Goal: Task Accomplishment & Management: Use online tool/utility

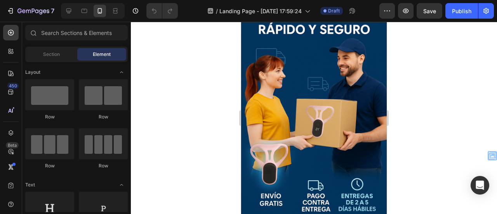
scroll to position [2252, 0]
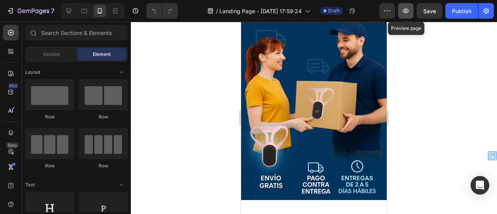
click at [410, 10] on button "button" at bounding box center [406, 11] width 16 height 16
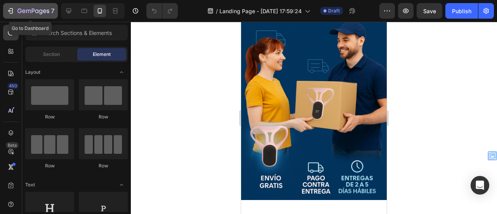
click at [13, 11] on icon "button" at bounding box center [11, 11] width 8 height 8
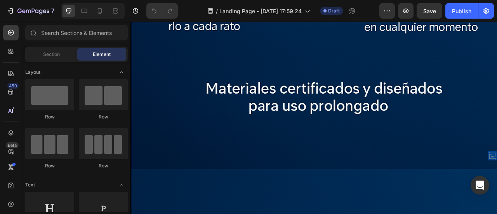
scroll to position [3411, 0]
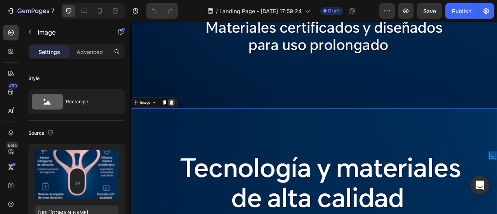
click at [182, 121] on icon at bounding box center [182, 123] width 5 height 5
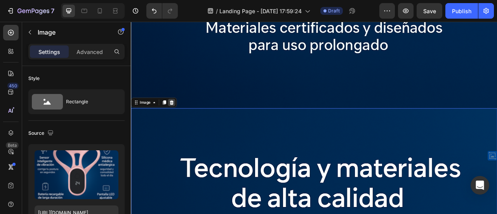
click at [184, 121] on icon at bounding box center [182, 123] width 5 height 5
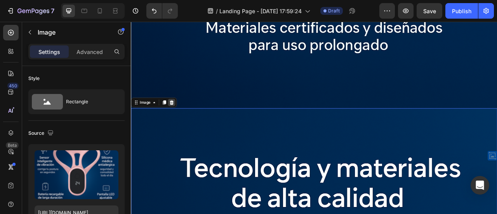
click at [184, 121] on icon at bounding box center [182, 123] width 5 height 5
click at [184, 121] on icon at bounding box center [182, 124] width 6 height 6
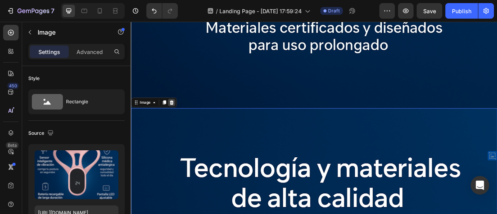
click at [183, 121] on icon at bounding box center [182, 123] width 5 height 5
click at [183, 121] on icon at bounding box center [182, 124] width 6 height 6
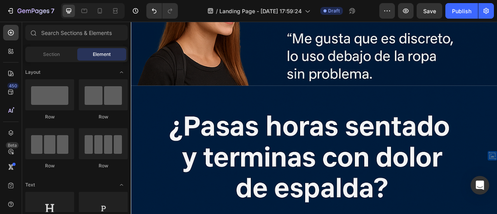
scroll to position [1978, 0]
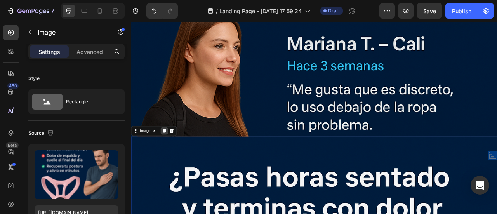
click at [175, 158] on icon at bounding box center [173, 160] width 4 height 5
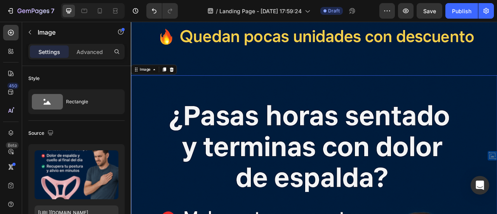
scroll to position [2759, 0]
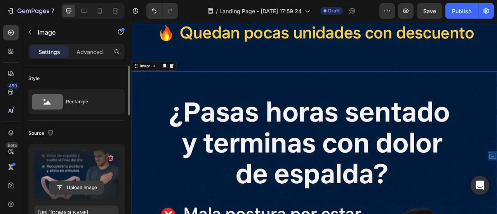
click at [83, 187] on input "file" at bounding box center [77, 187] width 54 height 13
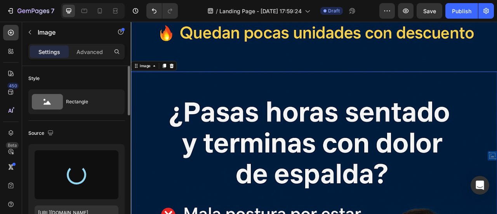
type input "https://cdn.shopify.com/s/files/1/0670/8153/5553/files/gempages_584031018122478…"
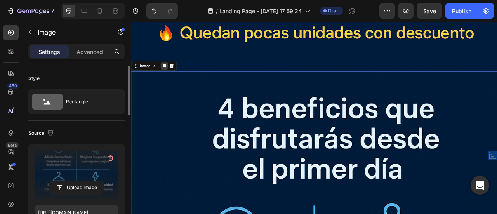
click at [172, 75] on icon at bounding box center [173, 77] width 4 height 5
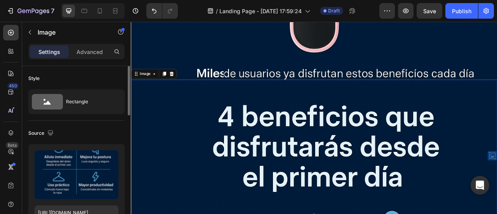
scroll to position [3449, 0]
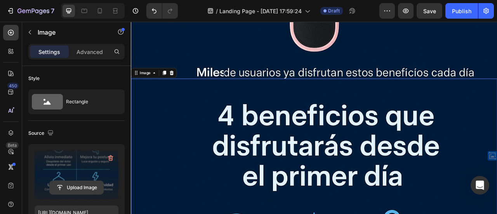
click at [76, 186] on input "file" at bounding box center [77, 187] width 54 height 13
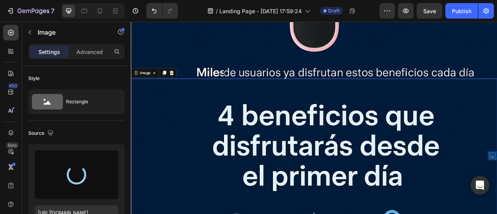
type input "https://cdn.shopify.com/s/files/1/0670/8153/5553/files/gempages_584031018122478…"
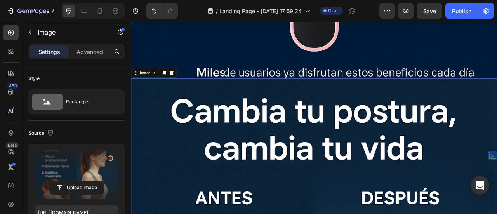
click at [175, 84] on icon at bounding box center [173, 86] width 4 height 5
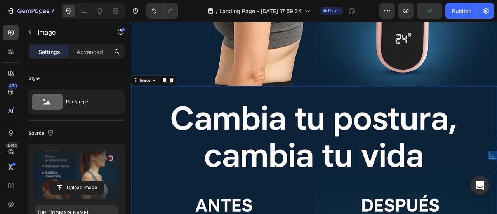
scroll to position [4139, 0]
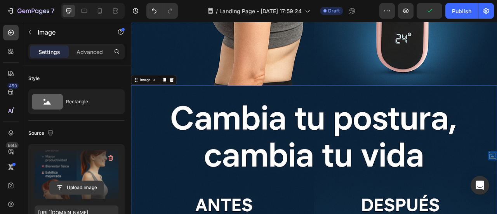
click at [82, 189] on input "file" at bounding box center [77, 187] width 54 height 13
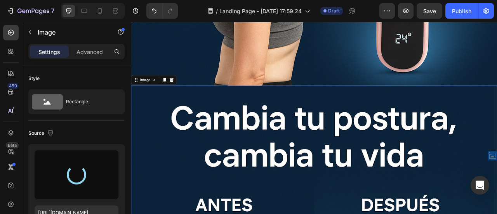
type input "https://cdn.shopify.com/s/files/1/0670/8153/5553/files/gempages_584031018122478…"
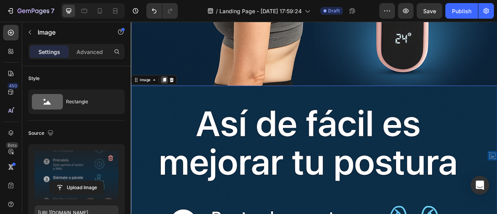
click at [175, 93] on icon at bounding box center [173, 95] width 4 height 5
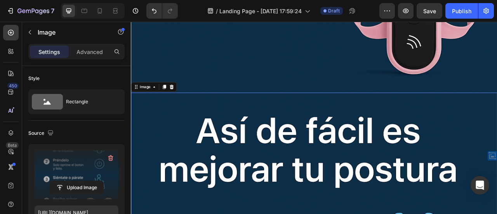
scroll to position [4829, 0]
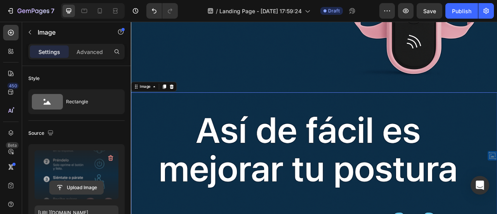
click at [76, 187] on input "file" at bounding box center [77, 187] width 54 height 13
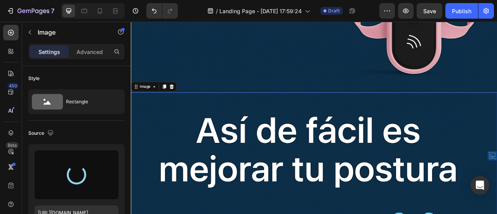
type input "https://cdn.shopify.com/s/files/1/0670/8153/5553/files/gempages_584031018122478…"
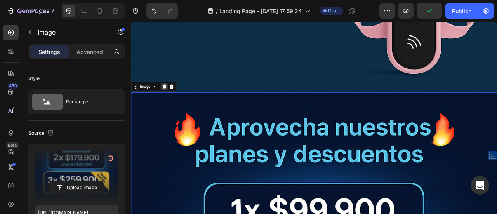
click at [171, 101] on icon at bounding box center [173, 104] width 6 height 6
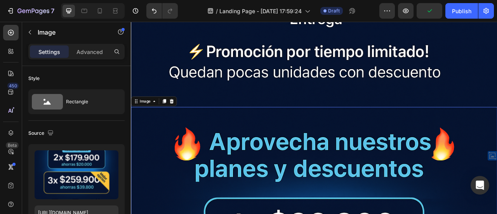
scroll to position [5518, 0]
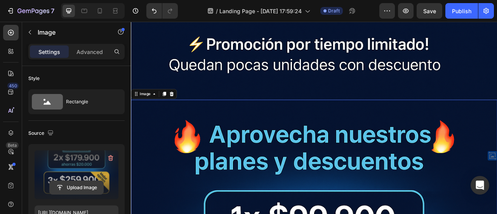
click at [87, 186] on input "file" at bounding box center [77, 187] width 54 height 13
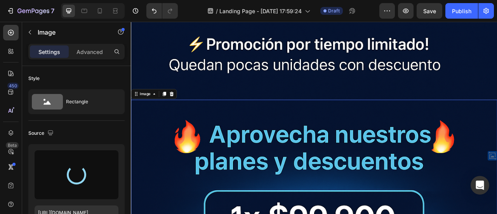
type input "https://cdn.shopify.com/s/files/1/0670/8153/5553/files/gempages_584031018122478…"
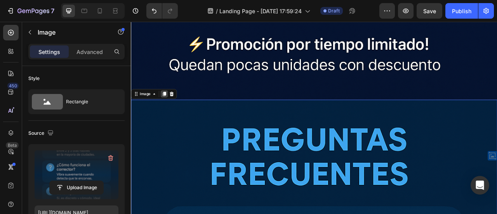
click at [171, 110] on icon at bounding box center [173, 113] width 6 height 6
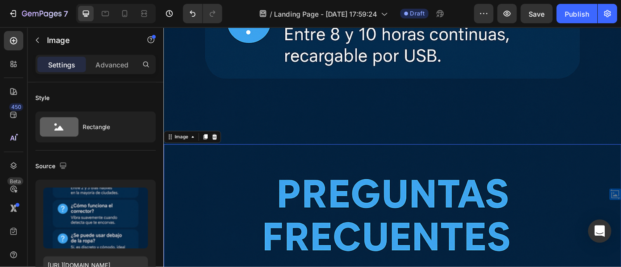
scroll to position [6208, 0]
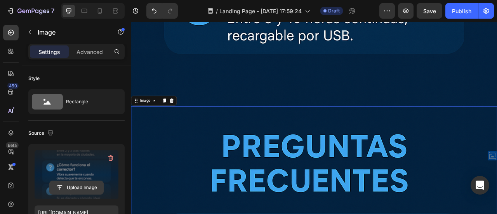
click at [88, 186] on input "file" at bounding box center [77, 187] width 54 height 13
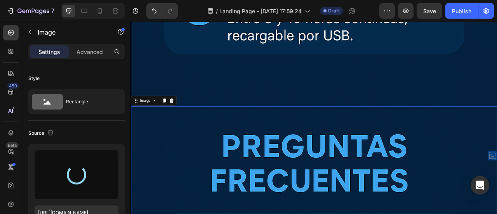
type input "https://cdn.shopify.com/s/files/1/0670/8153/5553/files/gempages_584031018122478…"
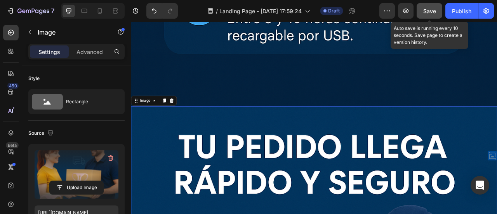
click at [432, 11] on span "Save" at bounding box center [429, 11] width 13 height 7
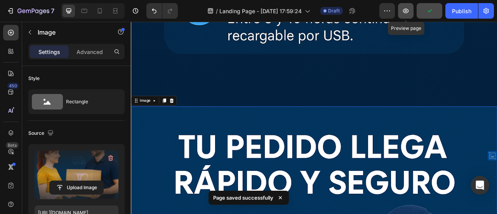
click at [408, 13] on icon "button" at bounding box center [406, 11] width 8 height 8
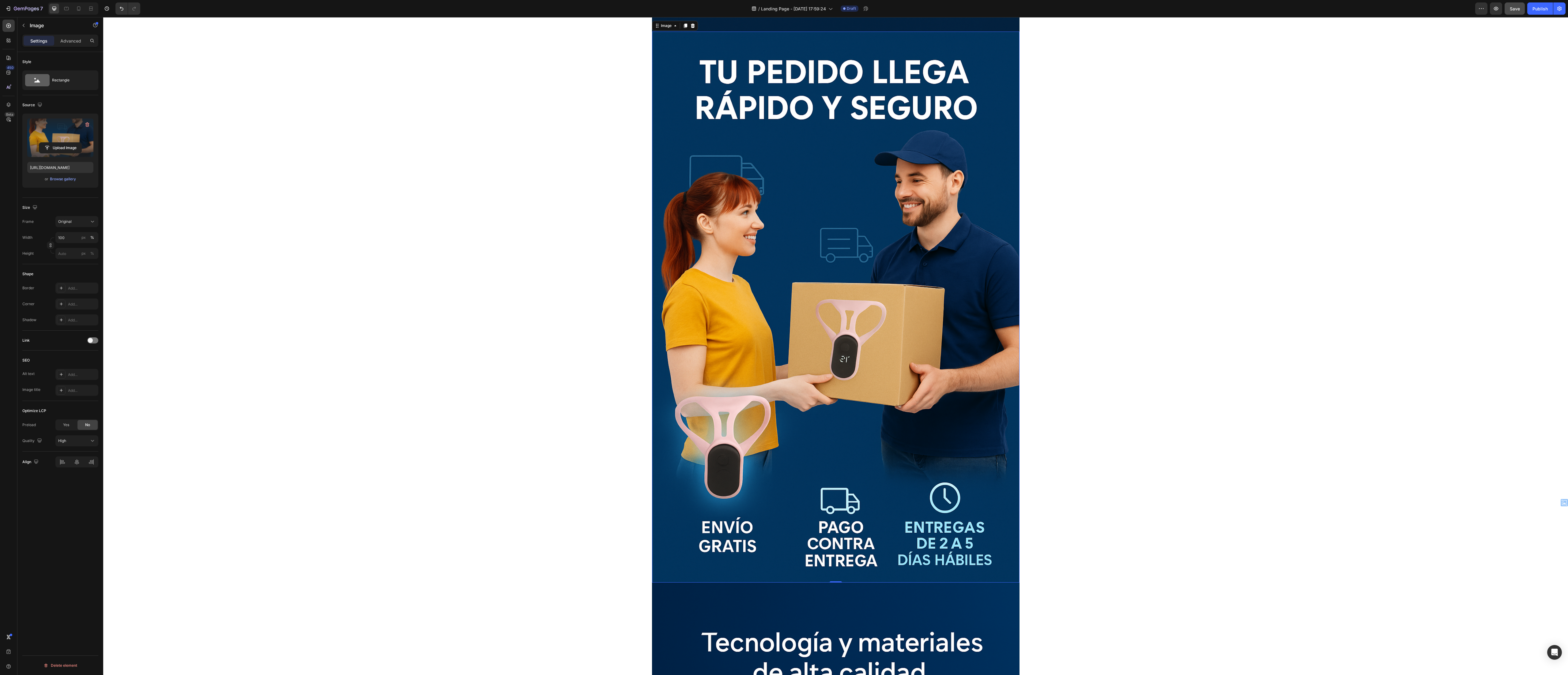
scroll to position [4966, 0]
drag, startPoint x: 490, startPoint y: 19, endPoint x: 608, endPoint y: 465, distance: 461.3
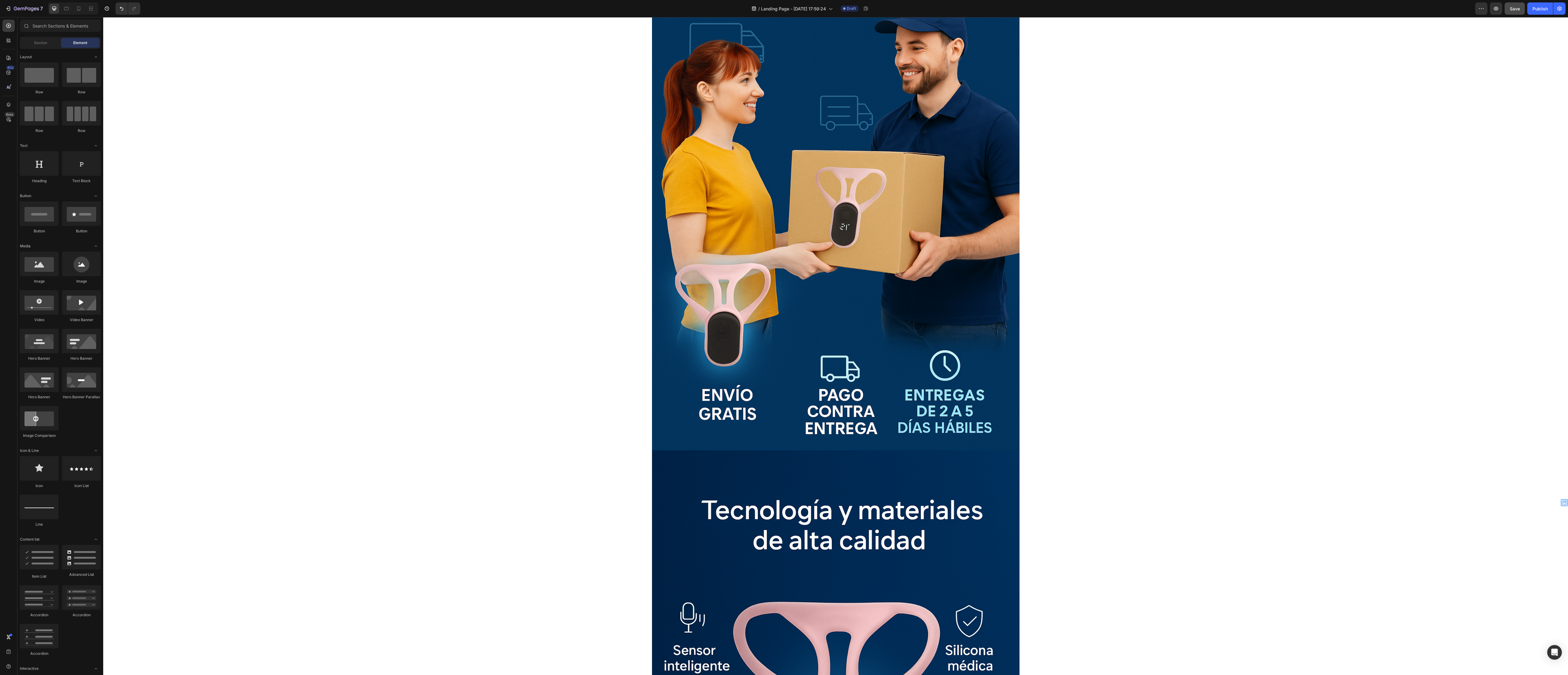
scroll to position [5081, 0]
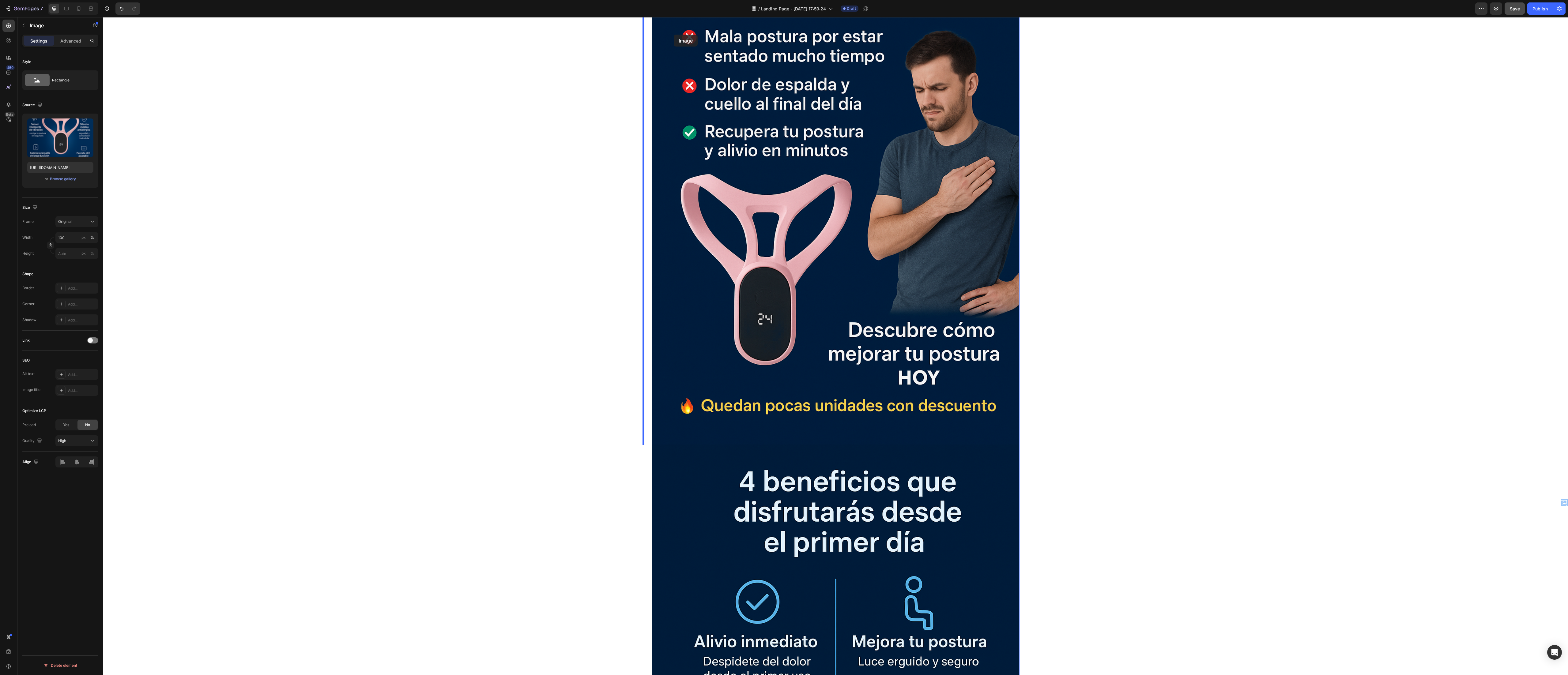
scroll to position [1795, 0]
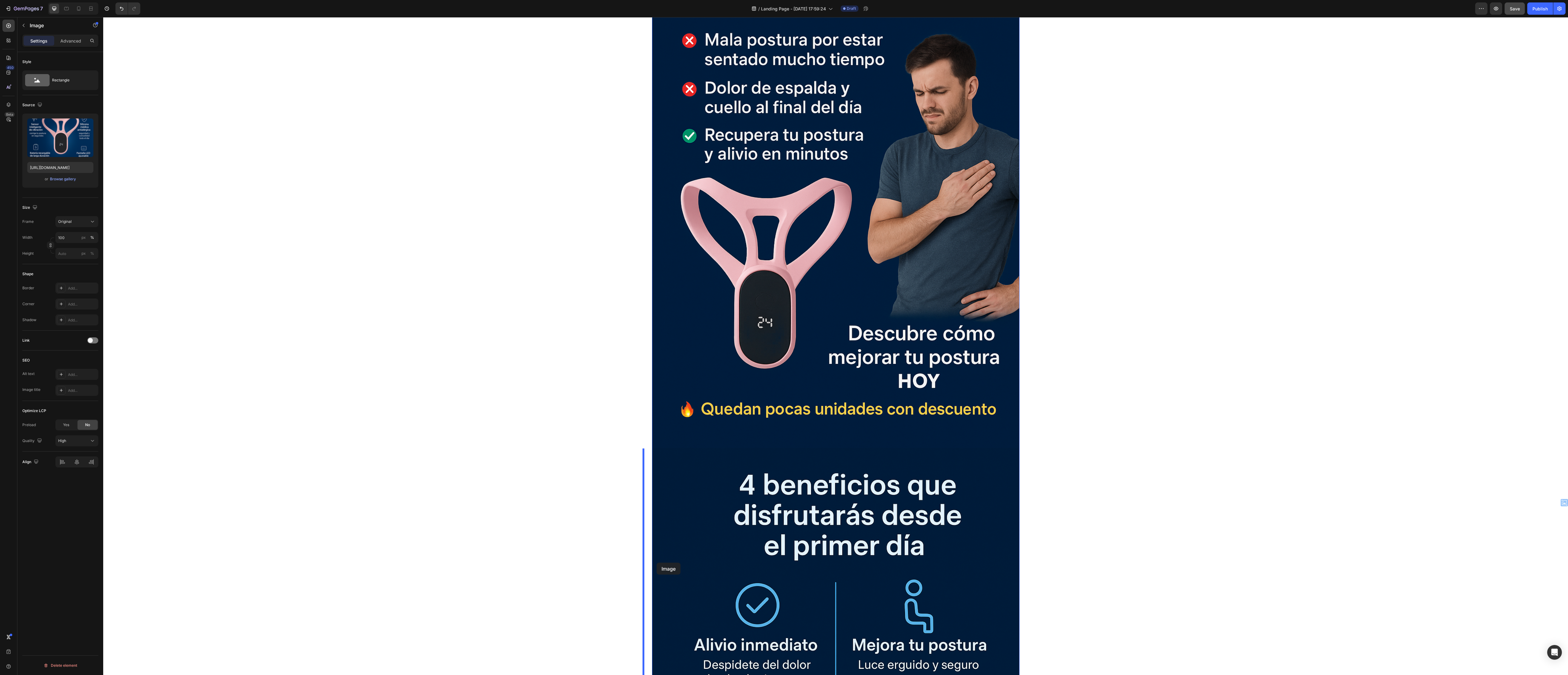
drag, startPoint x: 649, startPoint y: 464, endPoint x: 657, endPoint y: 562, distance: 98.3
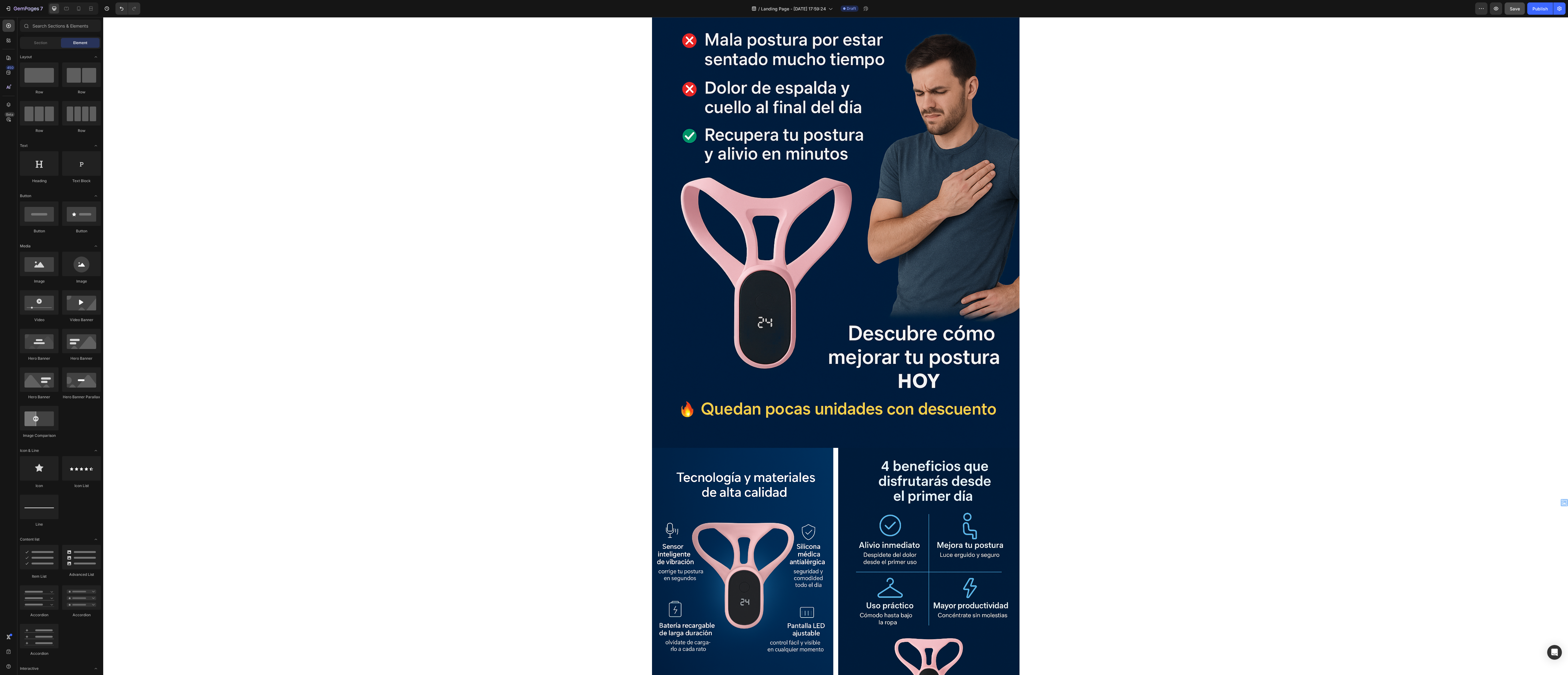
scroll to position [1985, 0]
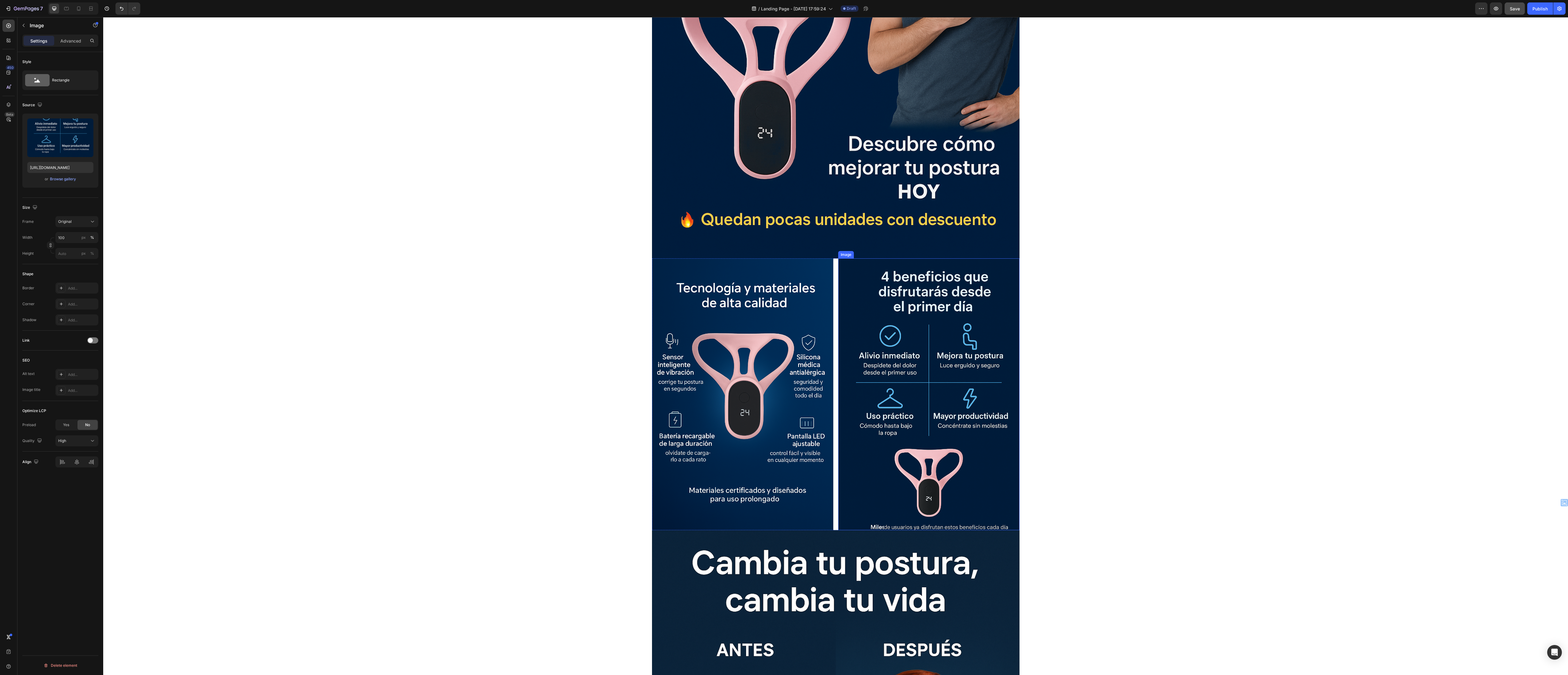
click at [391, 168] on img at bounding box center [929, 394] width 181 height 272
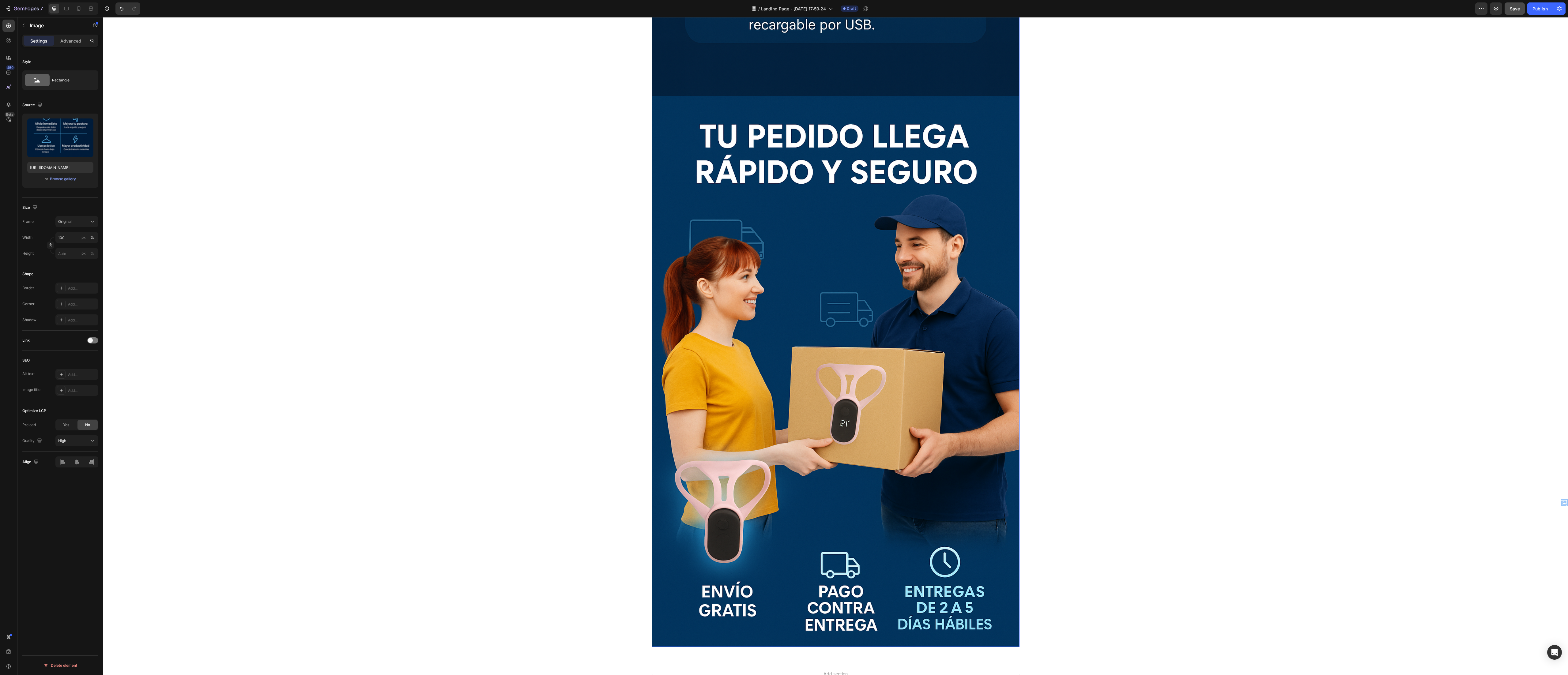
scroll to position [4700, 0]
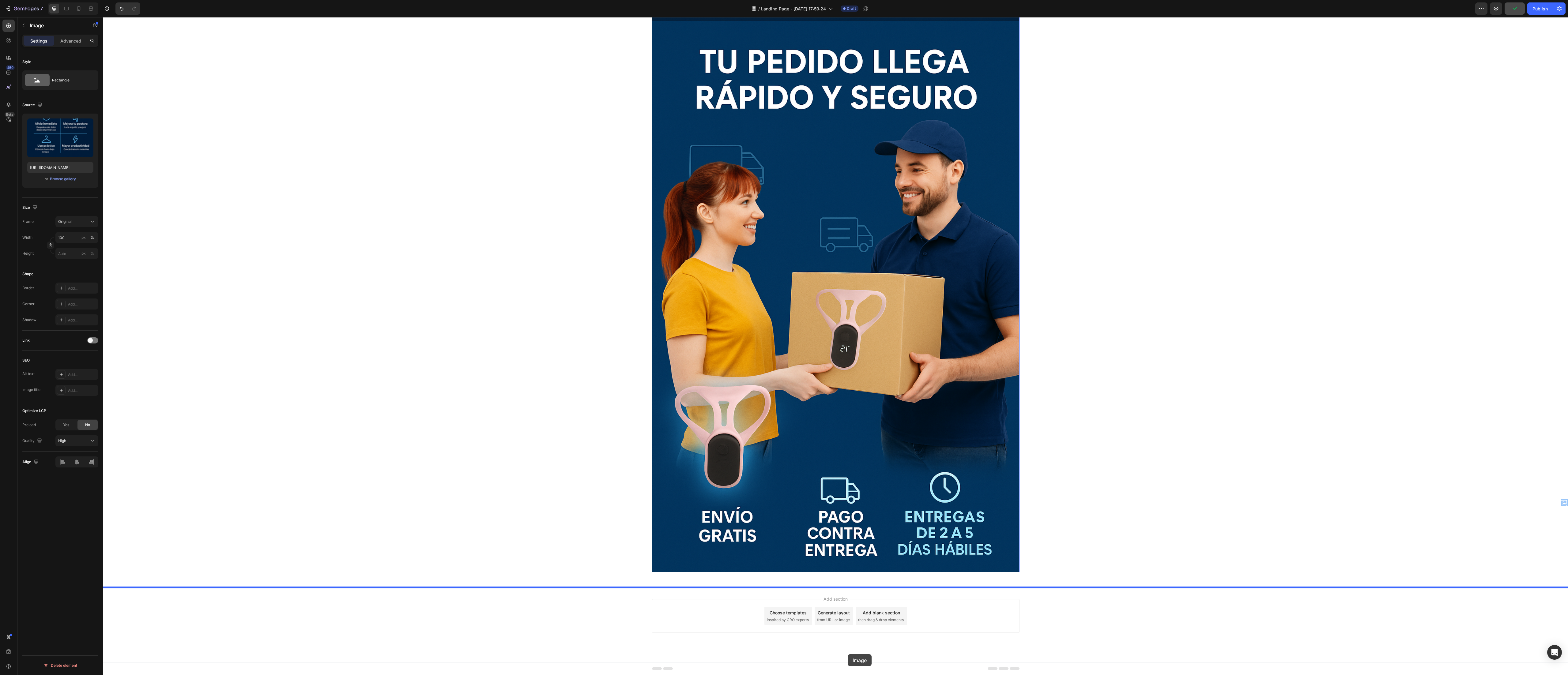
drag, startPoint x: 849, startPoint y: 252, endPoint x: 848, endPoint y: 654, distance: 402.0
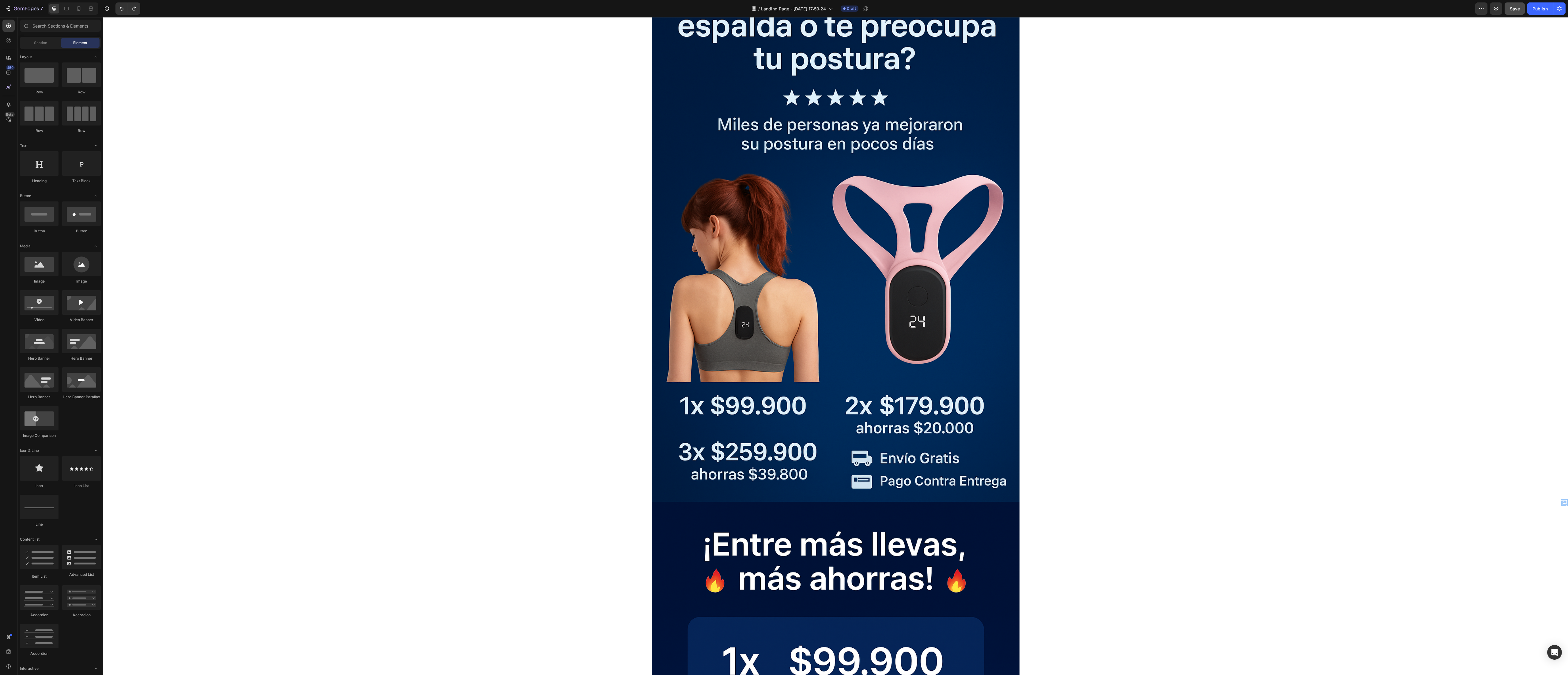
scroll to position [0, 0]
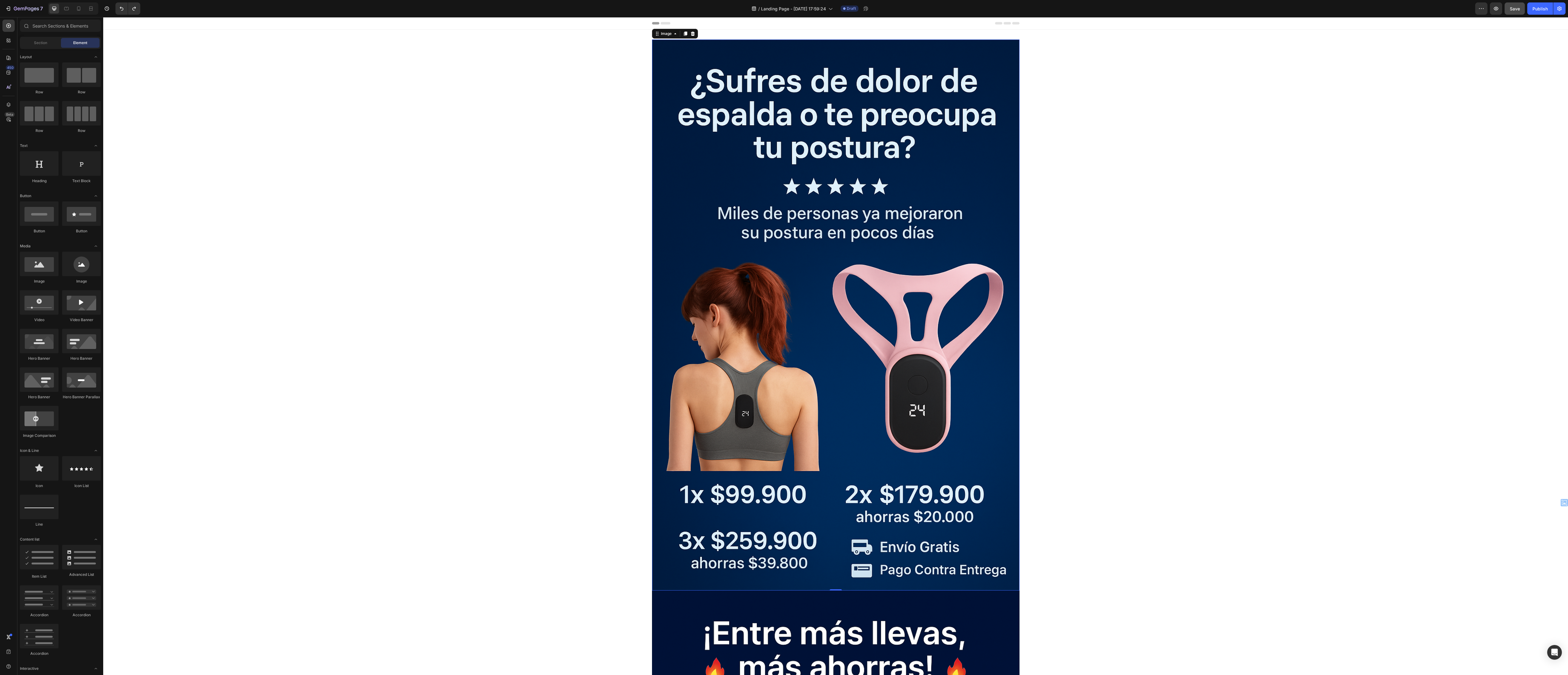
click at [391, 97] on img at bounding box center [836, 315] width 368 height 551
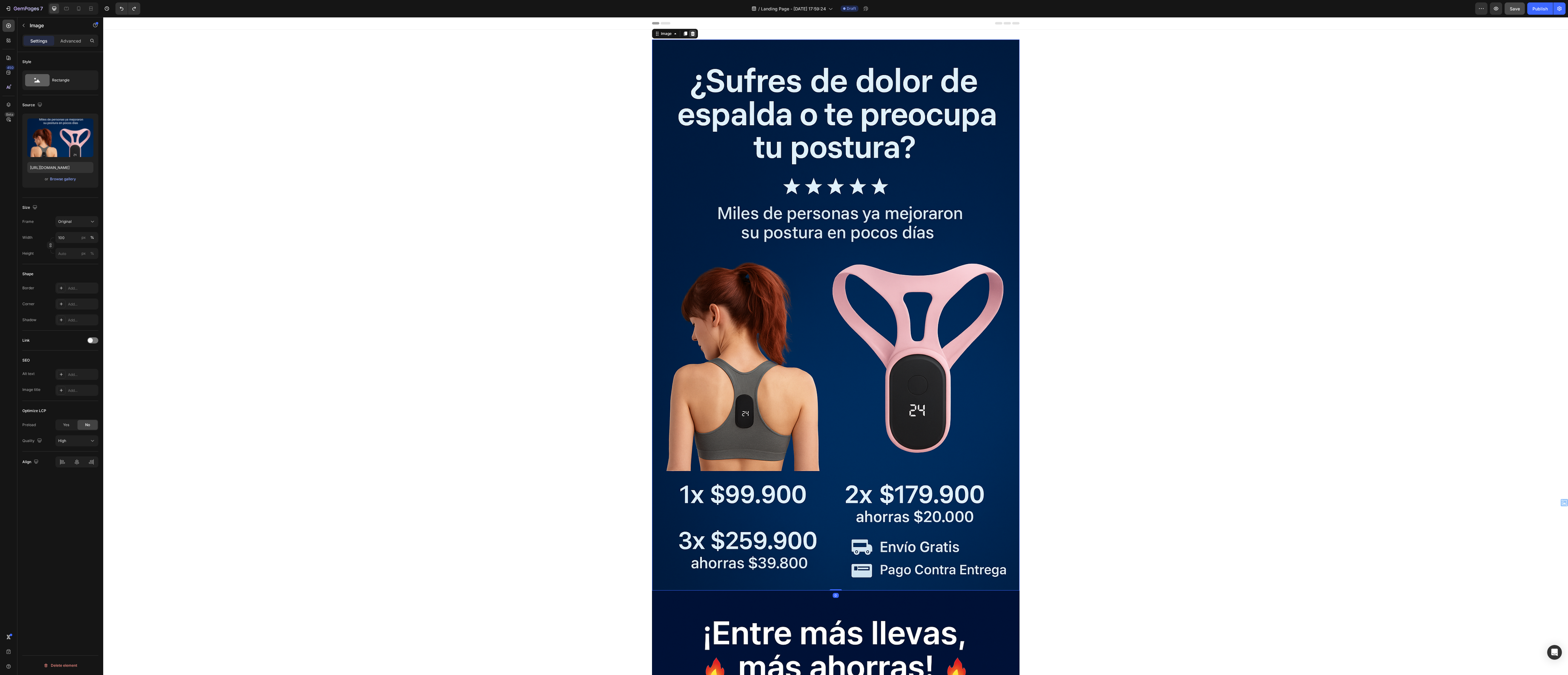
click at [391, 34] on icon at bounding box center [693, 34] width 5 height 5
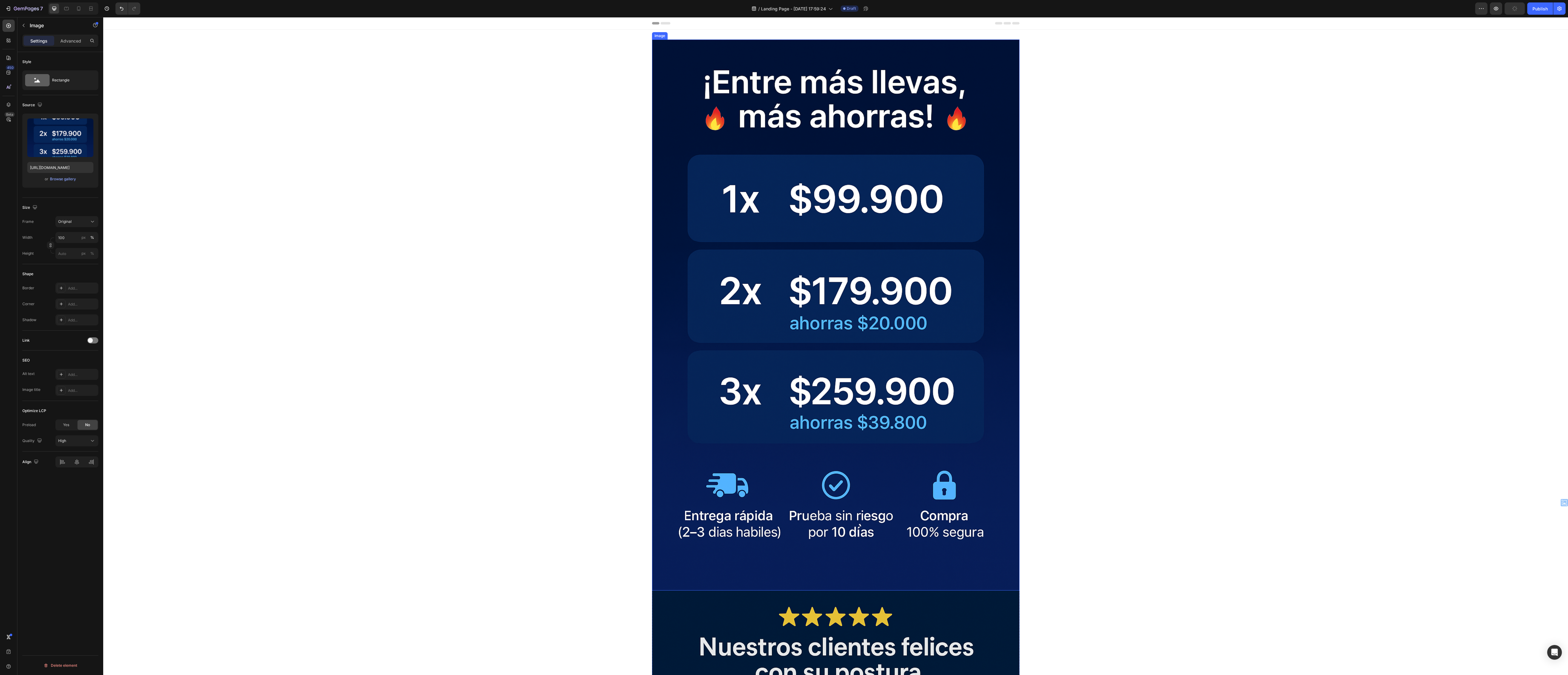
click at [391, 79] on img at bounding box center [836, 315] width 368 height 551
click at [391, 35] on icon at bounding box center [693, 34] width 5 height 5
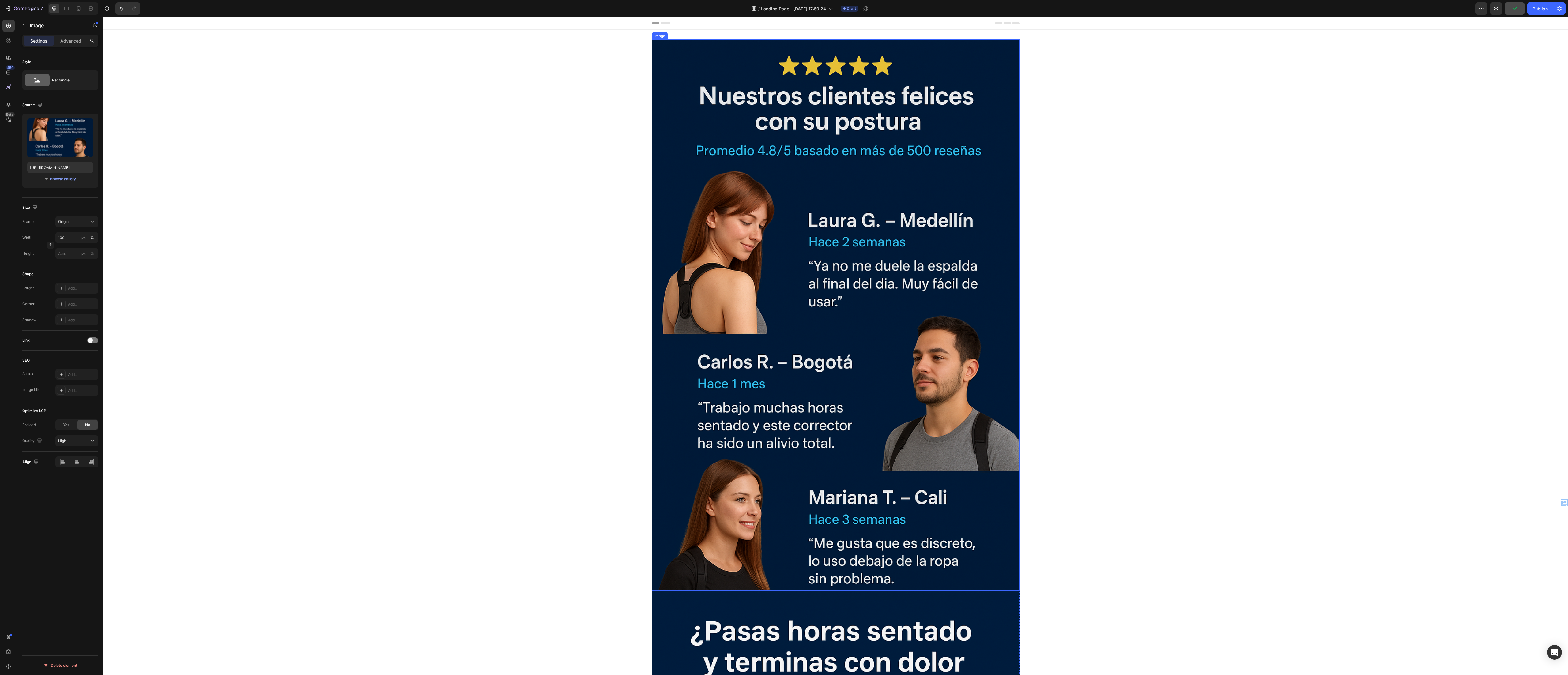
click at [391, 80] on img at bounding box center [836, 315] width 368 height 551
click at [391, 32] on icon at bounding box center [693, 34] width 5 height 5
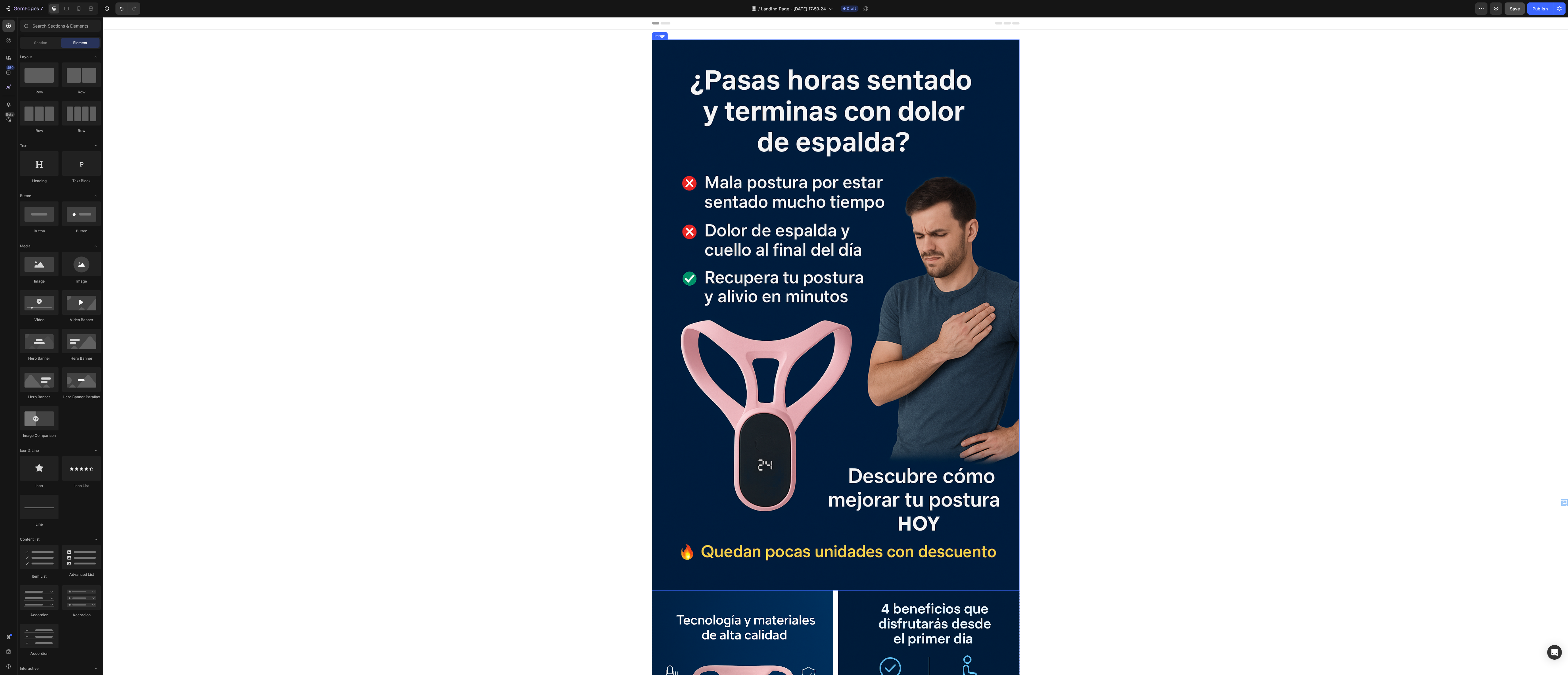
click at [391, 127] on img at bounding box center [836, 315] width 368 height 551
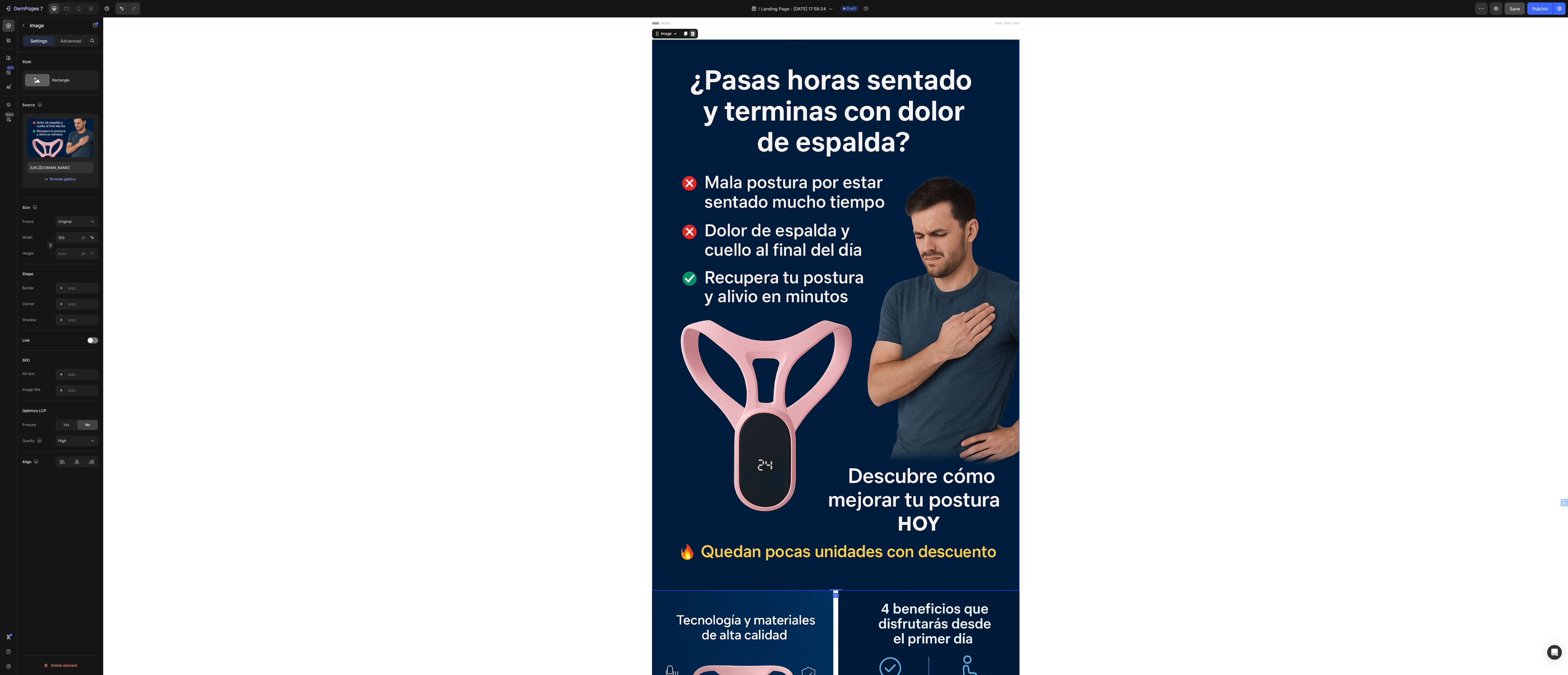
click at [391, 35] on icon at bounding box center [693, 34] width 5 height 5
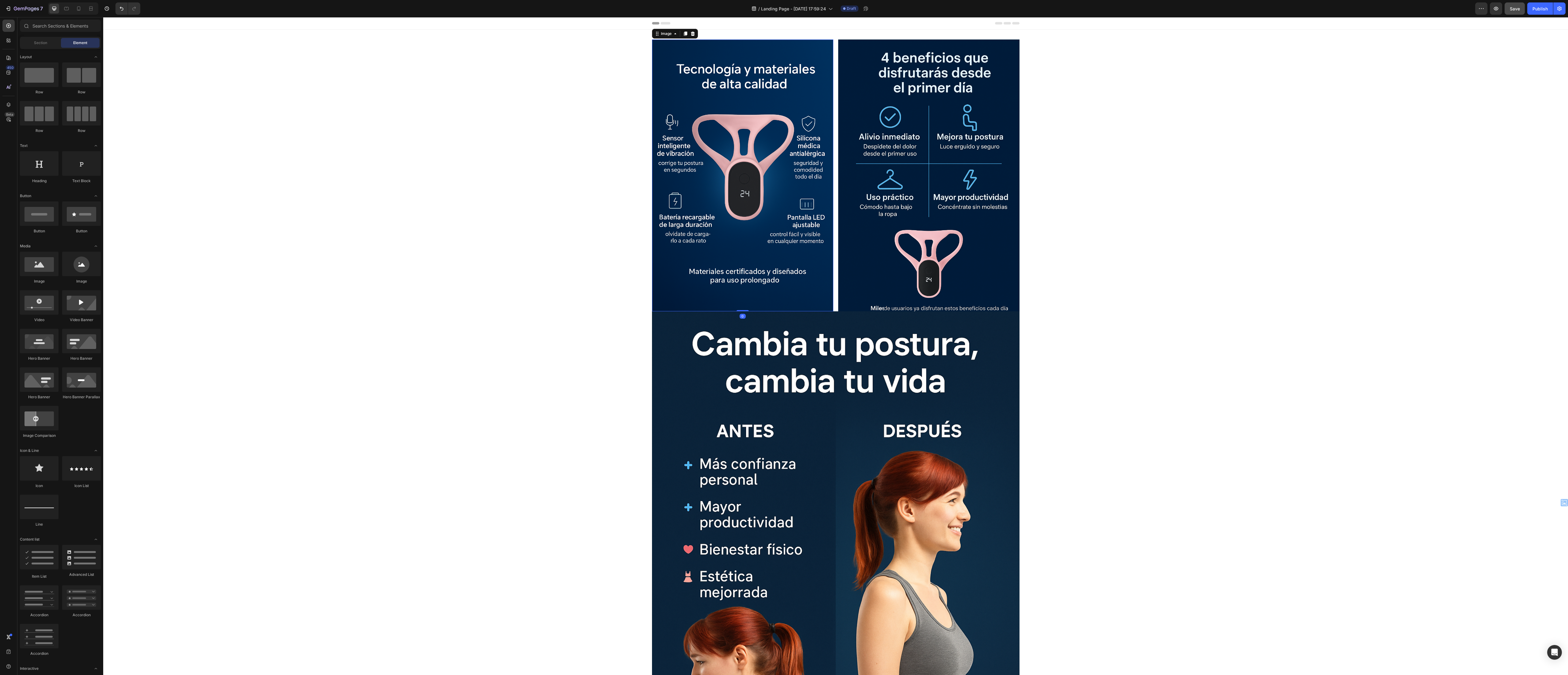
click at [391, 116] on img at bounding box center [743, 175] width 181 height 272
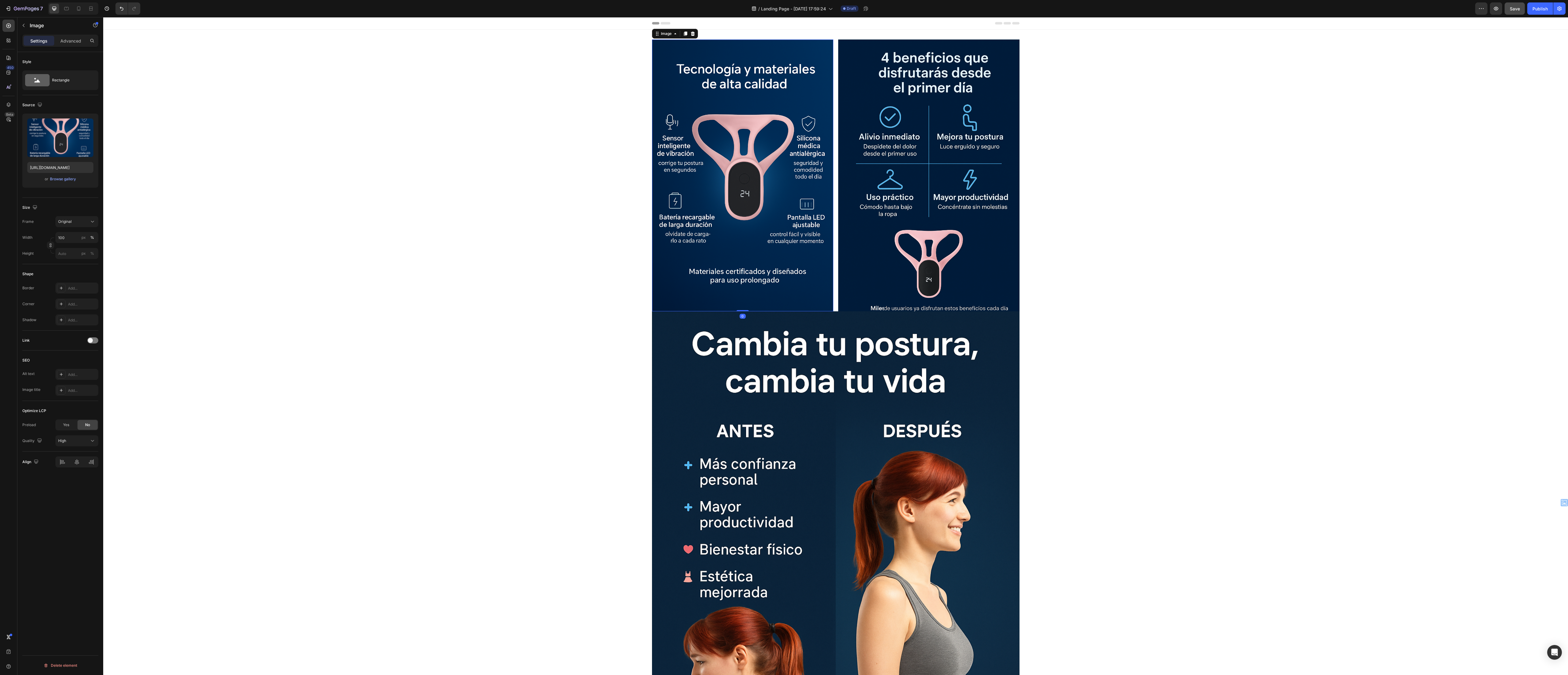
click at [391, 38] on div "Image" at bounding box center [675, 33] width 46 height 9
click at [391, 32] on icon at bounding box center [692, 33] width 4 height 4
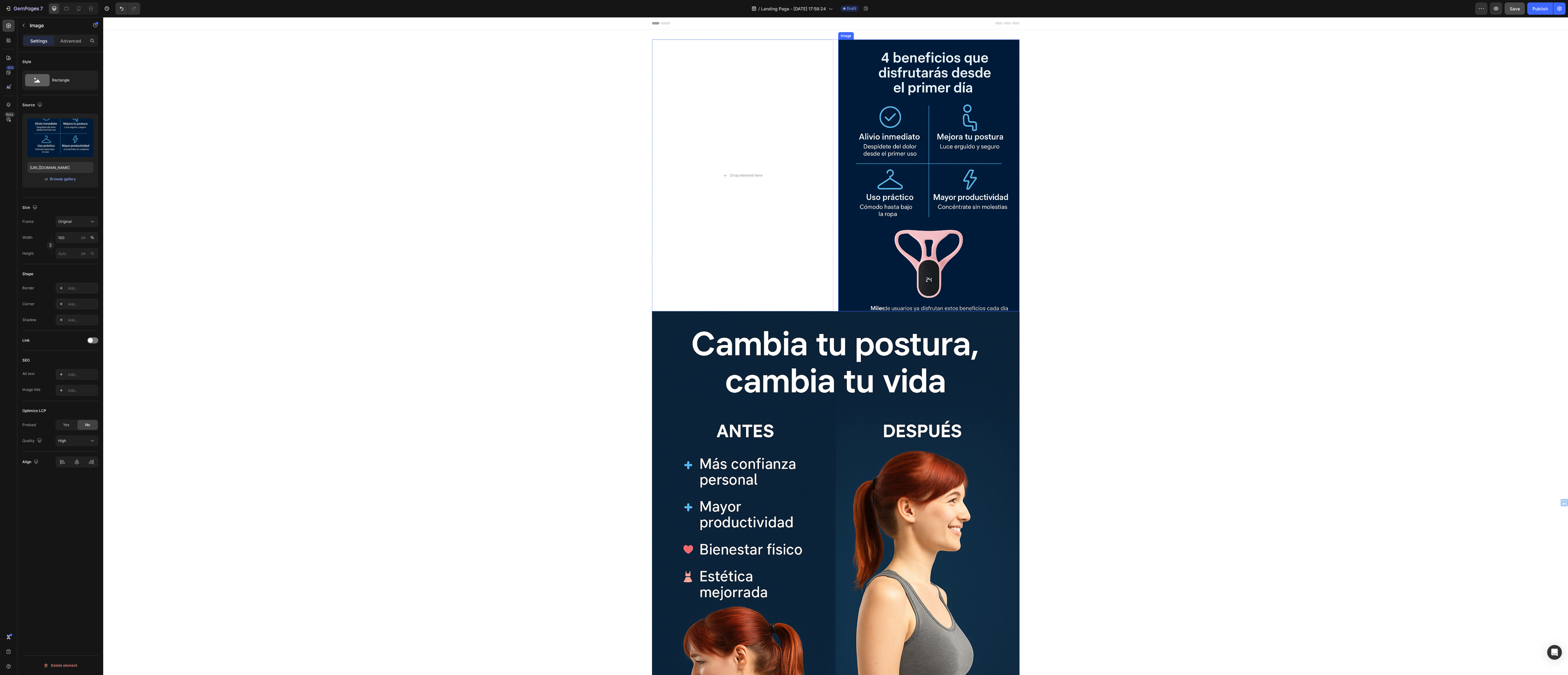
click at [391, 152] on img at bounding box center [929, 175] width 181 height 272
click at [391, 32] on icon at bounding box center [879, 34] width 5 height 5
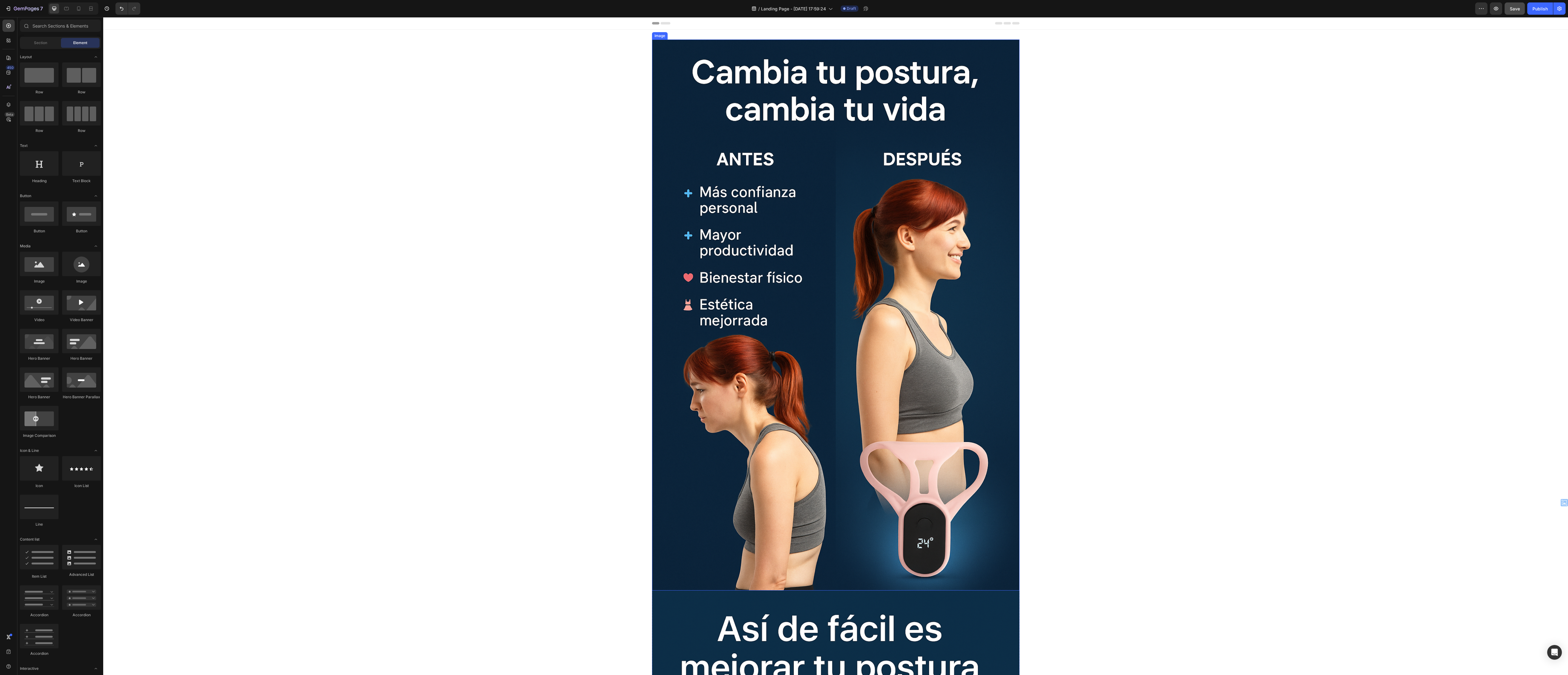
click at [391, 156] on img at bounding box center [836, 315] width 368 height 551
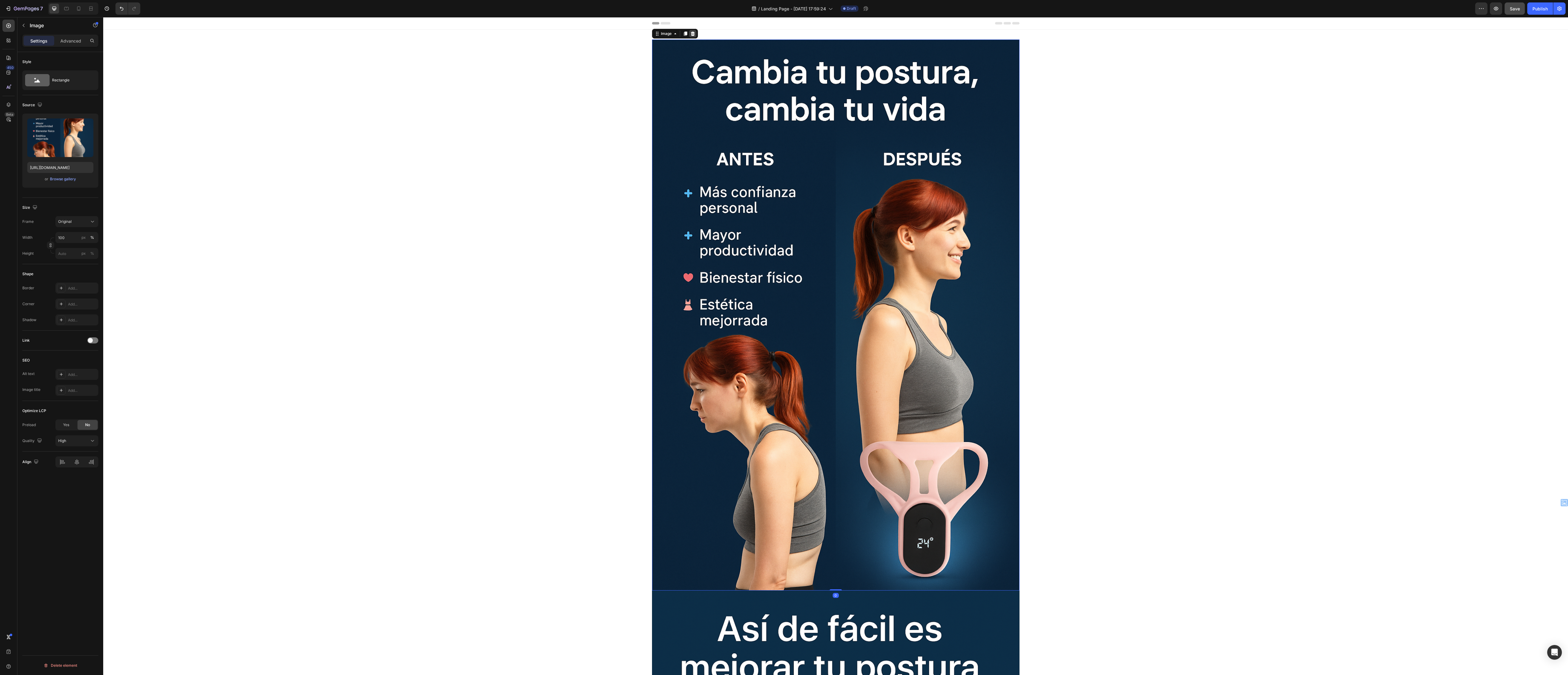
click at [391, 34] on icon at bounding box center [693, 34] width 5 height 5
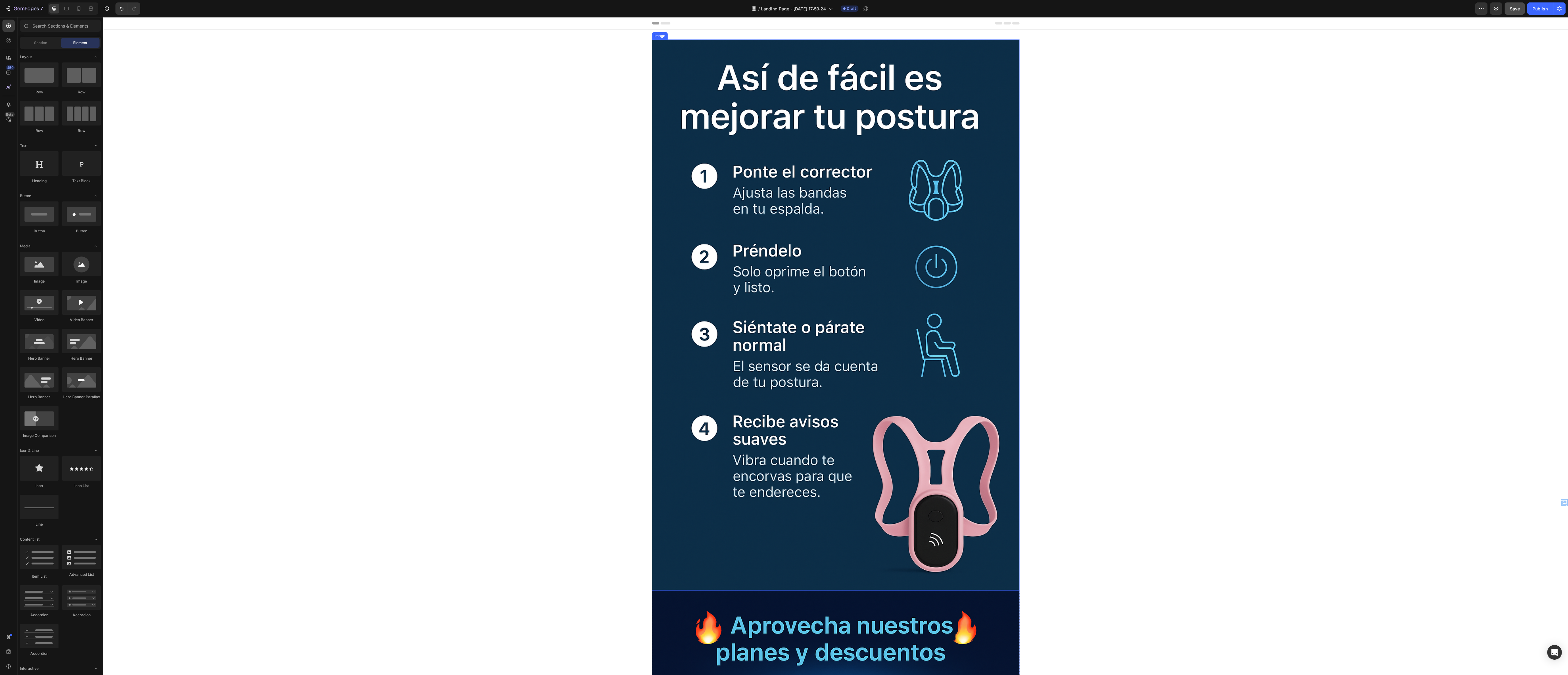
click at [391, 124] on img at bounding box center [836, 315] width 368 height 551
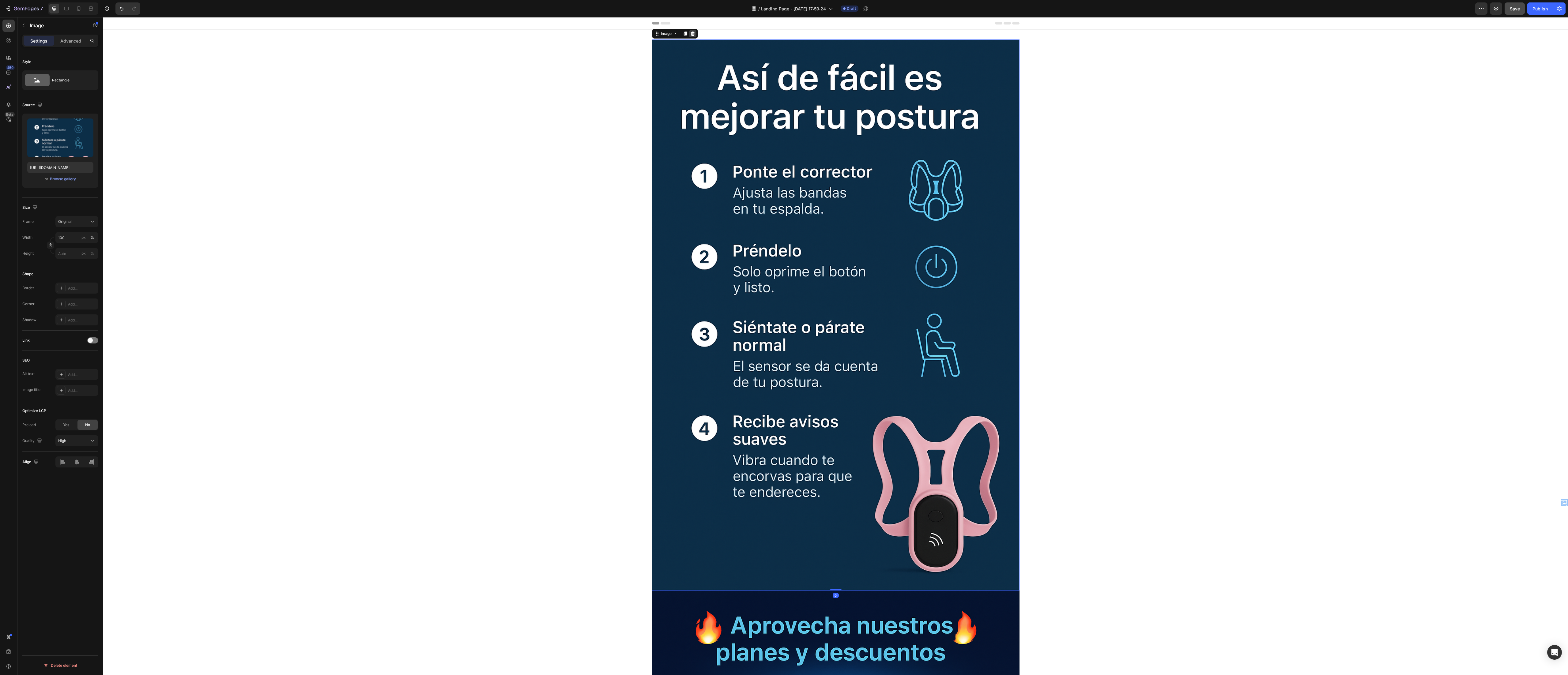
click at [391, 34] on icon at bounding box center [693, 34] width 5 height 5
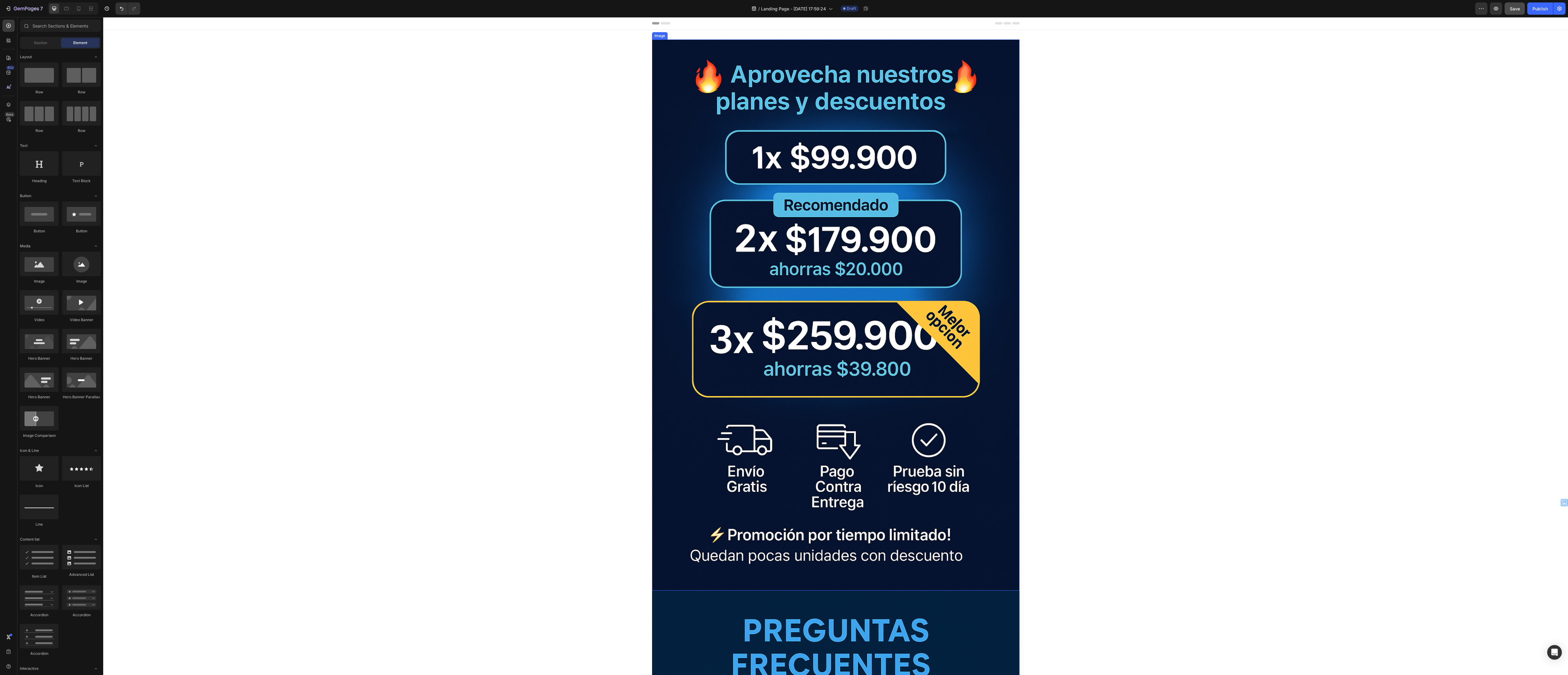
click at [391, 167] on img at bounding box center [836, 315] width 368 height 551
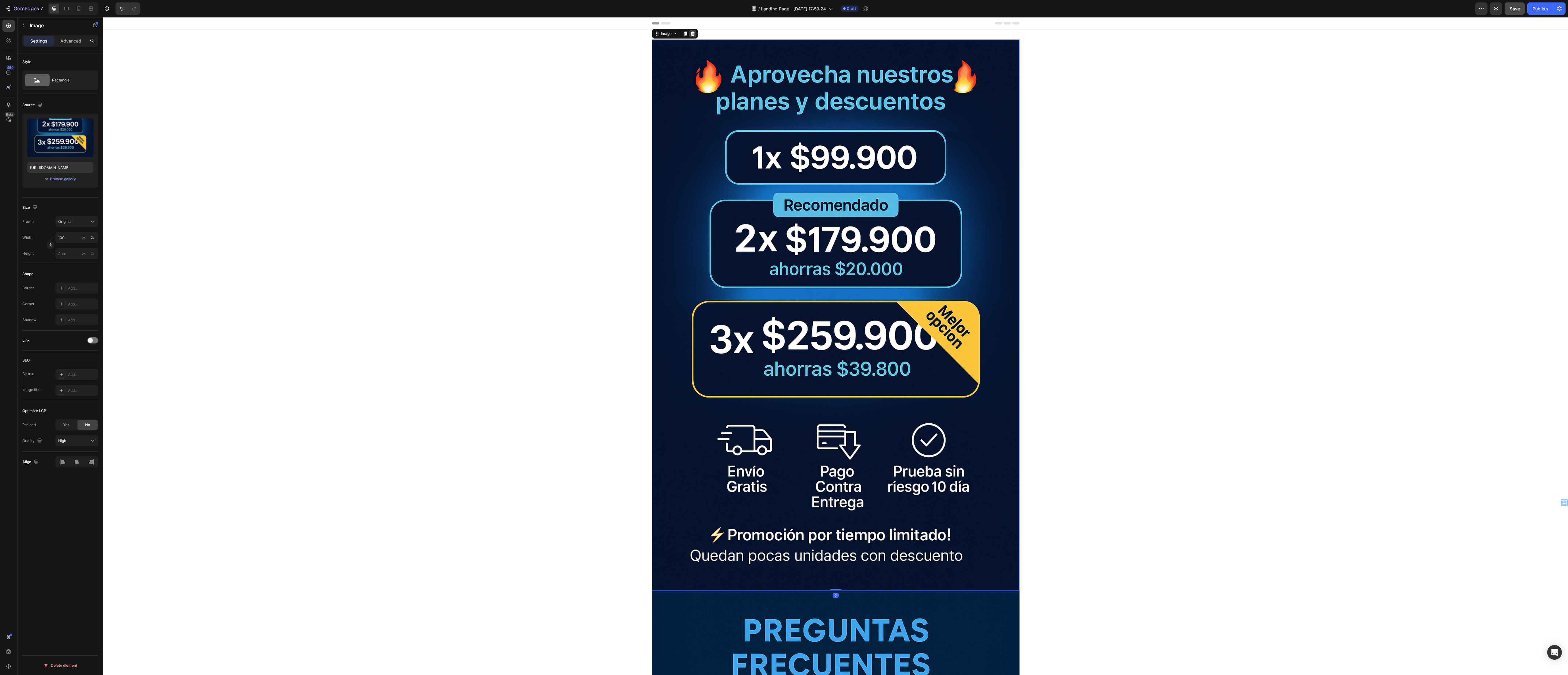
click at [391, 35] on icon at bounding box center [692, 33] width 4 height 4
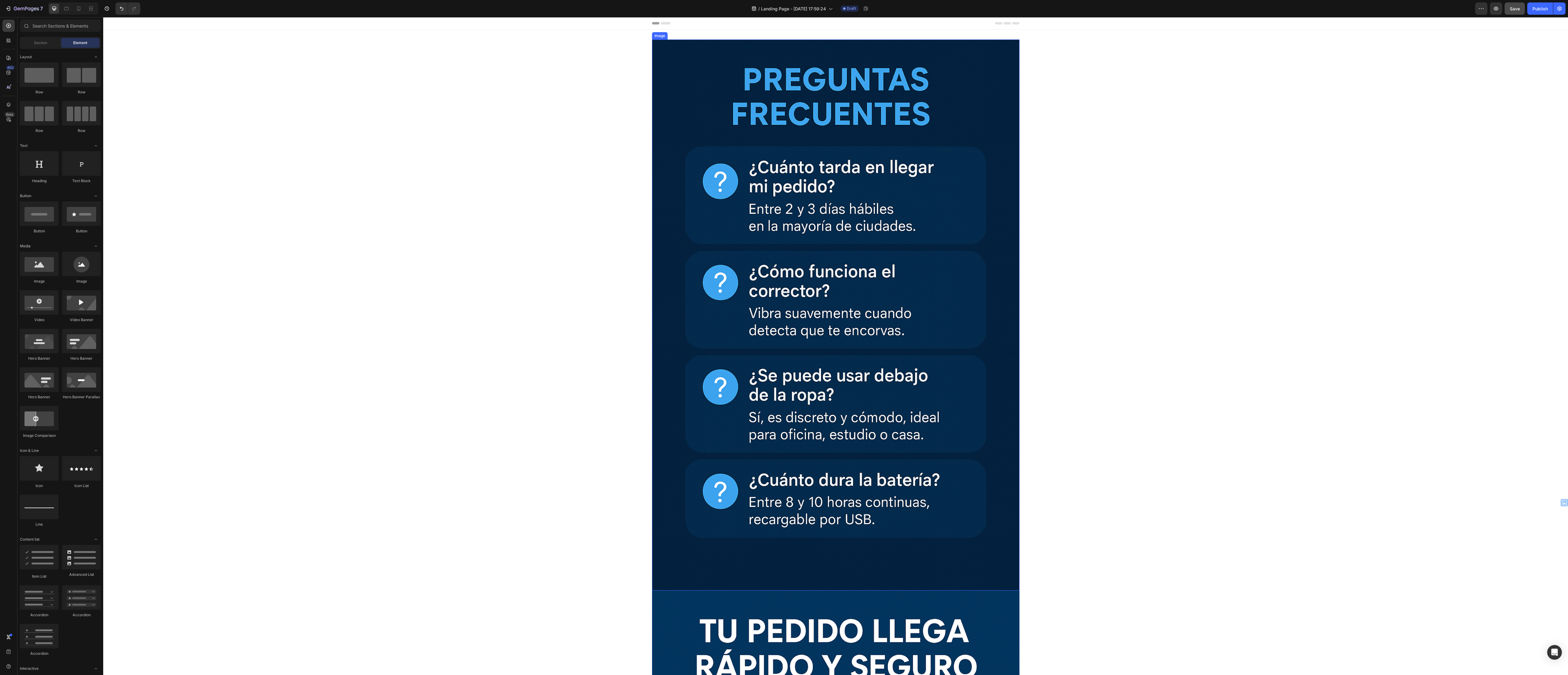
click at [391, 113] on img at bounding box center [836, 315] width 368 height 551
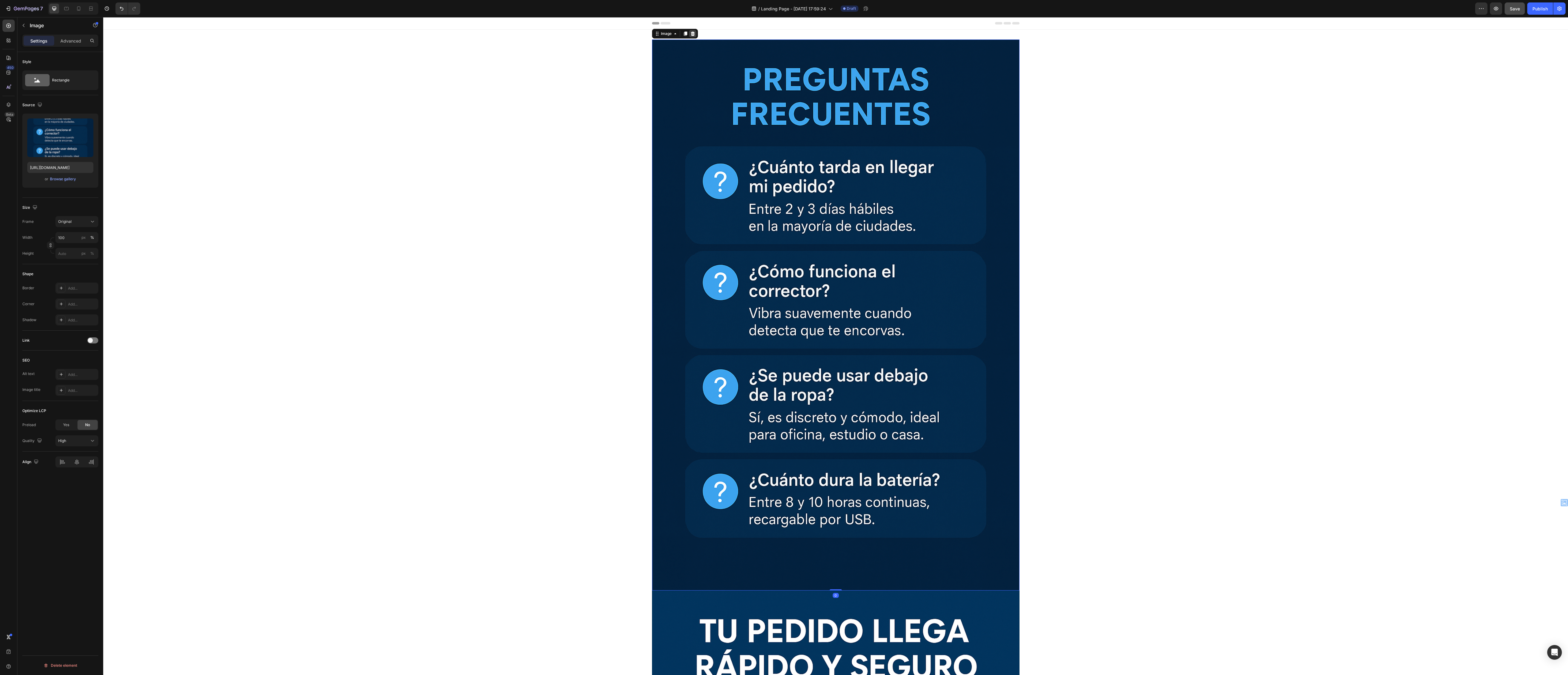
click at [391, 34] on icon at bounding box center [692, 33] width 4 height 4
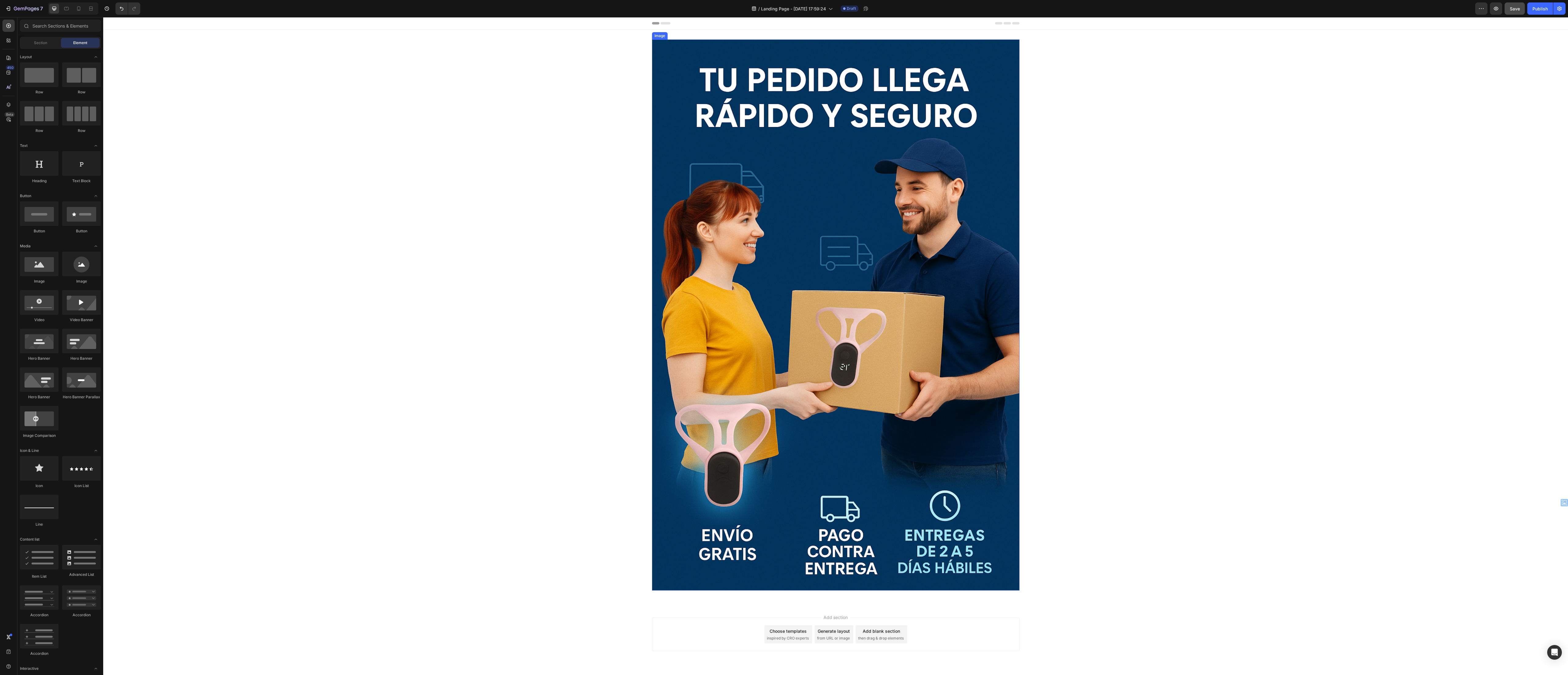
click at [391, 160] on img at bounding box center [836, 315] width 368 height 551
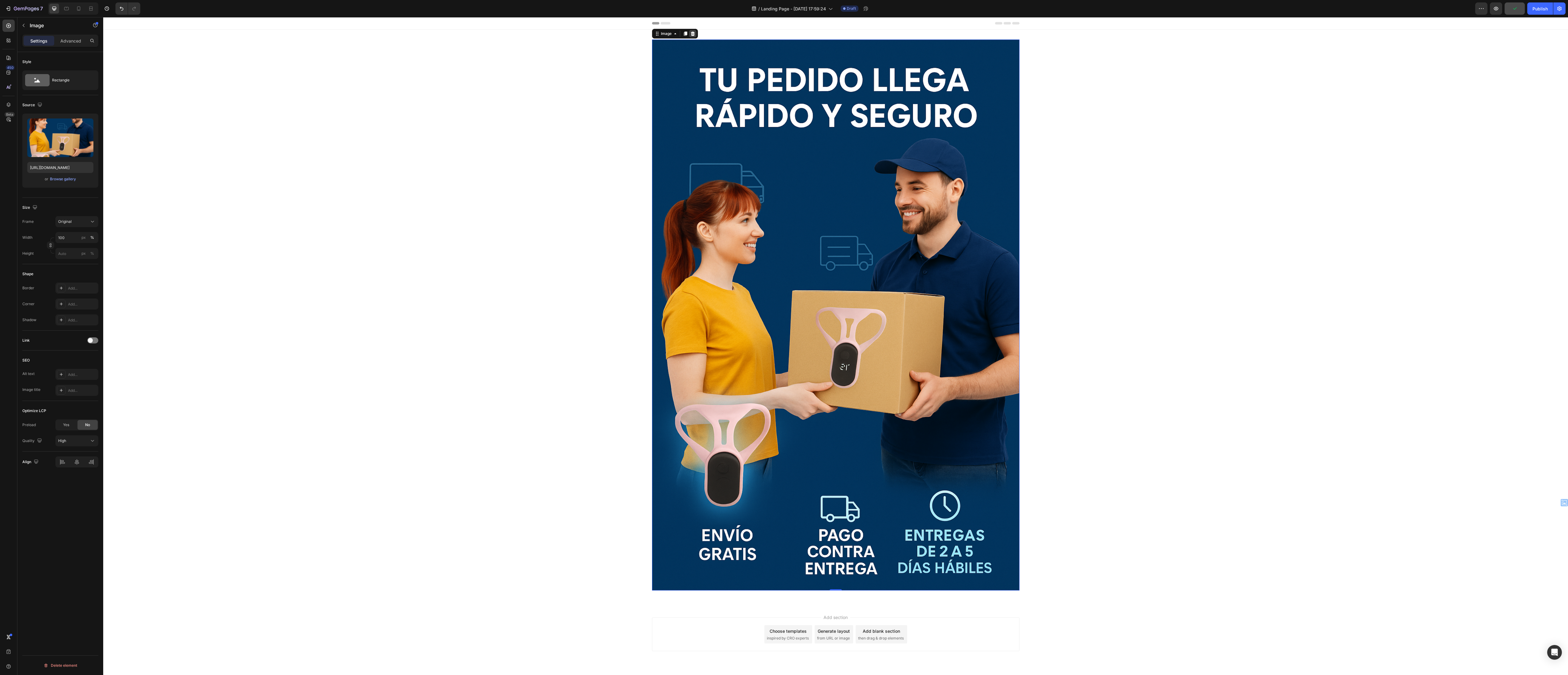
click at [391, 30] on div at bounding box center [692, 33] width 7 height 7
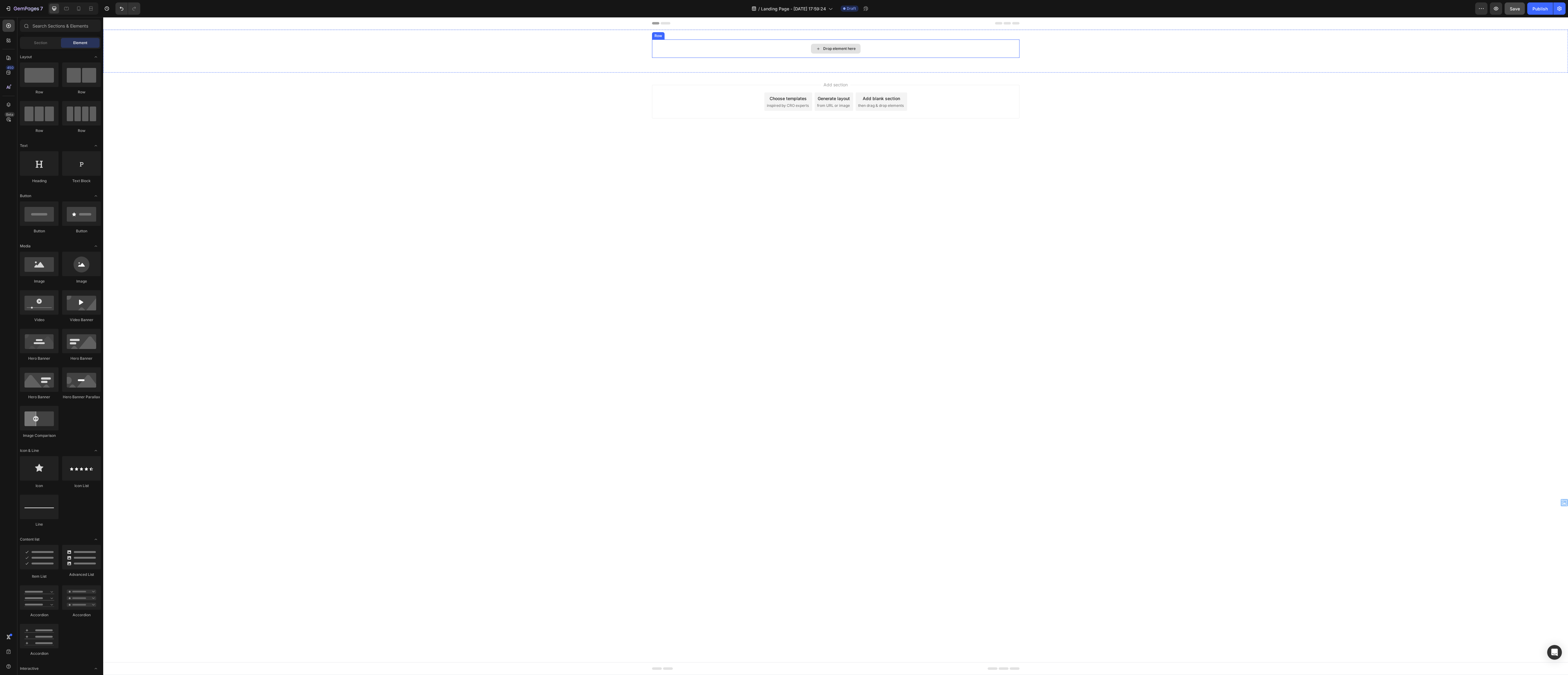
click at [391, 52] on div "Drop element here" at bounding box center [836, 48] width 368 height 18
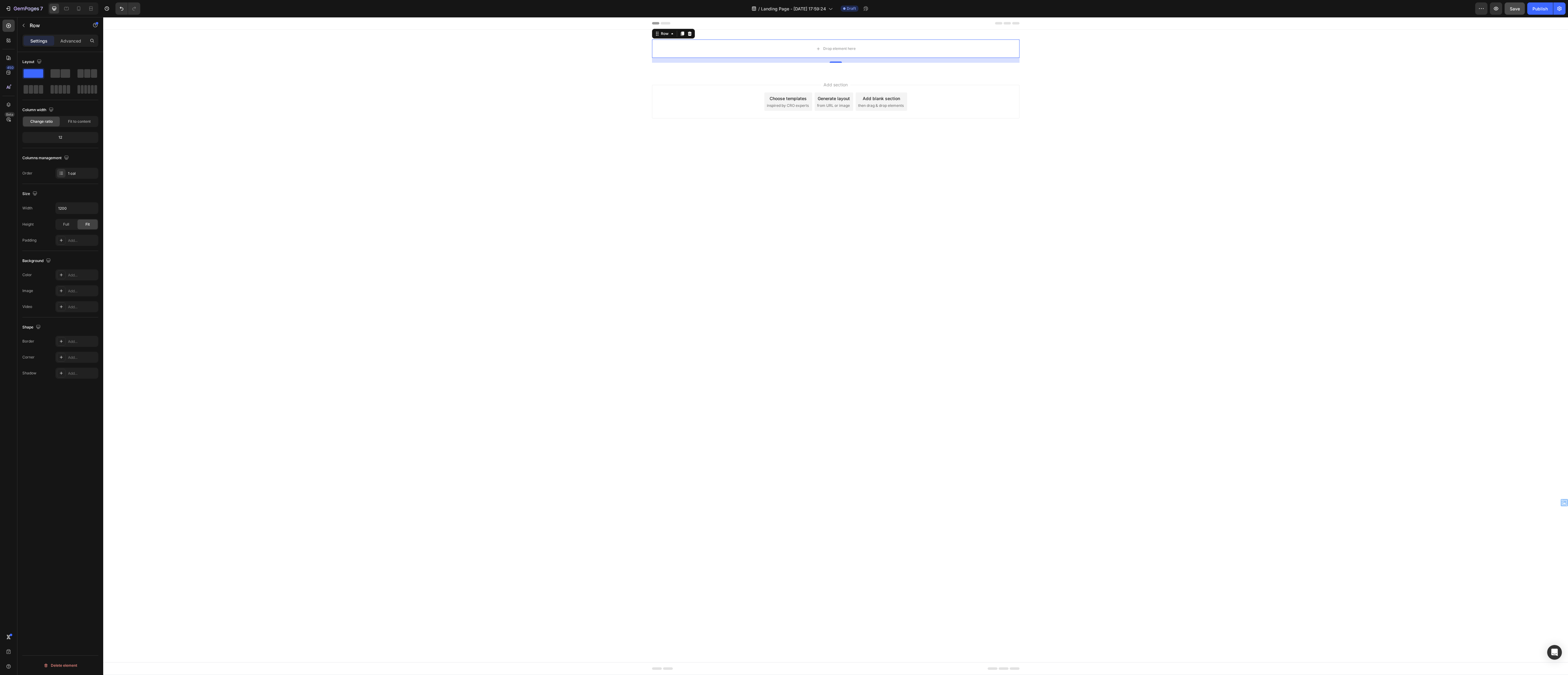
click at [39, 40] on p "Settings" at bounding box center [39, 41] width 17 height 6
click at [32, 24] on p "Row" at bounding box center [56, 25] width 52 height 7
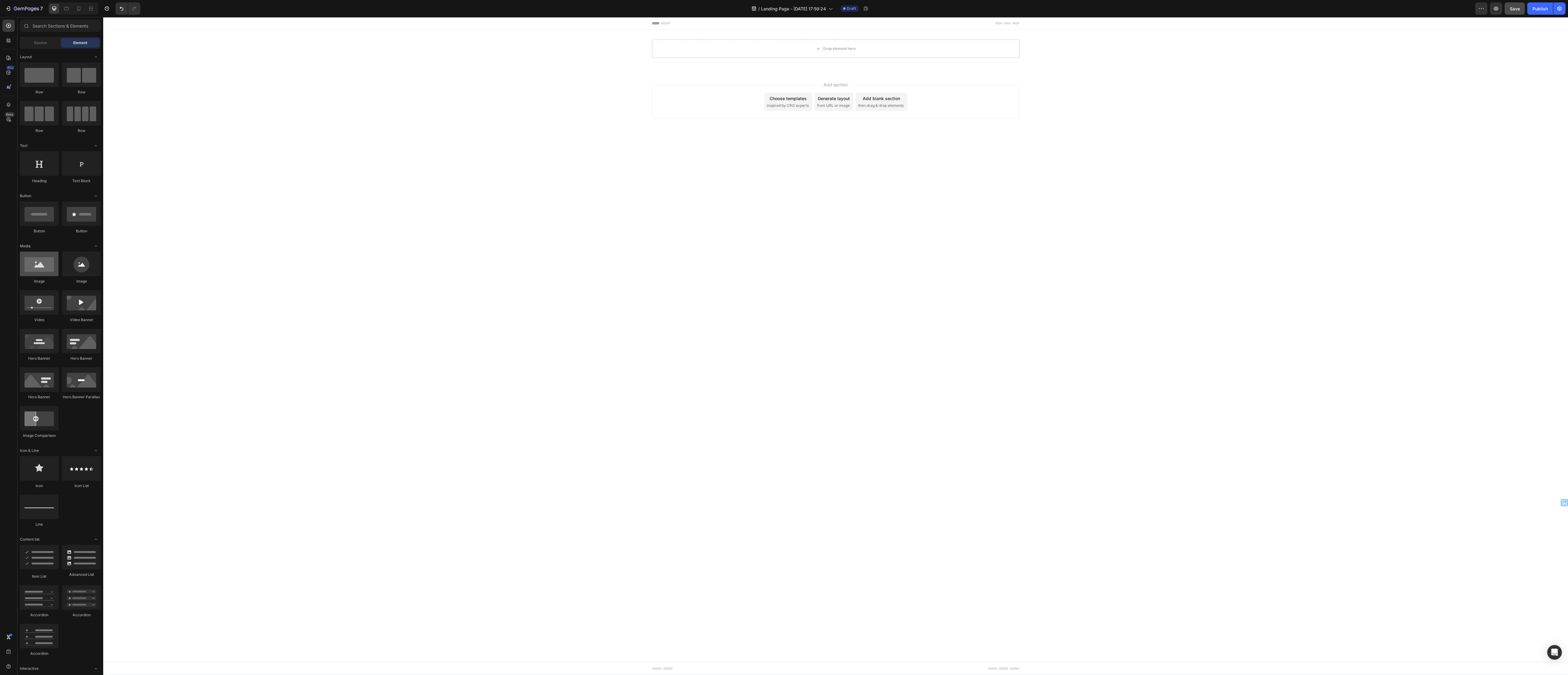
click at [47, 168] on div at bounding box center [39, 263] width 39 height 24
drag, startPoint x: 149, startPoint y: 289, endPoint x: 830, endPoint y: 54, distance: 720.4
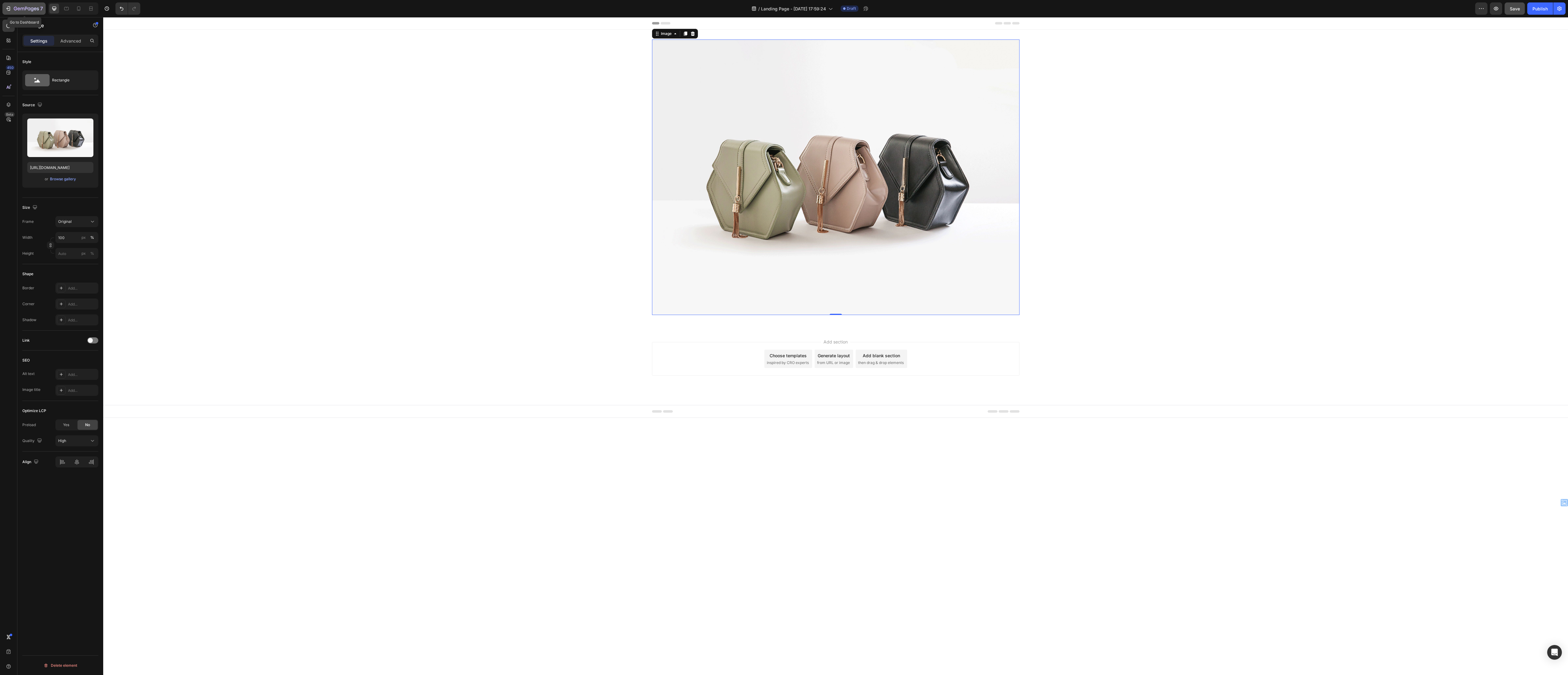
click at [28, 4] on button "7" at bounding box center [24, 9] width 43 height 13
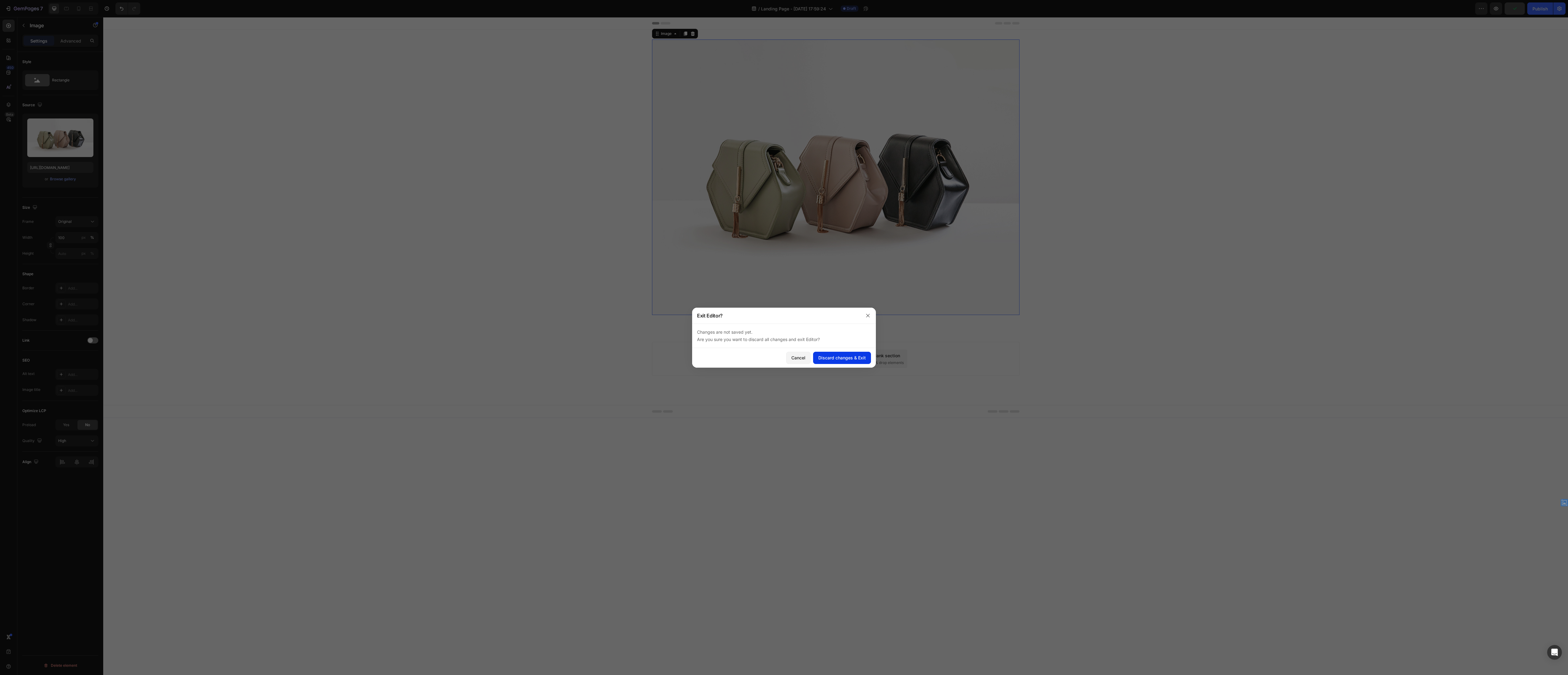
click at [391, 168] on div "Discard changes & Exit" at bounding box center [842, 357] width 47 height 6
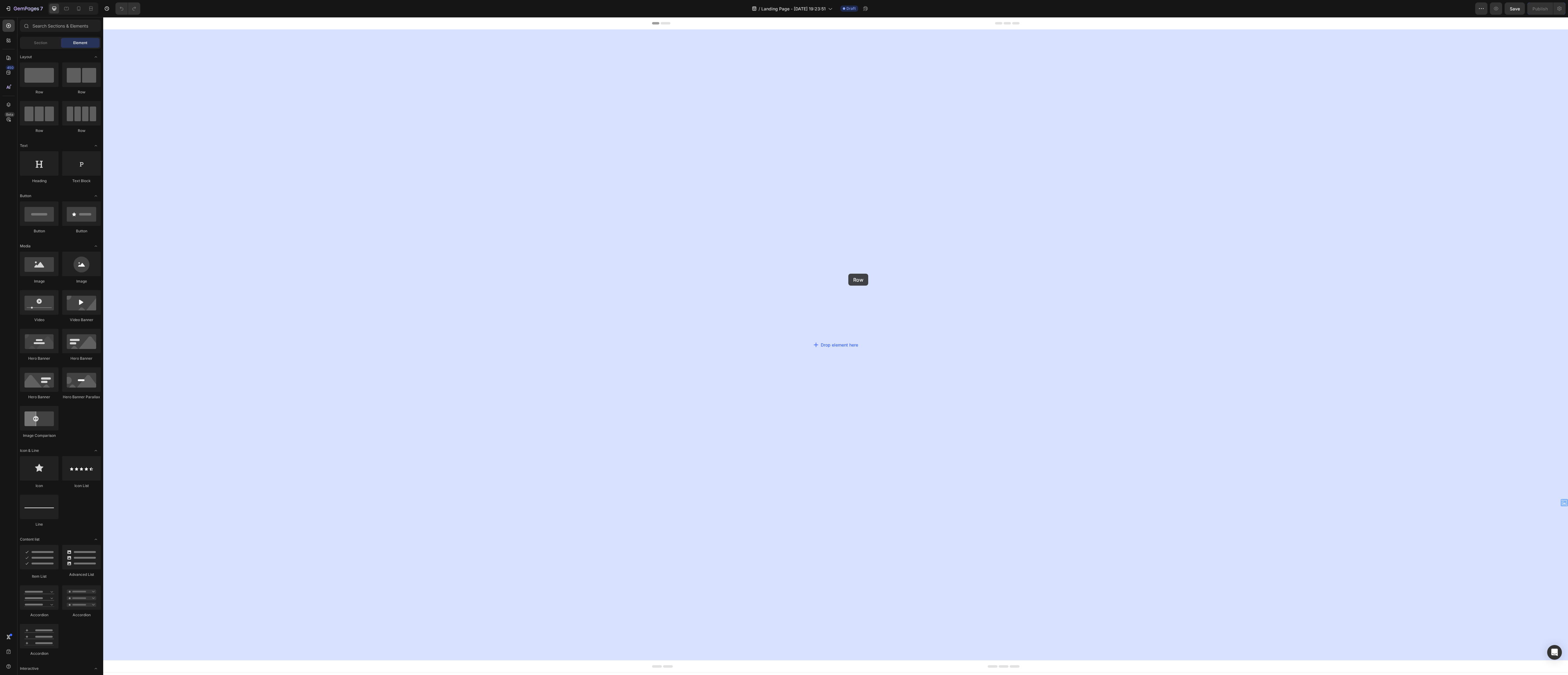
drag, startPoint x: 141, startPoint y: 101, endPoint x: 848, endPoint y: 274, distance: 727.9
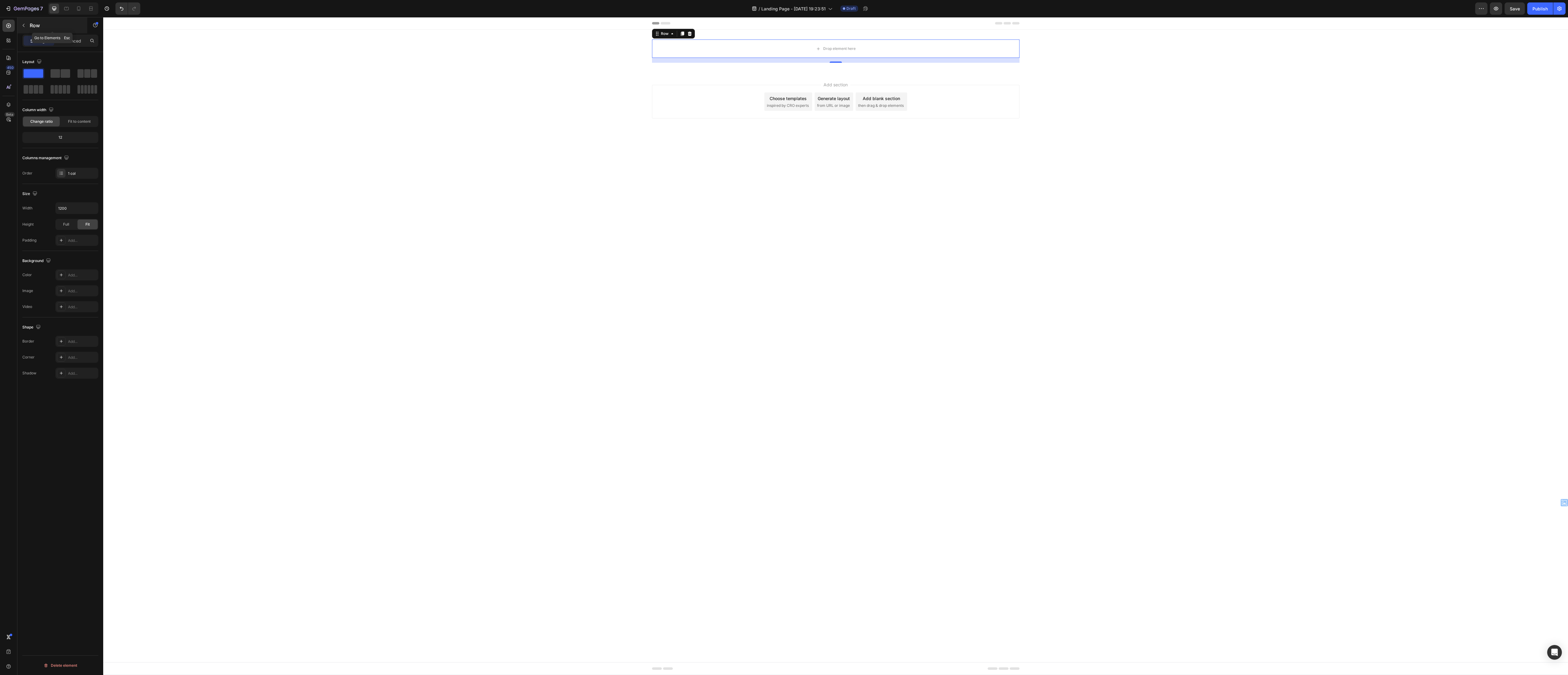
click at [25, 24] on icon "button" at bounding box center [24, 25] width 5 height 5
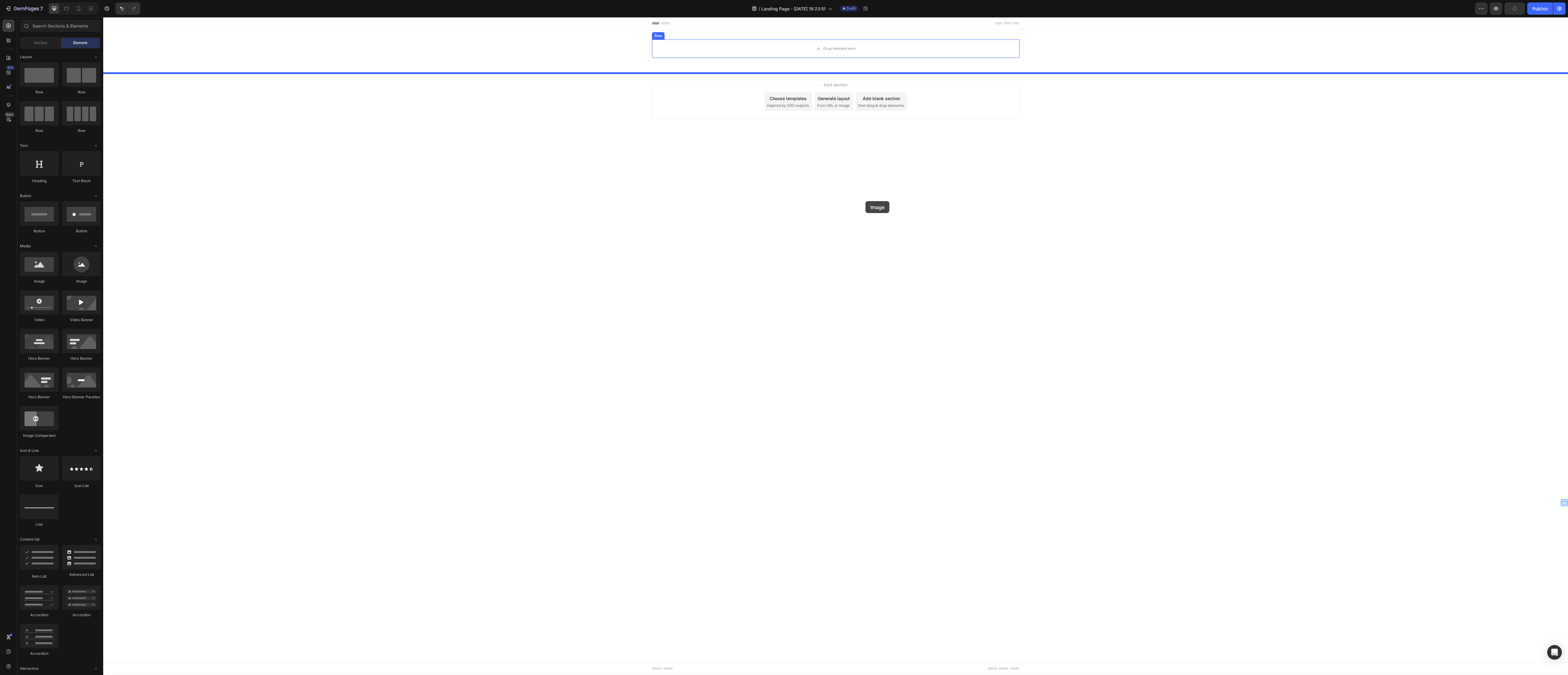
drag, startPoint x: 145, startPoint y: 283, endPoint x: 875, endPoint y: 188, distance: 736.2
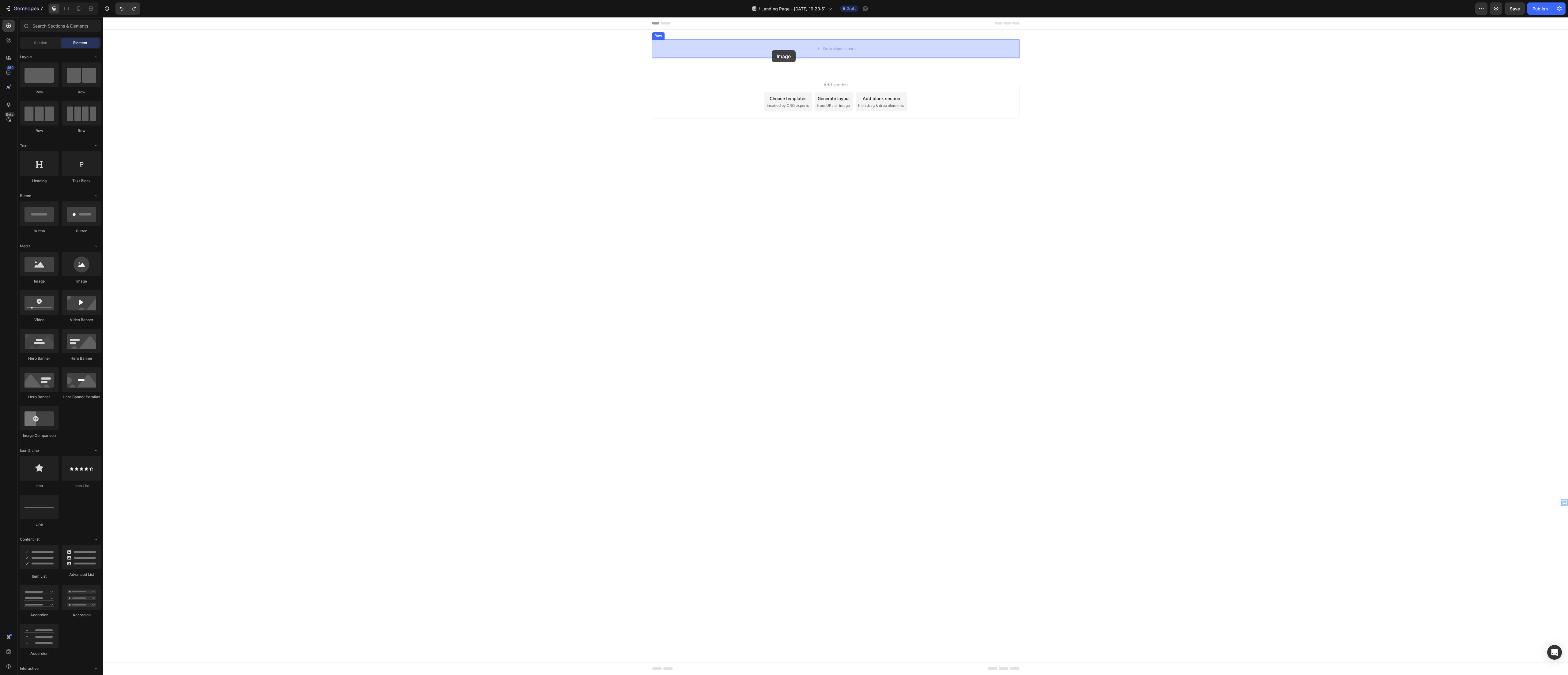
drag, startPoint x: 135, startPoint y: 251, endPoint x: 772, endPoint y: 50, distance: 668.0
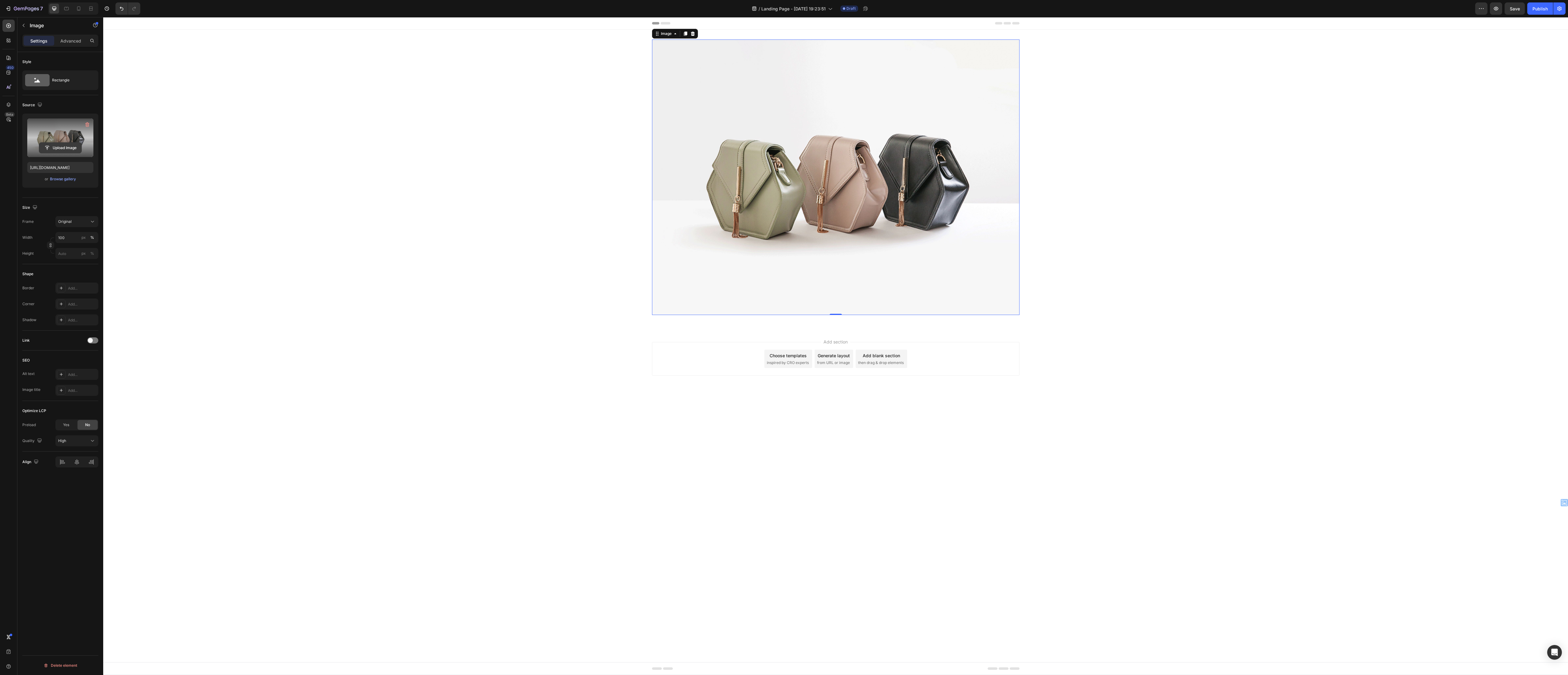
click at [62, 147] on input "file" at bounding box center [61, 147] width 43 height 10
type input "[URL][DOMAIN_NAME]"
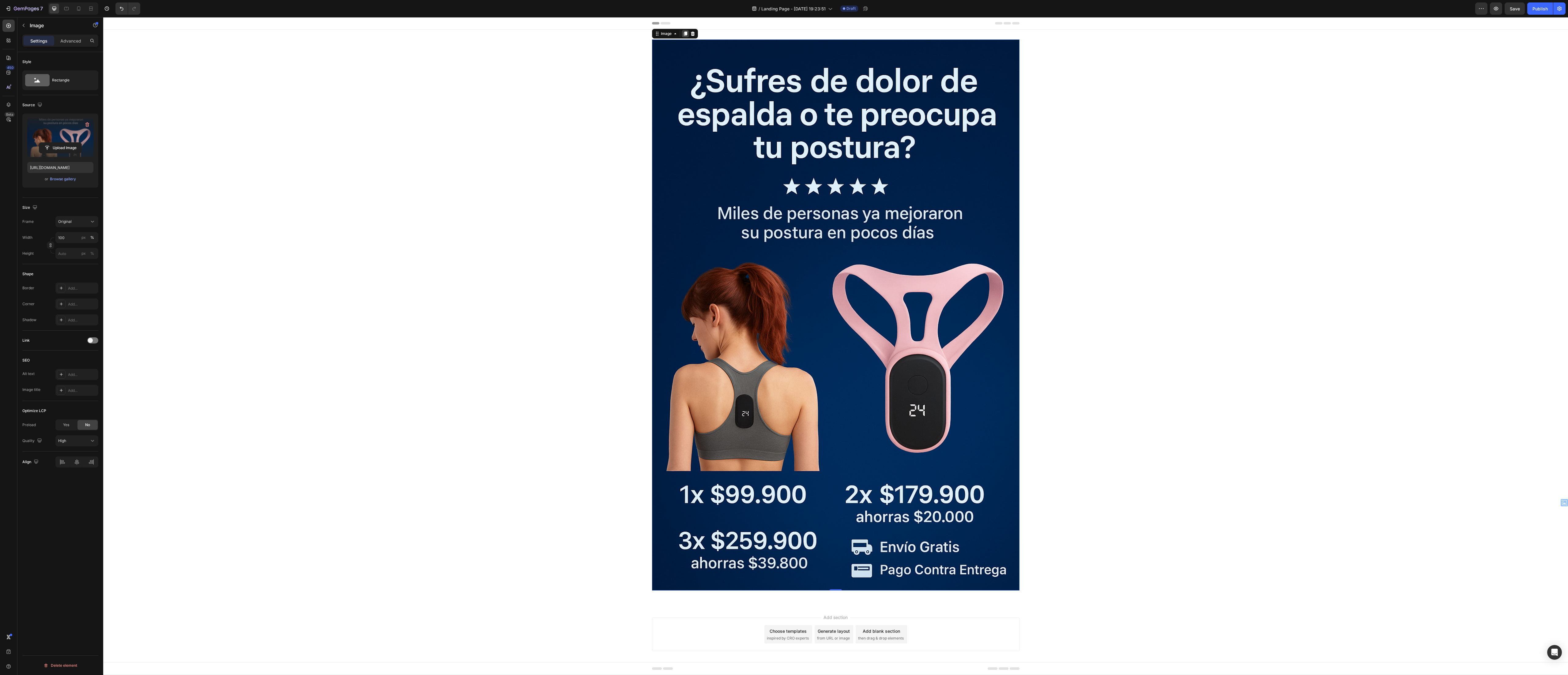
click at [683, 32] on icon at bounding box center [685, 33] width 3 height 4
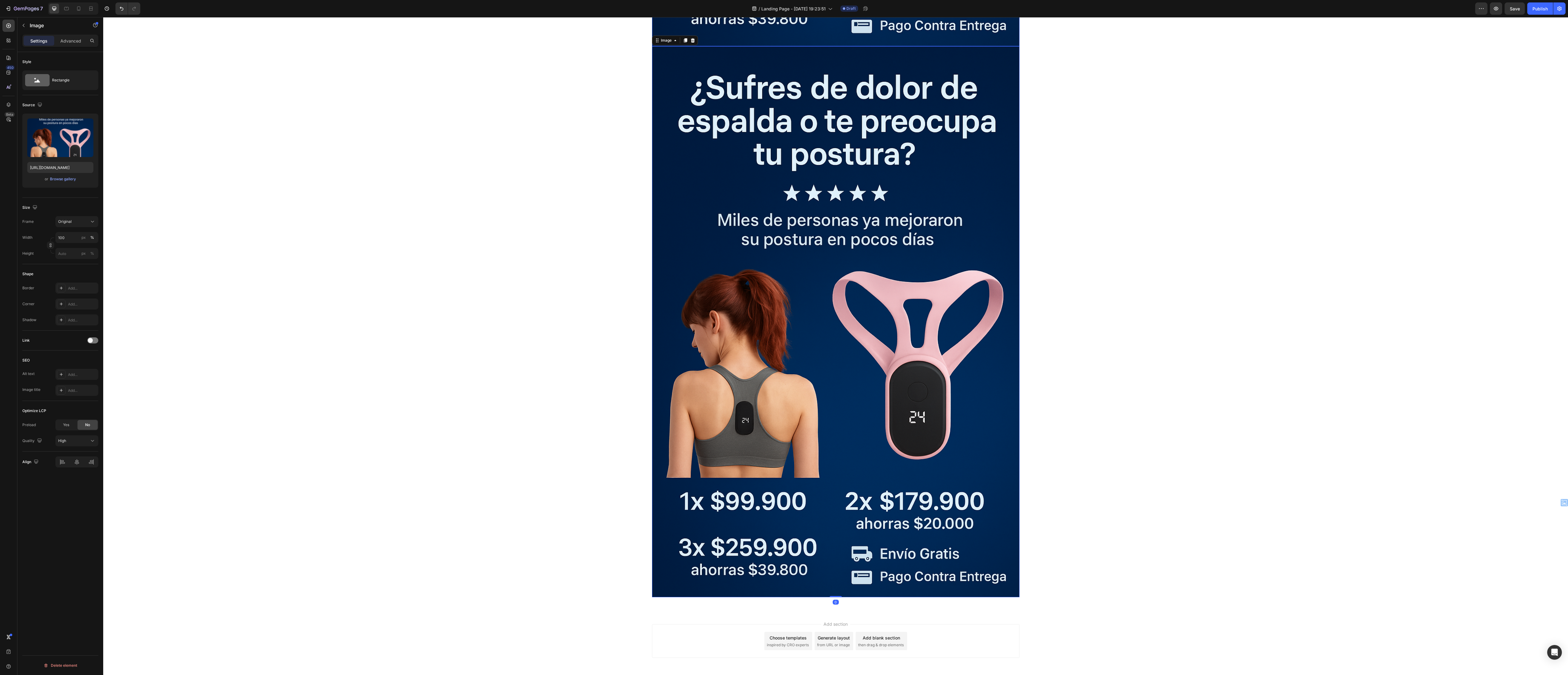
scroll to position [552, 0]
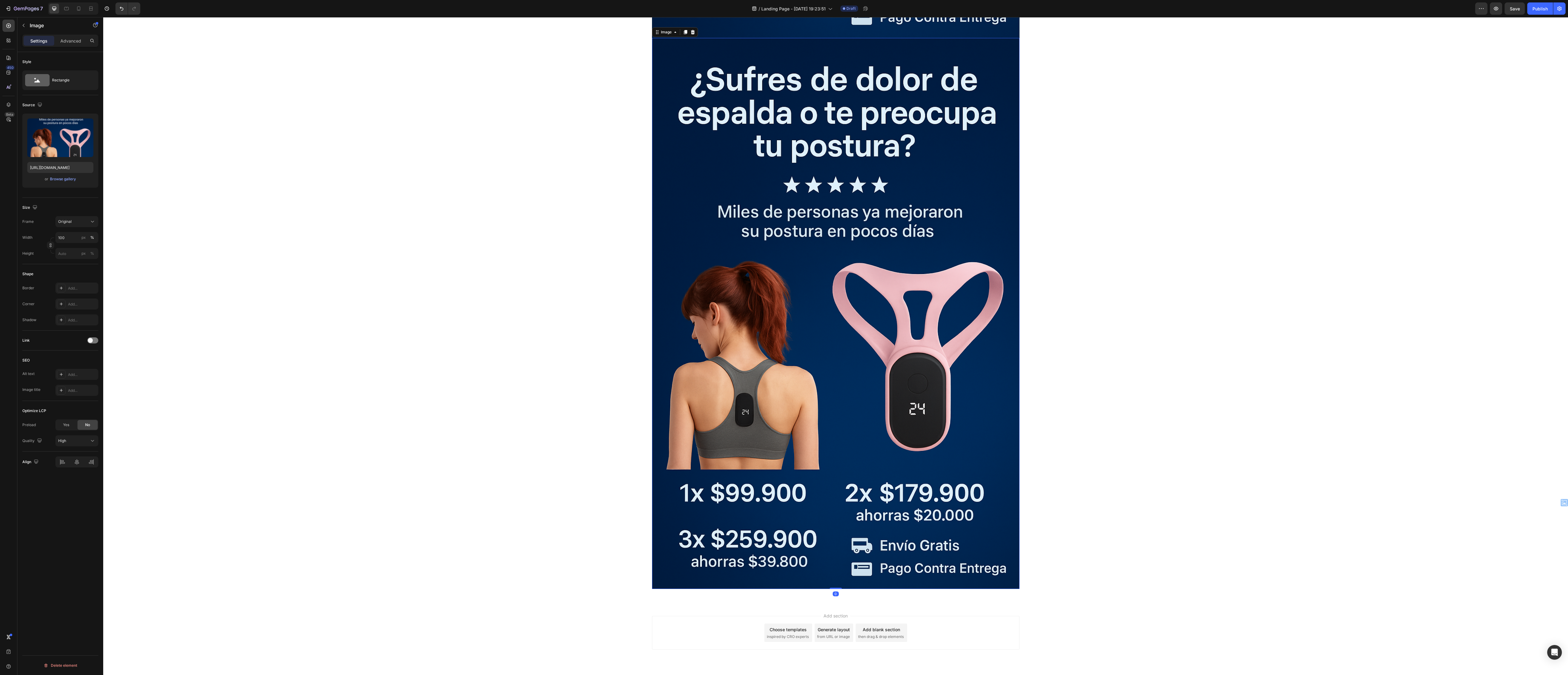
click at [832, 246] on img at bounding box center [836, 313] width 368 height 551
click at [53, 147] on input "file" at bounding box center [61, 147] width 43 height 10
type input "https://cdn.shopify.com/s/files/1/0670/8153/5553/files/gempages_584031018122478…"
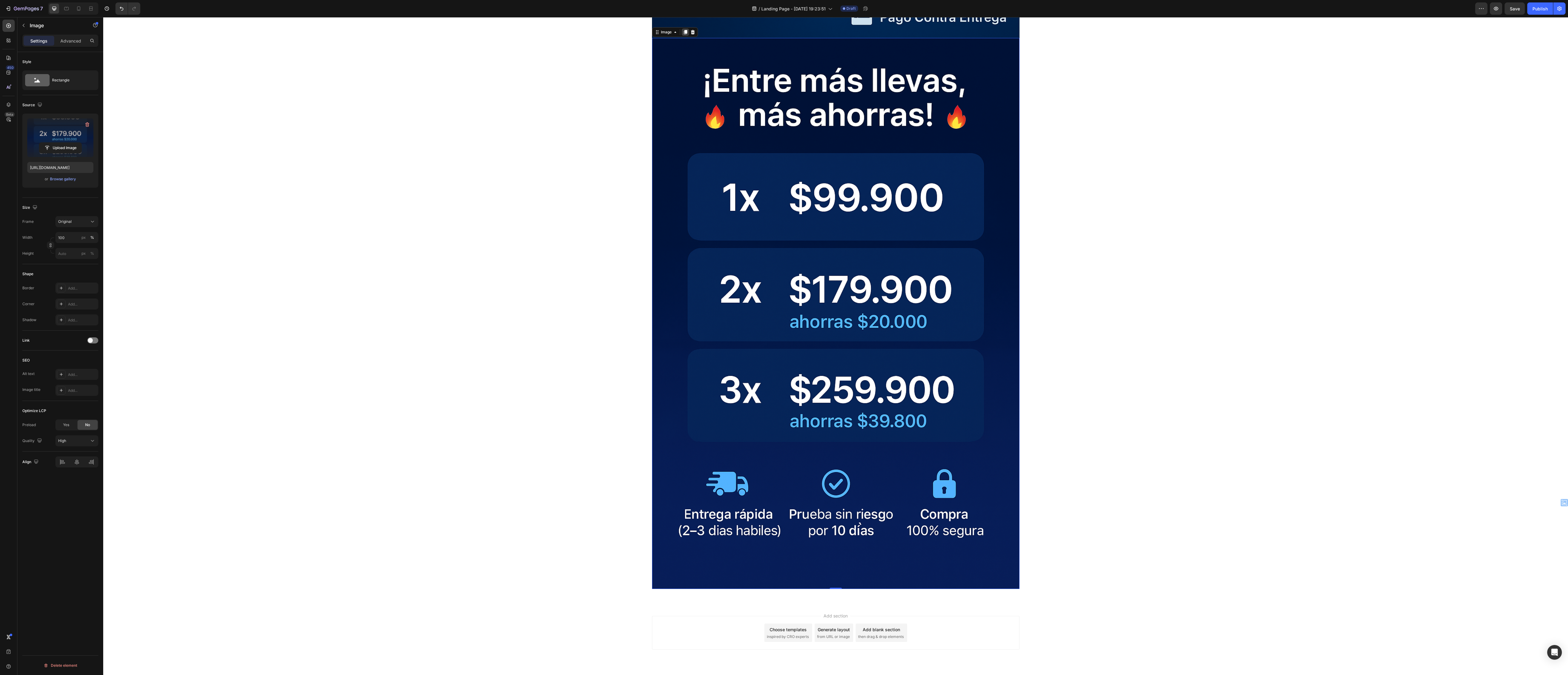
click at [683, 30] on icon at bounding box center [685, 32] width 5 height 5
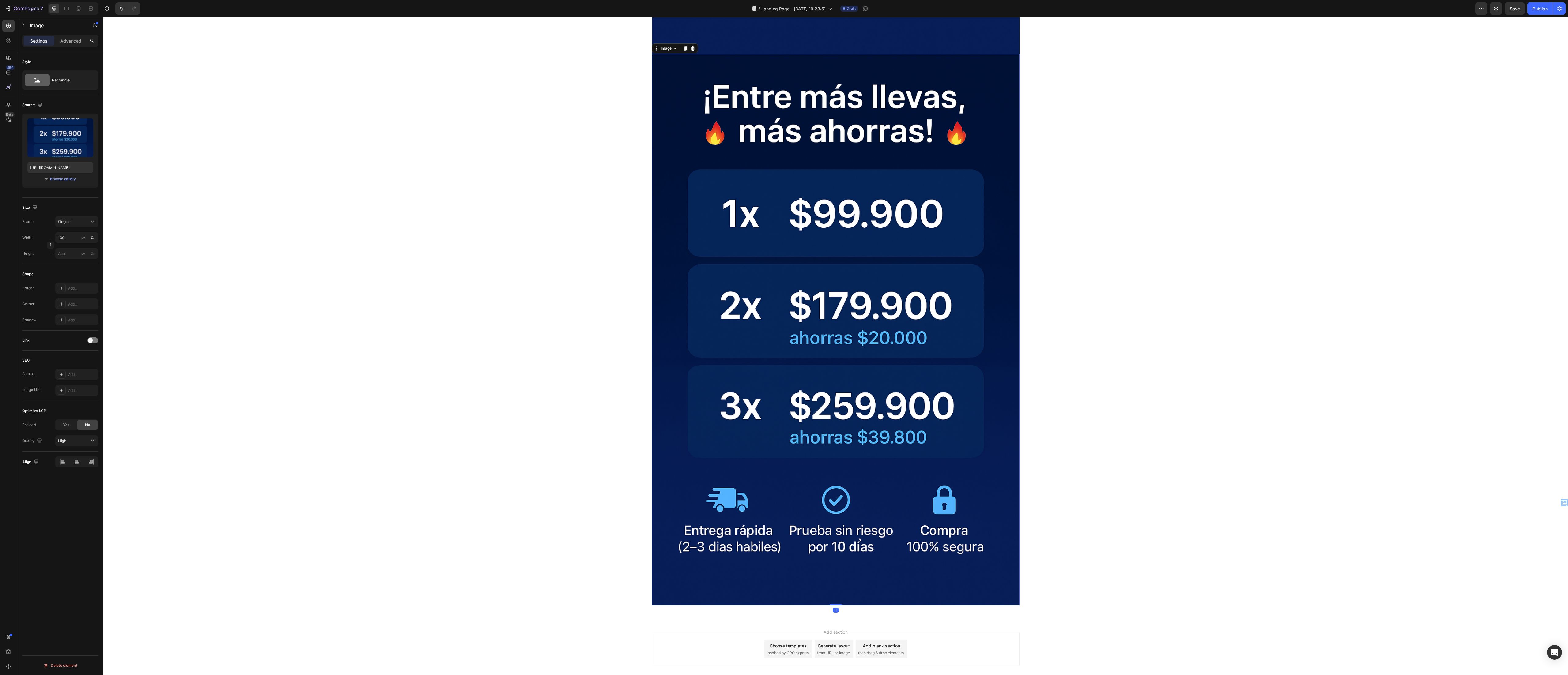
scroll to position [1103, 0]
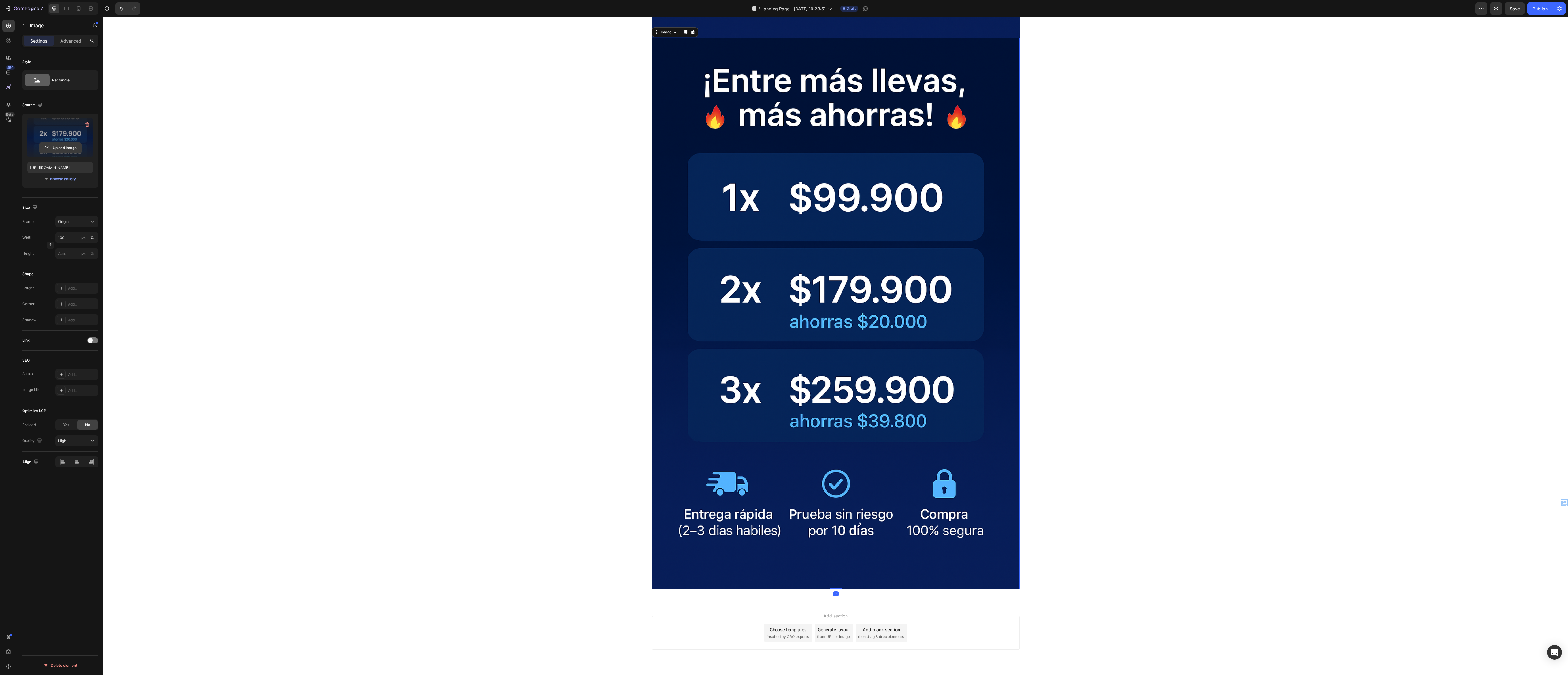
click at [52, 151] on input "file" at bounding box center [61, 147] width 43 height 10
type input "https://cdn.shopify.com/s/files/1/0670/8153/5553/files/gempages_584031018122478…"
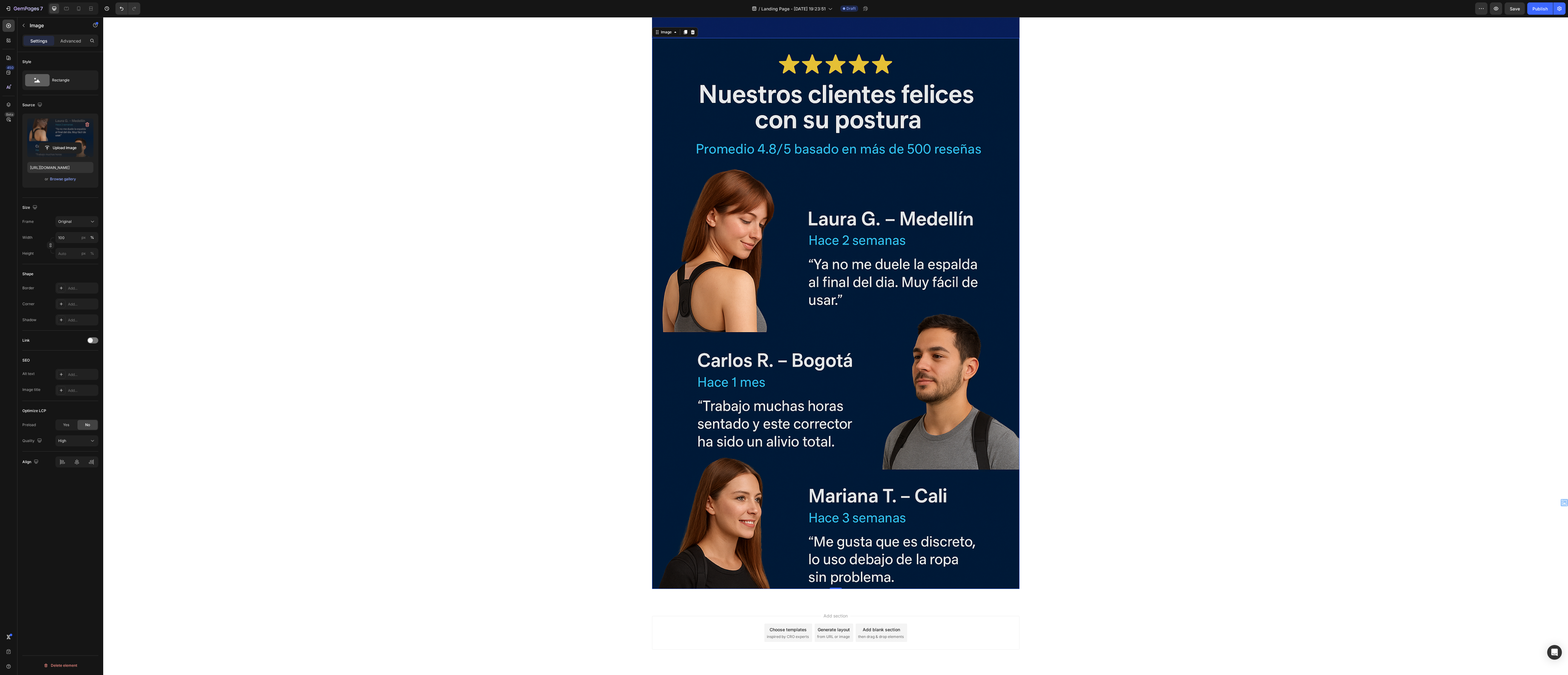
click at [839, 217] on img at bounding box center [836, 313] width 368 height 551
click at [682, 30] on div at bounding box center [685, 32] width 7 height 7
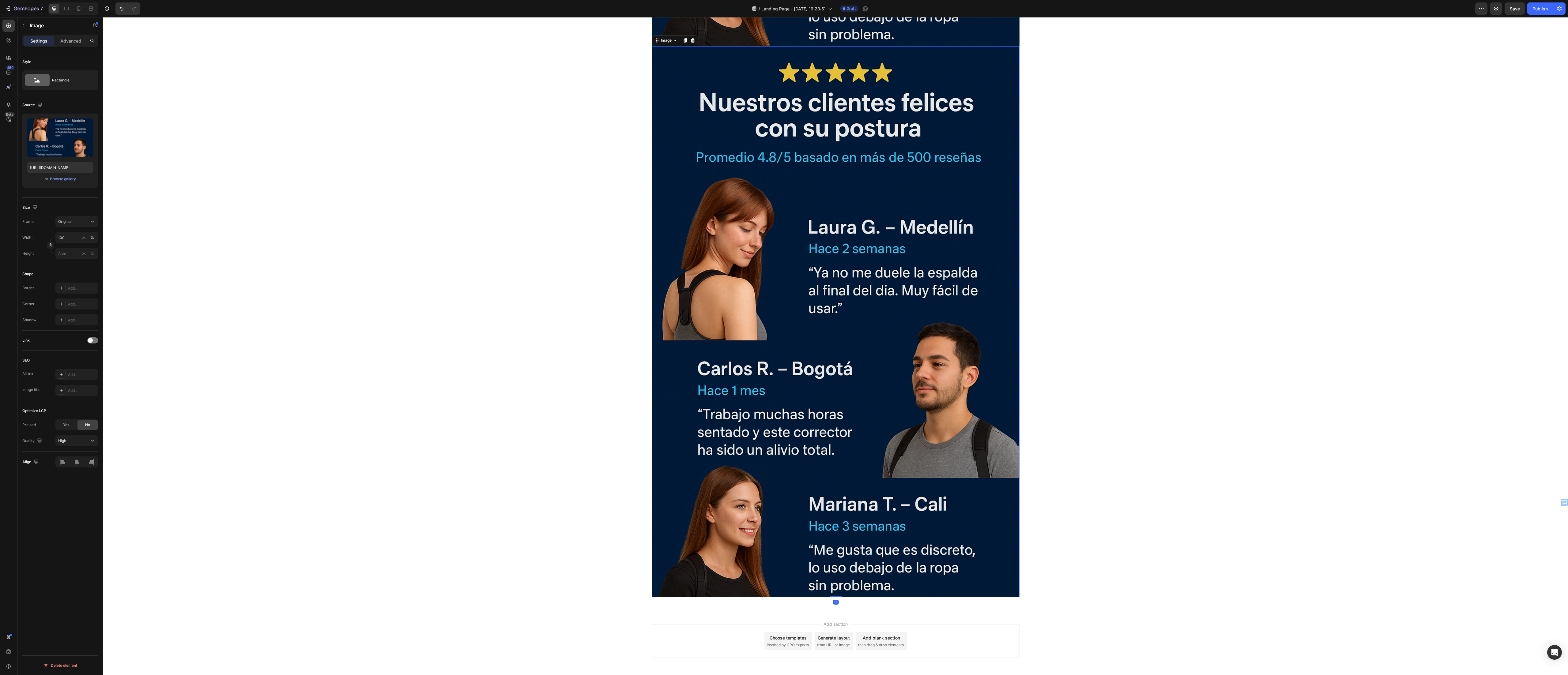
scroll to position [1654, 0]
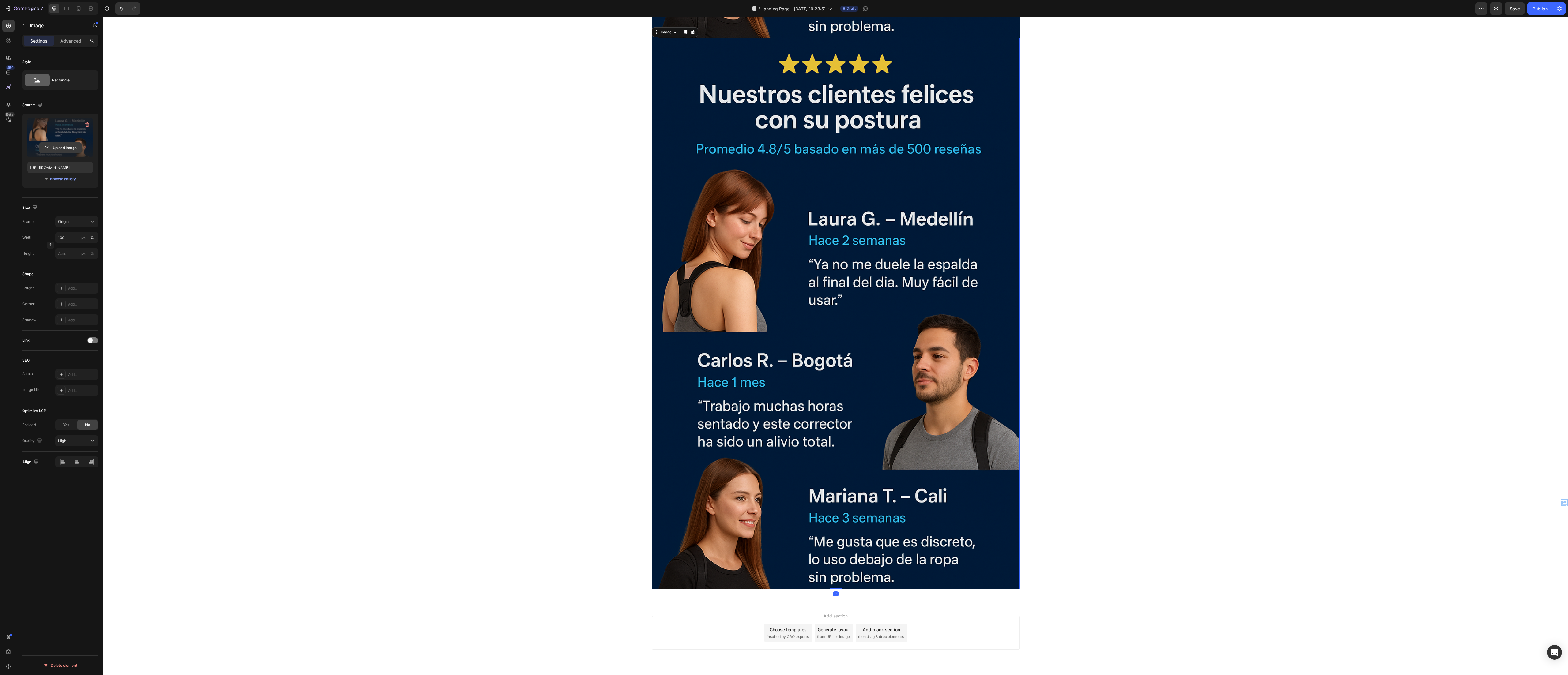
click at [57, 151] on input "file" at bounding box center [61, 147] width 43 height 10
type input "https://cdn.shopify.com/s/files/1/0670/8153/5553/files/gempages_584031018122478…"
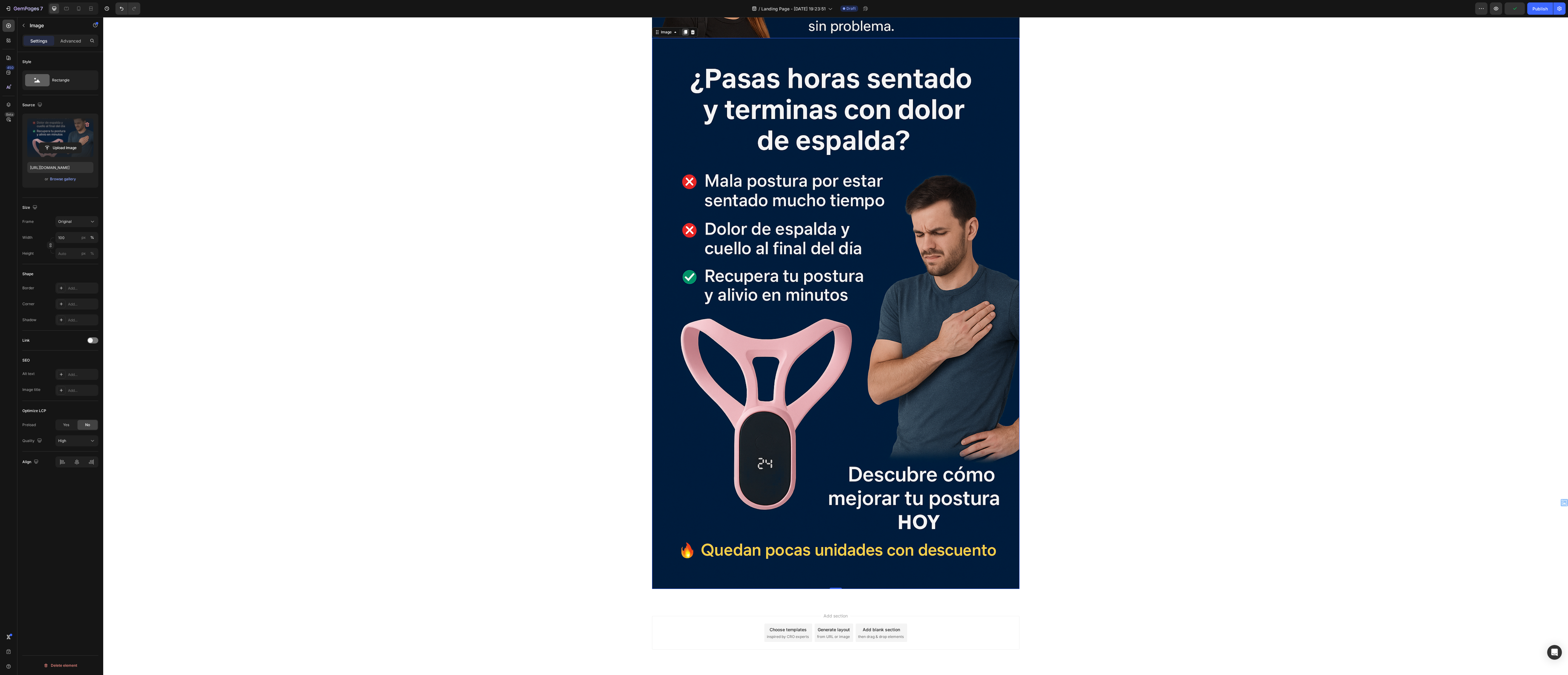
click at [682, 33] on div at bounding box center [685, 32] width 7 height 7
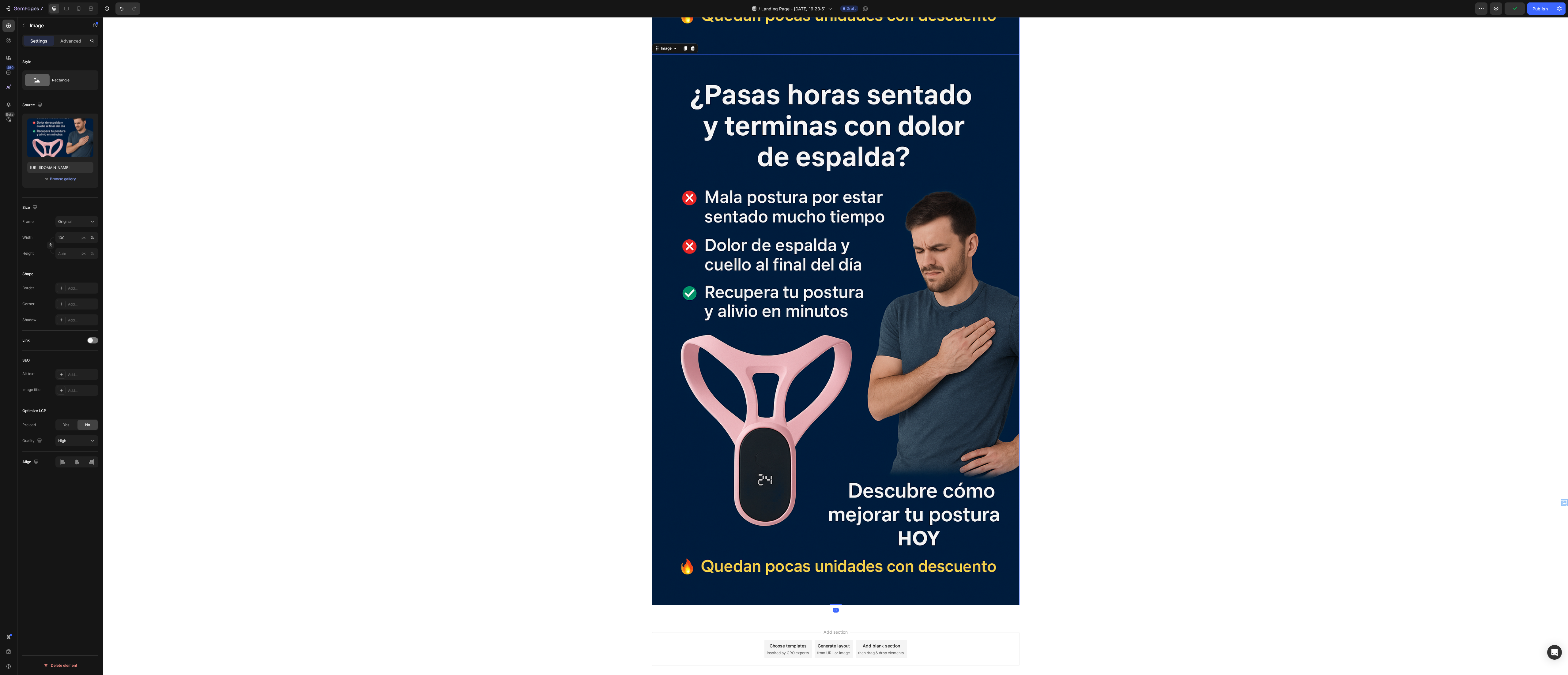
scroll to position [2205, 0]
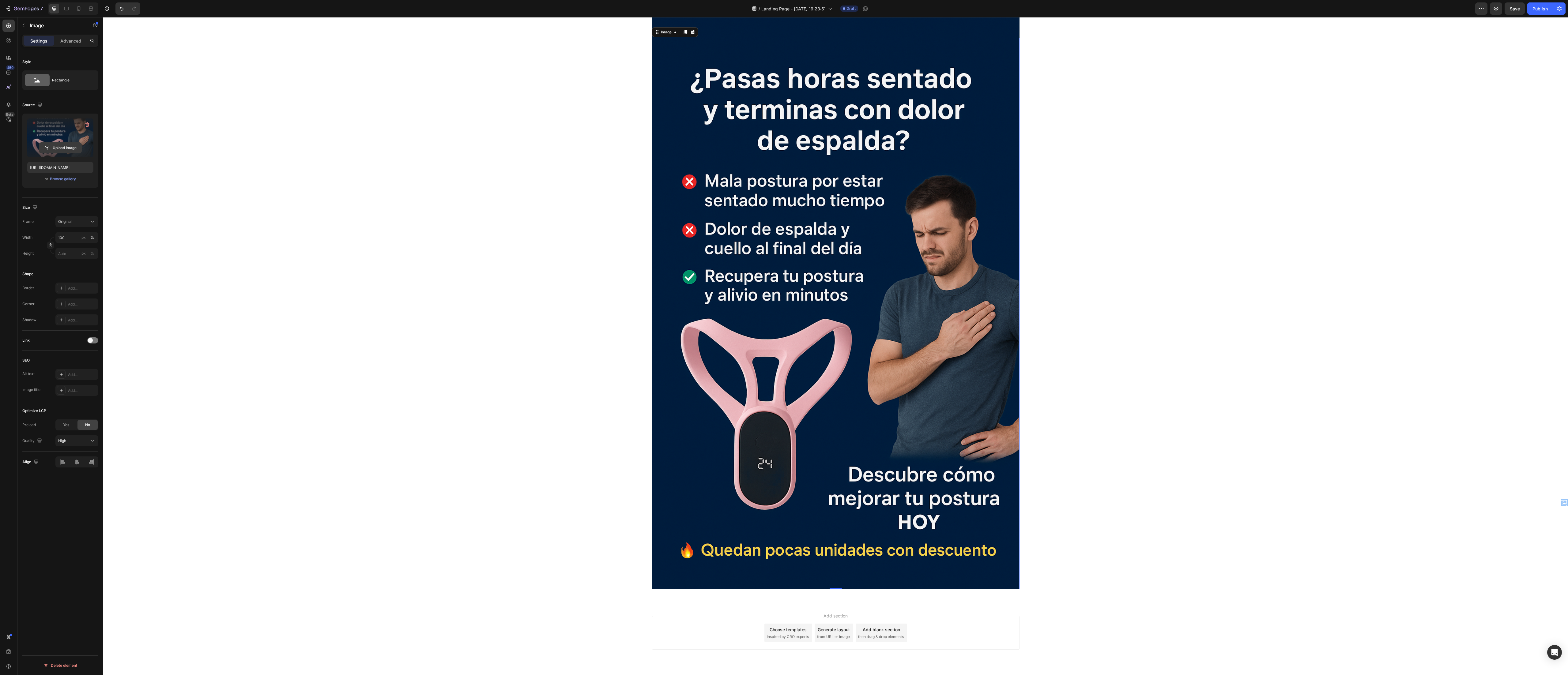
click at [47, 146] on input "file" at bounding box center [61, 147] width 43 height 10
type input "https://cdn.shopify.com/s/files/1/0670/8153/5553/files/gempages_584031018122478…"
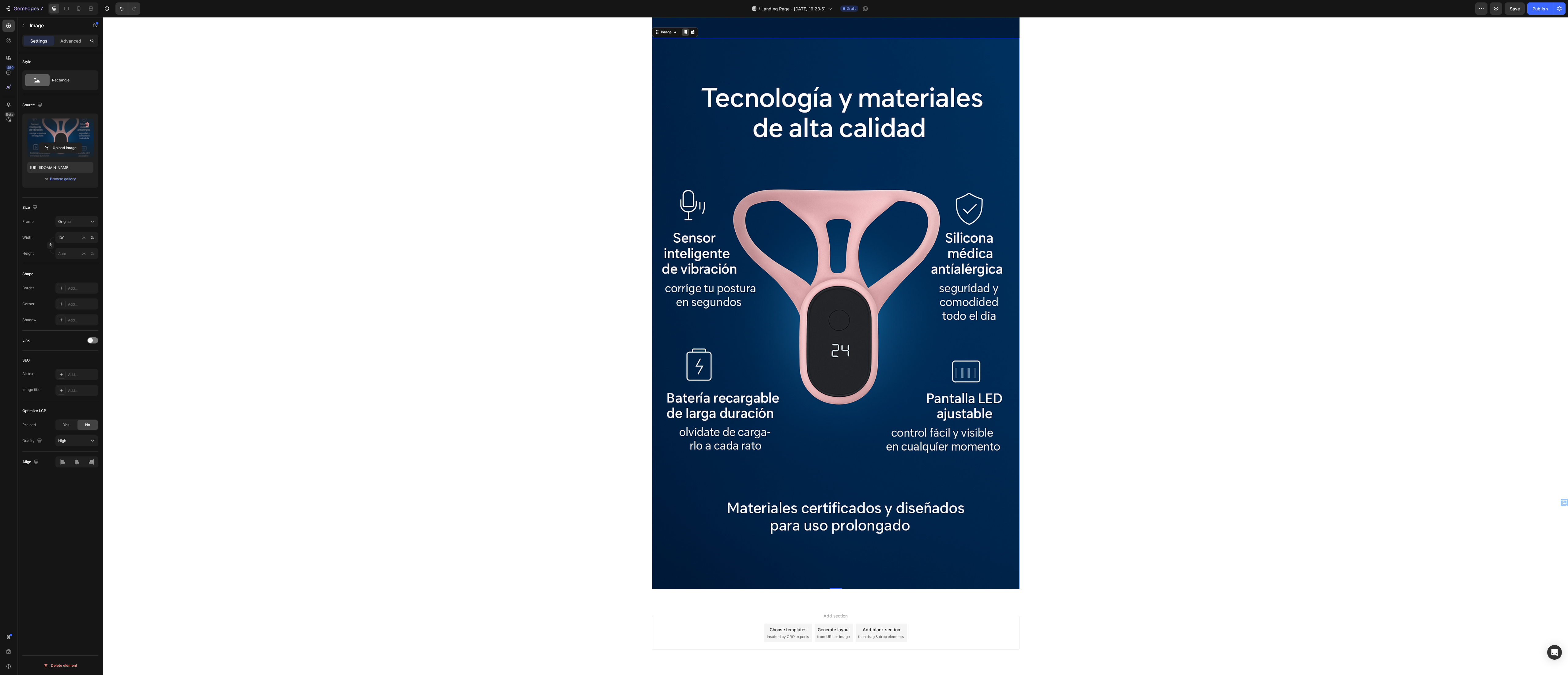
click at [683, 31] on icon at bounding box center [685, 32] width 3 height 4
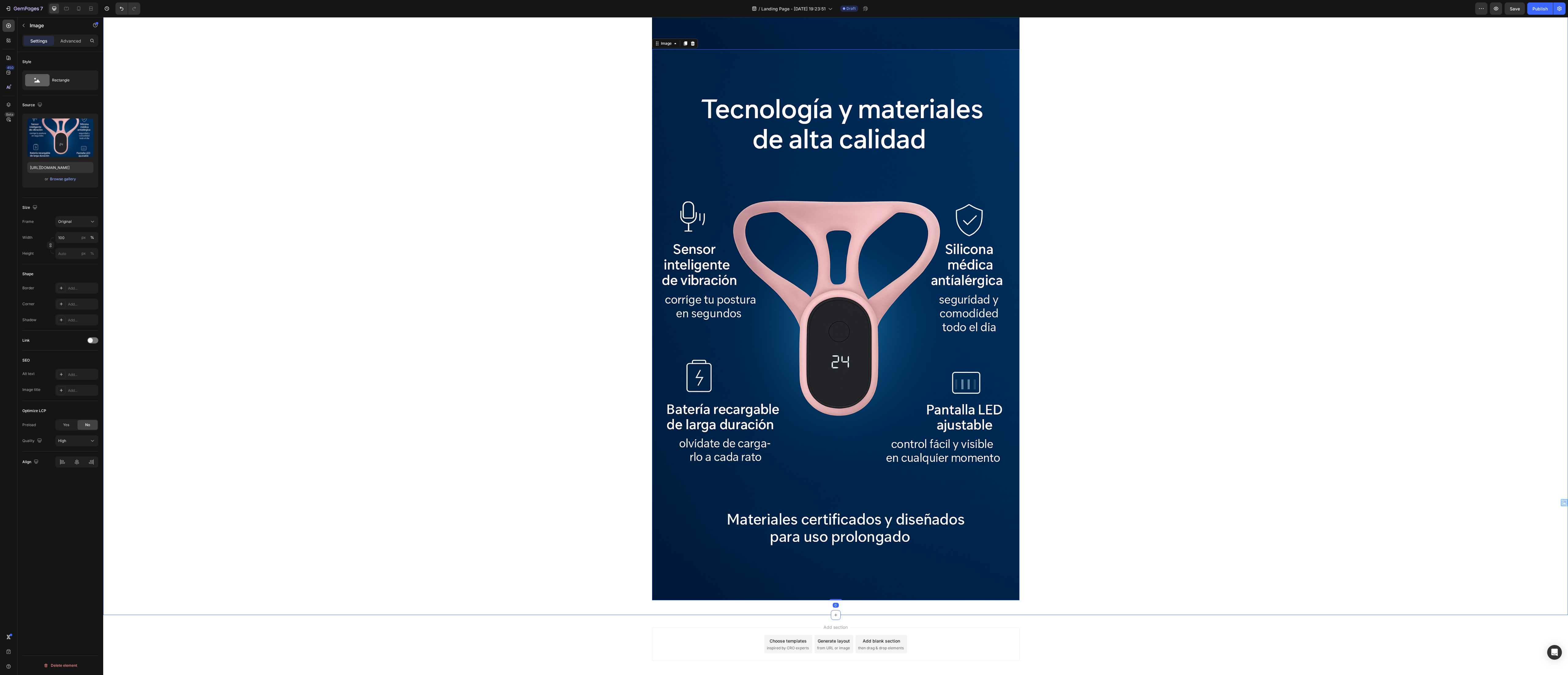
scroll to position [2756, 0]
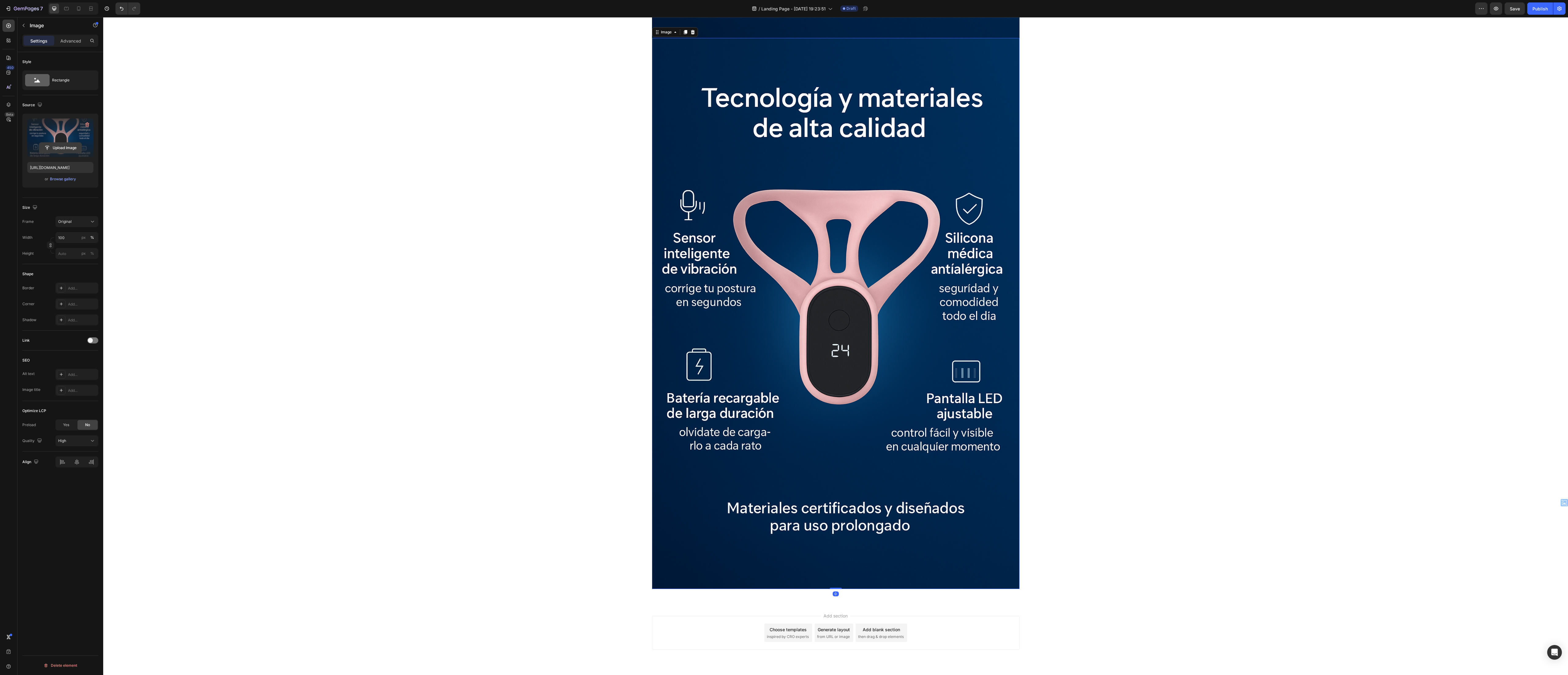
click at [50, 151] on input "file" at bounding box center [61, 147] width 43 height 10
type input "https://cdn.shopify.com/s/files/1/0670/8153/5553/files/gempages_584031018122478…"
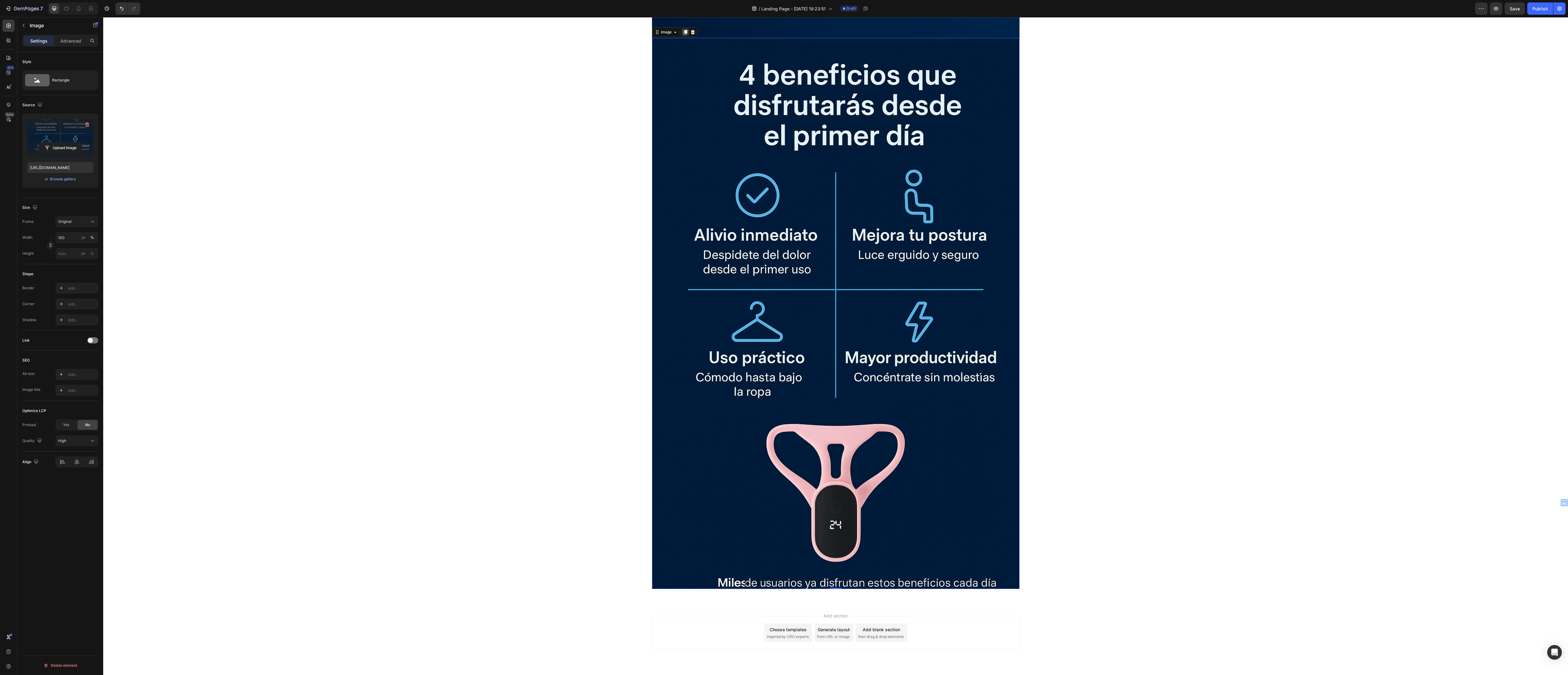
click at [683, 34] on icon at bounding box center [685, 32] width 5 height 5
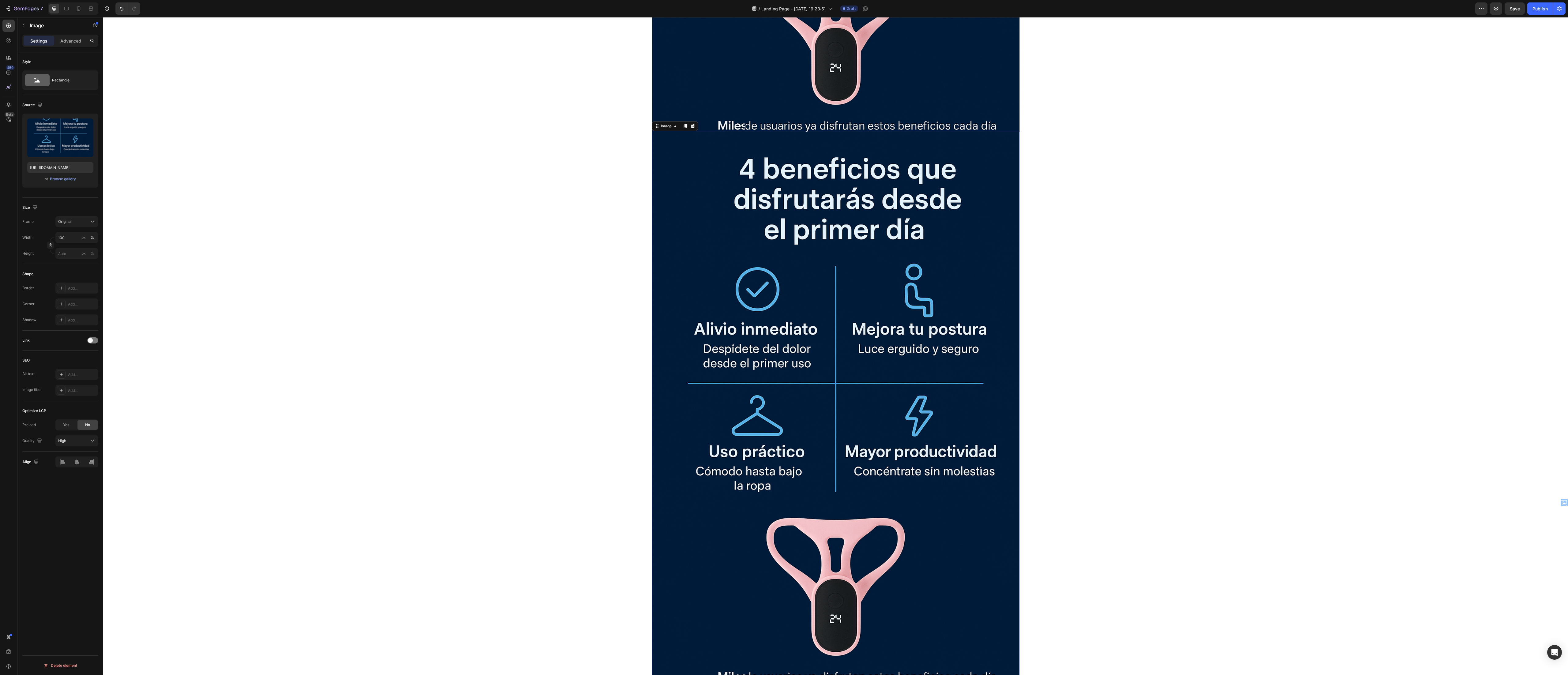
scroll to position [3306, 0]
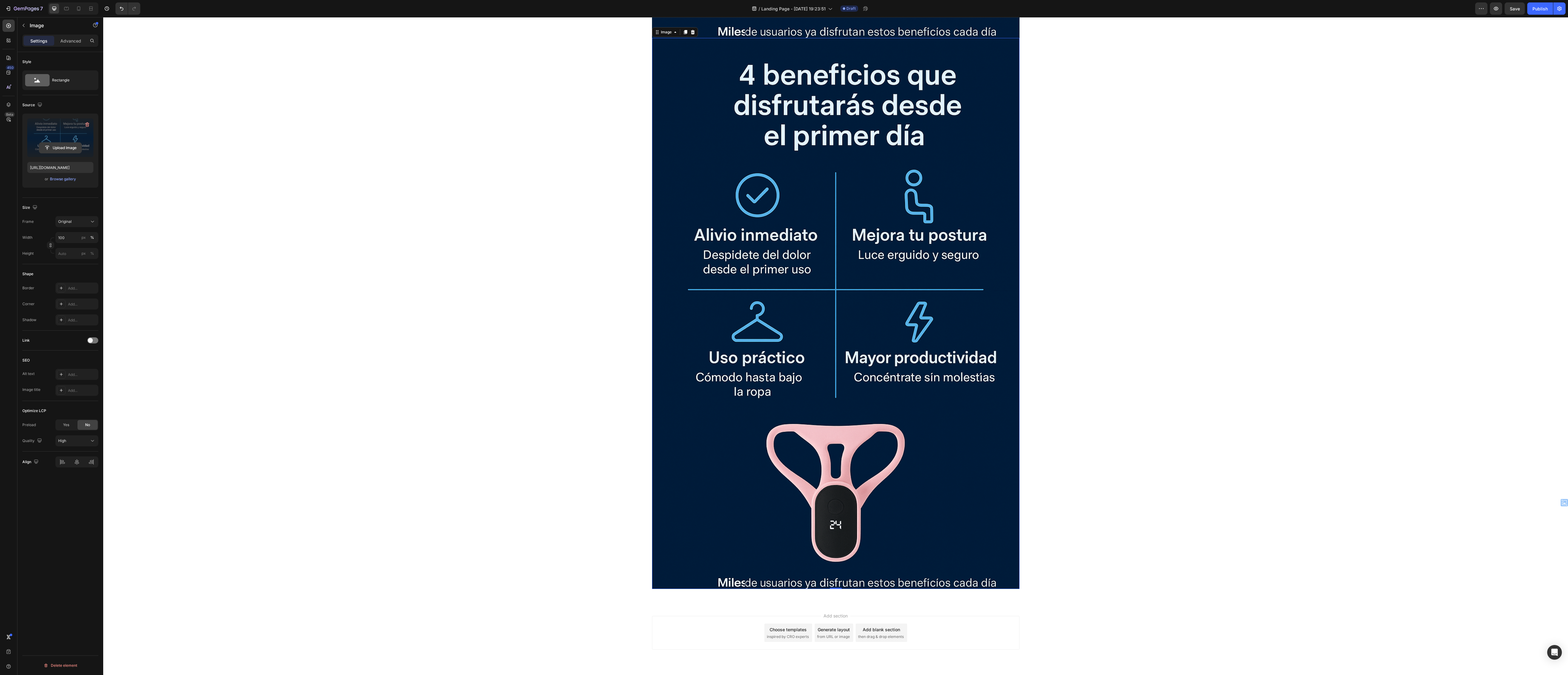
click at [50, 144] on button "Upload Image" at bounding box center [60, 147] width 43 height 11
click at [51, 149] on input "file" at bounding box center [61, 147] width 43 height 10
type input "https://cdn.shopify.com/s/files/1/0670/8153/5553/files/gempages_584031018122478…"
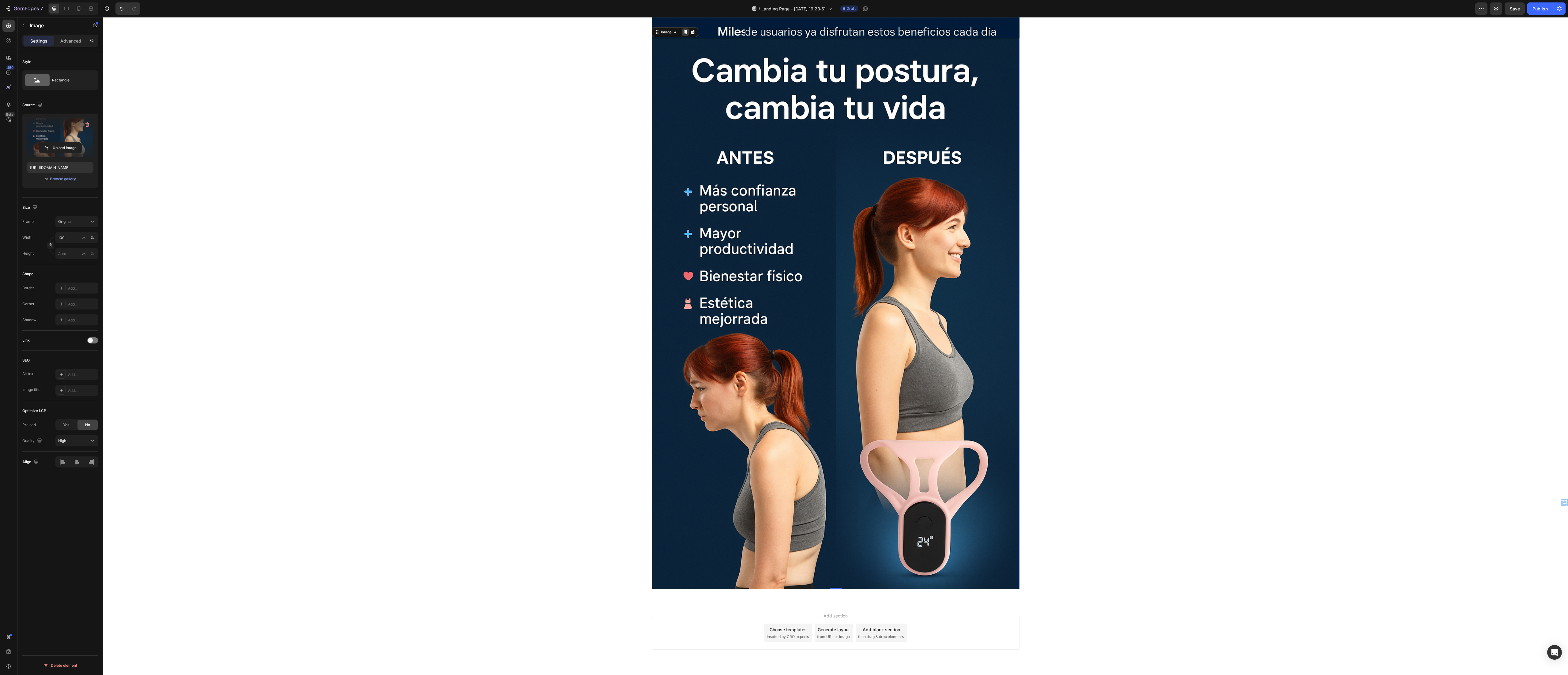
click at [683, 31] on icon at bounding box center [685, 32] width 5 height 5
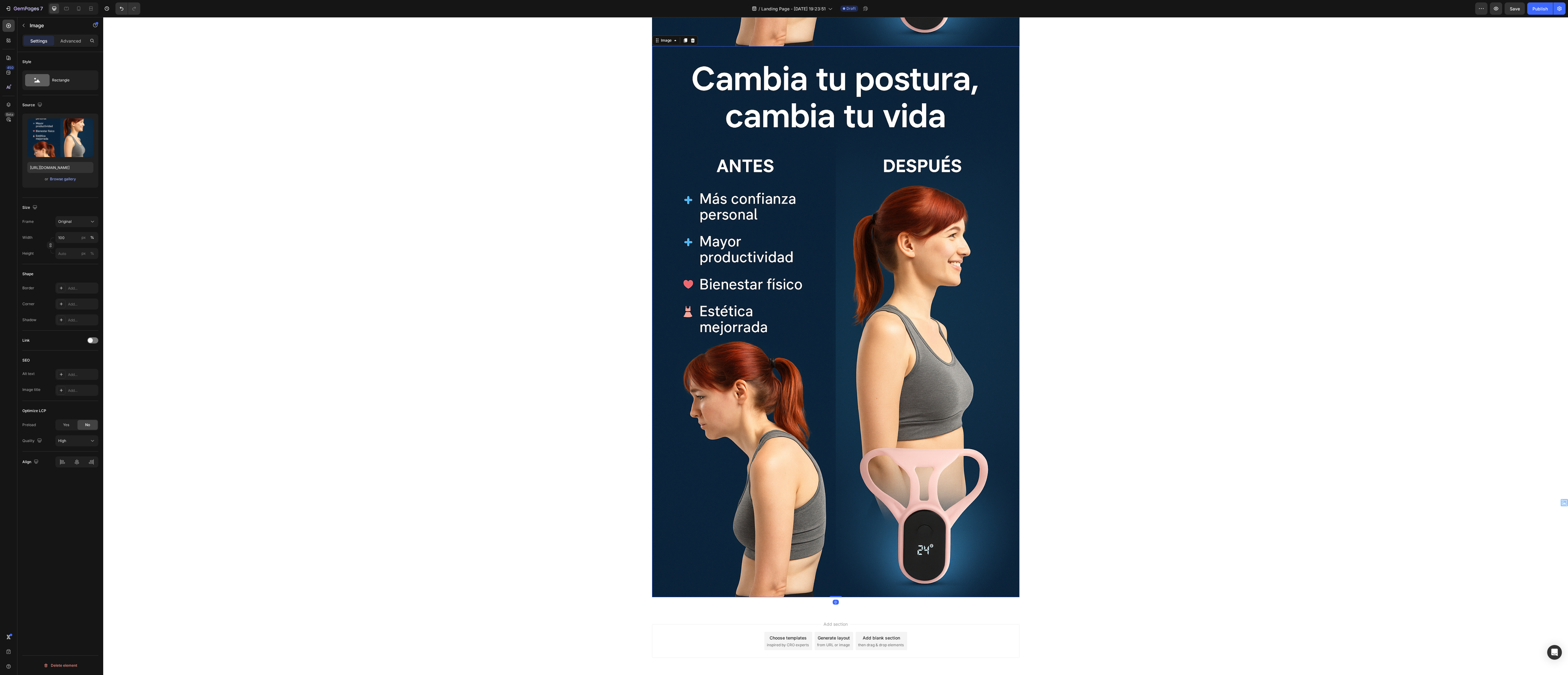
scroll to position [3858, 0]
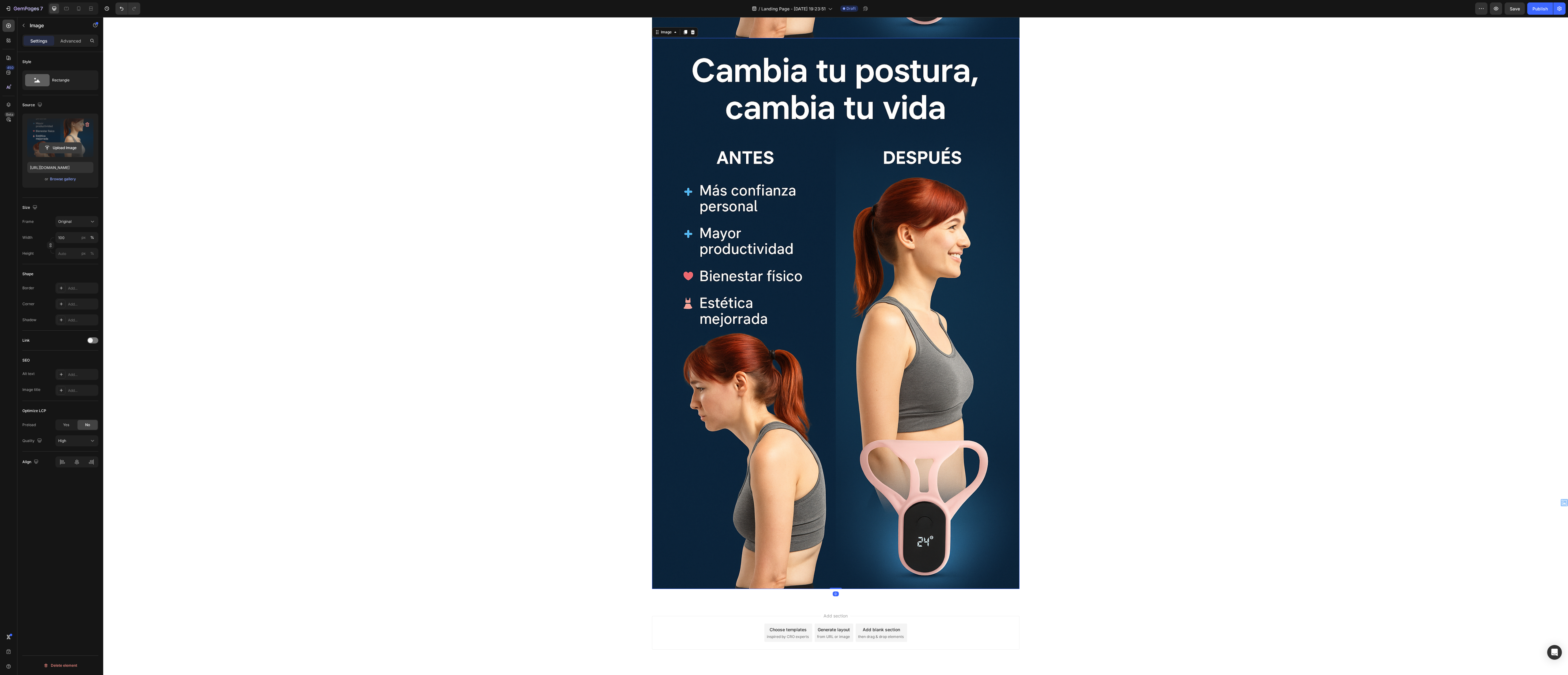
click at [52, 152] on input "file" at bounding box center [61, 147] width 43 height 10
type input "https://cdn.shopify.com/s/files/1/0670/8153/5553/files/gempages_584031018122478…"
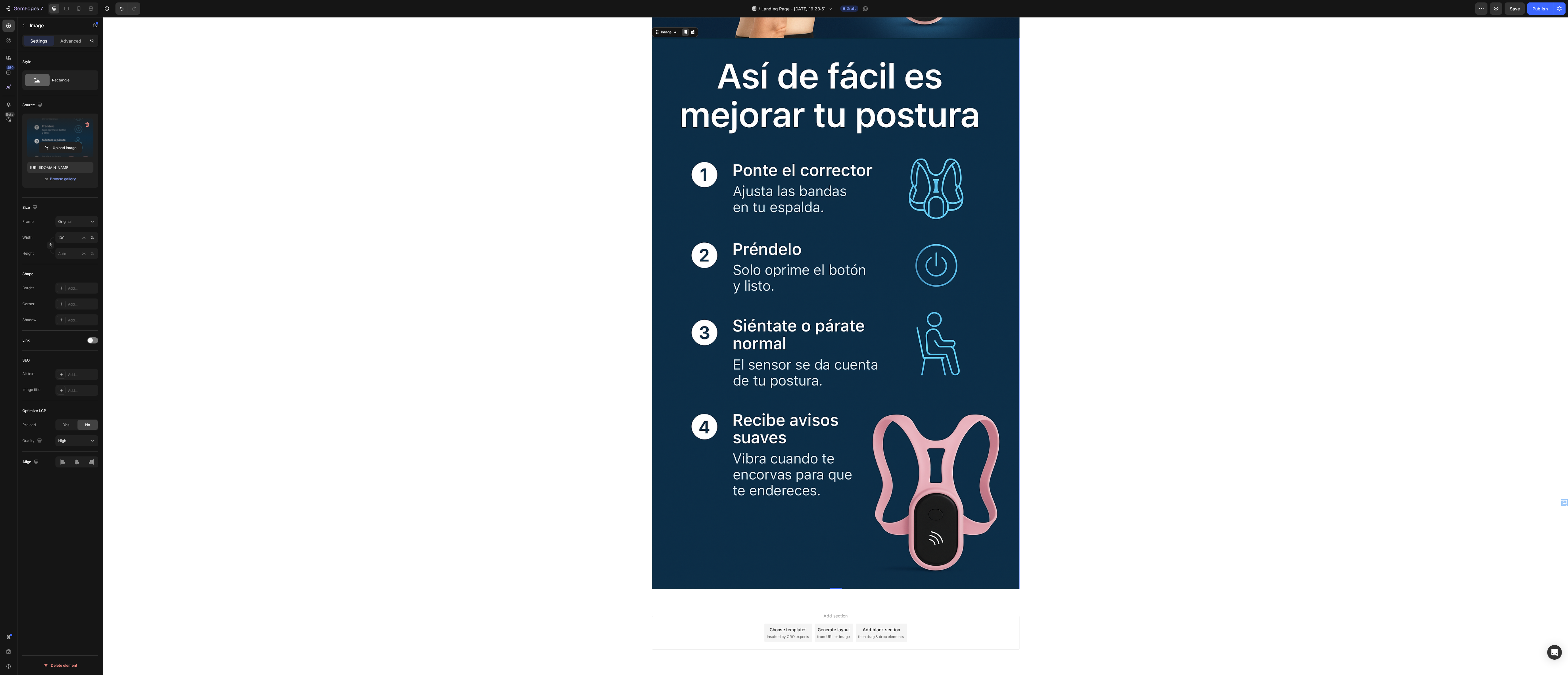
click at [683, 35] on icon at bounding box center [685, 32] width 5 height 5
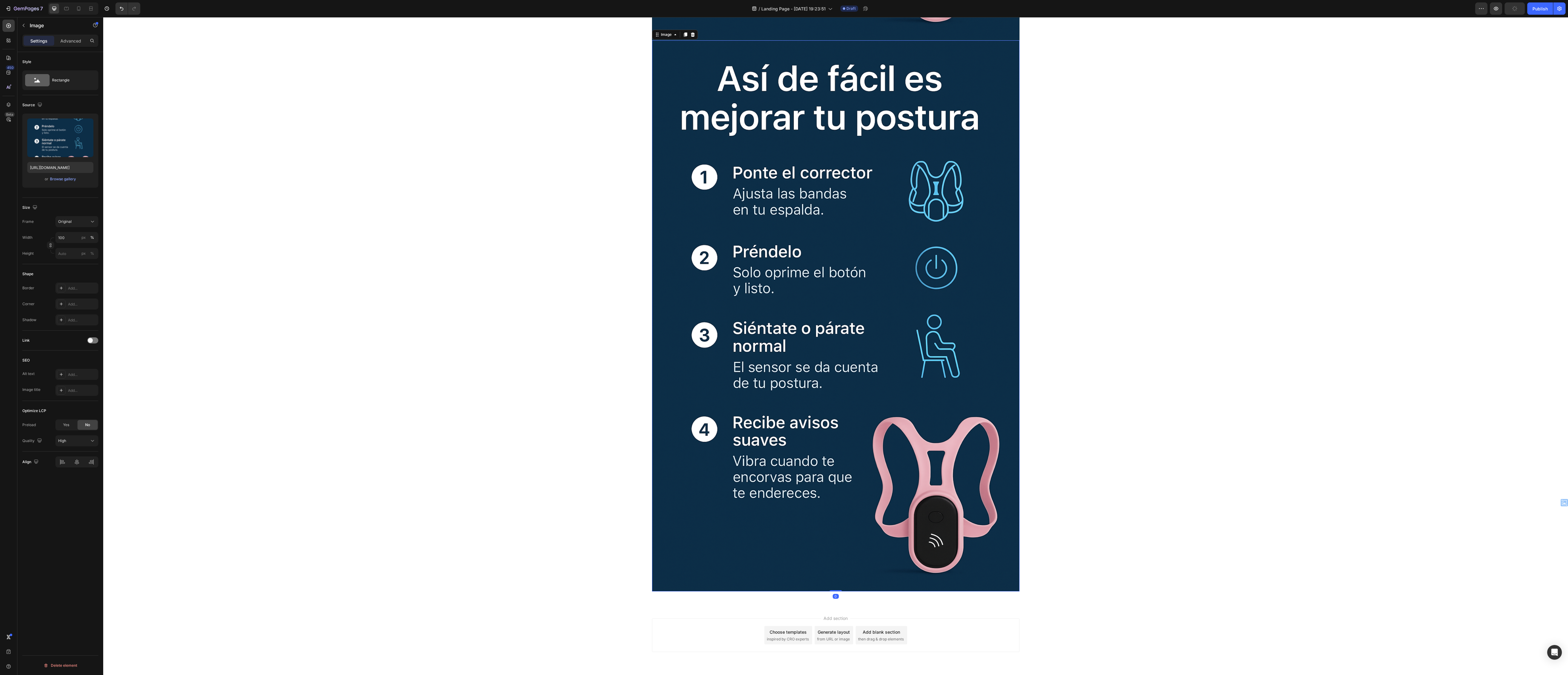
scroll to position [4408, 0]
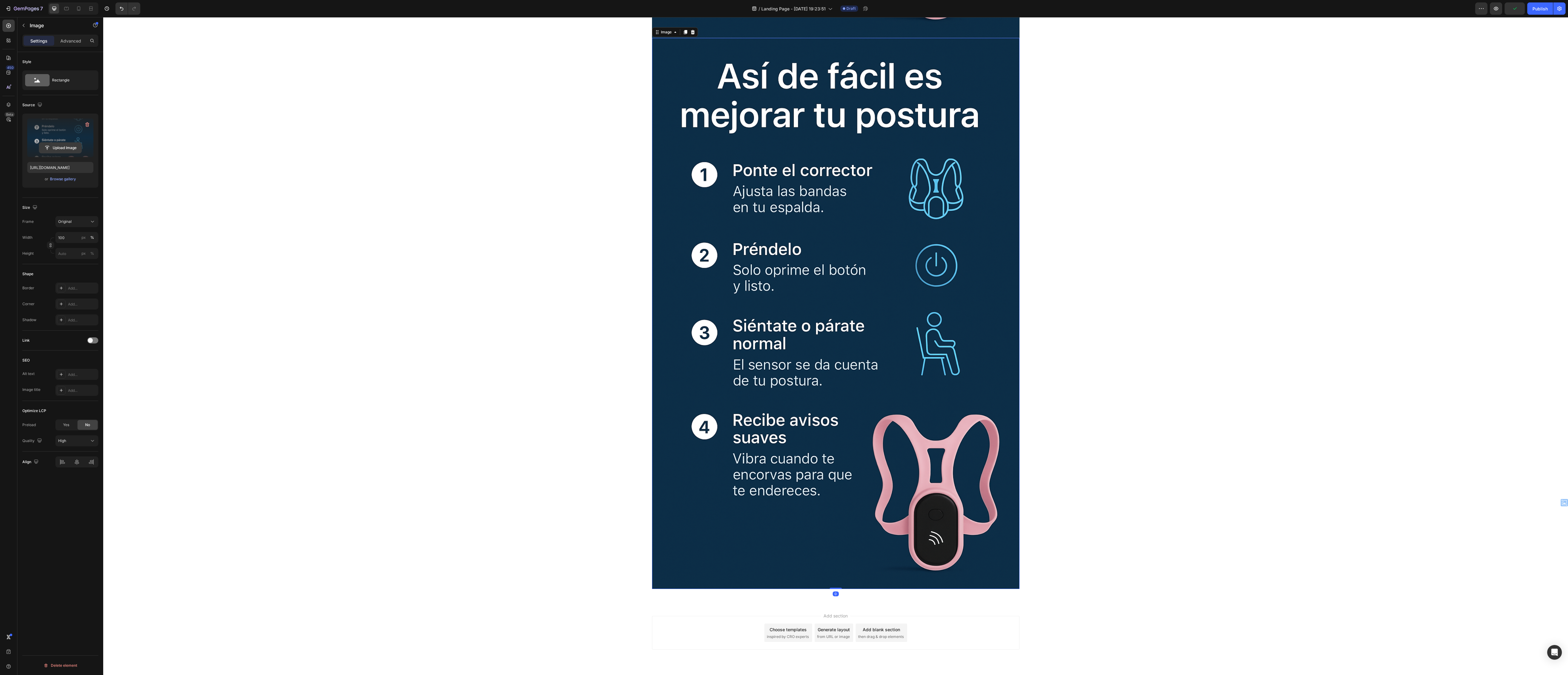
click at [54, 147] on input "file" at bounding box center [61, 147] width 43 height 10
type input "https://cdn.shopify.com/s/files/1/0670/8153/5553/files/gempages_584031018122478…"
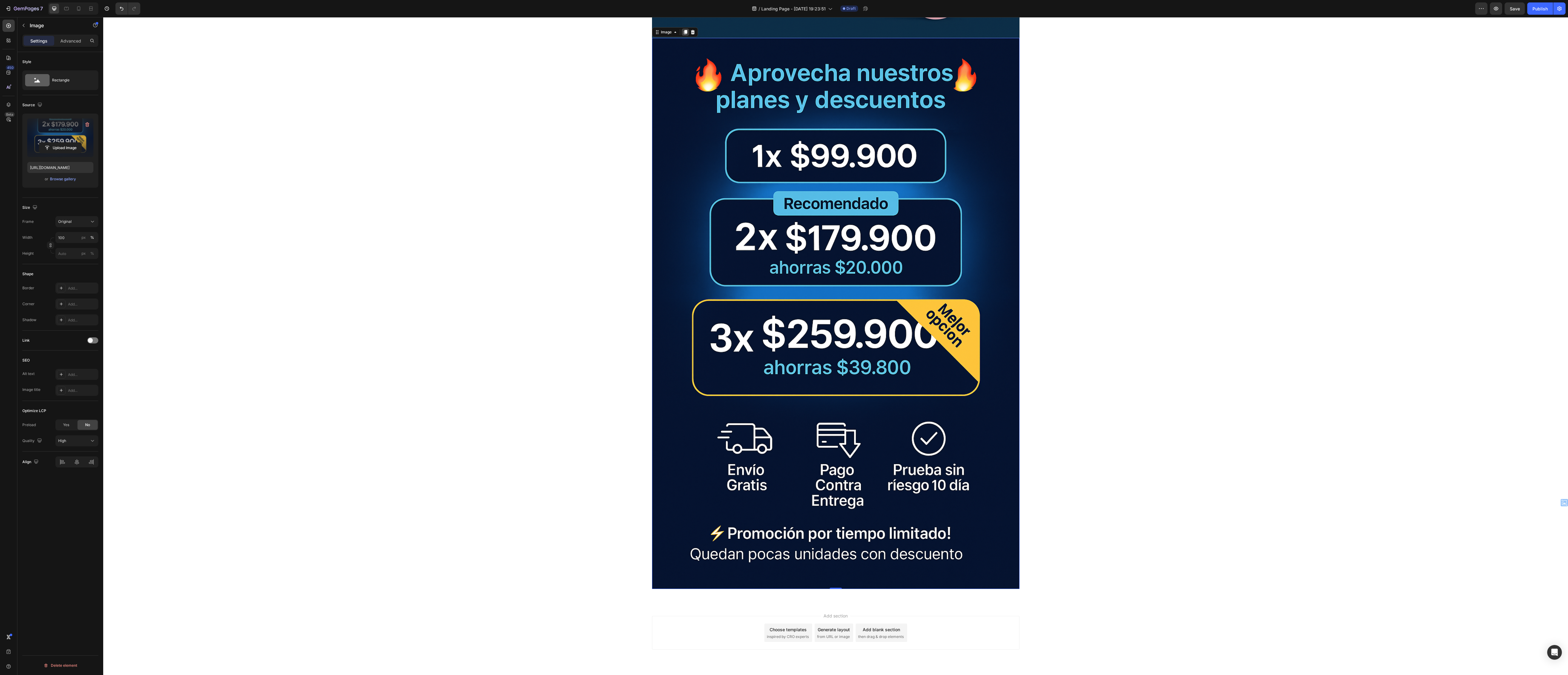
click at [682, 35] on div at bounding box center [685, 32] width 7 height 7
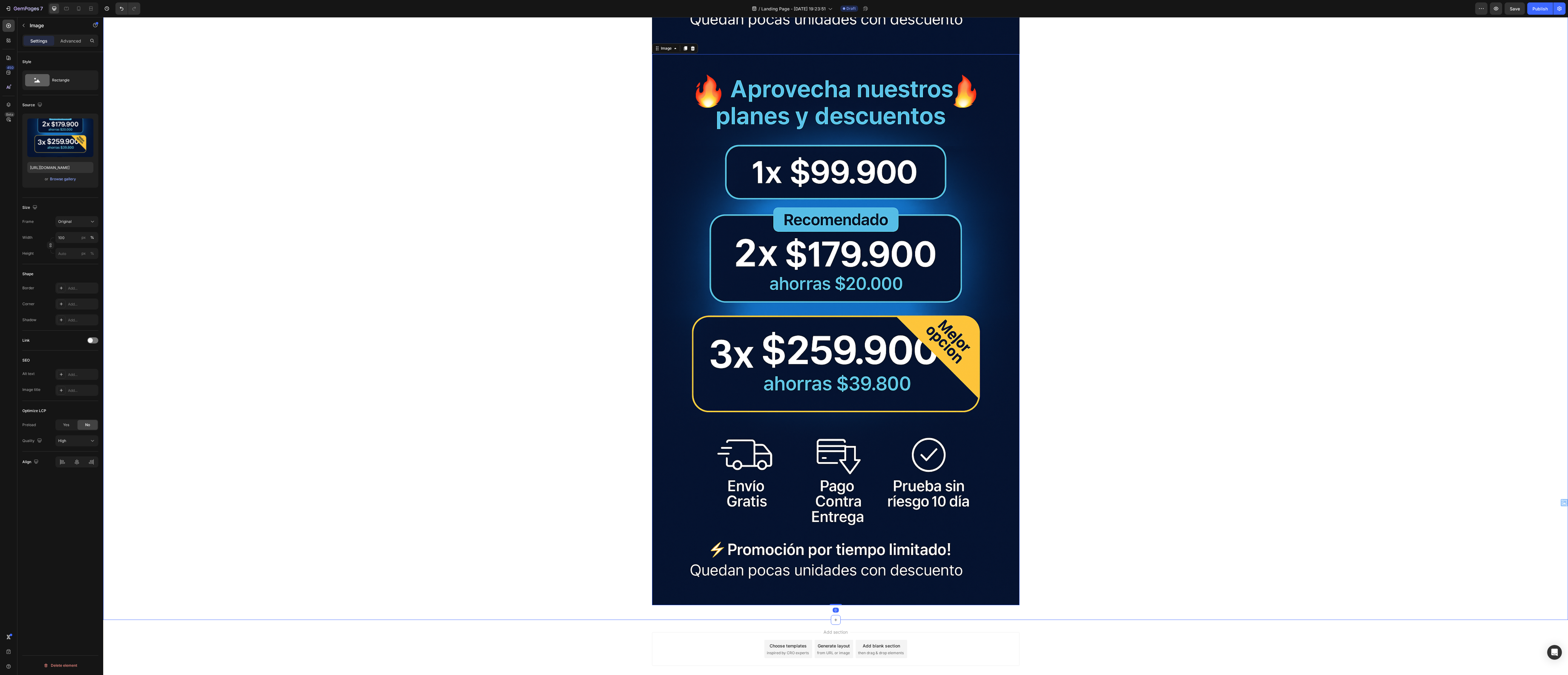
scroll to position [4959, 0]
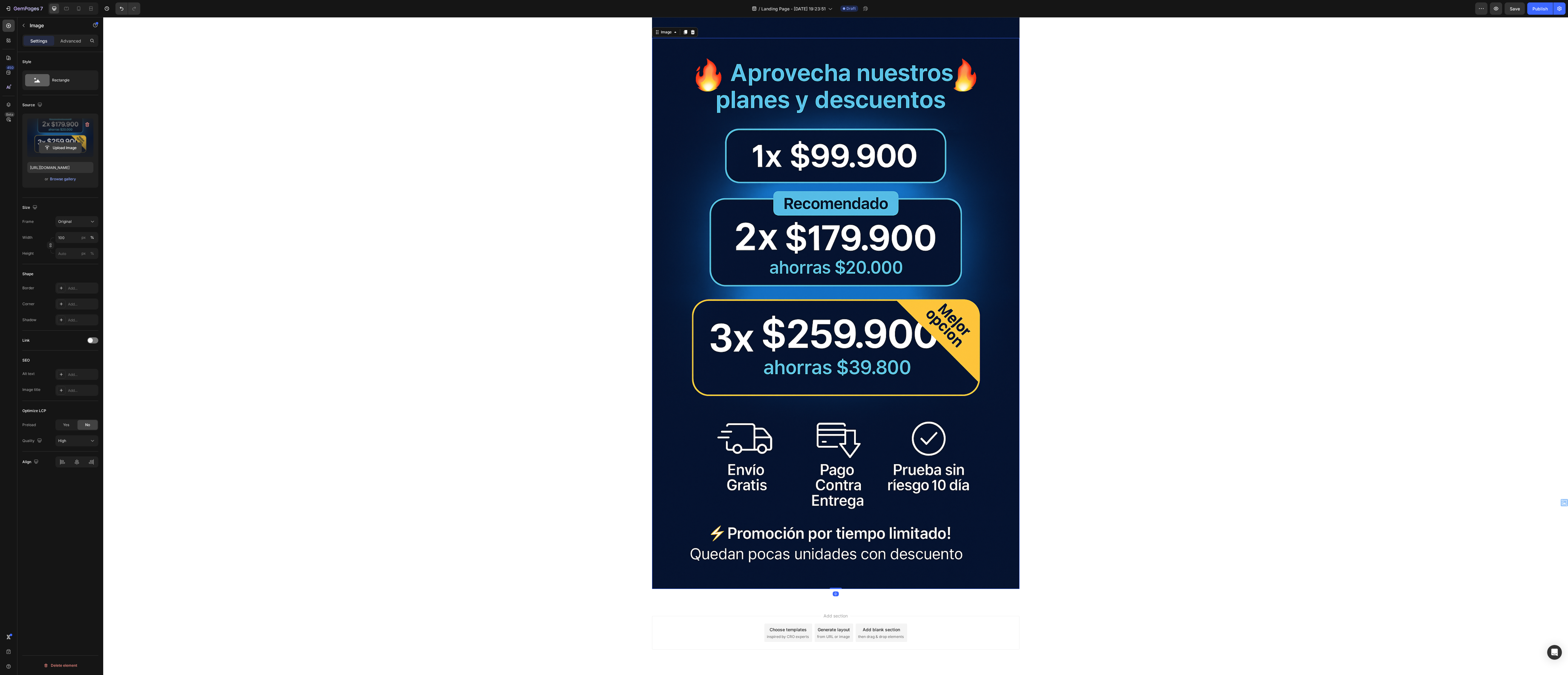
click at [58, 147] on input "file" at bounding box center [61, 147] width 43 height 10
type input "https://cdn.shopify.com/s/files/1/0670/8153/5553/files/gempages_584031018122478…"
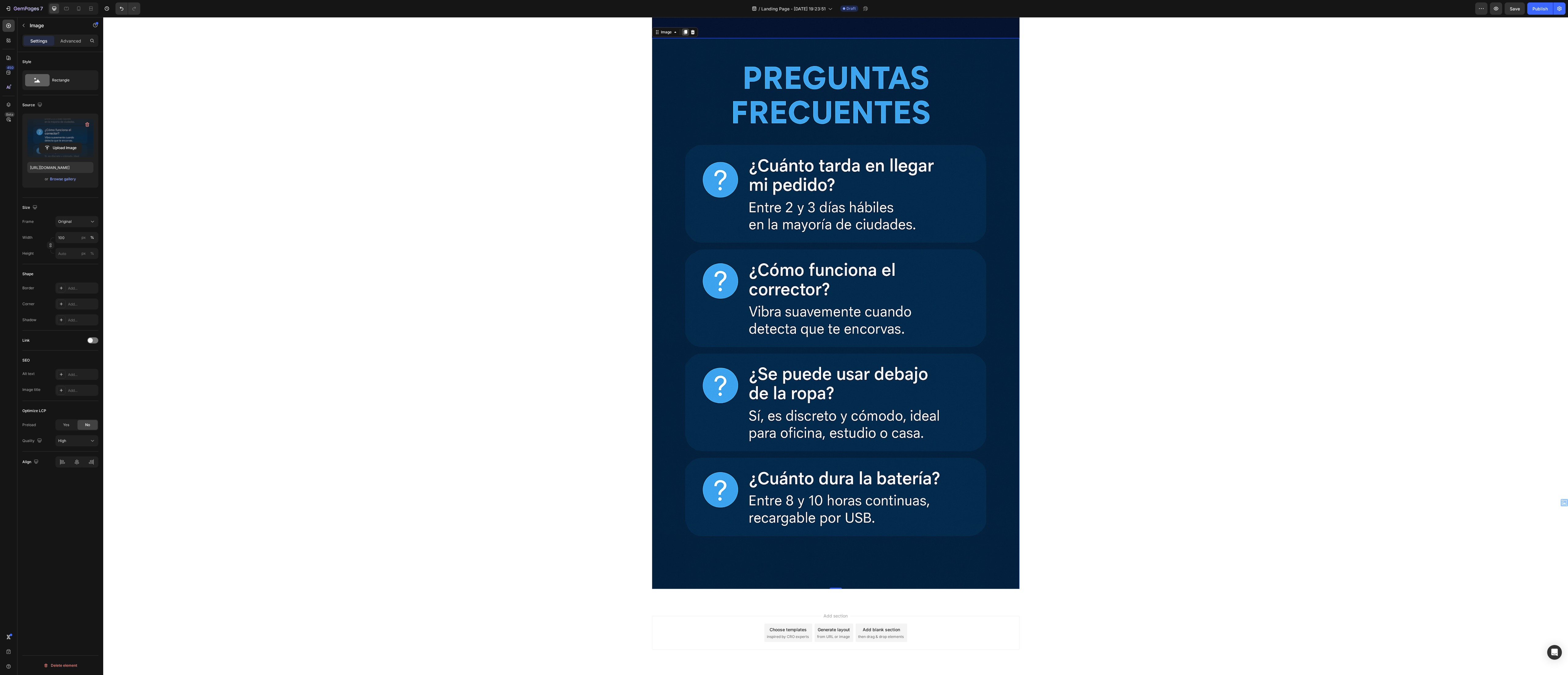
click at [682, 34] on div at bounding box center [685, 32] width 7 height 7
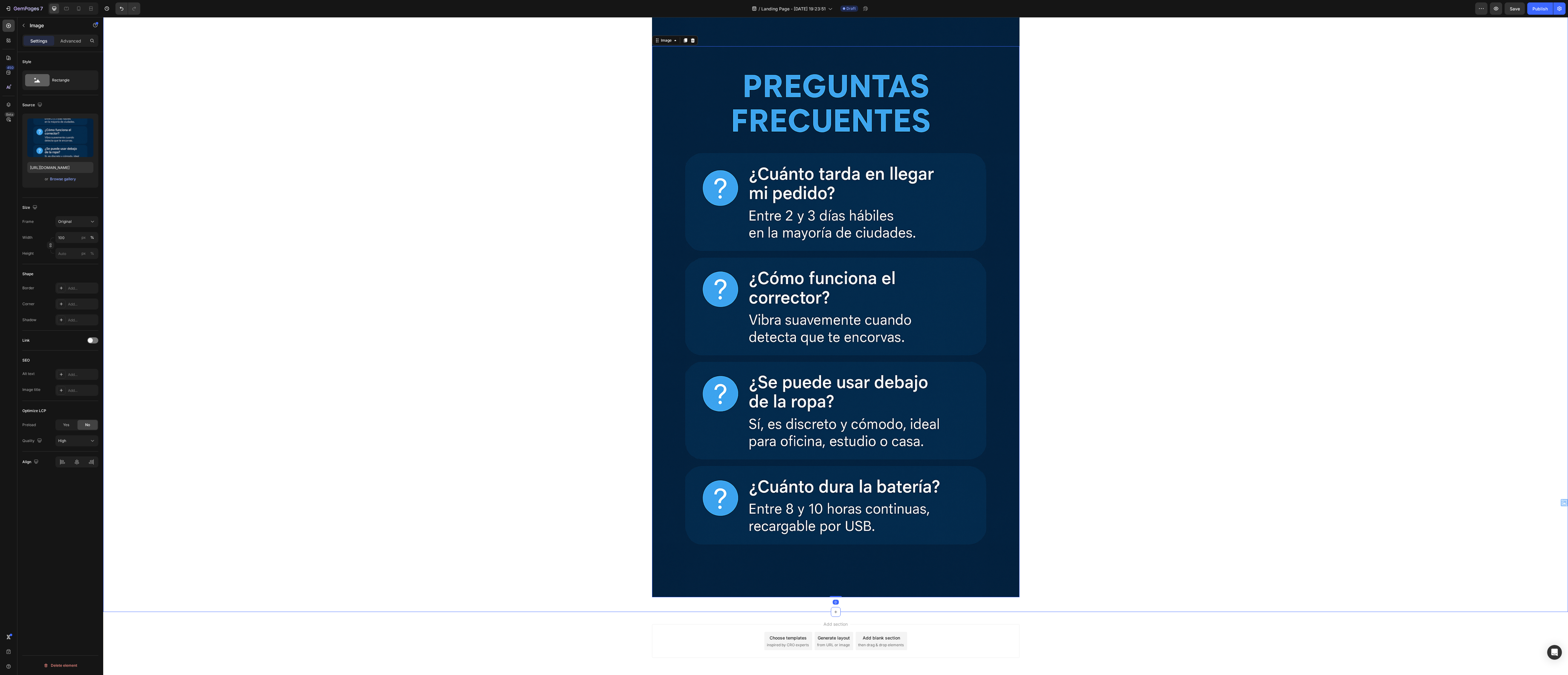
scroll to position [5510, 0]
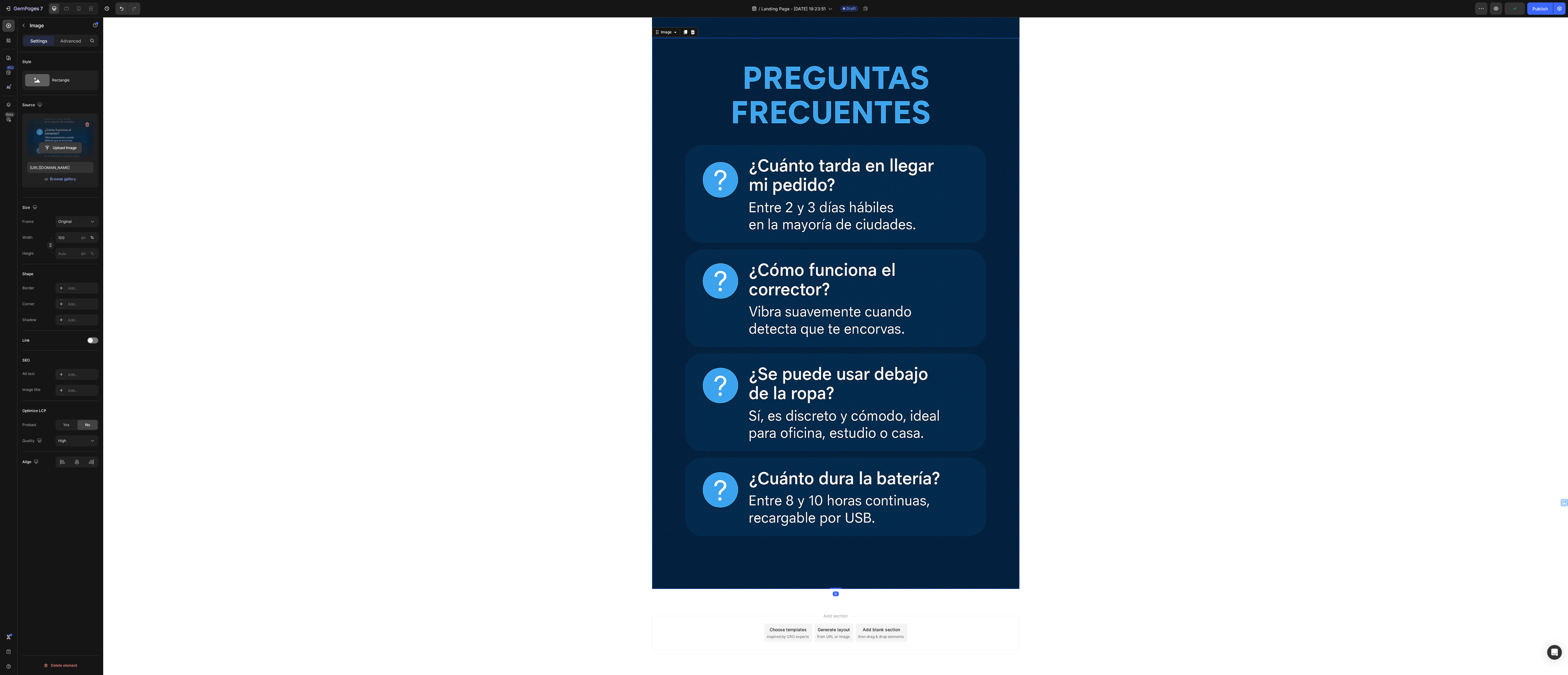
click at [63, 144] on input "file" at bounding box center [61, 147] width 43 height 10
type input "https://cdn.shopify.com/s/files/1/0670/8153/5553/files/gempages_584031018122478…"
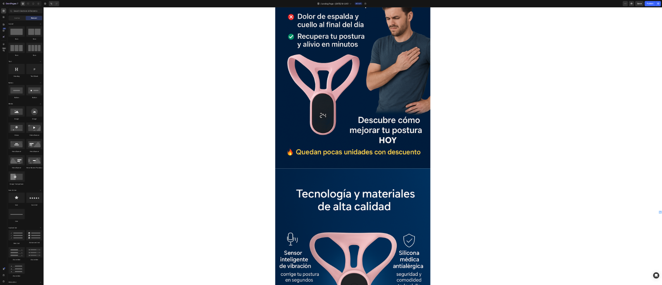
scroll to position [106, 0]
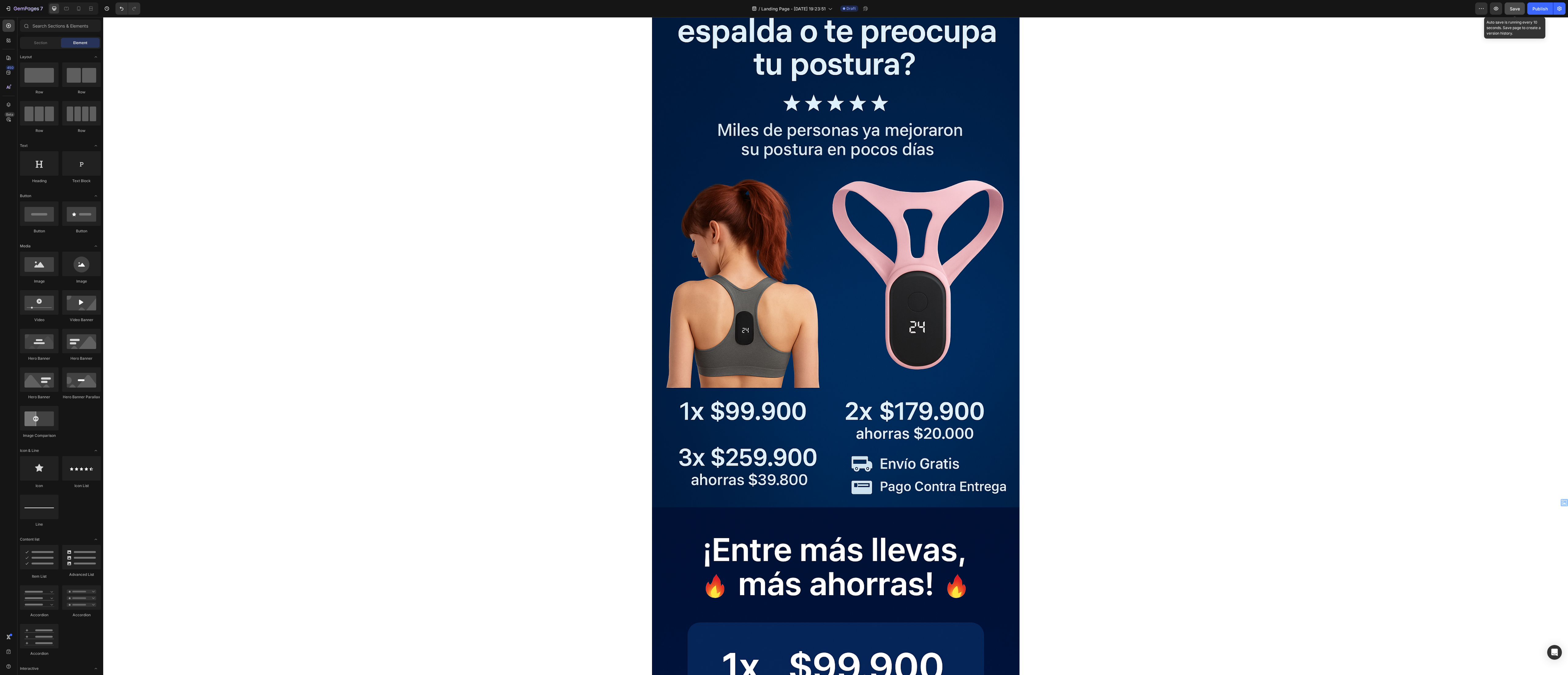
click at [1514, 9] on span "Save" at bounding box center [1514, 9] width 10 height 6
click at [1495, 12] on button "button" at bounding box center [1496, 9] width 13 height 13
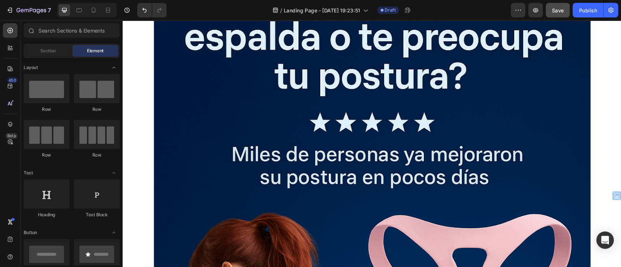
scroll to position [105, 0]
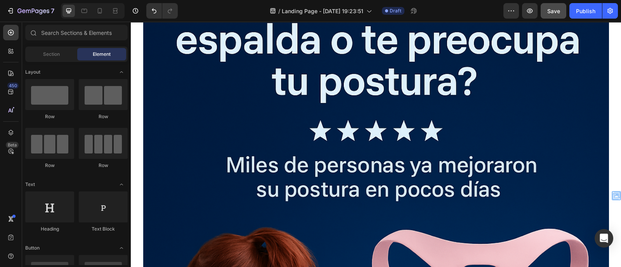
drag, startPoint x: 1578, startPoint y: 23, endPoint x: 135, endPoint y: 183, distance: 1452.1
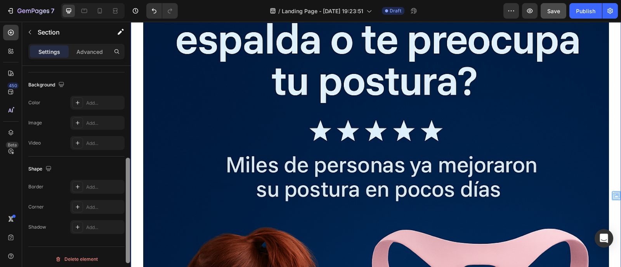
scroll to position [249, 0]
drag, startPoint x: 128, startPoint y: 102, endPoint x: 129, endPoint y: 286, distance: 184.0
click at [129, 0] on html "7 / Landing Page - Sep 25, 19:23:51 Draft Preview Save Publish 450 Beta Section…" at bounding box center [310, 0] width 621 height 0
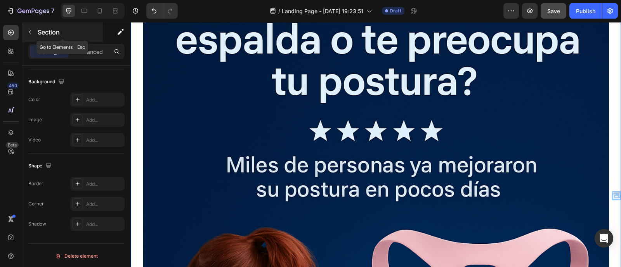
click at [29, 35] on button "button" at bounding box center [30, 32] width 12 height 12
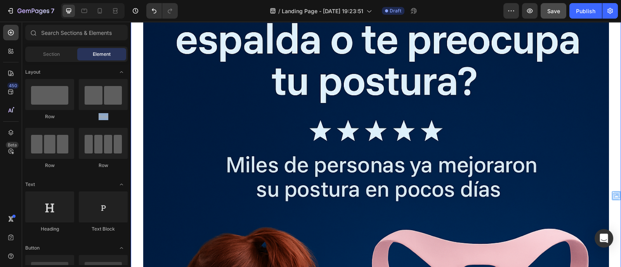
drag, startPoint x: 260, startPoint y: 126, endPoint x: 134, endPoint y: 147, distance: 127.2
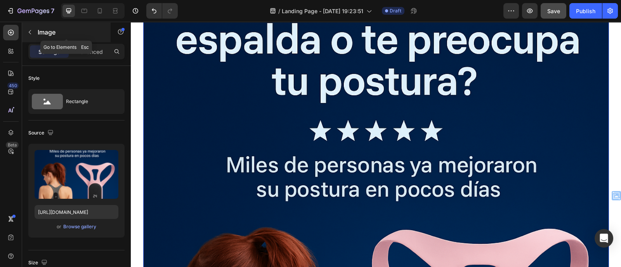
click at [39, 30] on p "Image" at bounding box center [71, 32] width 66 height 9
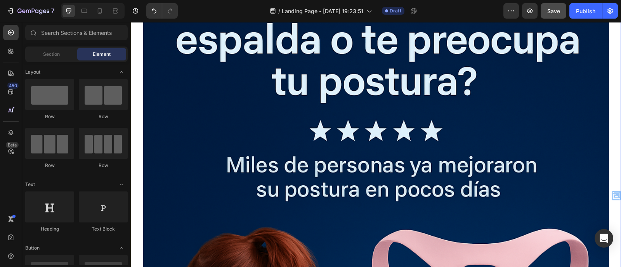
drag, startPoint x: 259, startPoint y: 94, endPoint x: 131, endPoint y: 53, distance: 134.6
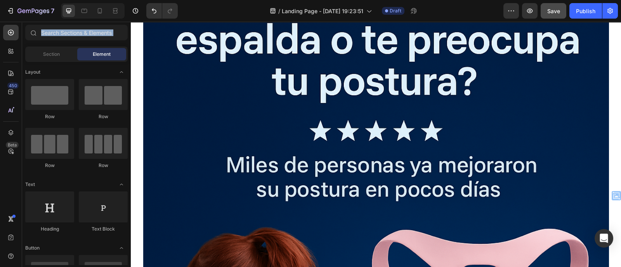
drag, startPoint x: 130, startPoint y: 36, endPoint x: 128, endPoint y: 62, distance: 26.1
click at [128, 62] on div "Sections(18) Elements(83) Section Element Hero Section Product Detail Brands Tr…" at bounding box center [76, 145] width 109 height 241
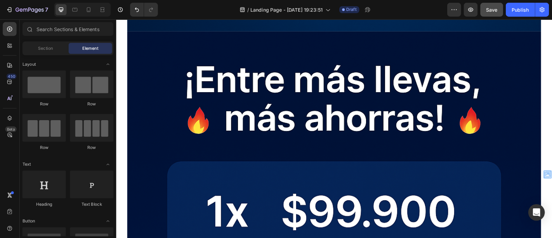
scroll to position [0, 0]
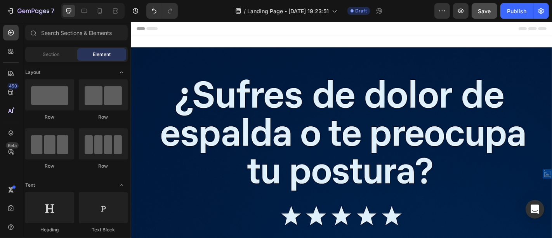
drag, startPoint x: 730, startPoint y: 21, endPoint x: 310, endPoint y: 41, distance: 420.7
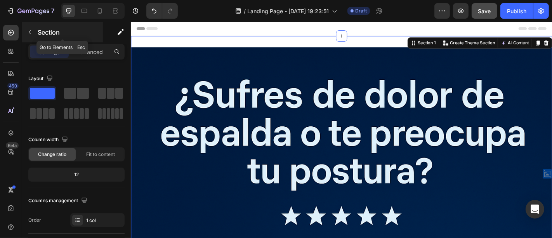
click at [31, 31] on icon "button" at bounding box center [30, 32] width 6 height 6
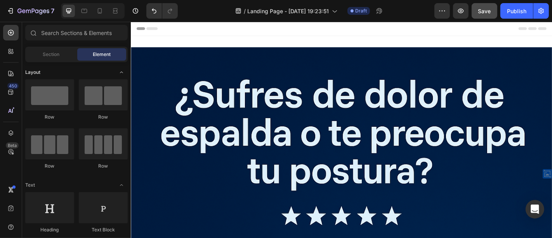
click at [121, 73] on icon "Toggle open" at bounding box center [121, 72] width 6 height 6
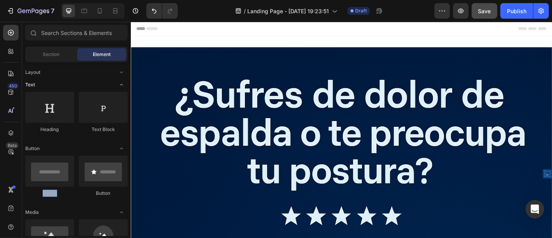
click at [121, 83] on icon "Toggle open" at bounding box center [121, 84] width 6 height 6
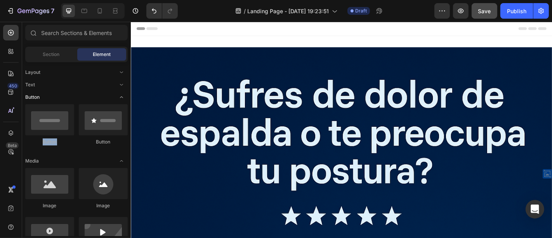
click at [121, 97] on icon "Toggle open" at bounding box center [121, 97] width 6 height 6
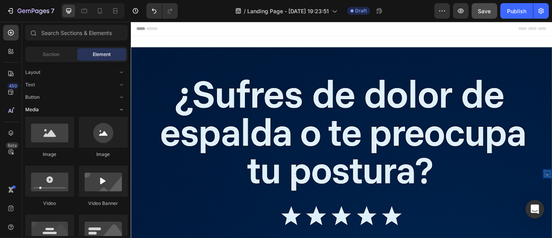
click at [122, 109] on icon "Toggle open" at bounding box center [121, 110] width 3 height 2
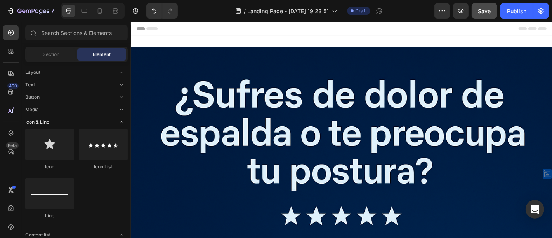
click at [123, 121] on icon "Toggle open" at bounding box center [121, 122] width 6 height 6
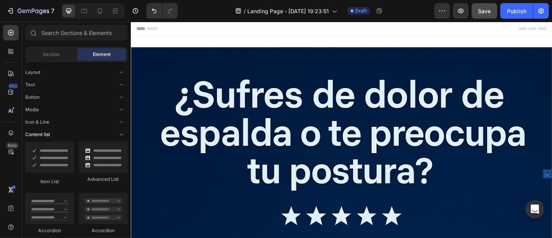
click at [123, 132] on icon "Toggle open" at bounding box center [121, 134] width 6 height 6
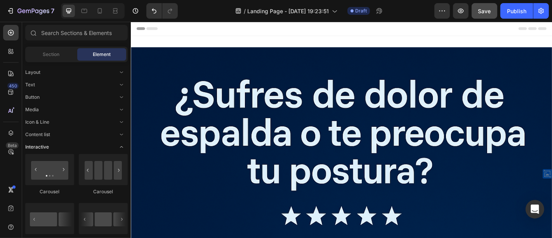
click at [122, 146] on icon "Toggle open" at bounding box center [121, 147] width 6 height 6
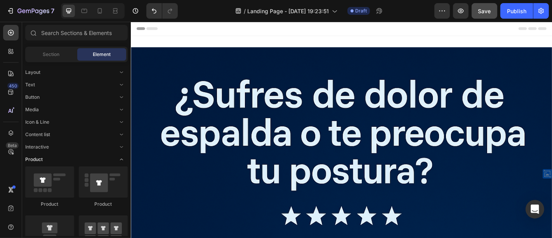
click at [123, 157] on icon "Toggle open" at bounding box center [121, 159] width 6 height 6
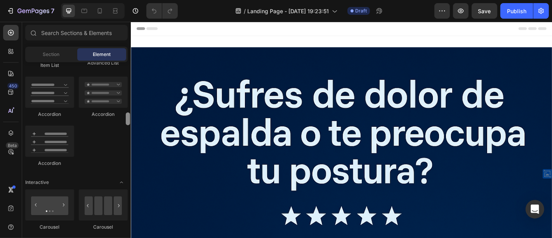
scroll to position [727, 0]
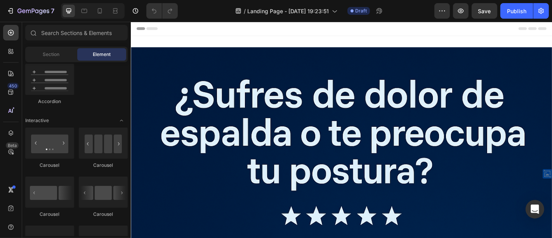
drag, startPoint x: 127, startPoint y: 67, endPoint x: 127, endPoint y: 142, distance: 75.3
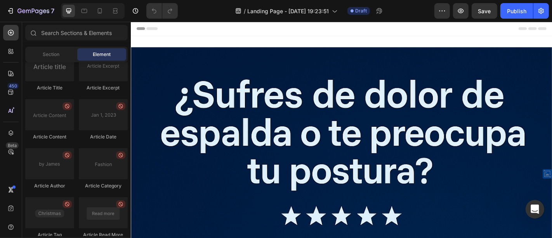
scroll to position [2120, 0]
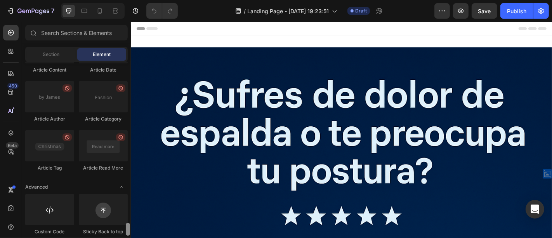
drag, startPoint x: 127, startPoint y: 141, endPoint x: 125, endPoint y: 226, distance: 85.4
click at [126, 226] on div at bounding box center [128, 228] width 4 height 13
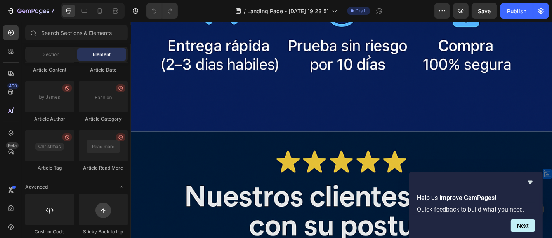
scroll to position [1326, 0]
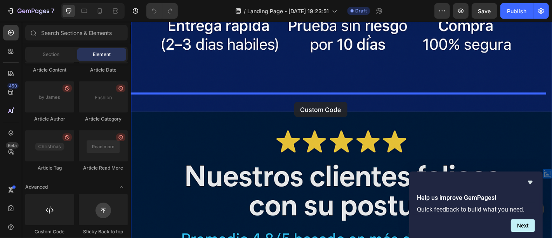
drag, startPoint x: 185, startPoint y: 234, endPoint x: 311, endPoint y: 110, distance: 176.7
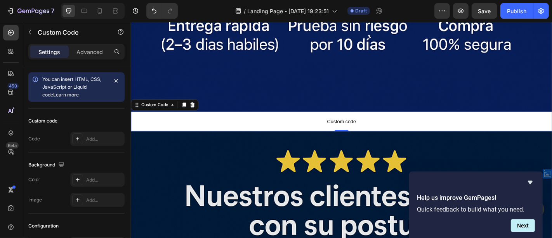
click at [355, 121] on p "Custom code" at bounding box center [363, 132] width 466 height 22
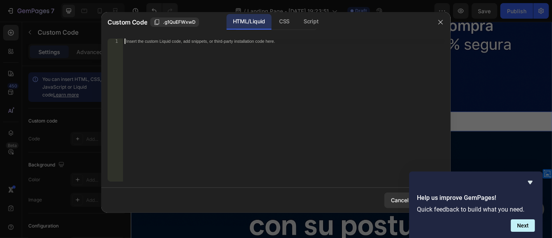
click at [260, 59] on div "Insert the custom Liquid code, add snippets, or third-party installation code h…" at bounding box center [283, 115] width 321 height 154
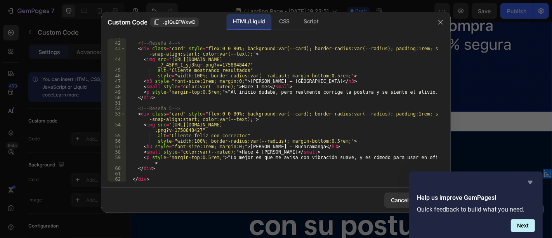
click at [529, 179] on icon "Hide survey" at bounding box center [529, 181] width 9 height 9
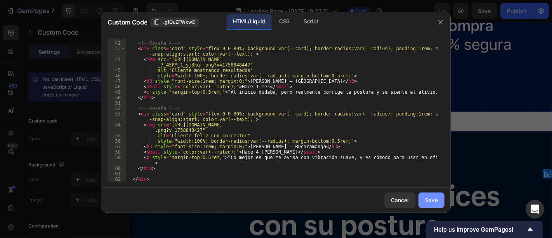
click at [436, 196] on div "Save" at bounding box center [431, 200] width 13 height 8
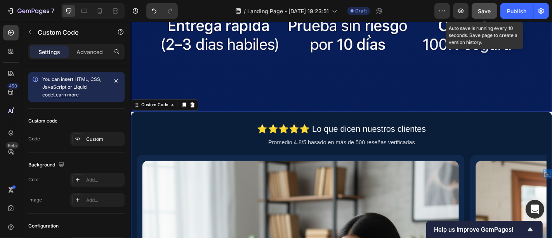
click at [478, 13] on button "Save" at bounding box center [485, 11] width 26 height 16
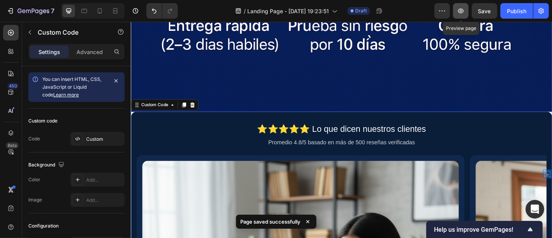
click at [465, 14] on button "button" at bounding box center [461, 11] width 16 height 16
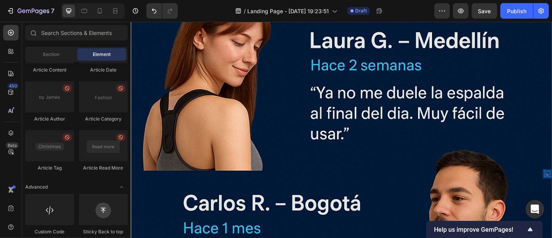
scroll to position [1904, 0]
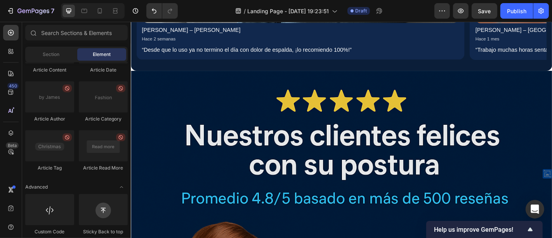
scroll to position [1782, 0]
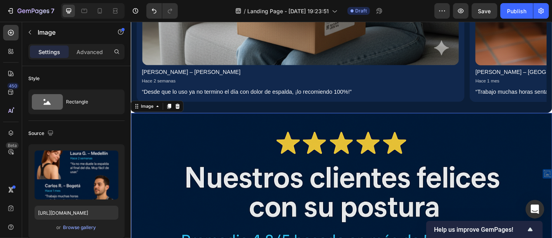
click at [179, 110] on div at bounding box center [181, 114] width 9 height 9
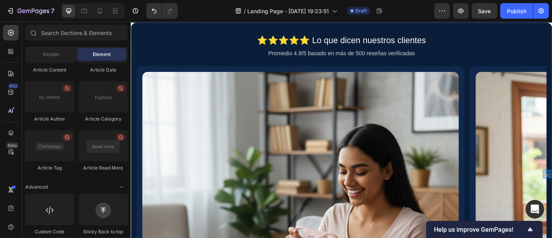
scroll to position [1371, 0]
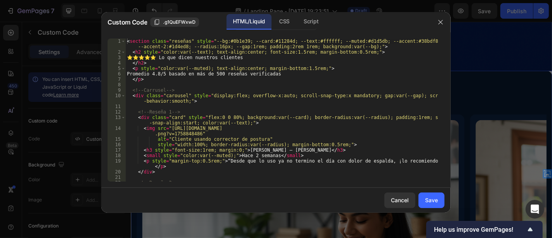
click at [399, 77] on div "< section class = "reseñas" style = "--bg:#0b1e39; --card:#11284d; --text:#ffff…" at bounding box center [281, 120] width 312 height 165
click at [126, 41] on div "< section class = "reseñas" style = "--bg:#0b1e39; --card:#11284d; --text:#ffff…" at bounding box center [281, 120] width 312 height 165
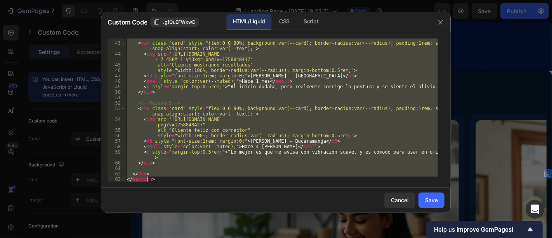
scroll to position [280, 0]
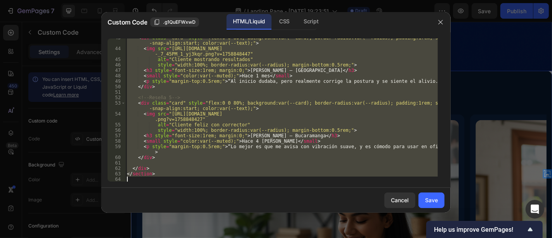
type textarea "<"
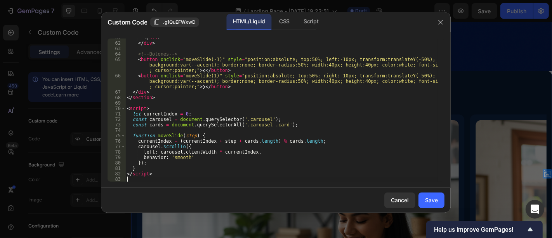
scroll to position [389, 0]
click at [430, 202] on div "Save" at bounding box center [431, 200] width 13 height 8
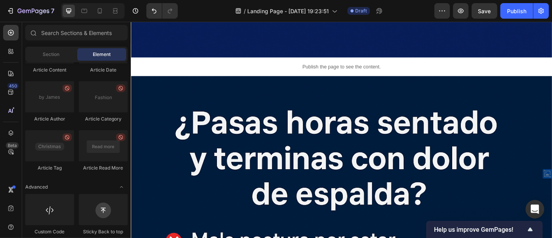
scroll to position [1376, 0]
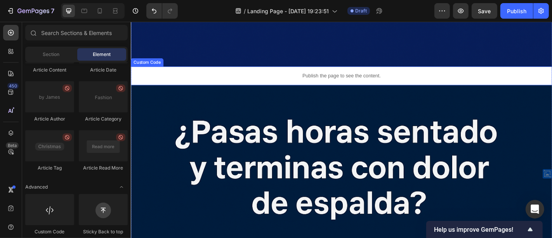
click at [378, 77] on p "Publish the page to see the content." at bounding box center [363, 81] width 466 height 8
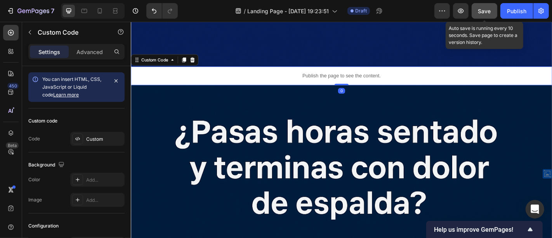
click at [479, 12] on span "Save" at bounding box center [484, 11] width 13 height 7
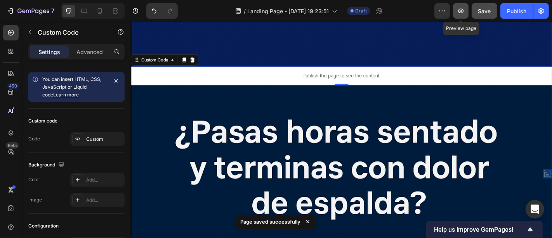
click at [454, 11] on button "button" at bounding box center [461, 11] width 16 height 16
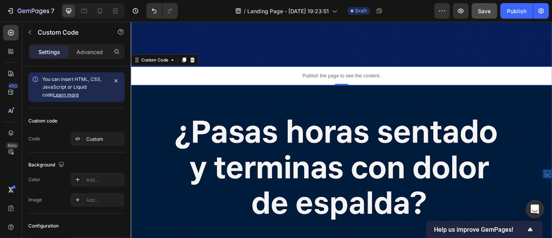
click at [321, 77] on p "Publish the page to see the content." at bounding box center [363, 81] width 466 height 8
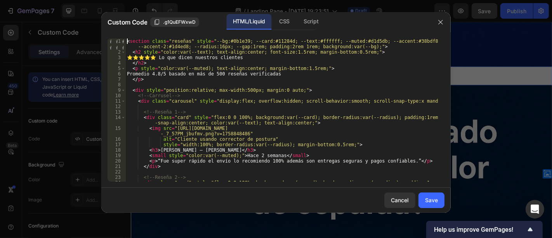
click at [126, 43] on div "< section class = "reseñas" style = "--bg:#0b1e39; --card:#11284d; --text:#ffff…" at bounding box center [281, 120] width 312 height 165
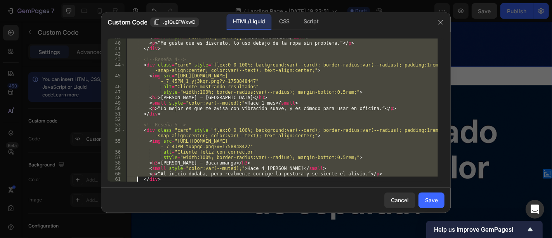
type textarea "<button onclick="moveSlide(-1)" style="position:absolute; top:50%; left:-10px; …"
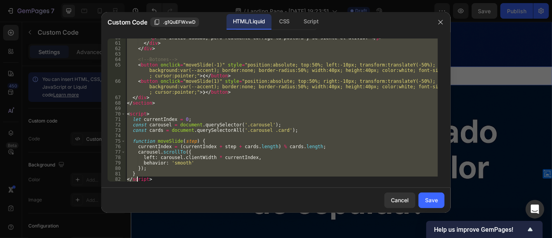
type textarea "</script>"
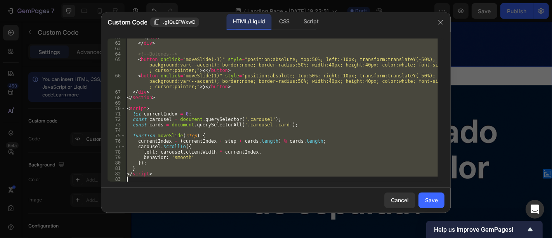
click at [286, 100] on div "</ div > </ div > <!-- Botones --> < button onclick = "moveSlide(-1)" style = "…" at bounding box center [281, 109] width 312 height 143
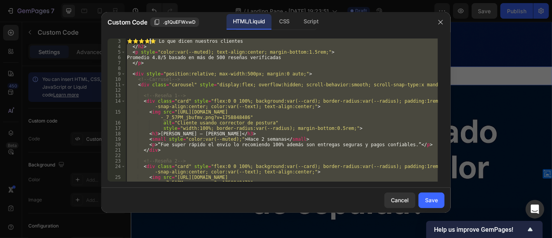
scroll to position [0, 0]
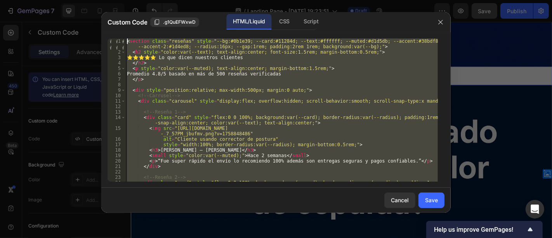
drag, startPoint x: 177, startPoint y: 179, endPoint x: 150, endPoint y: 9, distance: 172.1
click at [150, 9] on div "Custom Code .g1QuEFWxwD HTML/Liquid CSS Script 1 2 3 4 5 6 7 8 9 10 11 12 13 14…" at bounding box center [276, 119] width 552 height 238
type textarea "<section class="reseñas" style="--bg:#0b1e39; --card:#11284d; --text:#ffffff; -…"
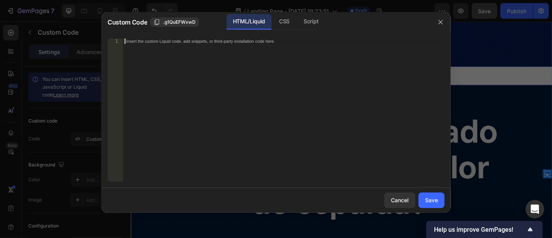
paste textarea "</div>"
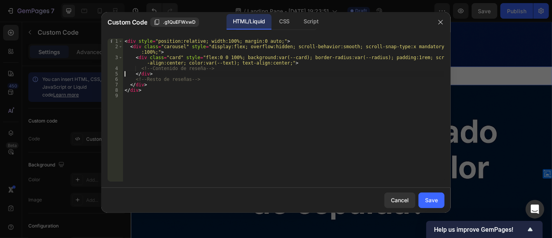
type textarea "<div style="position:relative; width:100%; margin:0 auto;">"
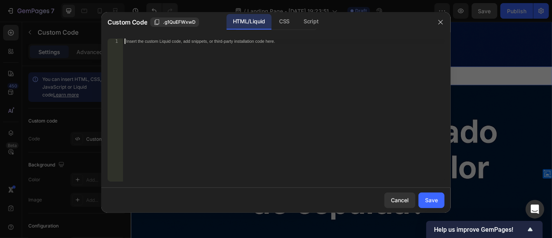
click at [306, 74] on div "Insert the custom Liquid code, add snippets, or third-party installation code h…" at bounding box center [283, 115] width 321 height 154
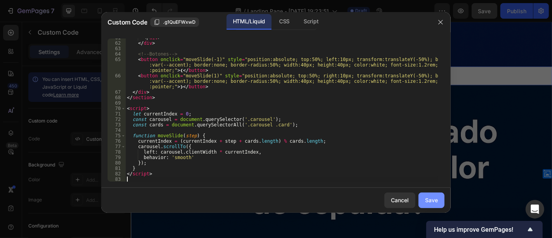
click at [430, 201] on div "Save" at bounding box center [431, 200] width 13 height 8
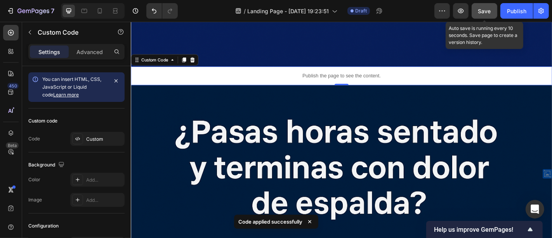
click at [478, 15] on button "Save" at bounding box center [485, 11] width 26 height 16
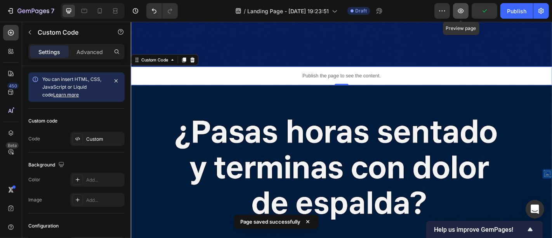
click at [463, 11] on icon "button" at bounding box center [461, 11] width 6 height 5
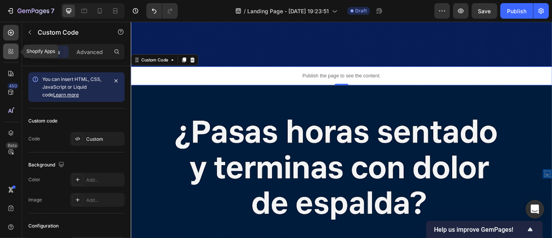
click at [10, 55] on icon at bounding box center [11, 51] width 8 height 8
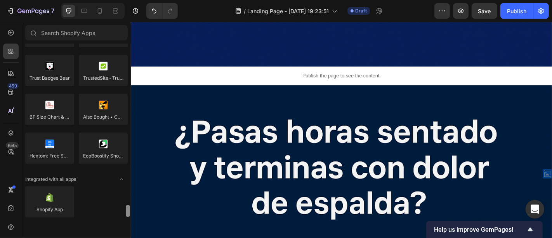
scroll to position [2279, 0]
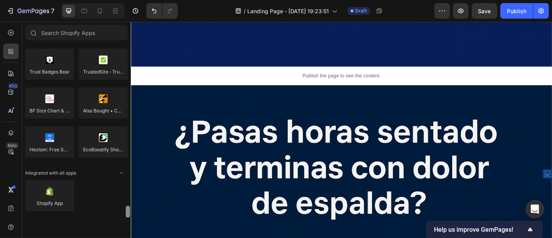
drag, startPoint x: 128, startPoint y: 199, endPoint x: 127, endPoint y: 211, distance: 12.4
click at [127, 211] on div at bounding box center [128, 211] width 4 height 12
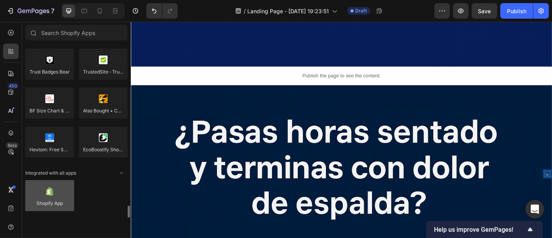
click at [51, 194] on div at bounding box center [49, 195] width 49 height 31
click at [54, 194] on div at bounding box center [49, 195] width 49 height 31
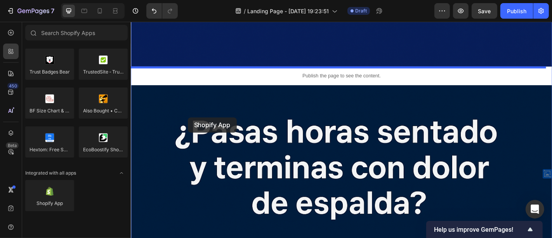
drag, startPoint x: 184, startPoint y: 215, endPoint x: 193, endPoint y: 127, distance: 88.6
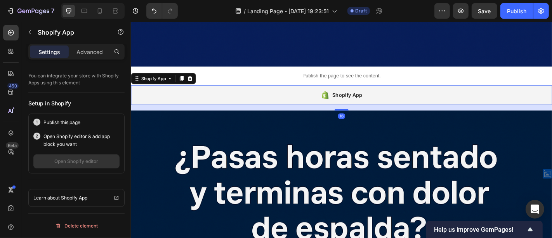
click at [368, 98] on div "Shopify App" at bounding box center [369, 102] width 33 height 9
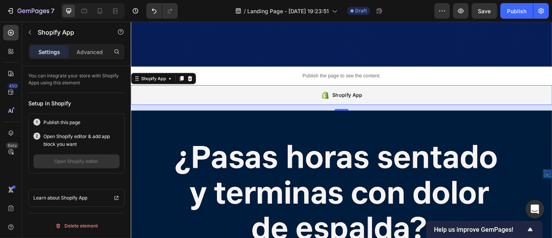
click at [368, 98] on div "Shopify App" at bounding box center [369, 102] width 33 height 9
click at [459, 12] on icon "button" at bounding box center [461, 11] width 6 height 5
click at [327, 92] on div "Shopify App" at bounding box center [363, 103] width 466 height 22
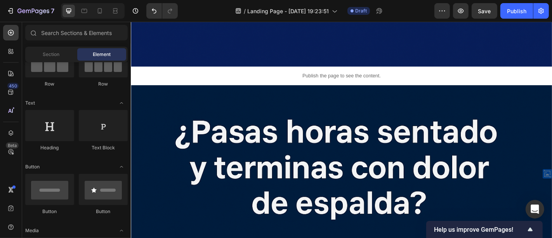
scroll to position [0, 0]
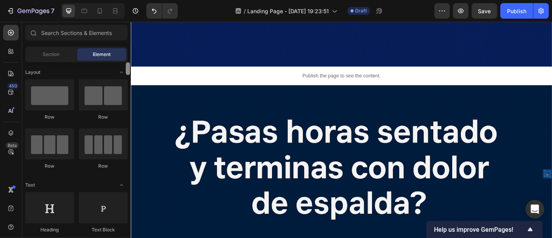
drag, startPoint x: 127, startPoint y: 229, endPoint x: 127, endPoint y: 57, distance: 171.5
click at [127, 57] on div "Sections(18) Elements(83) Section Element Hero Section Product Detail Brands Tr…" at bounding box center [76, 130] width 109 height 211
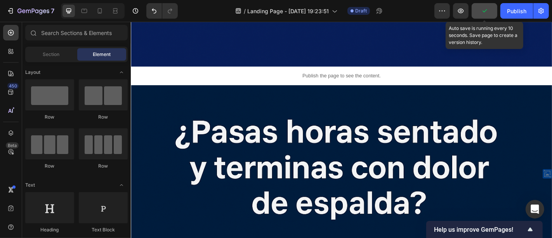
click at [489, 10] on button "button" at bounding box center [485, 11] width 26 height 16
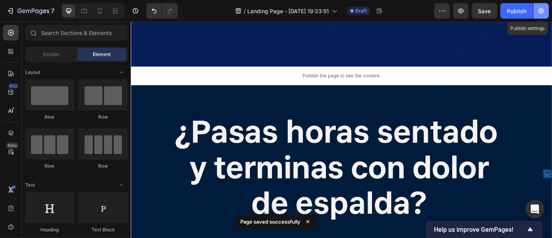
click at [542, 16] on button "button" at bounding box center [541, 11] width 16 height 16
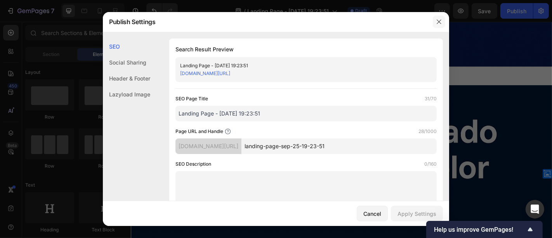
click at [437, 22] on icon "button" at bounding box center [439, 22] width 6 height 6
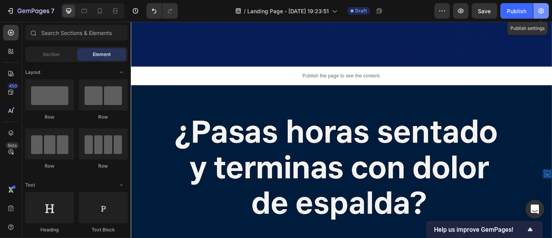
click at [544, 14] on icon "button" at bounding box center [541, 11] width 8 height 8
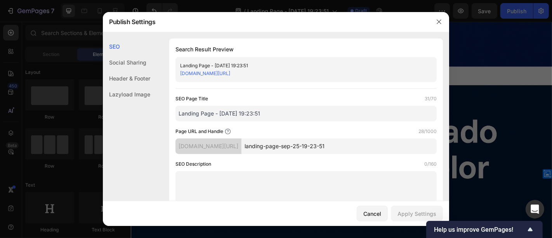
click at [364, 146] on input "landing-page-sep-25-19-23-51" at bounding box center [338, 146] width 195 height 16
click at [237, 146] on div "che92i-x0.myshopify.com/pages/" at bounding box center [208, 146] width 66 height 16
click at [440, 23] on icon "button" at bounding box center [439, 21] width 4 height 4
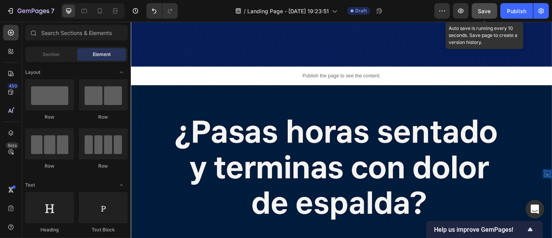
click at [488, 6] on button "Save" at bounding box center [485, 11] width 26 height 16
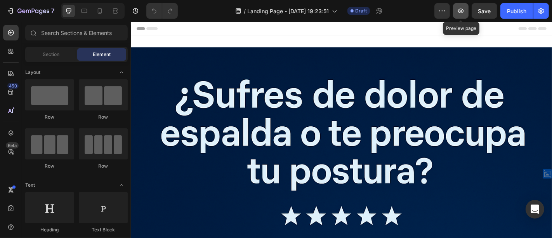
click at [461, 11] on icon "button" at bounding box center [461, 11] width 8 height 8
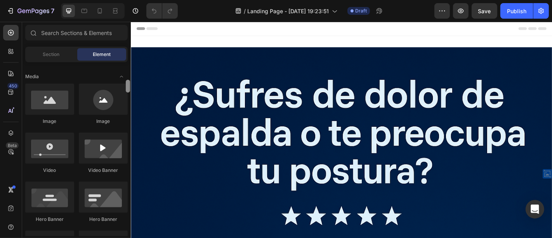
scroll to position [358, 0]
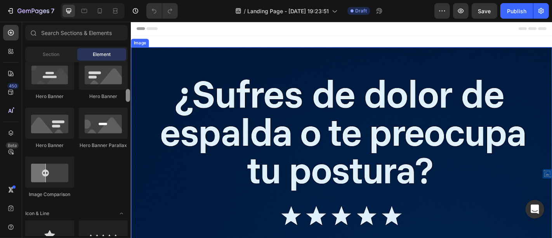
drag, startPoint x: 259, startPoint y: 85, endPoint x: 134, endPoint y: 127, distance: 132.2
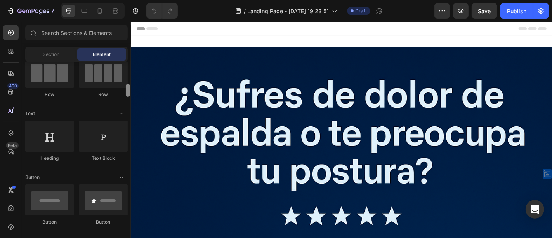
scroll to position [0, 0]
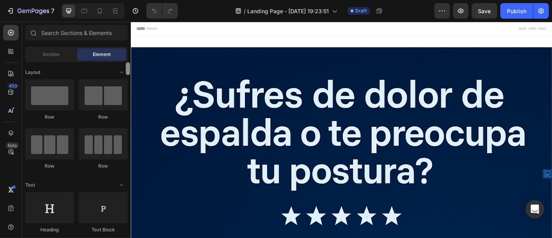
click at [127, 62] on div at bounding box center [128, 68] width 4 height 13
click at [10, 54] on icon at bounding box center [11, 51] width 8 height 8
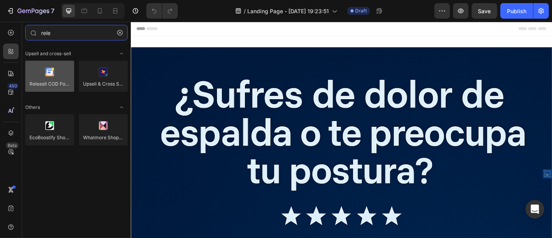
type input "rele"
click at [46, 74] on div at bounding box center [49, 76] width 49 height 31
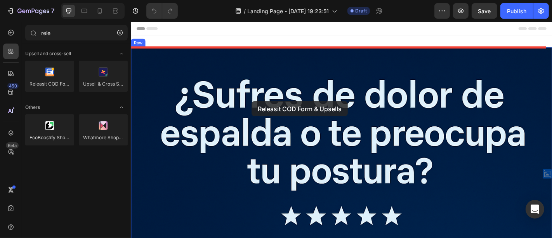
drag, startPoint x: 176, startPoint y: 95, endPoint x: 264, endPoint y: 109, distance: 88.8
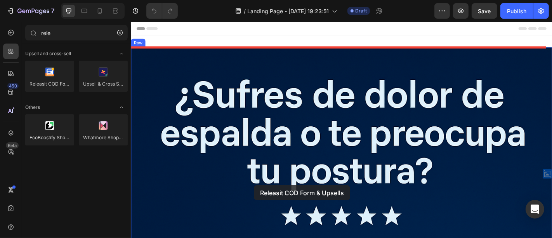
drag, startPoint x: 190, startPoint y: 101, endPoint x: 267, endPoint y: 202, distance: 127.1
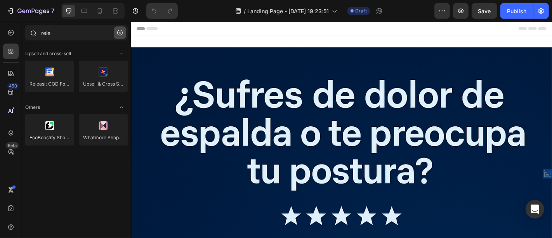
click at [118, 33] on icon "button" at bounding box center [119, 32] width 5 height 5
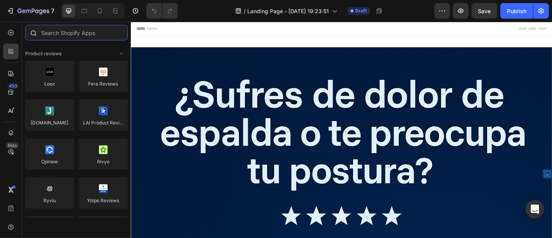
click at [103, 33] on input "text" at bounding box center [76, 33] width 102 height 16
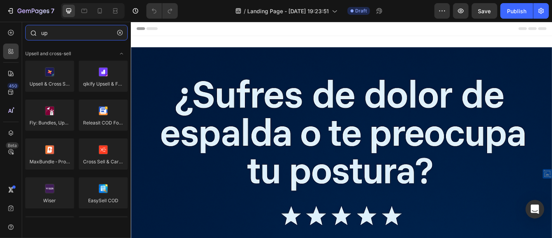
type input "u"
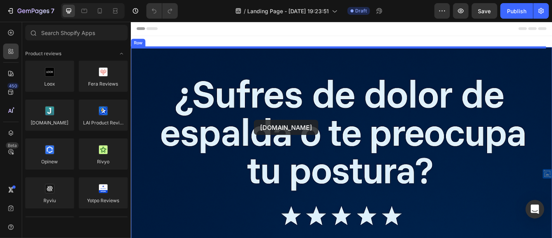
drag, startPoint x: 191, startPoint y: 142, endPoint x: 267, endPoint y: 130, distance: 76.8
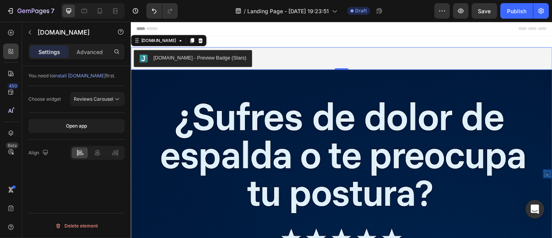
click at [214, 64] on div "[DOMAIN_NAME] - Preview Badge (Stars)" at bounding box center [206, 61] width 103 height 8
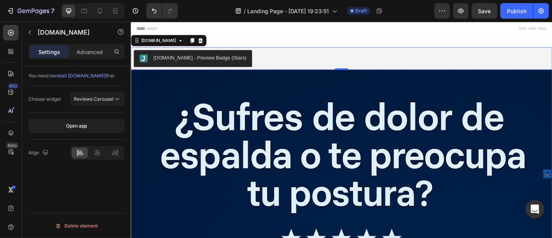
click at [214, 64] on div "[DOMAIN_NAME] - Preview Badge (Stars)" at bounding box center [206, 61] width 103 height 8
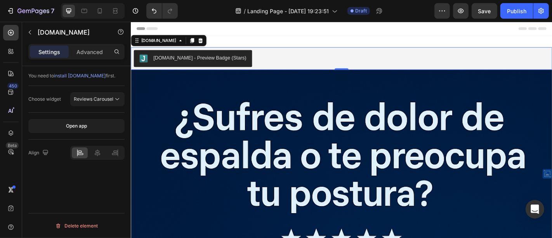
click at [214, 64] on div "[DOMAIN_NAME] - Preview Badge (Stars)" at bounding box center [206, 61] width 103 height 8
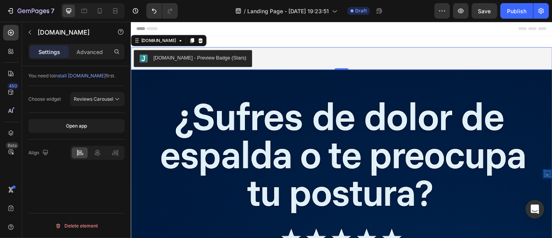
click at [214, 64] on div "[DOMAIN_NAME] - Preview Badge (Stars)" at bounding box center [206, 61] width 103 height 8
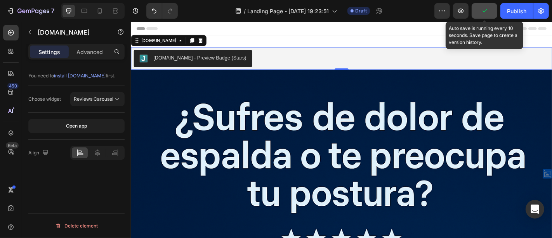
click at [487, 12] on icon "button" at bounding box center [484, 11] width 8 height 8
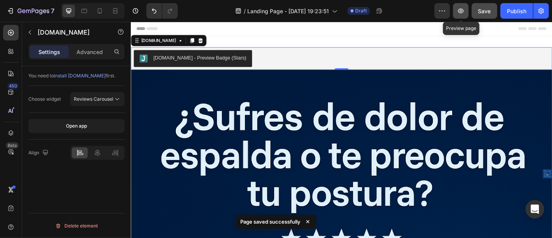
click at [458, 10] on icon "button" at bounding box center [461, 11] width 6 height 5
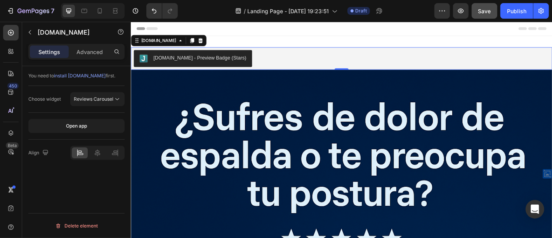
click at [234, 61] on div "[DOMAIN_NAME] - Preview Badge (Stars)" at bounding box center [206, 61] width 103 height 8
click at [163, 43] on div "[DOMAIN_NAME]" at bounding box center [161, 42] width 42 height 7
click at [241, 70] on button "[DOMAIN_NAME] - Preview Badge (Stars)" at bounding box center [199, 62] width 131 height 19
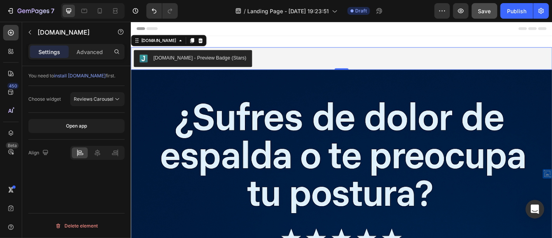
click at [232, 64] on div "[DOMAIN_NAME] - Preview Badge (Stars)" at bounding box center [206, 61] width 103 height 8
click at [192, 69] on button "[DOMAIN_NAME] - Preview Badge (Stars)" at bounding box center [199, 62] width 131 height 19
click at [192, 60] on div "[DOMAIN_NAME] - Preview Badge (Stars)" at bounding box center [206, 61] width 103 height 8
click at [116, 99] on icon at bounding box center [117, 99] width 8 height 8
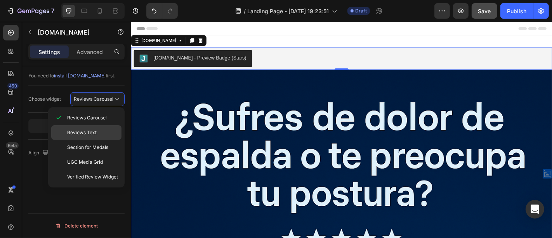
click at [106, 135] on p "Reviews Text" at bounding box center [92, 132] width 51 height 7
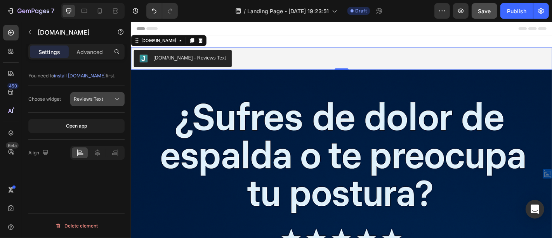
click at [109, 97] on div "Reviews Text" at bounding box center [94, 98] width 40 height 7
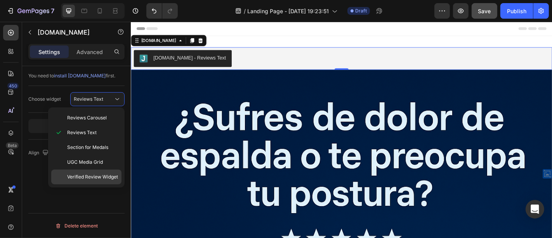
click at [93, 176] on span "Verified Review Widget" at bounding box center [92, 176] width 51 height 7
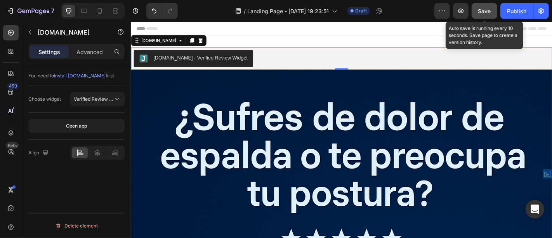
click at [475, 10] on button "Save" at bounding box center [485, 11] width 26 height 16
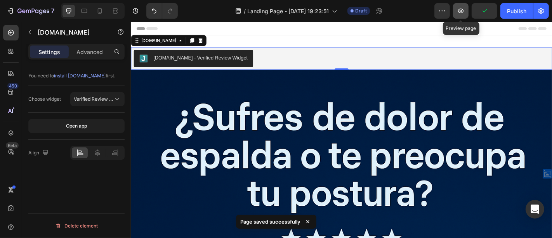
click at [463, 12] on icon "button" at bounding box center [461, 11] width 6 height 5
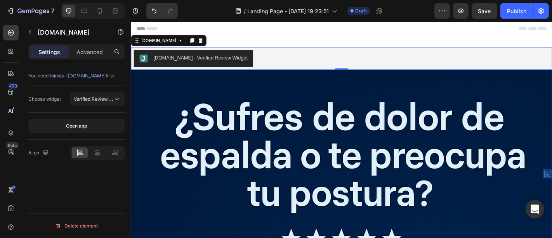
click at [218, 68] on button "[DOMAIN_NAME] - Verified Review Widget" at bounding box center [200, 62] width 132 height 19
click at [204, 43] on icon at bounding box center [207, 42] width 6 height 6
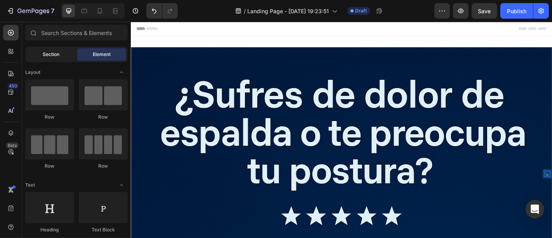
click at [60, 56] on div "Section" at bounding box center [51, 54] width 49 height 12
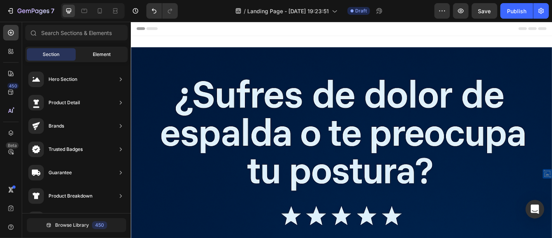
click at [88, 56] on div "Element" at bounding box center [101, 54] width 49 height 12
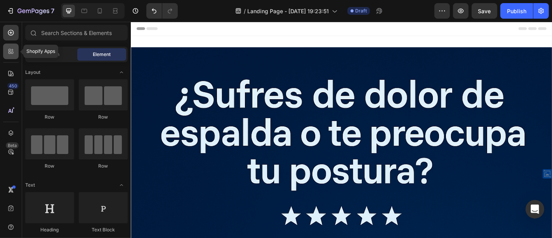
click at [10, 47] on div at bounding box center [11, 51] width 16 height 16
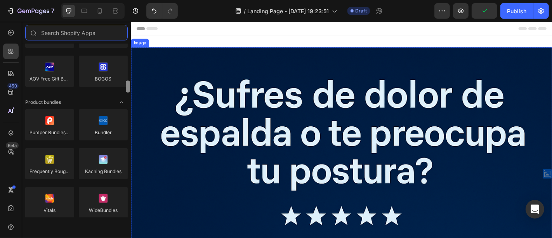
scroll to position [552, 0]
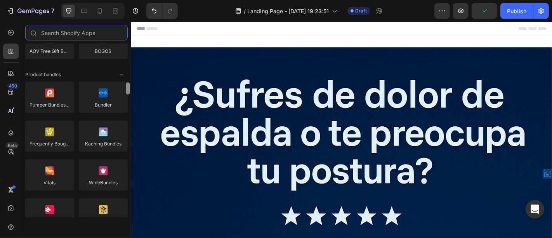
drag, startPoint x: 126, startPoint y: 53, endPoint x: 130, endPoint y: 92, distance: 39.4
click at [130, 92] on div at bounding box center [128, 88] width 4 height 12
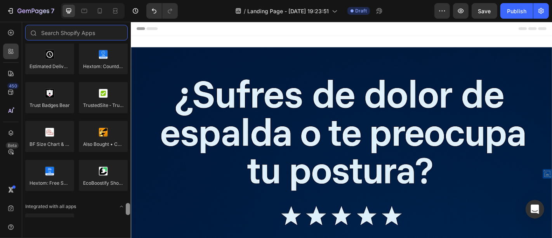
scroll to position [2279, 0]
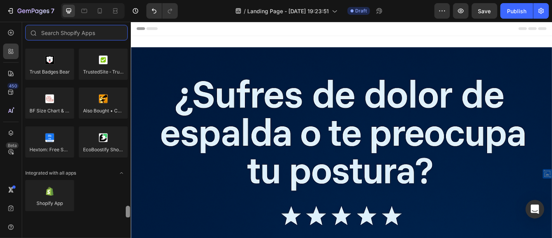
drag, startPoint x: 127, startPoint y: 87, endPoint x: 124, endPoint y: 221, distance: 134.3
click at [124, 221] on div "Sections(30) Elements(83) Hero Section Product Detail Brands Trusted Badges Gua…" at bounding box center [76, 130] width 109 height 216
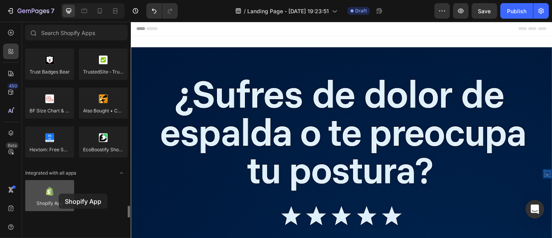
click at [59, 193] on div at bounding box center [49, 195] width 49 height 31
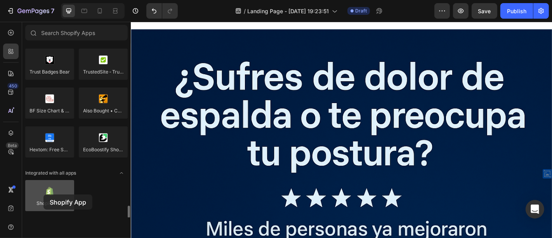
drag, startPoint x: 53, startPoint y: 199, endPoint x: 43, endPoint y: 194, distance: 10.8
click at [43, 194] on div at bounding box center [49, 195] width 49 height 31
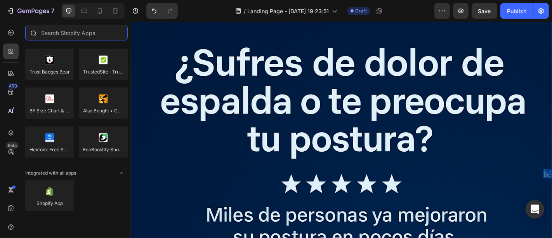
click at [74, 36] on input "text" at bounding box center [76, 33] width 102 height 16
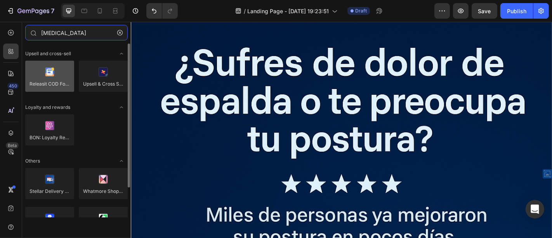
type input "[MEDICAL_DATA]"
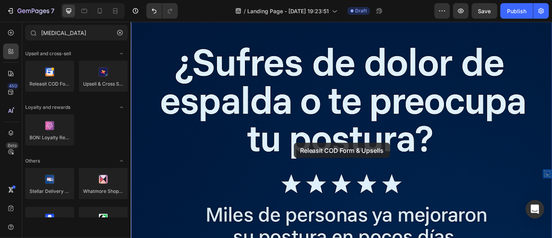
drag, startPoint x: 186, startPoint y: 104, endPoint x: 310, endPoint y: 155, distance: 134.4
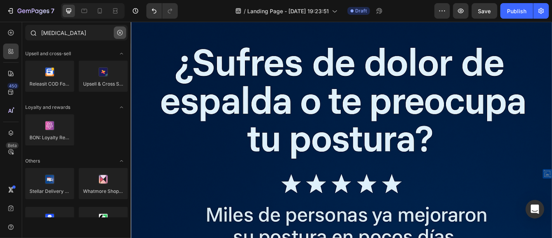
click at [122, 31] on icon "button" at bounding box center [119, 32] width 5 height 5
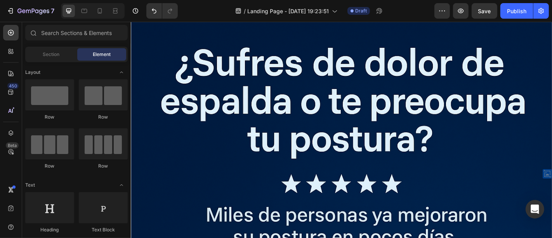
scroll to position [0, 0]
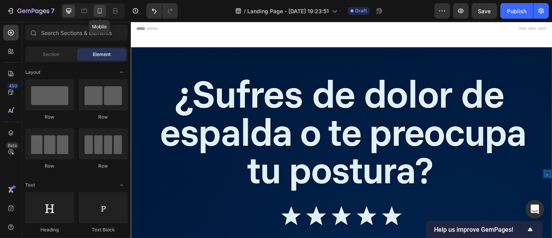
click at [97, 16] on div at bounding box center [100, 11] width 12 height 12
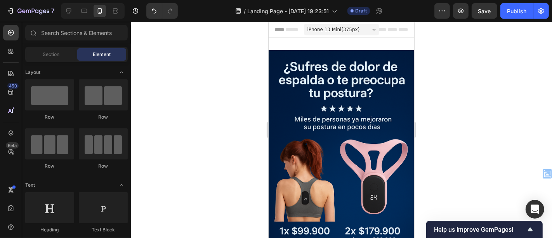
drag, startPoint x: 408, startPoint y: 36, endPoint x: 676, endPoint y: 26, distance: 268.7
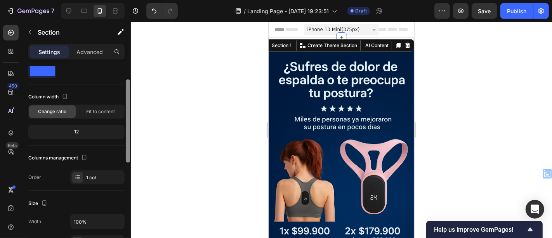
scroll to position [21, 0]
drag, startPoint x: 127, startPoint y: 89, endPoint x: 127, endPoint y: 99, distance: 9.3
click at [127, 99] on div at bounding box center [128, 116] width 4 height 83
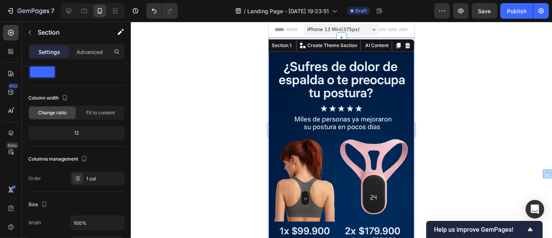
click at [290, 97] on img at bounding box center [341, 159] width 146 height 218
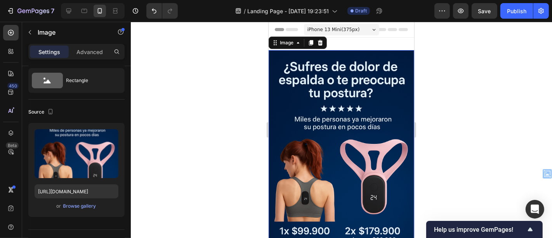
scroll to position [0, 0]
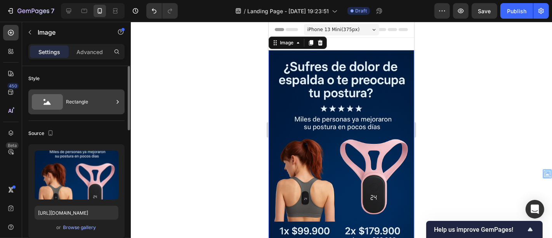
click at [118, 99] on icon at bounding box center [118, 102] width 8 height 8
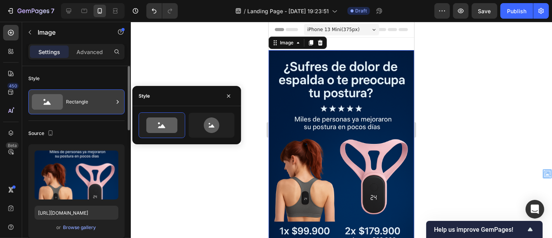
click at [118, 99] on icon at bounding box center [118, 102] width 8 height 8
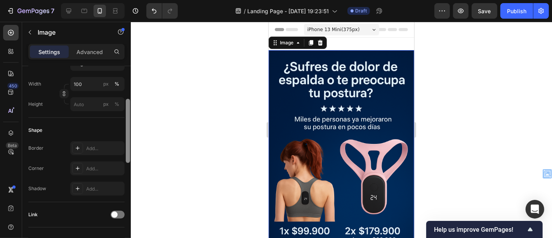
scroll to position [181, 0]
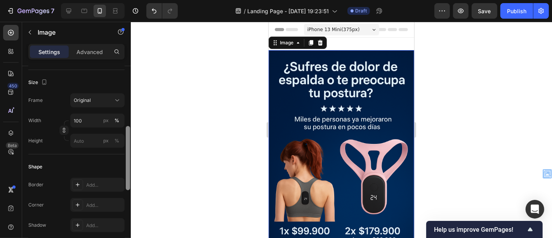
drag, startPoint x: 127, startPoint y: 98, endPoint x: 135, endPoint y: 158, distance: 60.6
click at [135, 0] on div "7 / Landing Page - [DATE] 19:23:51 Draft Preview Save Publish 450 Beta Sections…" at bounding box center [276, 0] width 552 height 0
click at [86, 120] on input "100" at bounding box center [97, 120] width 54 height 14
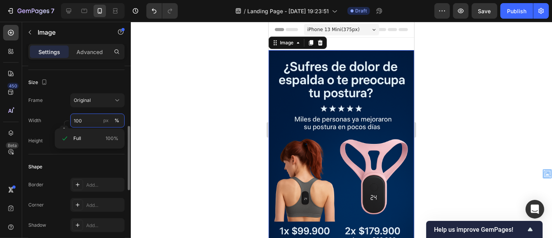
type input "0"
type input "1"
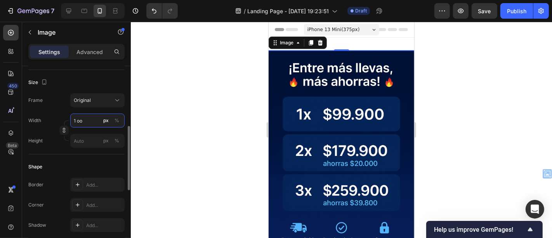
type input "1"
type input "100"
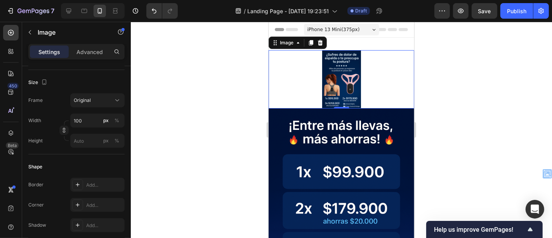
click at [177, 154] on div at bounding box center [341, 130] width 421 height 216
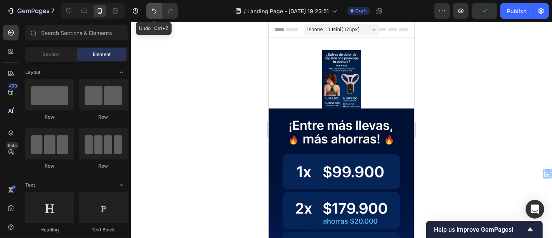
click at [155, 10] on icon "Undo/Redo" at bounding box center [154, 11] width 5 height 5
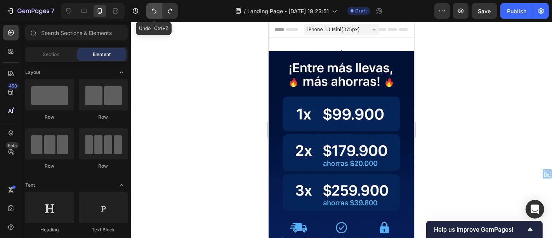
click at [155, 10] on icon "Undo/Redo" at bounding box center [154, 11] width 5 height 5
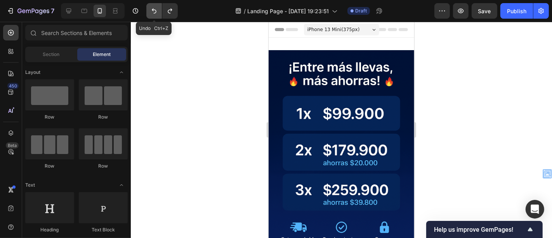
click at [155, 10] on icon "Undo/Redo" at bounding box center [154, 11] width 5 height 5
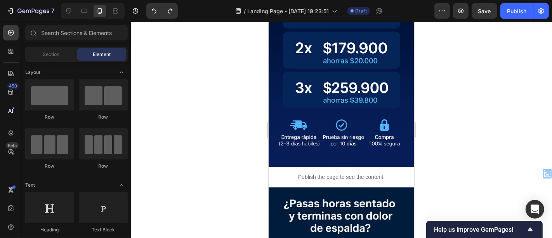
scroll to position [300, 0]
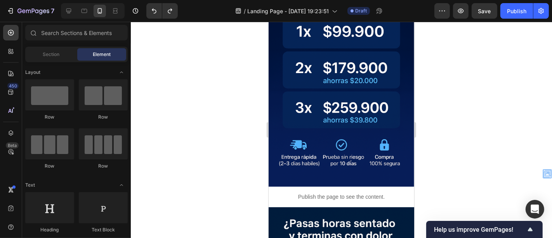
drag, startPoint x: 409, startPoint y: 37, endPoint x: 699, endPoint y: 85, distance: 294.2
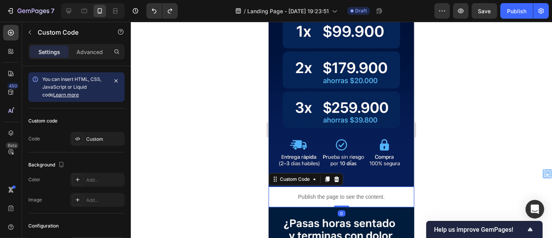
click at [365, 192] on p "Publish the page to see the content." at bounding box center [341, 196] width 146 height 8
click at [336, 192] on p "Publish the page to see the content." at bounding box center [341, 196] width 146 height 8
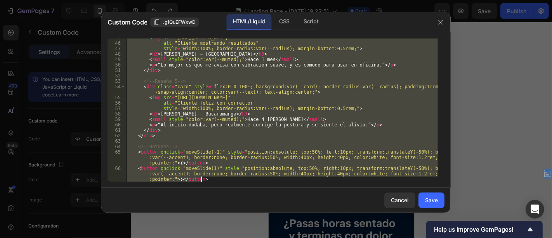
scroll to position [383, 0]
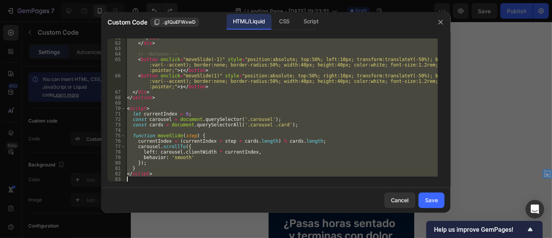
drag, startPoint x: 126, startPoint y: 40, endPoint x: 326, endPoint y: 202, distance: 257.2
click at [326, 202] on div "Custom Code .g1QuEFWxwD HTML/Liquid CSS Script <section class="reseñas" style="…" at bounding box center [275, 112] width 349 height 200
type textarea "</script>"
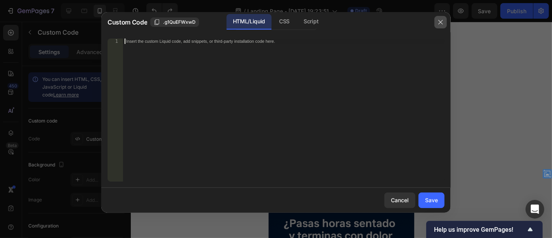
click at [439, 22] on icon "button" at bounding box center [440, 22] width 6 height 6
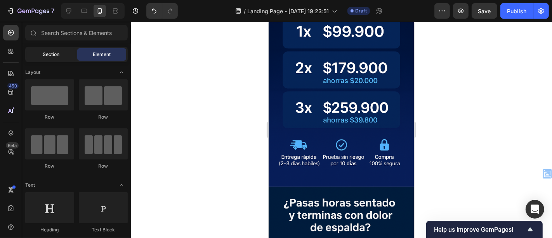
click at [53, 55] on span "Section" at bounding box center [51, 54] width 17 height 7
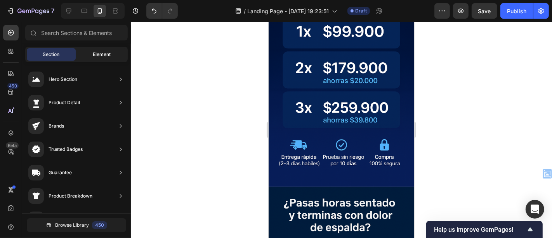
click at [101, 54] on span "Element" at bounding box center [102, 54] width 18 height 7
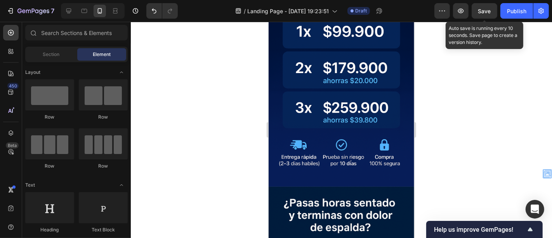
click at [487, 15] on div "Save" at bounding box center [484, 11] width 13 height 8
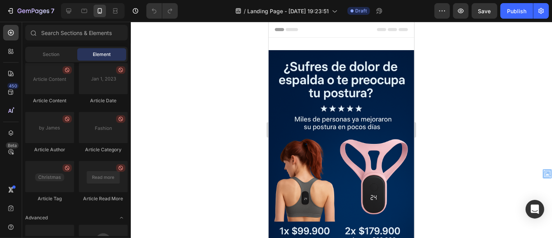
scroll to position [2126, 0]
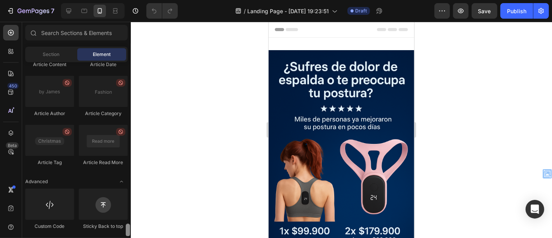
drag, startPoint x: 127, startPoint y: 66, endPoint x: 131, endPoint y: 236, distance: 170.8
click at [131, 0] on div "7 / Landing Page - [DATE] 19:23:51 Draft Preview Save Publish 450 Beta Sections…" at bounding box center [276, 0] width 552 height 0
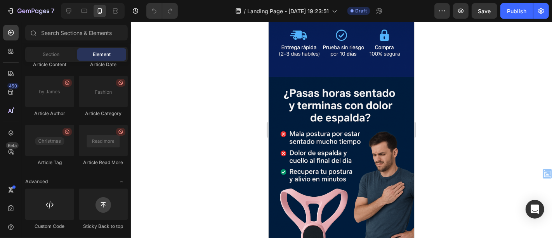
scroll to position [416, 0]
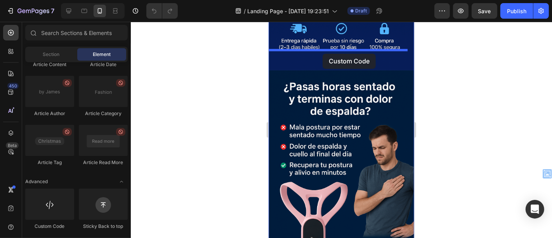
drag, startPoint x: 318, startPoint y: 226, endPoint x: 322, endPoint y: 53, distance: 172.8
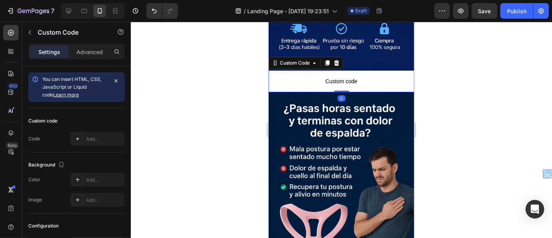
click at [330, 76] on span "Custom code" at bounding box center [341, 80] width 146 height 9
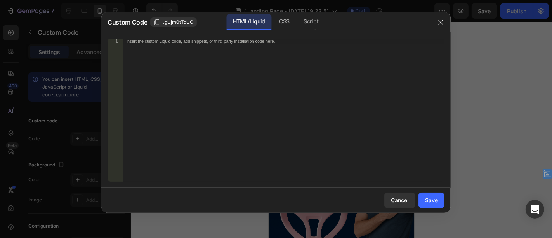
click at [330, 57] on div "Insert the custom Liquid code, add snippets, or third-party installation code h…" at bounding box center [283, 115] width 321 height 154
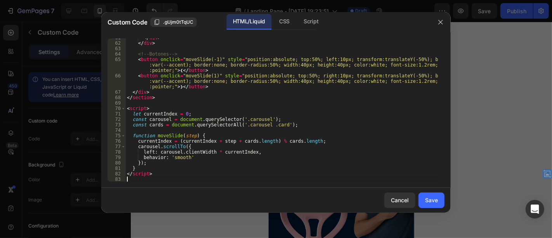
scroll to position [383, 0]
click at [426, 204] on div "Save" at bounding box center [431, 200] width 13 height 8
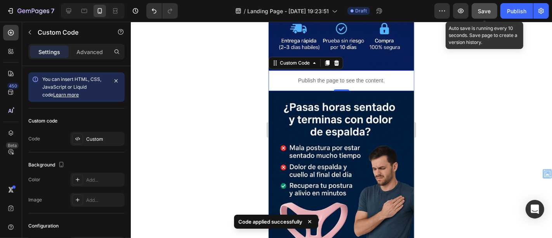
click at [491, 12] on span "Save" at bounding box center [484, 11] width 13 height 7
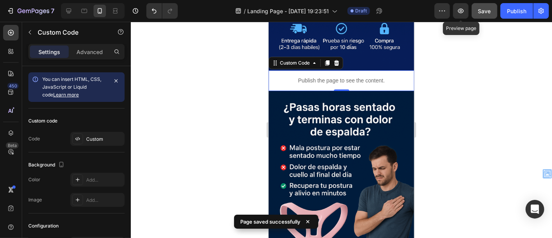
click at [454, 18] on div at bounding box center [461, 11] width 16 height 16
click at [457, 15] on button "button" at bounding box center [461, 11] width 16 height 16
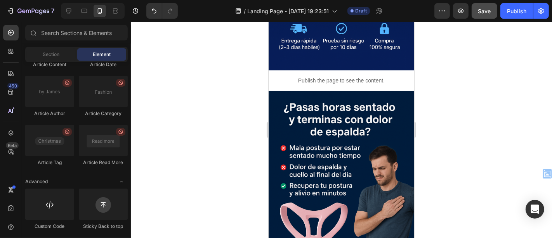
scroll to position [0, 0]
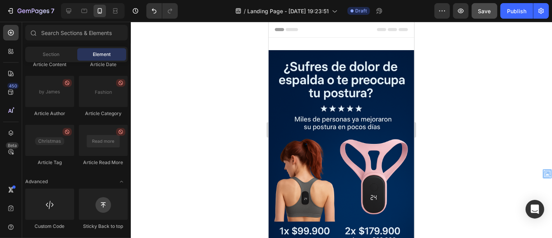
drag, startPoint x: 411, startPoint y: 75, endPoint x: 683, endPoint y: 30, distance: 275.8
click at [173, 93] on div at bounding box center [341, 130] width 421 height 216
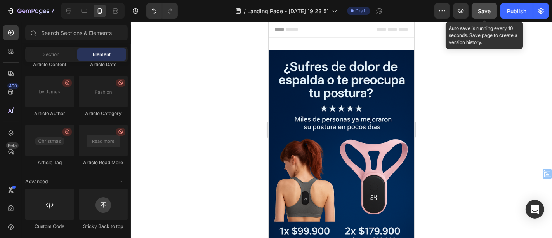
click at [483, 12] on span "Save" at bounding box center [484, 11] width 13 height 7
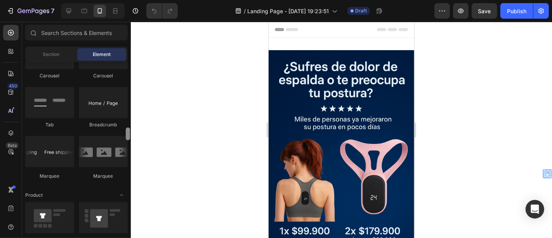
scroll to position [876, 0]
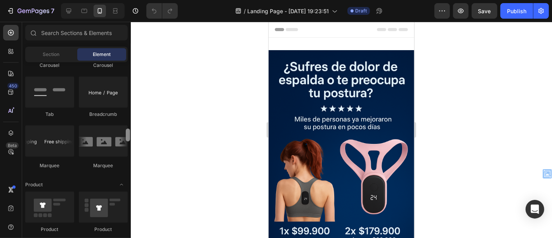
drag, startPoint x: 126, startPoint y: 62, endPoint x: 129, endPoint y: 129, distance: 66.4
click at [129, 129] on div at bounding box center [128, 134] width 4 height 13
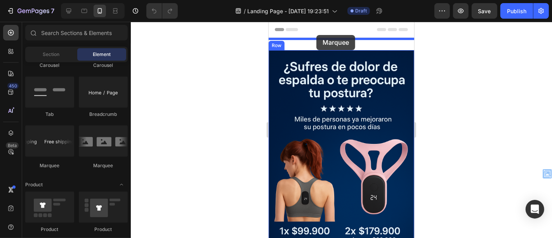
drag, startPoint x: 320, startPoint y: 167, endPoint x: 316, endPoint y: 35, distance: 132.4
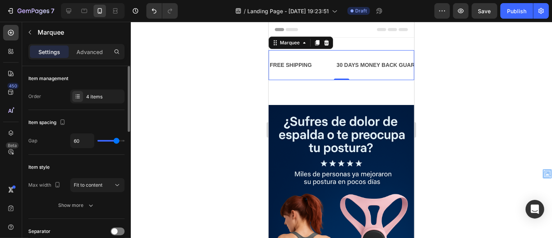
drag, startPoint x: 108, startPoint y: 139, endPoint x: 94, endPoint y: 140, distance: 13.6
click at [94, 140] on div "60" at bounding box center [97, 140] width 54 height 15
type input "37"
type input "33"
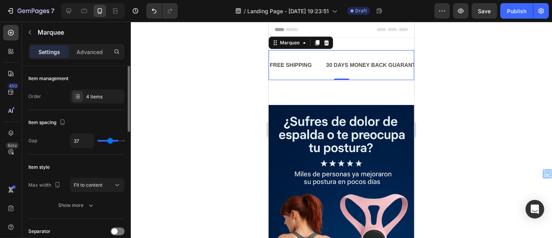
type input "33"
type input "29"
type input "27"
drag, startPoint x: 115, startPoint y: 141, endPoint x: 107, endPoint y: 141, distance: 7.8
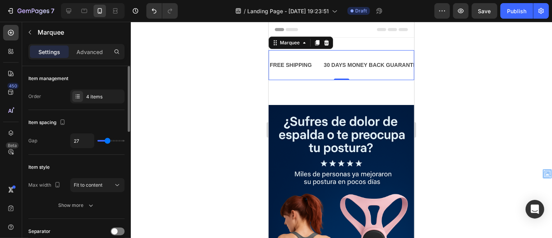
type input "27"
click at [107, 141] on input "range" at bounding box center [110, 141] width 27 height 2
type input "0"
type input "23"
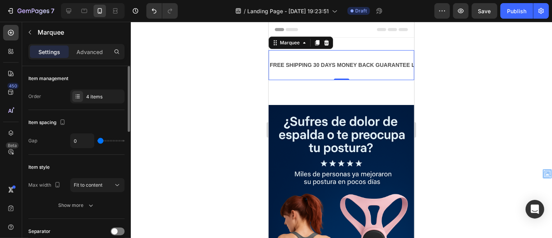
type input "23"
type input "28"
type input "32"
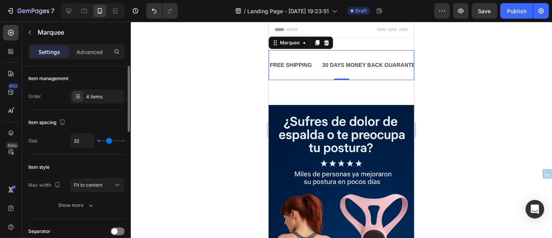
type input "34"
type input "38"
type input "39"
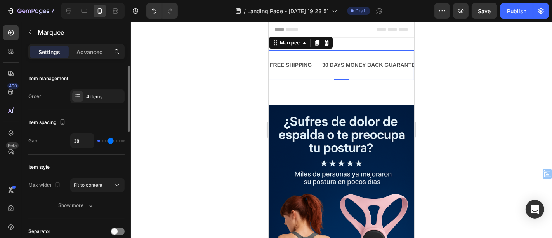
type input "39"
type input "45"
type input "51"
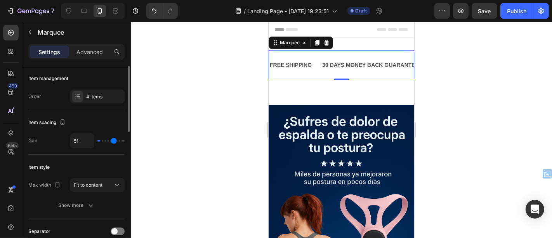
type input "61"
type input "66"
type input "74"
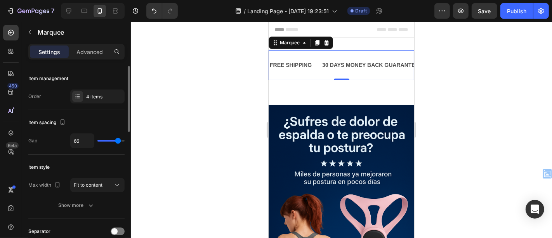
type input "74"
type input "79"
type input "80"
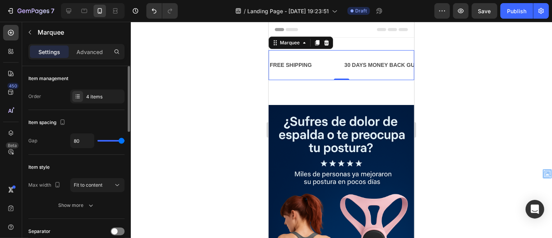
type input "53"
type input "51"
type input "50"
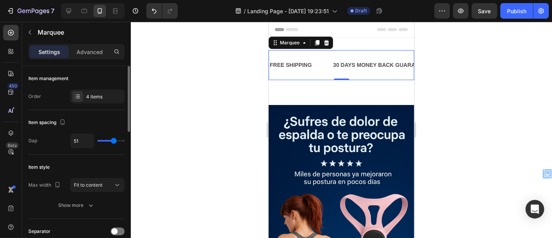
type input "50"
type input "53"
type input "57"
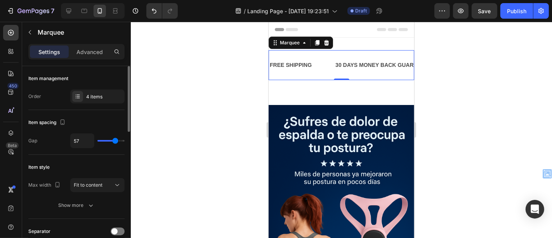
type input "60"
type input "61"
type input "62"
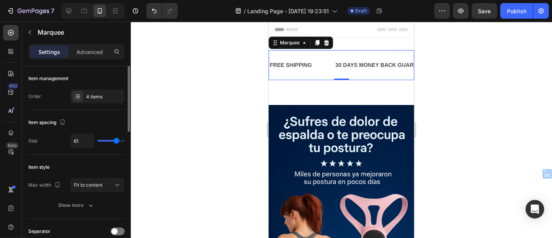
type input "62"
type input "64"
type input "65"
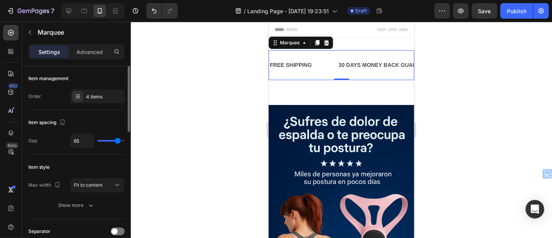
type input "63"
type input "62"
type input "61"
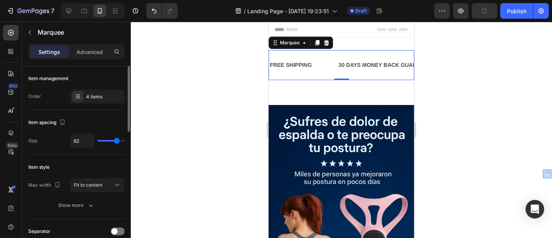
type input "61"
type input "59"
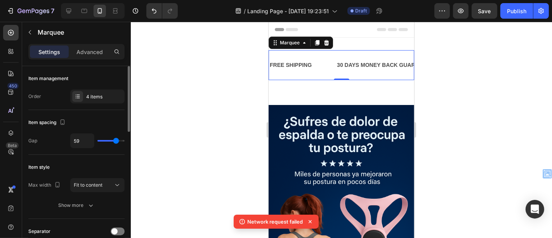
type input "57"
type input "59"
type input "60"
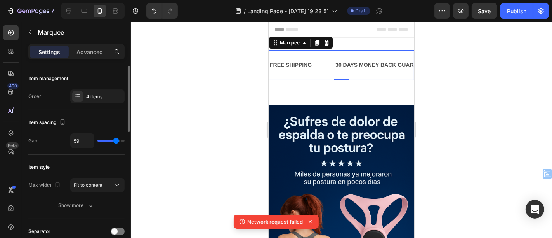
type input "60"
type input "61"
drag, startPoint x: 107, startPoint y: 141, endPoint x: 116, endPoint y: 142, distance: 9.0
type input "61"
click at [116, 141] on input "range" at bounding box center [110, 141] width 27 height 2
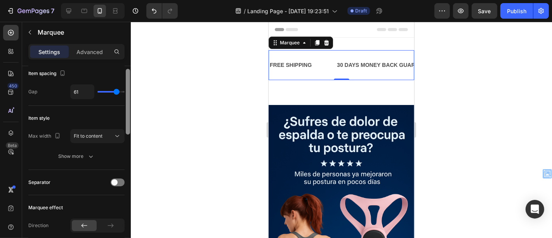
scroll to position [62, 0]
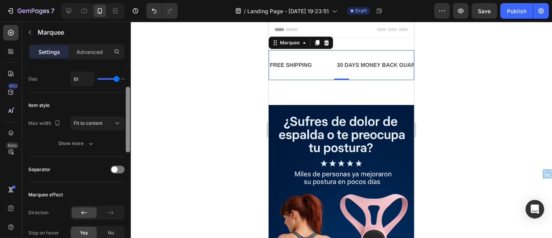
drag, startPoint x: 130, startPoint y: 121, endPoint x: 126, endPoint y: 142, distance: 21.3
click at [126, 142] on div at bounding box center [128, 120] width 4 height 66
click at [111, 122] on div "Fit to content" at bounding box center [94, 123] width 40 height 7
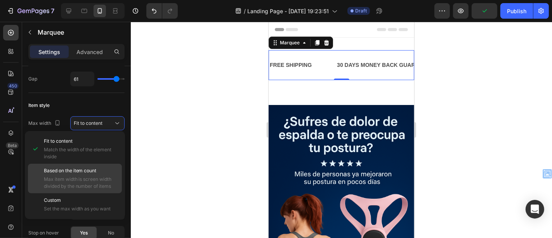
click at [79, 191] on div "Based on the item count Max item width is screen width divided by the number of…" at bounding box center [75, 177] width 94 height 29
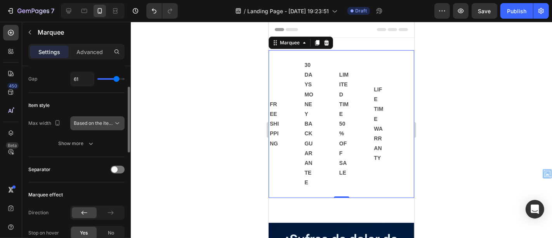
click at [114, 122] on icon at bounding box center [117, 123] width 8 height 8
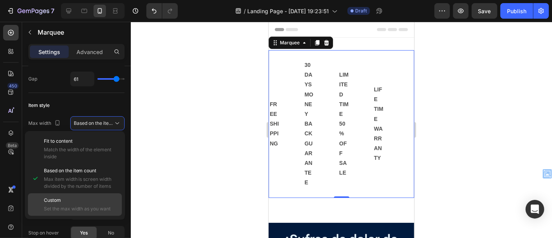
click at [76, 203] on div "Custom Set the max width as you want" at bounding box center [81, 204] width 75 height 16
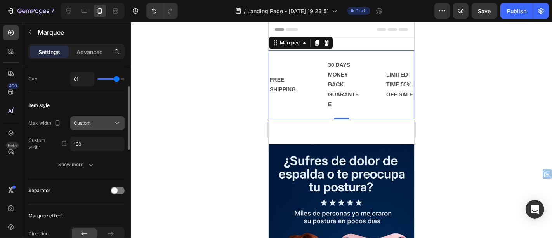
click at [114, 121] on icon at bounding box center [117, 123] width 8 height 8
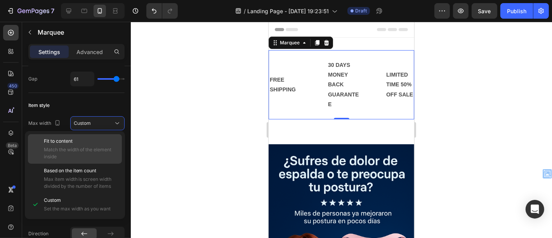
click at [98, 147] on span "Match the width of the element inside" at bounding box center [81, 153] width 75 height 14
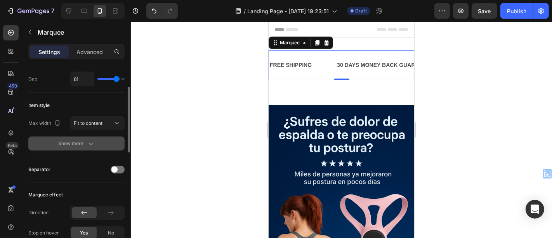
click at [100, 142] on button "Show more" at bounding box center [76, 143] width 96 height 14
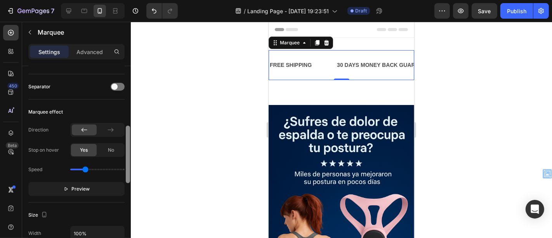
scroll to position [229, 0]
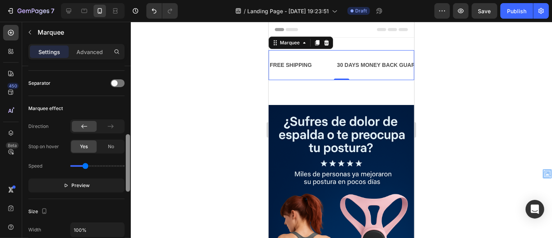
drag, startPoint x: 127, startPoint y: 125, endPoint x: 125, endPoint y: 181, distance: 56.7
click at [125, 181] on div at bounding box center [128, 163] width 6 height 194
click at [122, 83] on div at bounding box center [118, 83] width 14 height 8
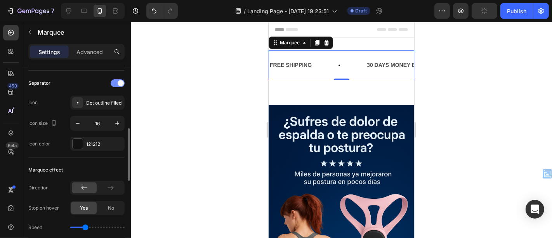
click at [122, 83] on span at bounding box center [121, 83] width 6 height 6
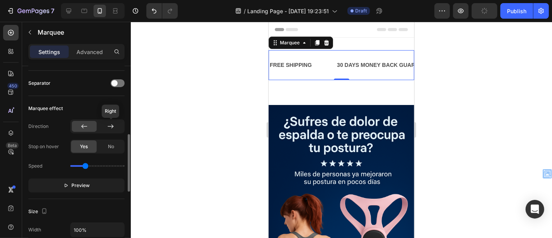
click at [118, 121] on div at bounding box center [110, 126] width 25 height 11
click at [93, 126] on div at bounding box center [84, 126] width 25 height 11
click at [113, 149] on div "No" at bounding box center [111, 146] width 26 height 12
click at [87, 148] on span "Yes" at bounding box center [84, 146] width 8 height 7
click at [107, 143] on div "No" at bounding box center [111, 146] width 26 height 12
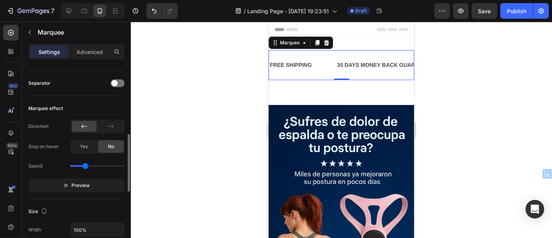
click at [107, 143] on div "No" at bounding box center [111, 146] width 26 height 12
drag, startPoint x: 85, startPoint y: 164, endPoint x: 78, endPoint y: 164, distance: 7.8
click at [78, 165] on input "range" at bounding box center [97, 166] width 54 height 2
drag, startPoint x: 78, startPoint y: 164, endPoint x: 91, endPoint y: 163, distance: 13.6
click at [91, 165] on input "range" at bounding box center [97, 166] width 54 height 2
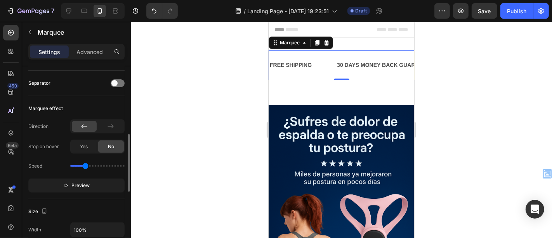
drag, startPoint x: 91, startPoint y: 163, endPoint x: 85, endPoint y: 163, distance: 6.2
type input "1"
click at [85, 165] on input "range" at bounding box center [97, 166] width 54 height 2
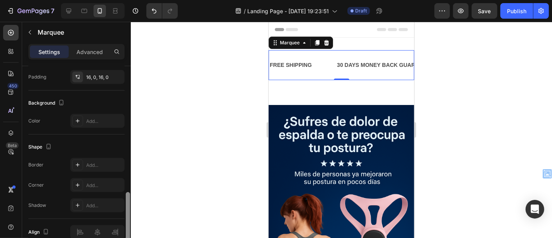
drag, startPoint x: 125, startPoint y: 162, endPoint x: 125, endPoint y: 180, distance: 18.2
click at [125, 180] on div at bounding box center [128, 163] width 6 height 194
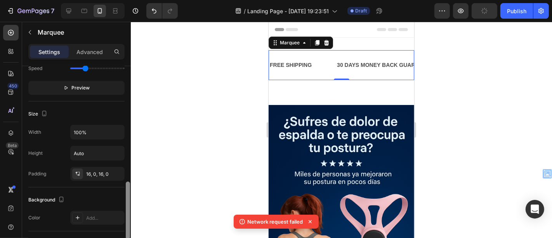
scroll to position [314, 0]
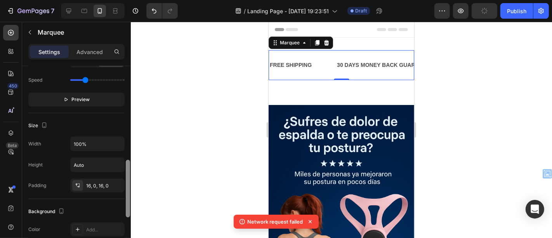
drag, startPoint x: 127, startPoint y: 215, endPoint x: 130, endPoint y: 182, distance: 32.4
click at [130, 182] on div at bounding box center [128, 163] width 6 height 194
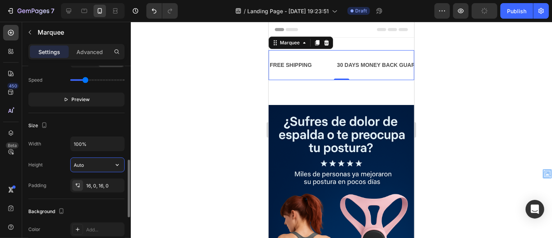
click at [88, 163] on input "Auto" at bounding box center [98, 165] width 54 height 14
click at [116, 161] on icon "button" at bounding box center [117, 165] width 8 height 8
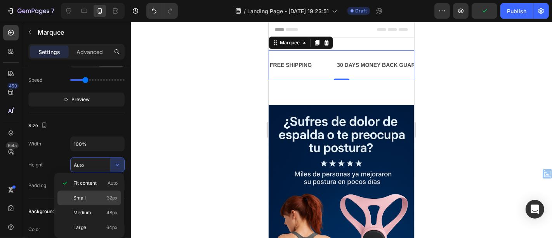
click at [98, 194] on p "Small 32px" at bounding box center [95, 197] width 44 height 7
type input "32"
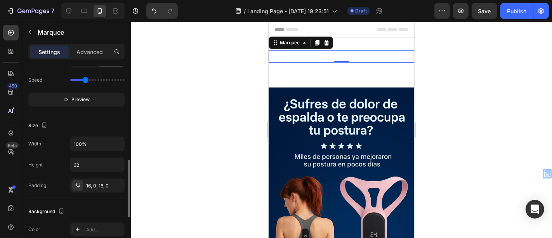
click at [113, 127] on div "Size" at bounding box center [76, 125] width 96 height 12
click at [366, 59] on div "FREE SHIPPING Text Block 30 DAYS MONEY BACK GUARANTEE Text Block LIMITED TIME 5…" at bounding box center [341, 56] width 146 height 12
click at [215, 81] on div at bounding box center [341, 130] width 421 height 216
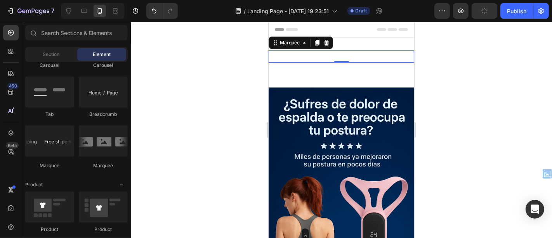
click at [307, 54] on div "FREE SHIPPING Text Block 30 DAYS MONEY BACK GUARANTEE Text Block LIMITED TIME 5…" at bounding box center [341, 56] width 146 height 12
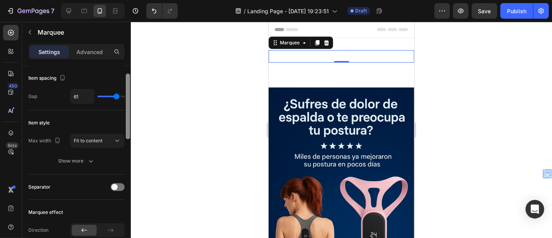
scroll to position [47, 0]
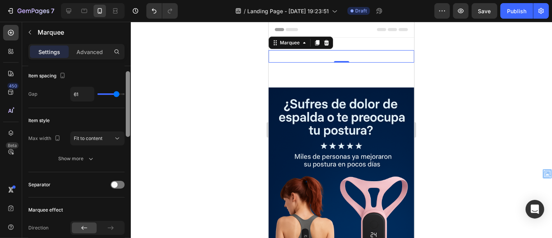
drag, startPoint x: 129, startPoint y: 126, endPoint x: 126, endPoint y: 142, distance: 16.2
click at [126, 137] on div at bounding box center [128, 104] width 4 height 66
click at [117, 138] on icon at bounding box center [117, 138] width 4 height 2
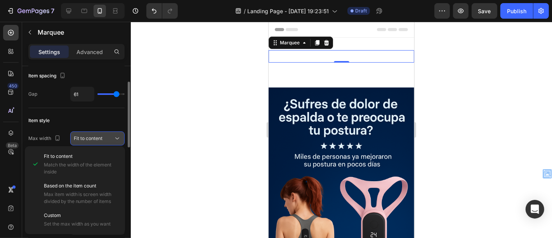
click at [117, 138] on icon at bounding box center [117, 138] width 4 height 2
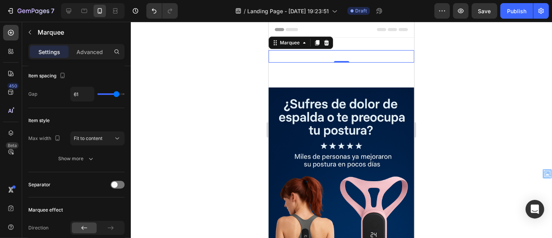
scroll to position [241, 0]
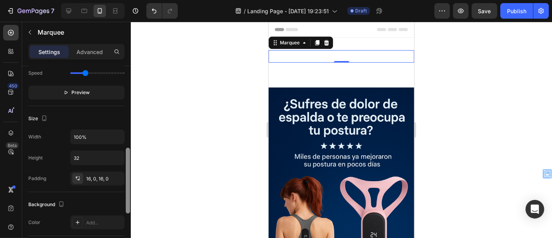
drag, startPoint x: 130, startPoint y: 131, endPoint x: 128, endPoint y: 141, distance: 10.4
click at [128, 141] on div at bounding box center [128, 163] width 6 height 194
click at [103, 159] on input "32" at bounding box center [98, 158] width 54 height 14
click at [113, 154] on icon "button" at bounding box center [117, 158] width 8 height 8
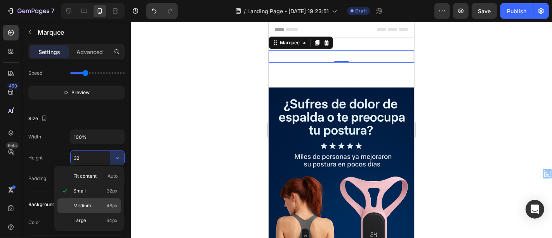
click at [92, 202] on p "Medium 48px" at bounding box center [95, 205] width 44 height 7
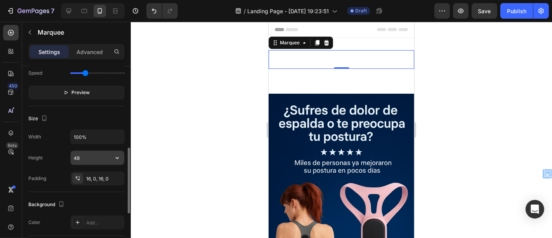
click at [120, 161] on button "button" at bounding box center [117, 158] width 14 height 14
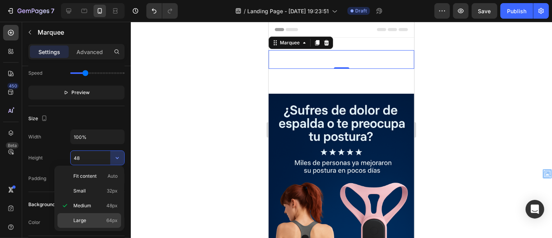
click at [89, 218] on p "Large 64px" at bounding box center [95, 220] width 44 height 7
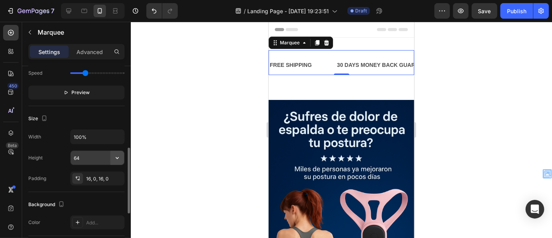
click at [116, 156] on icon "button" at bounding box center [117, 158] width 8 height 8
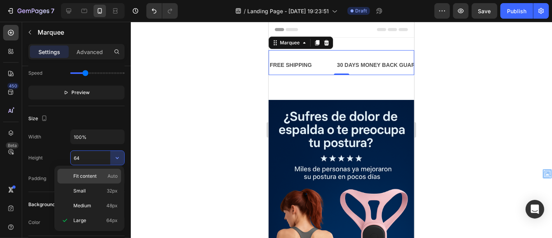
click at [98, 175] on p "Fit content Auto" at bounding box center [95, 175] width 44 height 7
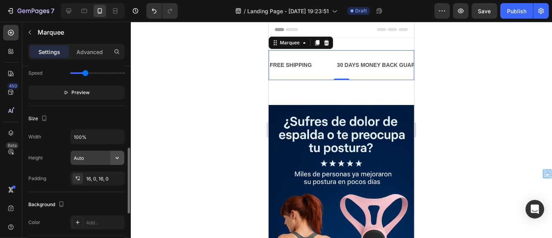
click at [120, 160] on button "button" at bounding box center [117, 158] width 14 height 14
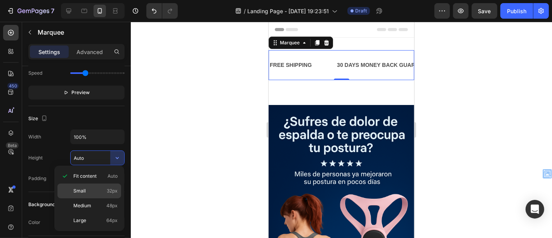
click at [107, 194] on div "Small 32px" at bounding box center [89, 190] width 64 height 15
type input "32"
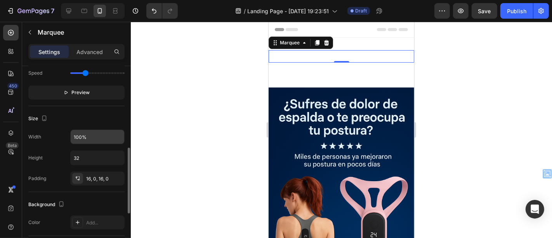
click at [112, 137] on input "100%" at bounding box center [98, 137] width 54 height 14
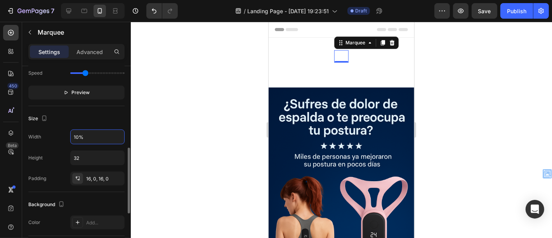
type input "100%"
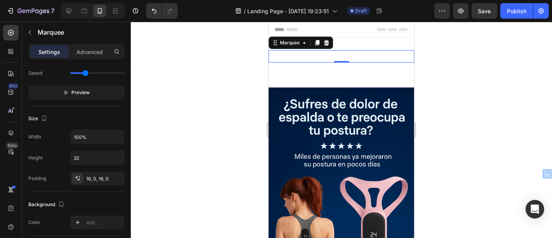
click at [146, 166] on div at bounding box center [341, 130] width 421 height 216
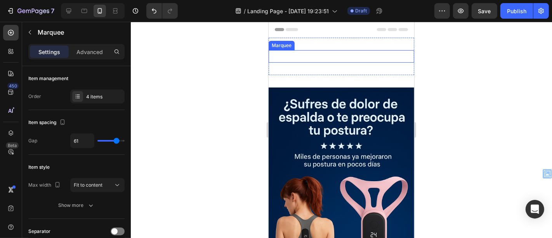
click at [283, 51] on div "FREE SHIPPING Text Block 30 DAYS MONEY BACK GUARANTEE Text Block LIMITED TIME 5…" at bounding box center [341, 56] width 146 height 12
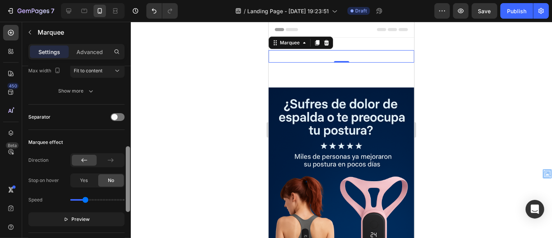
scroll to position [173, 0]
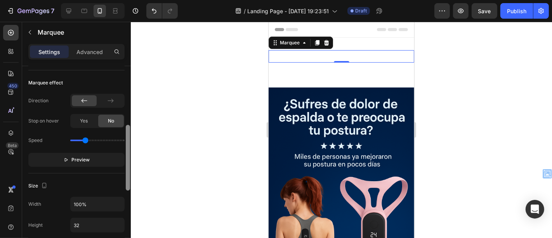
drag, startPoint x: 129, startPoint y: 122, endPoint x: 130, endPoint y: 181, distance: 59.0
click at [130, 181] on div at bounding box center [128, 158] width 4 height 66
click at [87, 121] on span "Yes" at bounding box center [84, 120] width 8 height 7
click at [112, 121] on span "No" at bounding box center [111, 120] width 6 height 7
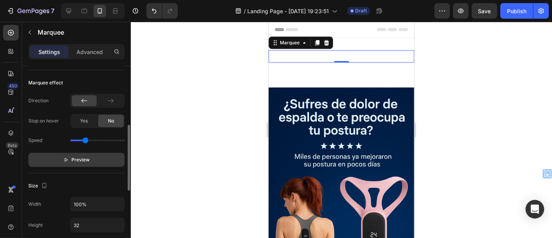
click at [92, 158] on button "Preview" at bounding box center [76, 160] width 96 height 14
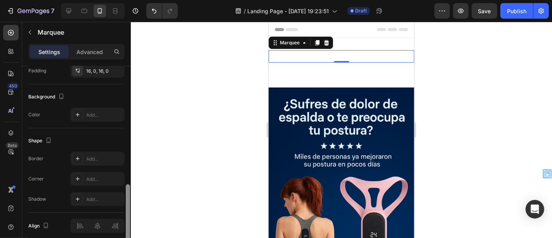
scroll to position [350, 0]
drag, startPoint x: 127, startPoint y: 157, endPoint x: 126, endPoint y: 217, distance: 60.2
click at [126, 217] on div at bounding box center [128, 218] width 4 height 66
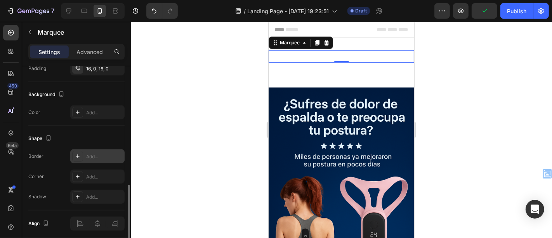
click at [98, 157] on div "Add..." at bounding box center [104, 156] width 36 height 7
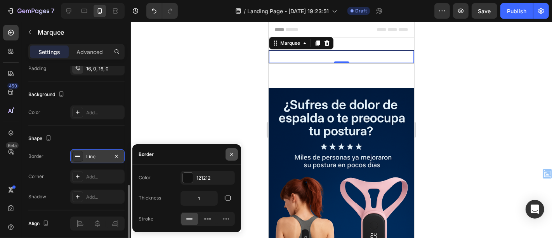
click at [229, 152] on icon "button" at bounding box center [232, 154] width 6 height 6
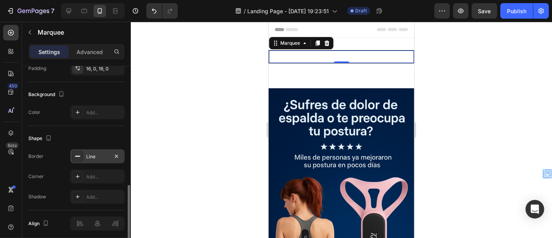
click at [106, 156] on div "Line" at bounding box center [97, 156] width 23 height 7
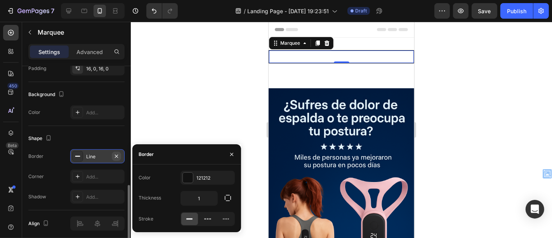
click at [114, 153] on icon "button" at bounding box center [116, 156] width 6 height 6
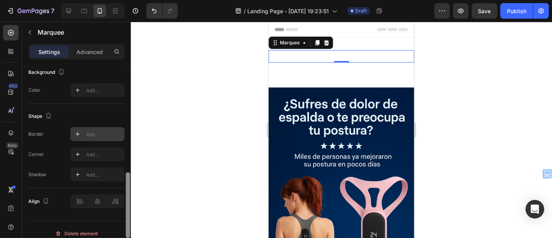
scroll to position [378, 0]
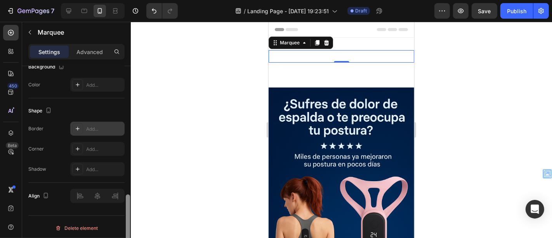
drag, startPoint x: 127, startPoint y: 192, endPoint x: 128, endPoint y: 215, distance: 22.9
click at [128, 215] on div at bounding box center [128, 227] width 4 height 66
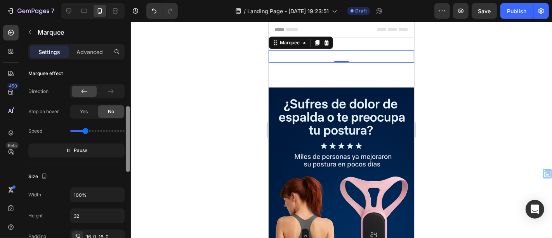
scroll to position [158, 0]
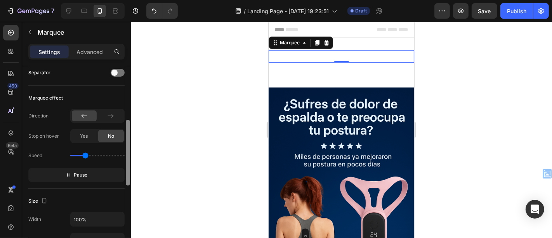
drag, startPoint x: 128, startPoint y: 212, endPoint x: 130, endPoint y: 140, distance: 71.8
click at [130, 140] on div at bounding box center [128, 153] width 4 height 66
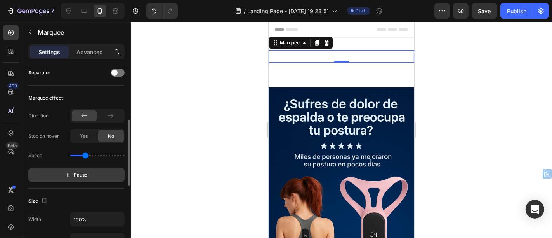
click at [92, 174] on button "Pause" at bounding box center [76, 175] width 96 height 14
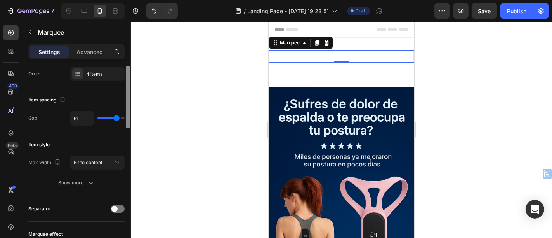
scroll to position [14, 0]
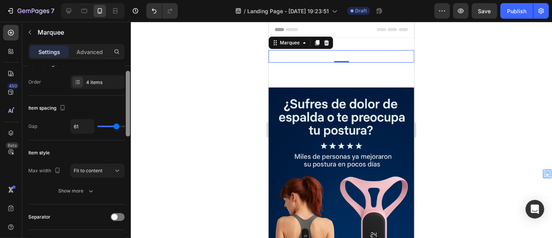
drag, startPoint x: 126, startPoint y: 148, endPoint x: 132, endPoint y: 99, distance: 49.2
click at [132, 0] on div "7 / Landing Page - Sep 25, 19:23:51 Draft Preview Save Publish 450 Beta Section…" at bounding box center [276, 0] width 552 height 0
click at [106, 167] on div "Fit to content" at bounding box center [94, 170] width 40 height 7
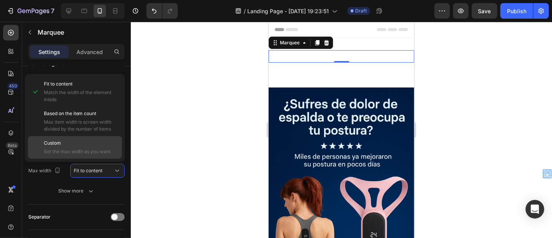
click at [89, 139] on p "Custom" at bounding box center [81, 142] width 75 height 7
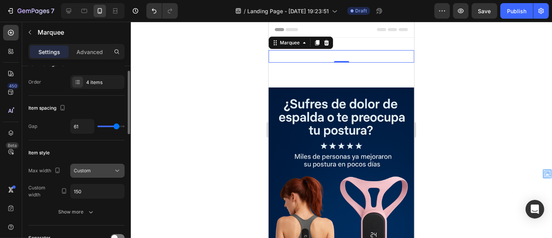
click at [111, 167] on div "Custom" at bounding box center [94, 170] width 40 height 7
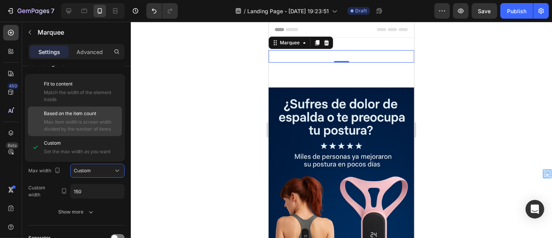
click at [88, 124] on span "Max item width is screen width divided by the number of items" at bounding box center [81, 125] width 75 height 14
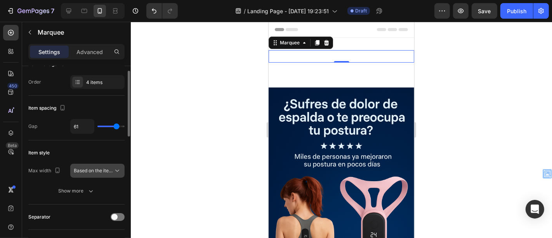
click at [108, 170] on span "Based on the item count" at bounding box center [100, 170] width 53 height 6
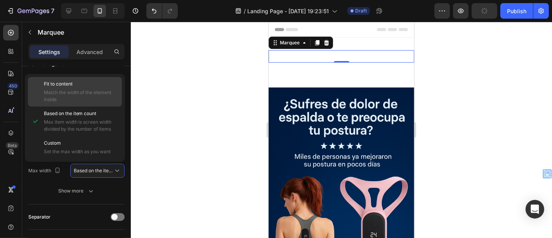
click at [75, 96] on span "Match the width of the element inside" at bounding box center [81, 96] width 75 height 14
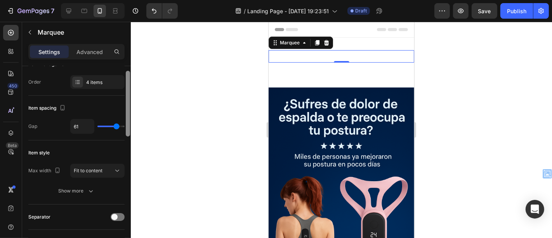
click at [127, 126] on div at bounding box center [128, 104] width 4 height 66
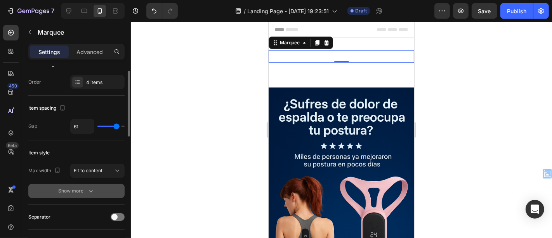
click at [83, 192] on div "Show more" at bounding box center [77, 191] width 36 height 8
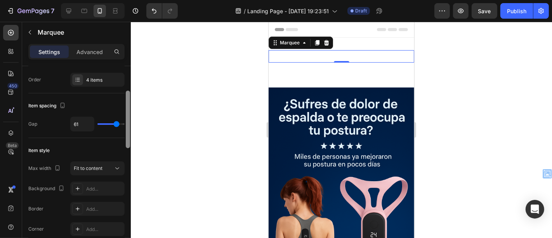
scroll to position [0, 0]
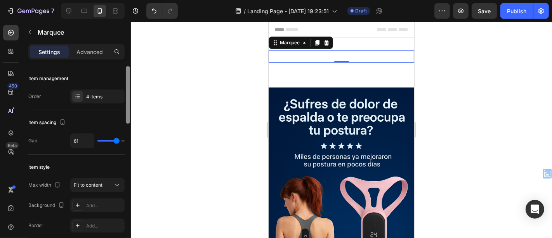
drag, startPoint x: 126, startPoint y: 118, endPoint x: 132, endPoint y: 91, distance: 28.2
click at [132, 0] on div "7 / Landing Page - Sep 25, 19:23:51 Draft Preview Save Publish 450 Beta Section…" at bounding box center [276, 0] width 552 height 0
click at [107, 95] on div "4 items" at bounding box center [104, 96] width 36 height 7
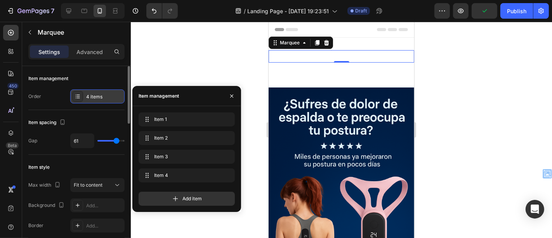
click at [107, 95] on div "4 items" at bounding box center [104, 96] width 36 height 7
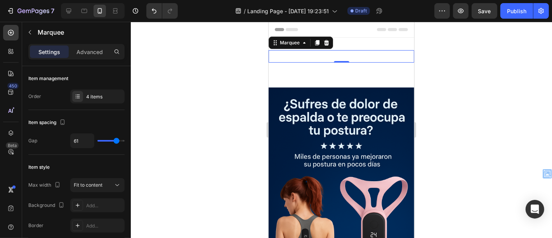
click at [350, 55] on div "FREE SHIPPING Text Block 30 DAYS MONEY BACK GUARANTEE Text Block LIMITED TIME 5…" at bounding box center [341, 56] width 146 height 12
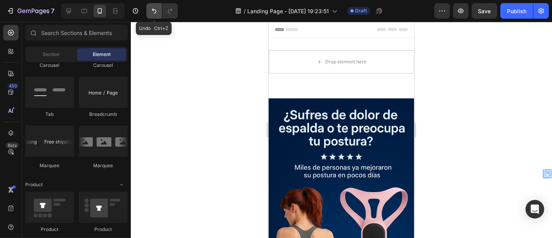
click at [156, 14] on icon "Undo/Redo" at bounding box center [154, 11] width 8 height 8
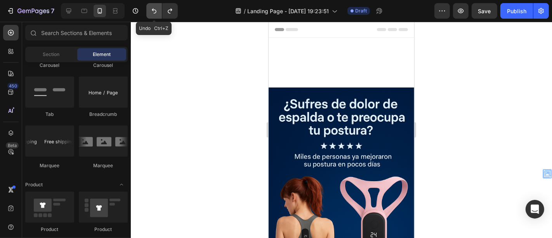
click at [156, 14] on icon "Undo/Redo" at bounding box center [154, 11] width 8 height 8
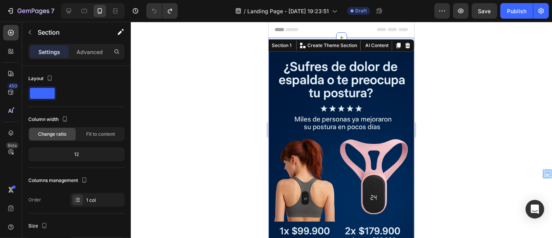
click at [186, 96] on div at bounding box center [341, 130] width 421 height 216
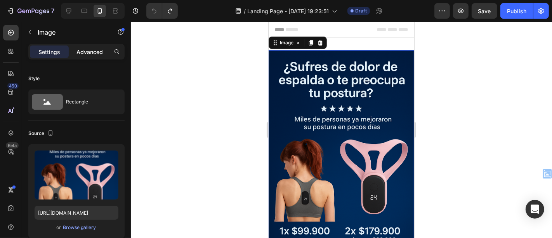
click at [72, 54] on div "Advanced" at bounding box center [89, 51] width 39 height 12
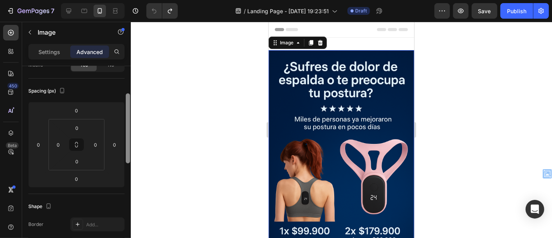
scroll to position [71, 0]
drag, startPoint x: 129, startPoint y: 125, endPoint x: 127, endPoint y: 151, distance: 25.7
click at [127, 151] on div at bounding box center [128, 126] width 4 height 70
click at [78, 130] on input "0" at bounding box center [77, 129] width 16 height 12
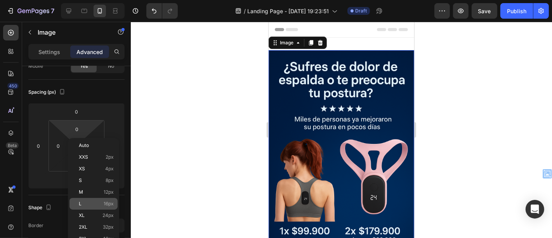
click at [81, 208] on div "L 16px" at bounding box center [93, 204] width 48 height 12
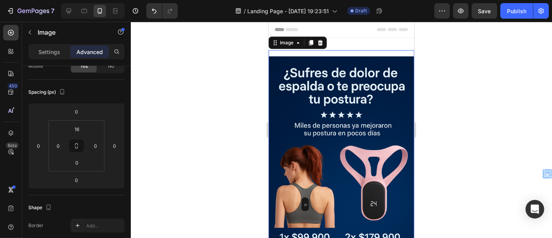
type input "0"
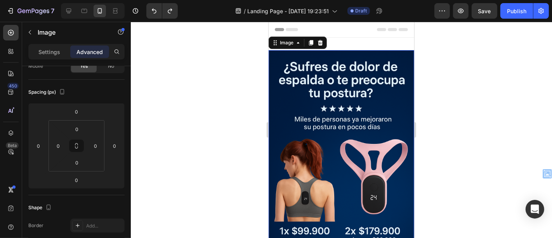
click at [180, 156] on div at bounding box center [341, 130] width 421 height 216
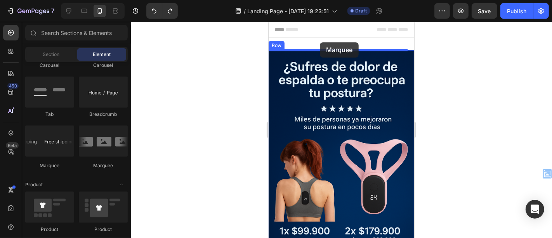
drag, startPoint x: 325, startPoint y: 169, endPoint x: 319, endPoint y: 42, distance: 127.4
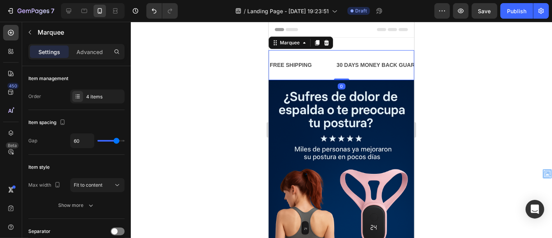
click at [316, 63] on div "FREE SHIPPING Text Block" at bounding box center [302, 64] width 67 height 17
click at [346, 66] on div "30 DAYS MONEY BACK GUARANTEE" at bounding box center [384, 64] width 98 height 11
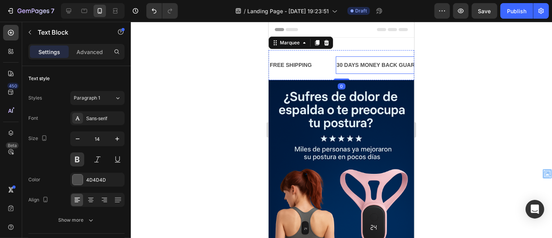
click at [346, 66] on div "30 DAYS MONEY BACK GUARANTEE" at bounding box center [384, 64] width 98 height 11
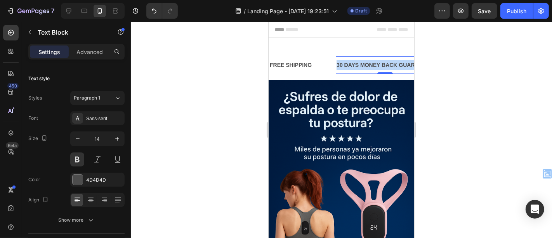
click at [346, 66] on p "30 DAYS MONEY BACK GUARANTEE" at bounding box center [384, 65] width 97 height 10
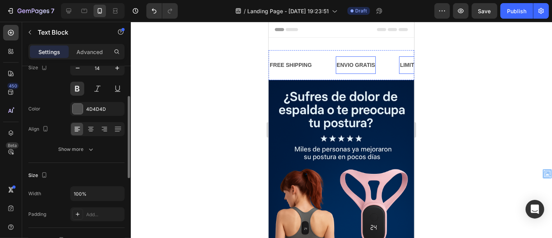
click at [402, 66] on div "LIMITED TIME 50% OFF SALE" at bounding box center [438, 64] width 78 height 11
click at [402, 66] on p "LIMITED TIME 50% OFF SALE" at bounding box center [437, 65] width 77 height 10
click at [287, 63] on div "FREE SHIPPING" at bounding box center [290, 64] width 43 height 11
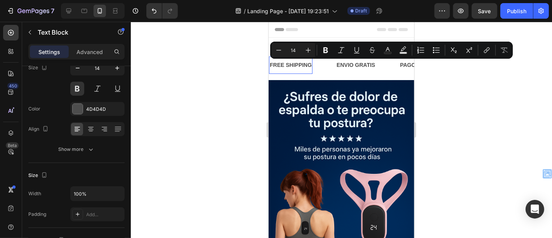
click at [287, 63] on p "FREE SHIPPING" at bounding box center [290, 65] width 42 height 10
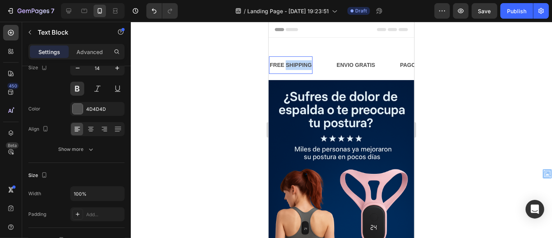
click at [287, 63] on p "FREE SHIPPING" at bounding box center [290, 65] width 42 height 10
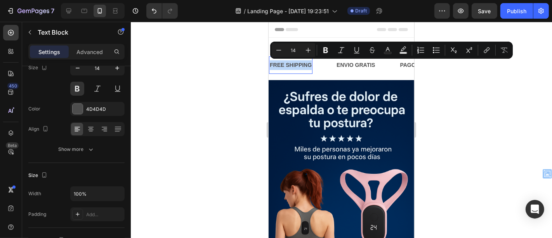
click at [287, 63] on p "FREE SHIPPING" at bounding box center [290, 65] width 42 height 10
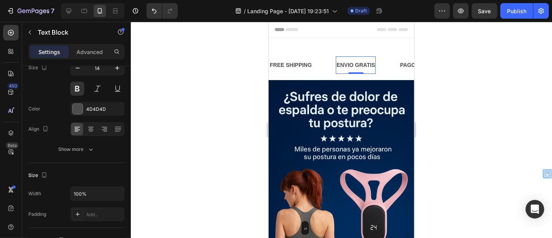
click at [357, 66] on p "ENVIO GRATIS" at bounding box center [355, 65] width 38 height 10
click at [292, 66] on p "FREE SHIPPING" at bounding box center [290, 65] width 42 height 10
click at [210, 64] on div at bounding box center [341, 130] width 421 height 216
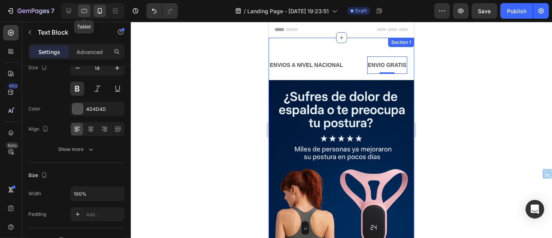
click at [90, 8] on div at bounding box center [84, 11] width 12 height 12
type input "16"
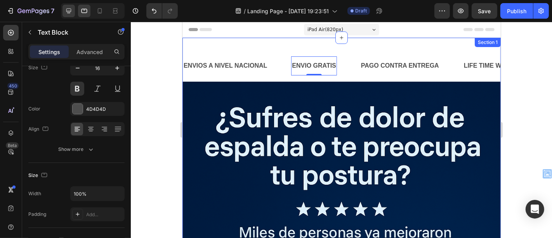
scroll to position [7, 0]
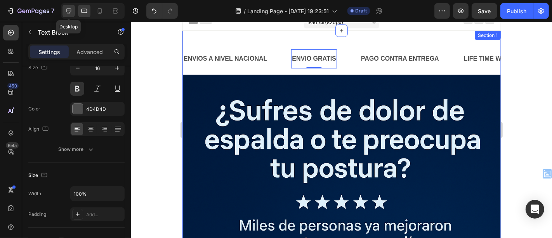
click at [70, 9] on icon at bounding box center [69, 11] width 8 height 8
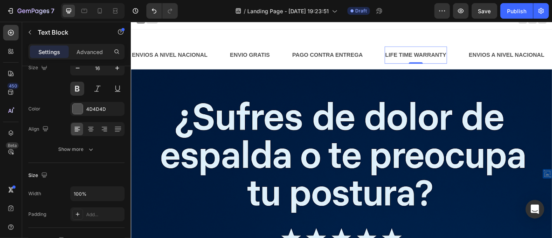
click at [423, 59] on div "LIFE TIME WARRANTY" at bounding box center [445, 58] width 69 height 13
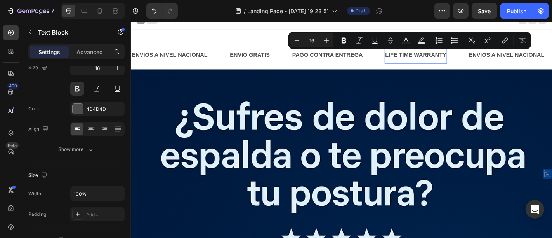
click at [423, 59] on p "LIFE TIME WARRANTY" at bounding box center [446, 58] width 68 height 11
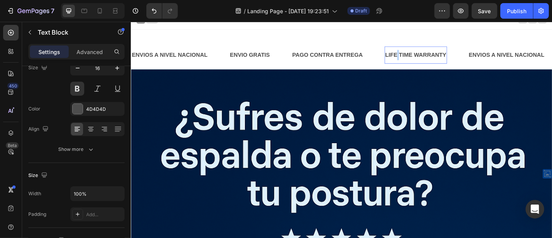
click at [423, 59] on p "LIFE TIME WARRANTY" at bounding box center [446, 58] width 68 height 11
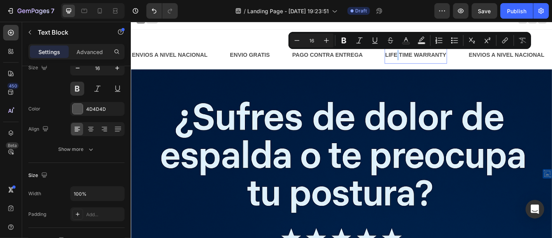
click at [423, 59] on p "LIFE TIME WARRANTY" at bounding box center [446, 58] width 68 height 11
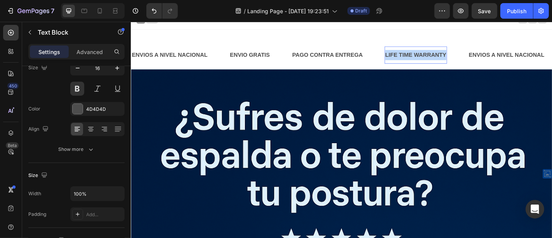
click at [423, 59] on p "LIFE TIME WARRANTY" at bounding box center [446, 58] width 68 height 11
click at [423, 57] on p "10% DCTO PAGO ADELANTADO" at bounding box center [460, 58] width 96 height 11
click at [272, 60] on p "ENVIO GRATIS" at bounding box center [262, 58] width 44 height 11
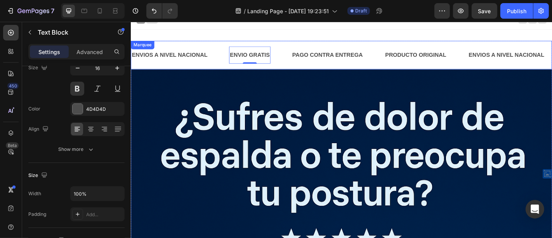
click at [297, 50] on div "ENVIO GRATIS Text Block 0" at bounding box center [273, 58] width 69 height 19
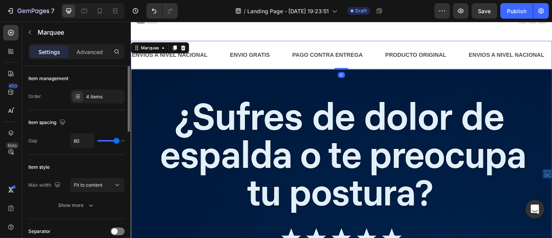
click at [299, 61] on div "ENVIO GRATIS Text Block" at bounding box center [273, 58] width 69 height 19
click at [99, 54] on p "Advanced" at bounding box center [89, 52] width 26 height 8
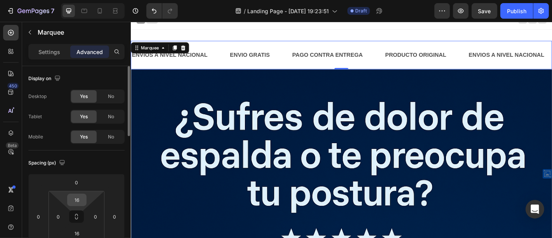
click at [83, 200] on input "16" at bounding box center [77, 200] width 16 height 12
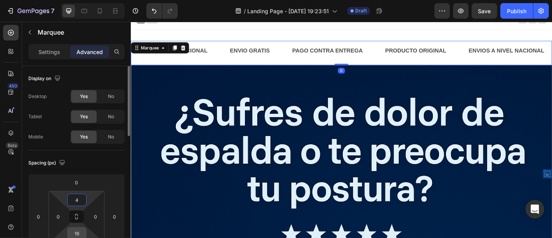
type input "4"
click at [79, 231] on input "16" at bounding box center [77, 233] width 16 height 12
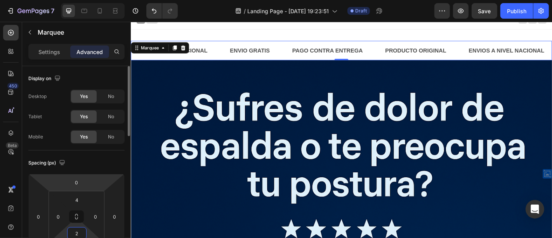
type input "2"
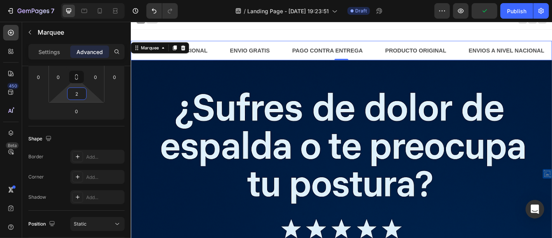
scroll to position [269, 0]
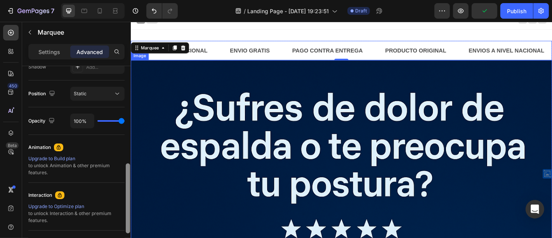
drag, startPoint x: 259, startPoint y: 123, endPoint x: 130, endPoint y: 227, distance: 165.8
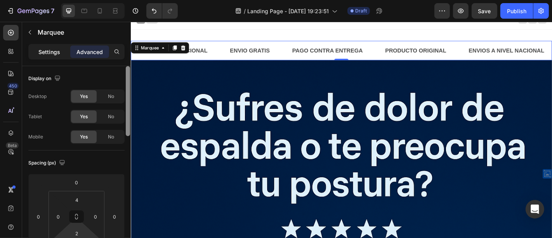
click at [59, 54] on p "Settings" at bounding box center [49, 52] width 22 height 8
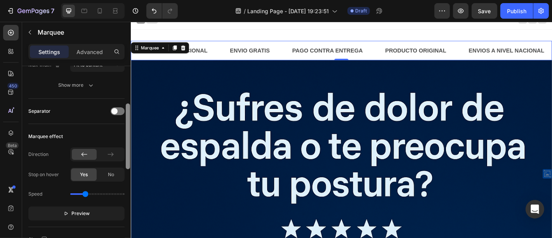
scroll to position [129, 0]
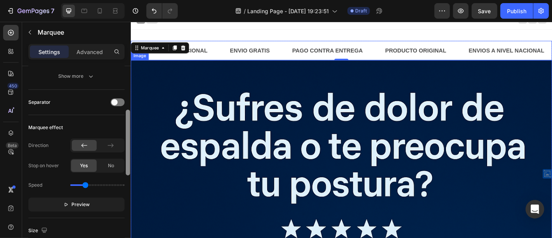
drag, startPoint x: 256, startPoint y: 116, endPoint x: 132, endPoint y: 189, distance: 144.0
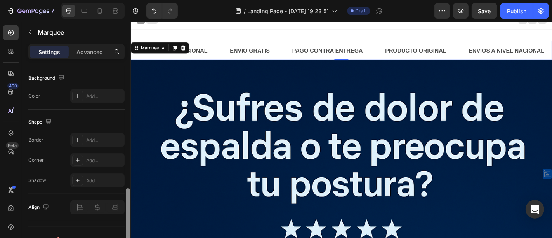
scroll to position [368, 0]
drag, startPoint x: 128, startPoint y: 165, endPoint x: 128, endPoint y: 220, distance: 55.5
click at [128, 220] on div at bounding box center [128, 224] width 4 height 66
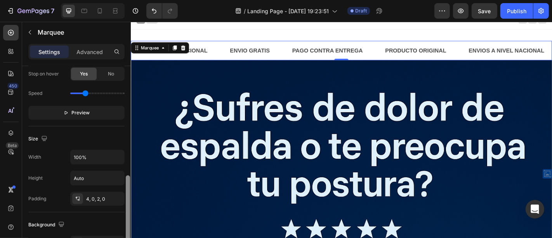
scroll to position [217, 0]
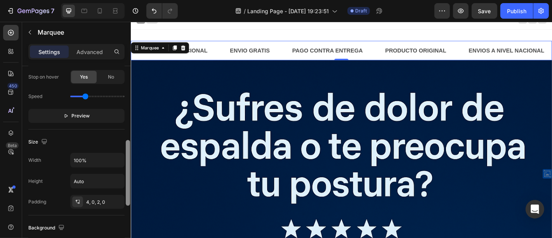
drag, startPoint x: 128, startPoint y: 220, endPoint x: 126, endPoint y: 169, distance: 51.3
click at [126, 169] on div at bounding box center [128, 173] width 4 height 66
click at [54, 50] on p "Settings" at bounding box center [49, 52] width 22 height 8
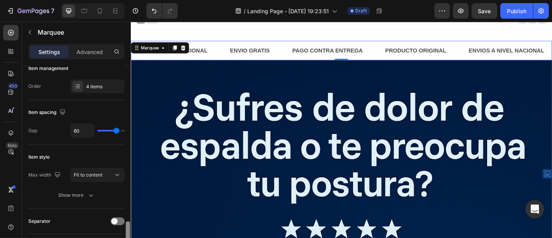
scroll to position [132, 0]
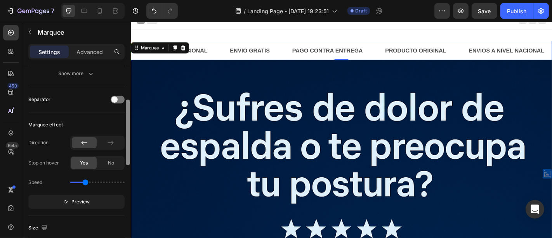
drag, startPoint x: 127, startPoint y: 152, endPoint x: 130, endPoint y: 123, distance: 29.3
click at [130, 123] on div at bounding box center [128, 132] width 4 height 66
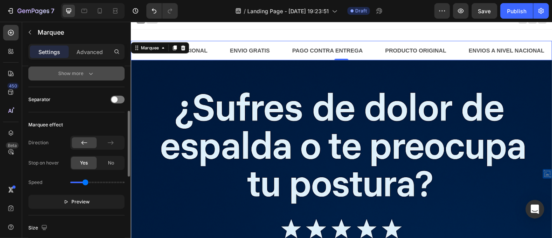
click at [85, 76] on div "Show more" at bounding box center [77, 73] width 36 height 8
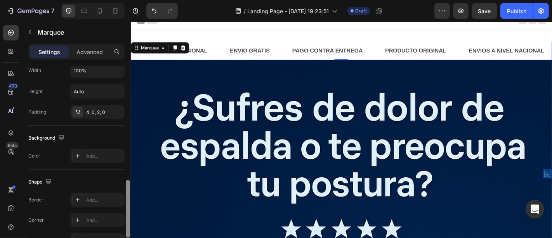
scroll to position [389, 0]
drag, startPoint x: 128, startPoint y: 128, endPoint x: 126, endPoint y: 215, distance: 87.3
click at [126, 215] on div at bounding box center [128, 207] width 4 height 57
click at [78, 151] on icon at bounding box center [78, 154] width 6 height 6
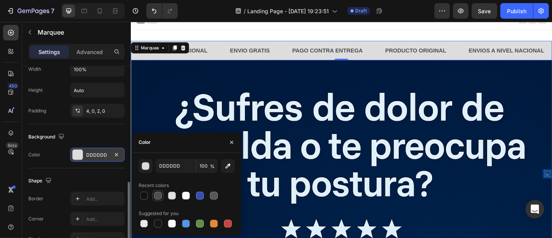
click at [155, 197] on div at bounding box center [158, 195] width 8 height 8
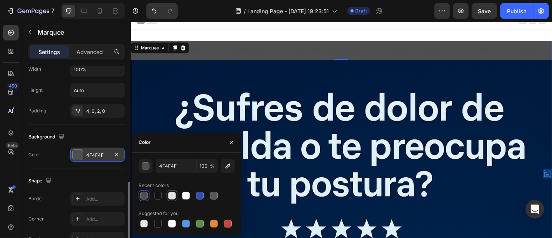
click at [168, 196] on div at bounding box center [172, 195] width 8 height 8
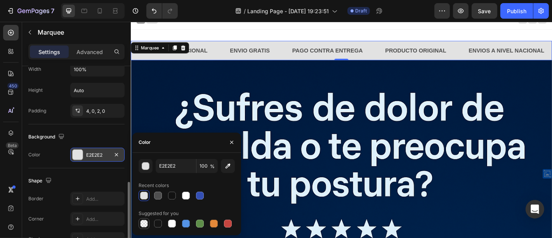
click at [144, 225] on div at bounding box center [144, 223] width 8 height 8
type input "000000"
type input "0"
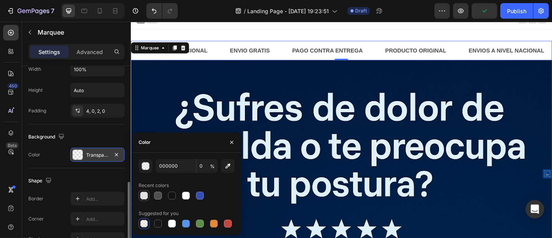
click at [144, 191] on div at bounding box center [143, 195] width 9 height 9
type input "E2E2E2"
type input "100"
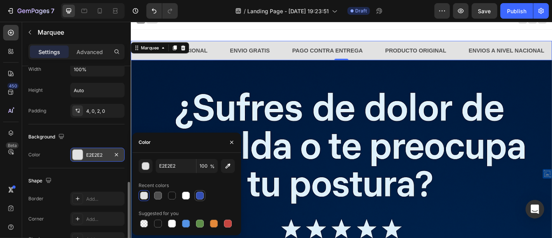
click at [196, 194] on div at bounding box center [200, 195] width 8 height 8
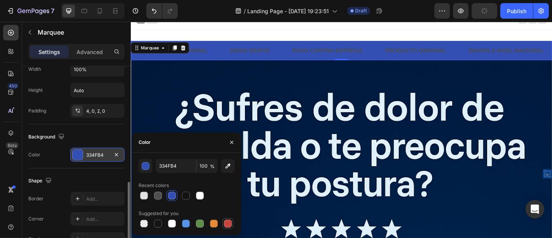
click at [223, 220] on div at bounding box center [227, 223] width 11 height 11
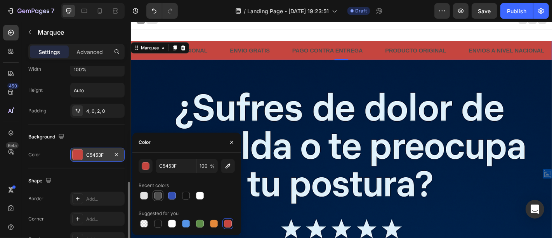
click at [158, 194] on div at bounding box center [158, 195] width 8 height 8
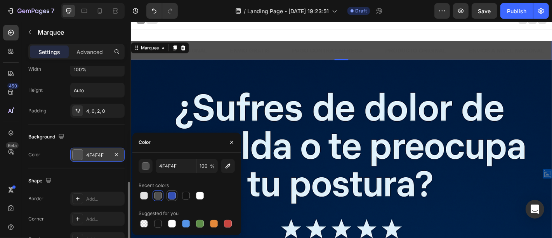
click at [172, 192] on div at bounding box center [172, 195] width 8 height 8
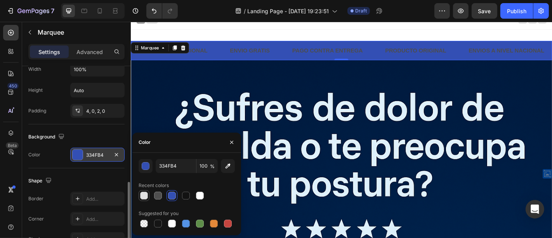
click at [145, 192] on div at bounding box center [144, 195] width 8 height 8
type input "E2E2E2"
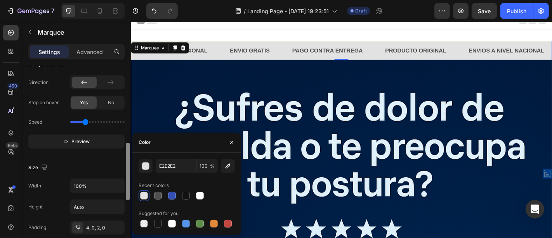
scroll to position [269, 0]
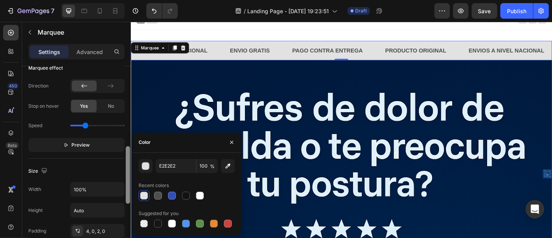
drag, startPoint x: 128, startPoint y: 189, endPoint x: 143, endPoint y: 153, distance: 38.5
click at [131, 153] on div "450 Beta Sections(18) Elements(83) Section Element Hero Section Product Detail …" at bounding box center [65, 130] width 131 height 216
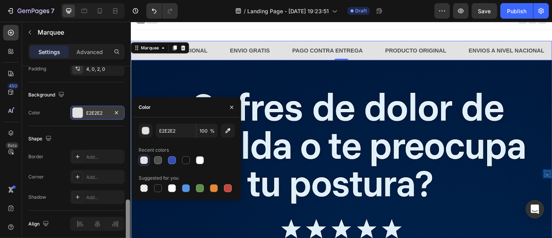
scroll to position [435, 0]
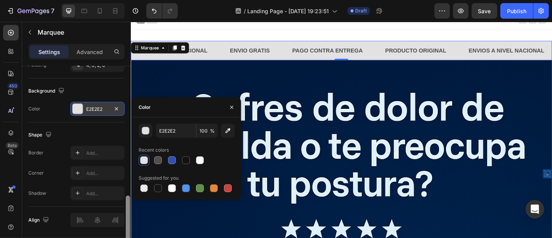
drag, startPoint x: 128, startPoint y: 174, endPoint x: 130, endPoint y: 224, distance: 49.3
click at [130, 224] on div at bounding box center [128, 223] width 4 height 57
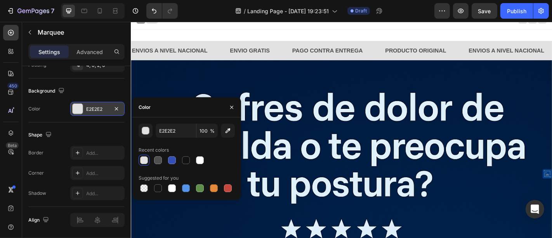
click at [247, 27] on div "Header" at bounding box center [363, 22] width 453 height 16
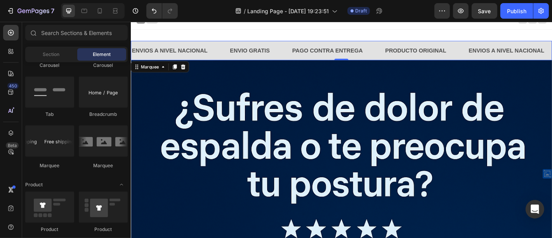
click at [225, 60] on div "ENVIOS A NIVEL NACIONAL Text Block" at bounding box center [185, 53] width 108 height 19
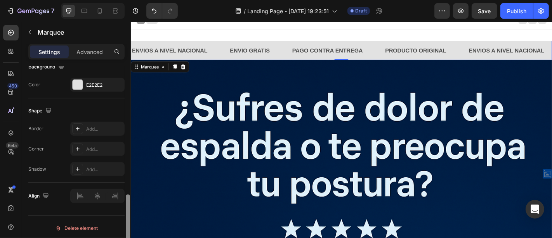
drag, startPoint x: 130, startPoint y: 148, endPoint x: 128, endPoint y: 226, distance: 77.6
click at [128, 229] on div at bounding box center [128, 227] width 4 height 66
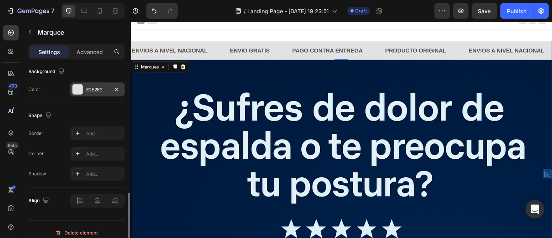
click at [101, 92] on div "E2E2E2" at bounding box center [97, 89] width 54 height 14
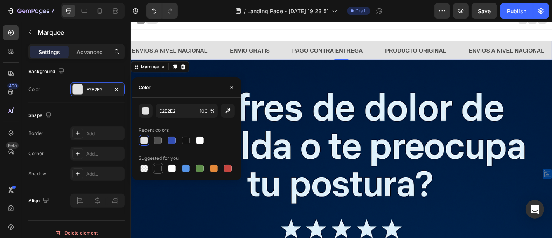
click at [158, 169] on div at bounding box center [158, 168] width 8 height 8
type input "151515"
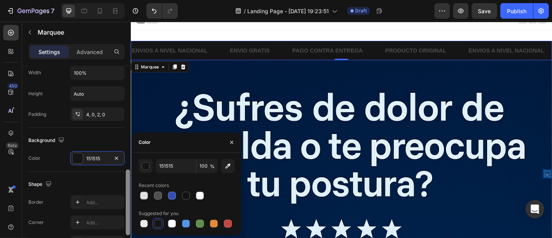
drag, startPoint x: 129, startPoint y: 210, endPoint x: 130, endPoint y: 187, distance: 22.9
click at [130, 187] on div at bounding box center [128, 202] width 4 height 66
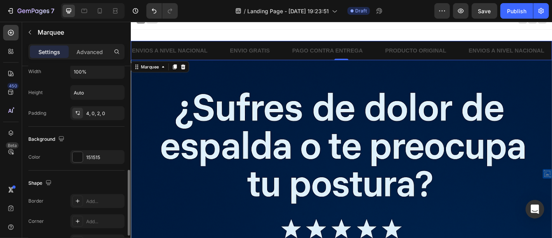
click at [54, 136] on div "Background" at bounding box center [47, 139] width 38 height 10
click at [45, 137] on div "Background" at bounding box center [47, 139] width 38 height 10
click at [59, 137] on icon "button" at bounding box center [61, 139] width 8 height 8
click at [94, 133] on div "Background" at bounding box center [76, 139] width 96 height 12
click at [261, 48] on p "ENVIO GRATIS" at bounding box center [262, 53] width 44 height 11
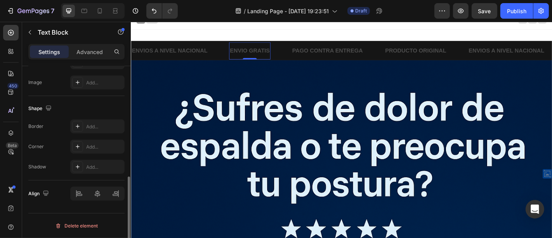
scroll to position [0, 0]
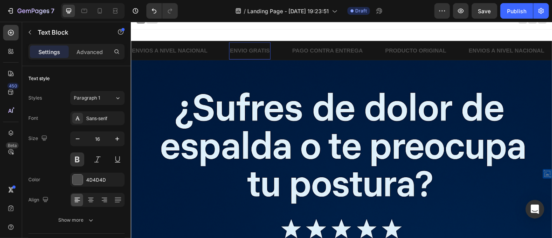
click at [263, 51] on p "ENVIO GRATIS" at bounding box center [262, 53] width 44 height 11
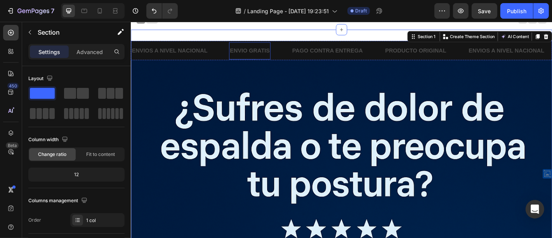
click at [256, 49] on p "ENVIO GRATIS" at bounding box center [262, 53] width 44 height 11
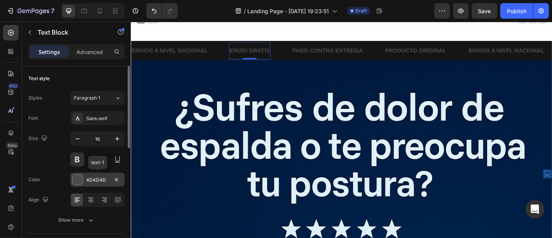
click at [75, 180] on div at bounding box center [78, 179] width 10 height 10
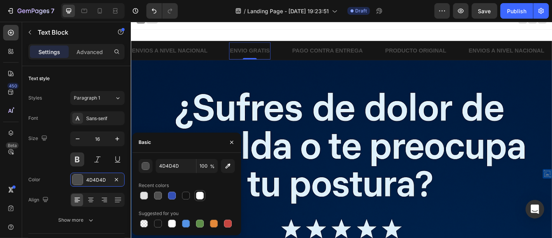
click at [203, 194] on div at bounding box center [200, 195] width 8 height 8
type input "FFFFFF"
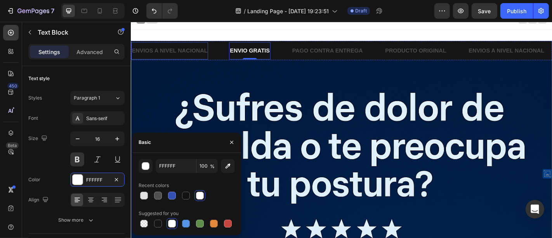
click at [203, 52] on p "ENVIOS A NIVEL NACIONAL" at bounding box center [173, 53] width 83 height 11
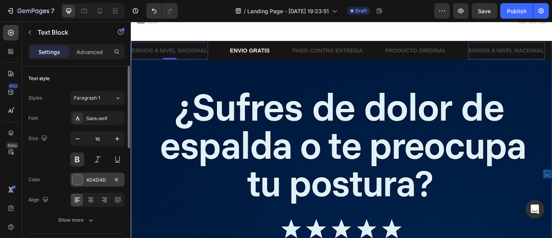
click at [109, 180] on div "4D4D4D" at bounding box center [97, 179] width 54 height 14
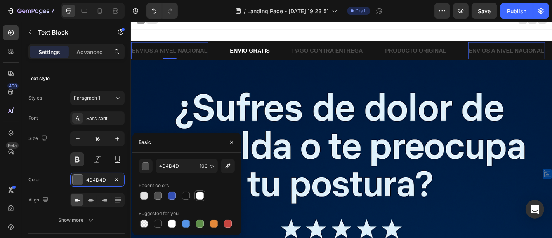
click at [197, 196] on div at bounding box center [200, 195] width 8 height 8
type input "FFFFFF"
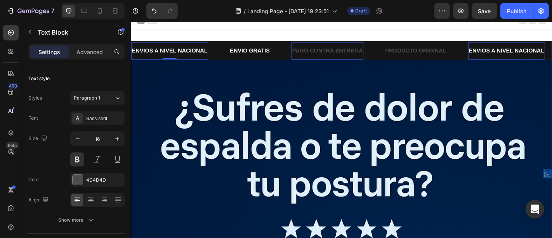
click at [349, 52] on p "PAGO CONTRA ENTREGA" at bounding box center [348, 53] width 78 height 11
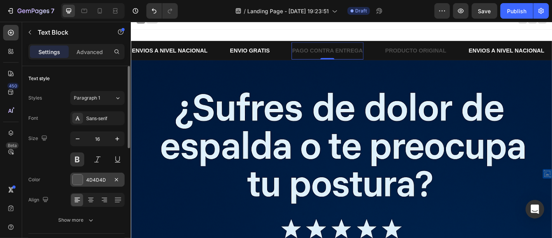
click at [85, 177] on div "4D4D4D" at bounding box center [97, 179] width 54 height 14
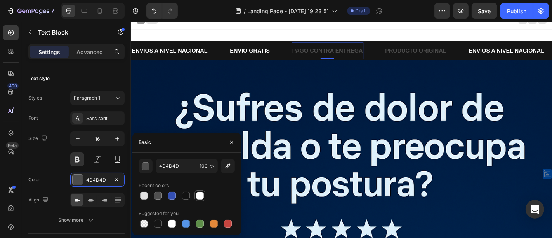
click at [199, 196] on div at bounding box center [200, 195] width 8 height 8
type input "FFFFFF"
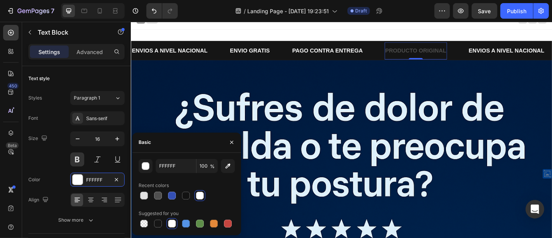
click at [447, 55] on p "PRODUCTO ORIGINAL" at bounding box center [446, 53] width 68 height 11
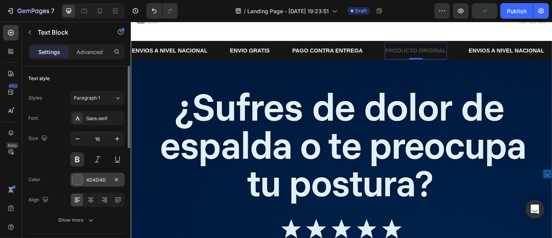
click at [96, 178] on div "4D4D4D" at bounding box center [97, 179] width 23 height 7
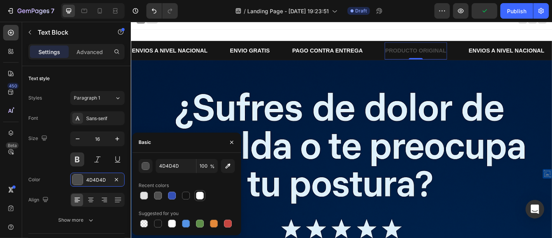
click at [202, 196] on div at bounding box center [200, 195] width 8 height 8
type input "FFFFFF"
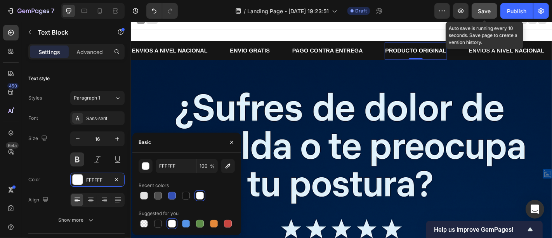
click at [486, 8] on span "Save" at bounding box center [484, 11] width 13 height 7
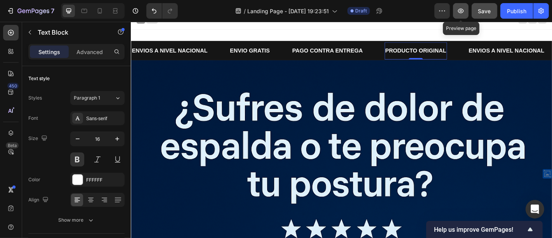
click at [465, 10] on icon "button" at bounding box center [461, 11] width 8 height 8
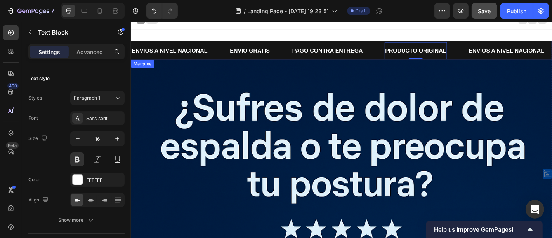
click at [301, 58] on div "ENVIO GRATIS Text Block" at bounding box center [273, 53] width 69 height 19
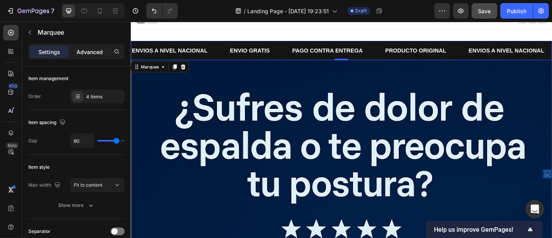
click at [85, 52] on p "Advanced" at bounding box center [89, 52] width 26 height 8
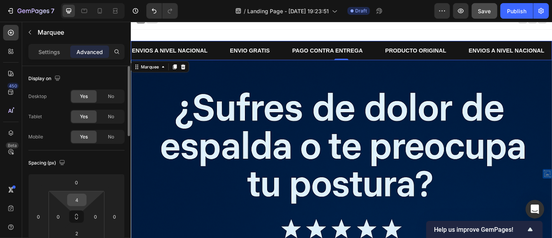
click at [81, 199] on input "4" at bounding box center [77, 200] width 16 height 12
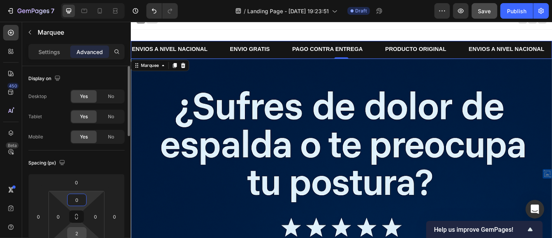
type input "0"
click at [80, 232] on input "2" at bounding box center [77, 233] width 16 height 12
click at [80, 232] on span "Auto" at bounding box center [84, 230] width 10 height 5
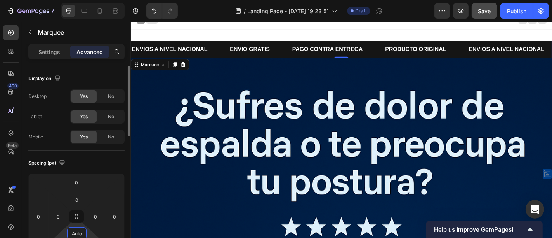
click at [80, 232] on input "Auto" at bounding box center [77, 233] width 16 height 12
type input "0"
click at [255, 51] on p "ENVIO GRATIS" at bounding box center [262, 52] width 44 height 11
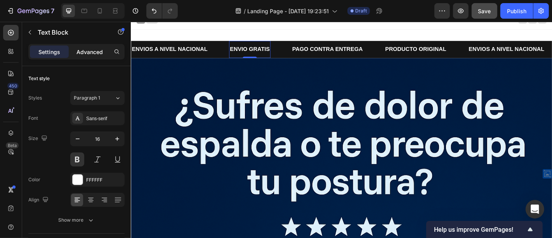
click at [97, 57] on div "Advanced" at bounding box center [89, 51] width 39 height 12
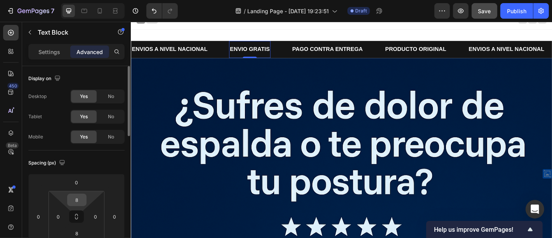
click at [81, 201] on input "8" at bounding box center [77, 200] width 16 height 12
type input "0"
click at [79, 236] on input "8" at bounding box center [77, 233] width 16 height 12
click at [79, 236] on div "Auto" at bounding box center [93, 231] width 48 height 12
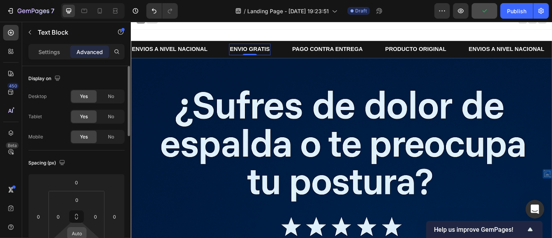
click at [79, 232] on input "Auto" at bounding box center [77, 233] width 16 height 12
click at [79, 232] on span "Auto" at bounding box center [84, 230] width 10 height 5
click at [79, 232] on input "Auto" at bounding box center [77, 233] width 16 height 12
click at [79, 232] on span "Auto" at bounding box center [84, 230] width 10 height 5
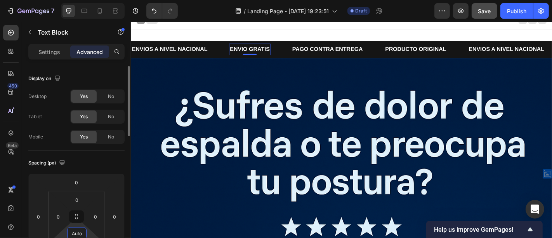
click at [79, 232] on input "Auto" at bounding box center [77, 233] width 16 height 12
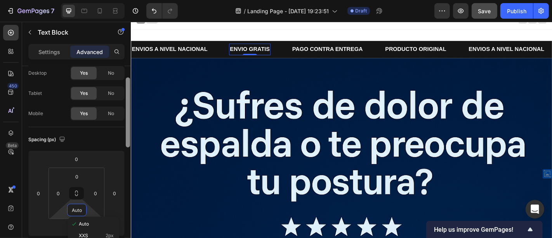
scroll to position [32, 0]
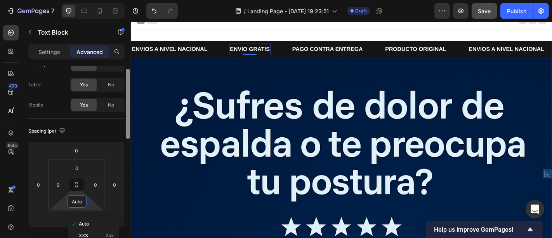
drag, startPoint x: 130, startPoint y: 120, endPoint x: 129, endPoint y: 132, distance: 11.7
click at [129, 132] on div at bounding box center [128, 104] width 4 height 70
click at [85, 203] on div "Auto" at bounding box center [76, 201] width 19 height 12
type input "0"
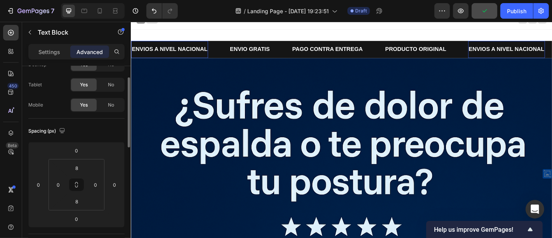
click at [201, 53] on p "ENVIOS A NIVEL NACIONAL" at bounding box center [173, 52] width 83 height 11
click at [255, 49] on p "ENVIO GRATIS" at bounding box center [262, 52] width 44 height 11
click at [78, 169] on input "8" at bounding box center [77, 168] width 16 height 12
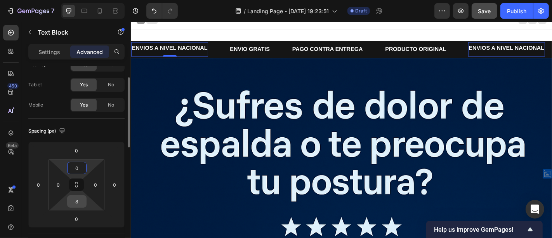
type input "0"
click at [82, 200] on input "8" at bounding box center [77, 201] width 16 height 12
type input "0"
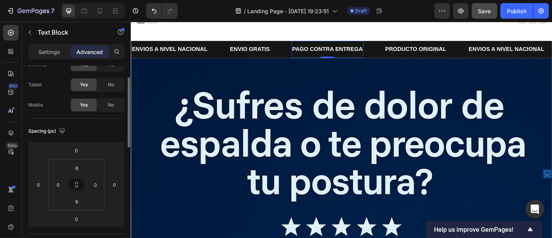
click at [343, 49] on p "PAGO CONTRA ENTREGA" at bounding box center [348, 52] width 78 height 11
click at [80, 168] on input "8" at bounding box center [77, 168] width 16 height 12
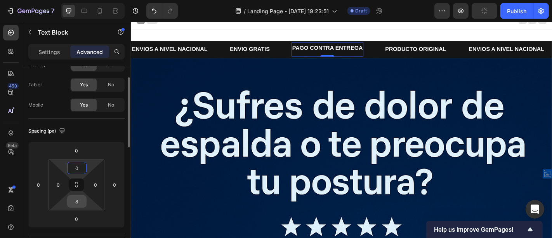
type input "0"
click at [79, 204] on input "8" at bounding box center [77, 201] width 16 height 12
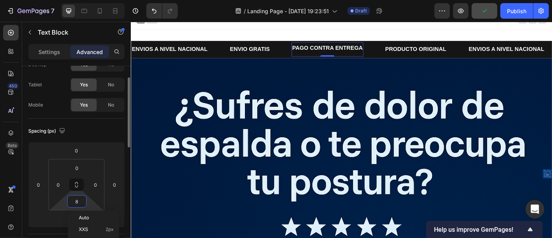
type input "0"
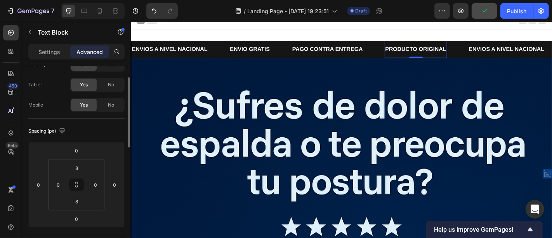
click at [455, 47] on p "PRODUCTO ORIGINAL" at bounding box center [446, 52] width 68 height 11
click at [81, 166] on input "8" at bounding box center [77, 168] width 16 height 12
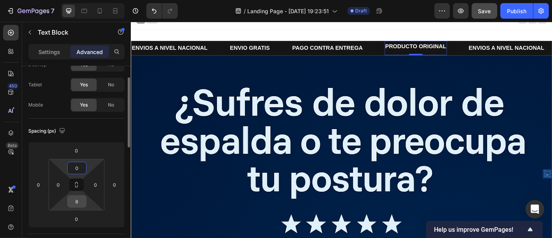
type input "0"
click at [81, 197] on input "8" at bounding box center [77, 201] width 16 height 12
type input "0"
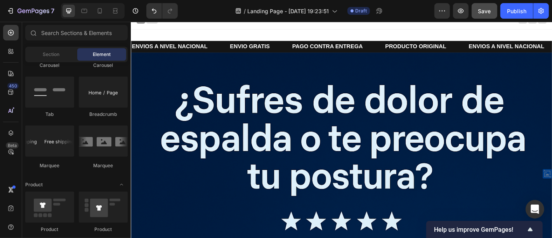
click at [416, 26] on div "Header" at bounding box center [363, 22] width 453 height 16
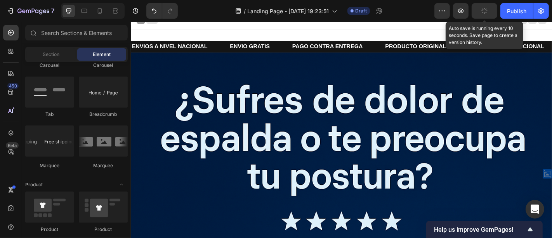
click at [477, 9] on button "button" at bounding box center [485, 11] width 26 height 16
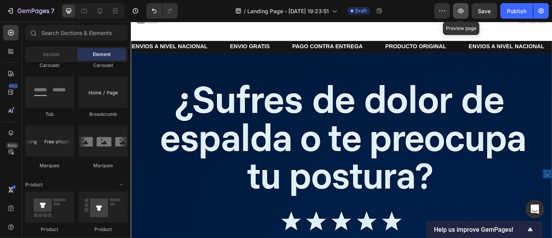
click at [464, 10] on icon "button" at bounding box center [461, 11] width 8 height 8
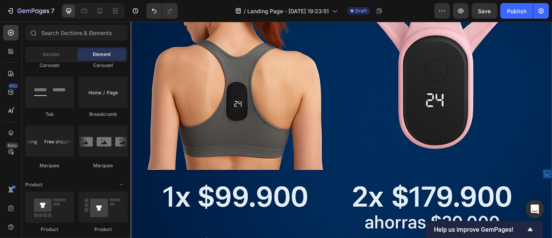
scroll to position [605, 0]
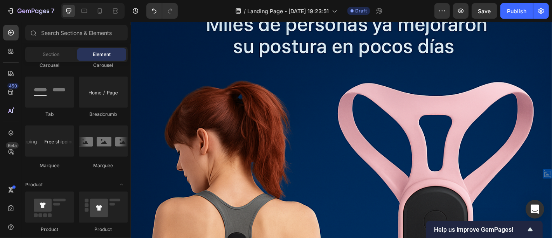
scroll to position [0, 0]
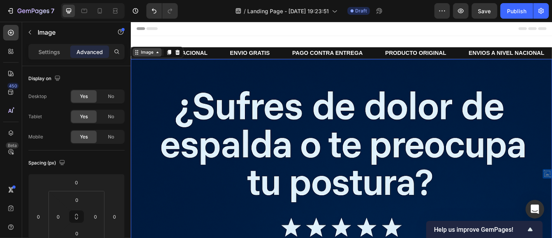
click at [161, 57] on icon at bounding box center [160, 55] width 6 height 6
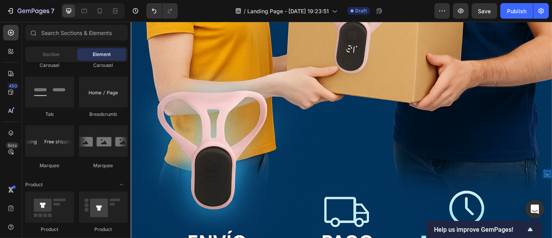
scroll to position [6838, 0]
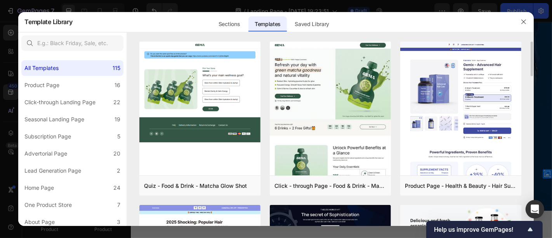
drag, startPoint x: 531, startPoint y: 63, endPoint x: 531, endPoint y: 93, distance: 29.9
click at [531, 93] on div "Quiz - Food & Drink - Matcha Glow Shot Add to page Preview Click - through Page…" at bounding box center [330, 134] width 406 height 184
drag, startPoint x: 531, startPoint y: 72, endPoint x: 531, endPoint y: 92, distance: 19.4
click at [531, 92] on div "Quiz - Food & Drink - Matcha Glow Shot Add to page Preview Click - through Page…" at bounding box center [330, 134] width 406 height 184
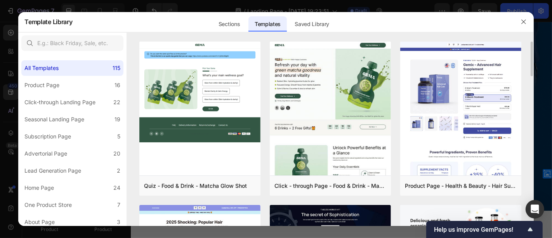
click at [531, 92] on div "Quiz - Food & Drink - Matcha Glow Shot Add to page Preview Click - through Page…" at bounding box center [330, 134] width 406 height 184
drag, startPoint x: 531, startPoint y: 48, endPoint x: 530, endPoint y: 74, distance: 26.0
click at [530, 74] on div "Quiz - Food & Drink - Matcha Glow Shot Add to page Preview Click - through Page…" at bounding box center [330, 134] width 406 height 184
click at [522, 21] on icon "button" at bounding box center [523, 22] width 6 height 6
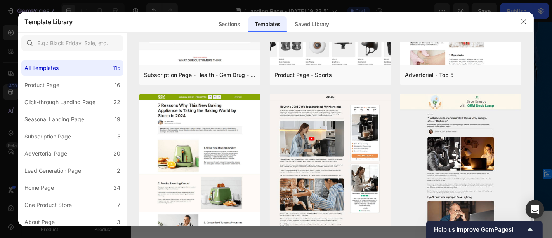
scroll to position [795, 0]
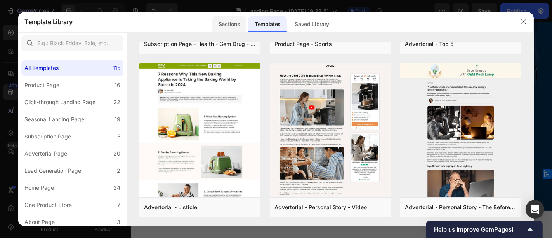
click at [238, 24] on div "Sections" at bounding box center [229, 24] width 34 height 16
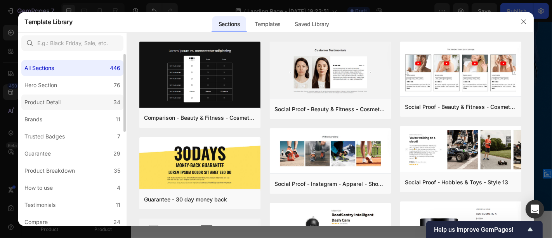
click at [54, 101] on div "Product Detail" at bounding box center [42, 101] width 36 height 9
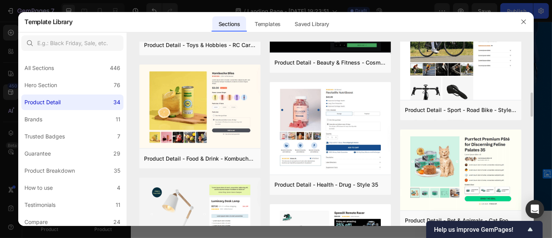
scroll to position [213, 0]
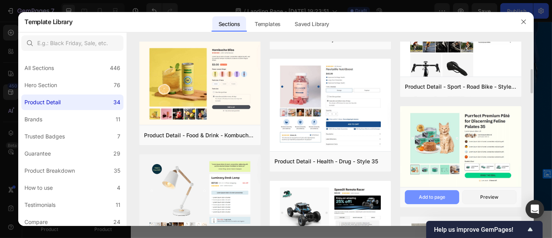
click at [430, 192] on button "Add to page" at bounding box center [432, 197] width 54 height 14
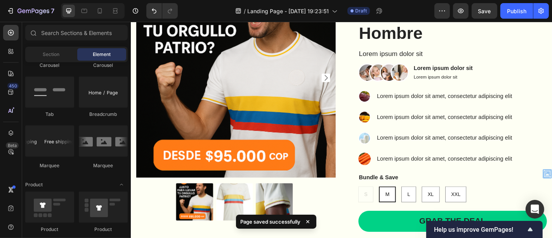
scroll to position [7065, 0]
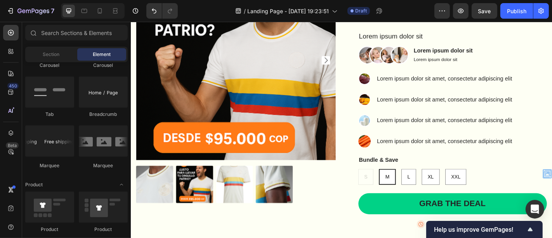
click at [11, 61] on div "450 Beta" at bounding box center [11, 103] width 16 height 157
click at [12, 57] on div at bounding box center [11, 51] width 16 height 16
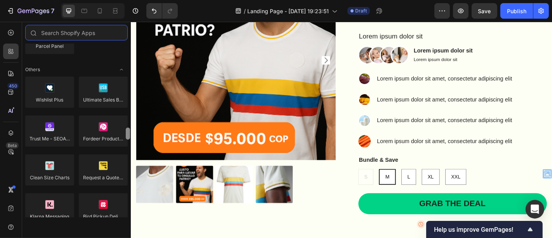
scroll to position [1619, 0]
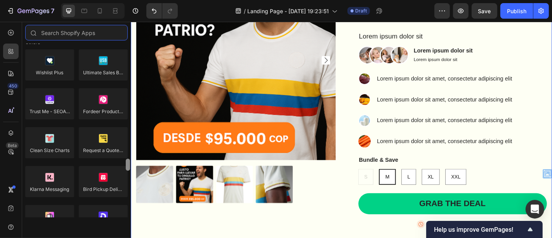
drag, startPoint x: 258, startPoint y: 132, endPoint x: 130, endPoint y: 201, distance: 145.5
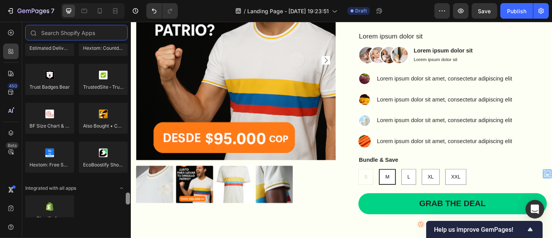
scroll to position [2279, 0]
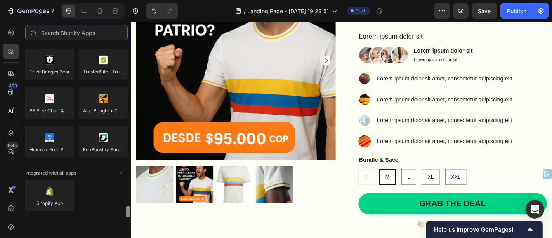
drag, startPoint x: 128, startPoint y: 175, endPoint x: 127, endPoint y: 213, distance: 37.7
click at [127, 213] on div at bounding box center [128, 211] width 4 height 12
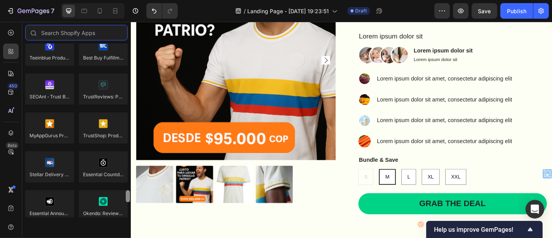
scroll to position [1962, 0]
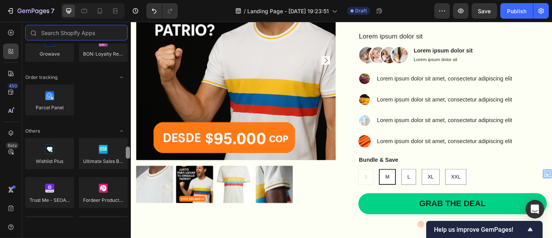
drag, startPoint x: 127, startPoint y: 213, endPoint x: 129, endPoint y: 160, distance: 52.8
click at [129, 158] on div at bounding box center [128, 152] width 4 height 12
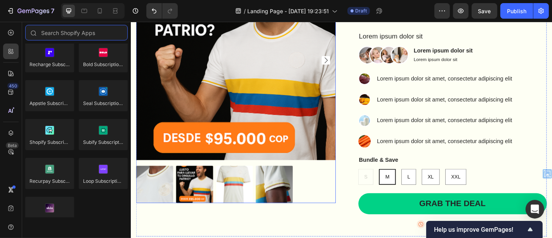
scroll to position [0, 0]
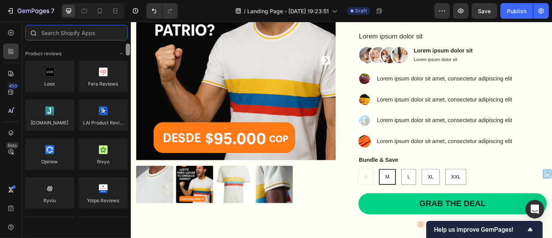
drag, startPoint x: 129, startPoint y: 160, endPoint x: 125, endPoint y: 34, distance: 125.8
click at [125, 34] on div "Sections(18) Elements(83) Hero Section Product Detail Brands Trusted Badges Gua…" at bounding box center [76, 121] width 109 height 192
click at [113, 35] on input "text" at bounding box center [76, 33] width 102 height 16
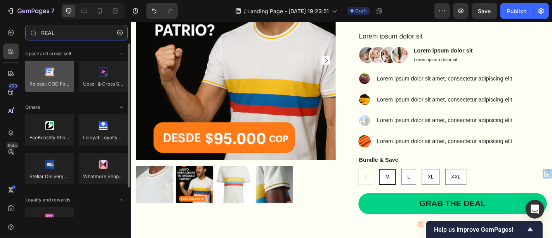
type input "REAL"
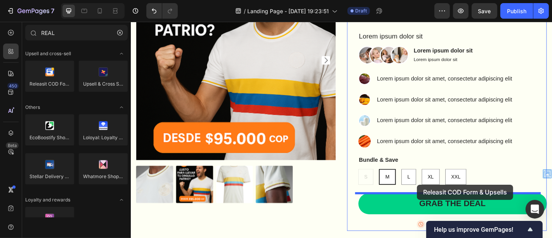
drag, startPoint x: 176, startPoint y: 101, endPoint x: 447, endPoint y: 201, distance: 288.9
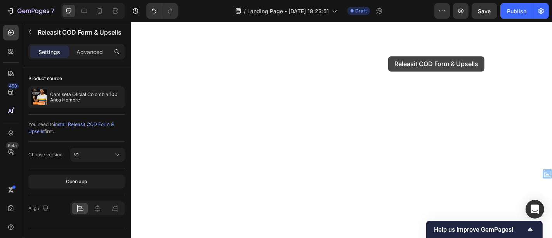
drag, startPoint x: 390, startPoint y: 205, endPoint x: 415, endPoint y: 59, distance: 148.0
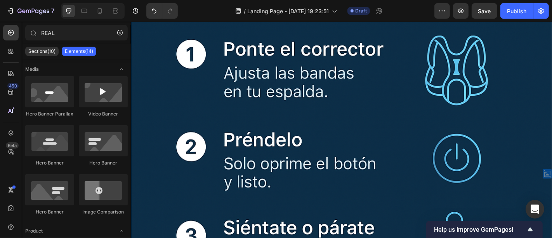
scroll to position [4423, 0]
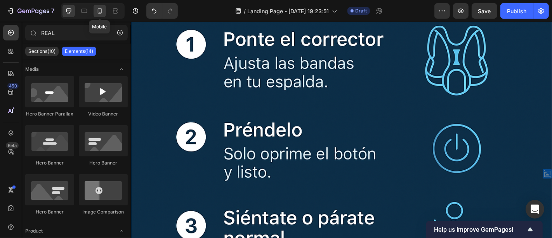
click at [97, 10] on icon at bounding box center [100, 11] width 8 height 8
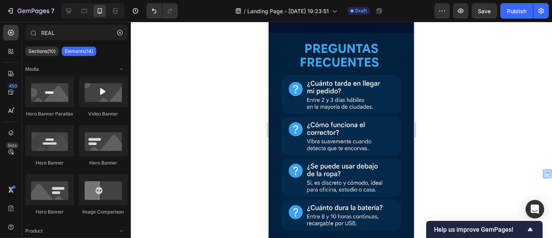
scroll to position [1813, 0]
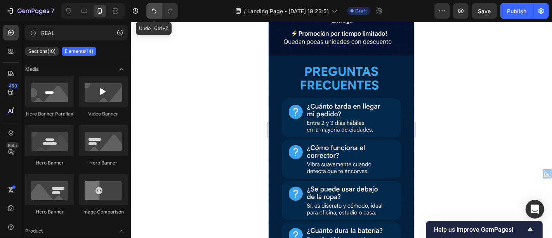
click at [159, 14] on button "Undo/Redo" at bounding box center [154, 11] width 16 height 16
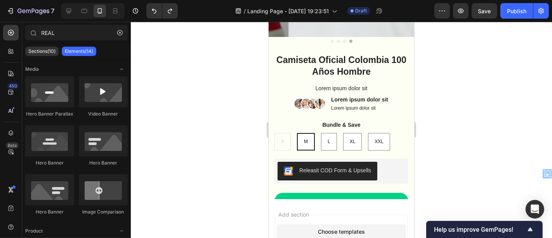
scroll to position [2299, 0]
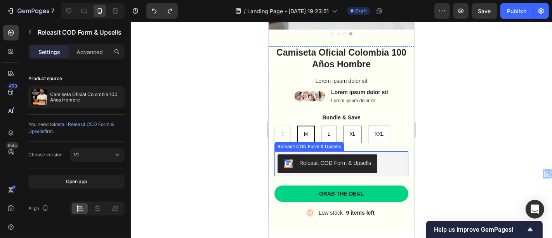
click at [385, 154] on div "Releasit COD Form & Upsells" at bounding box center [341, 163] width 128 height 19
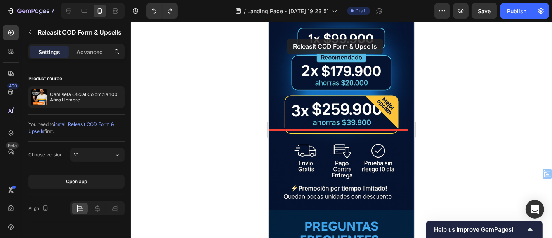
scroll to position [1600, 0]
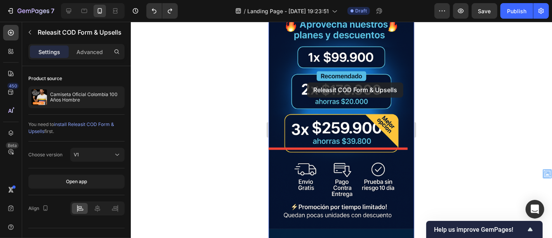
drag, startPoint x: 280, startPoint y: 137, endPoint x: 307, endPoint y: 82, distance: 61.6
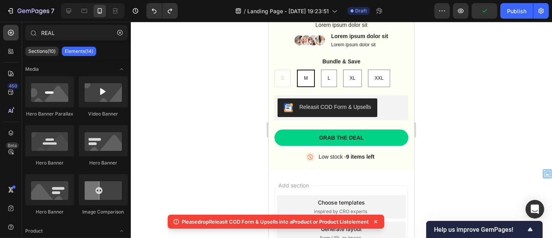
scroll to position [2367, 0]
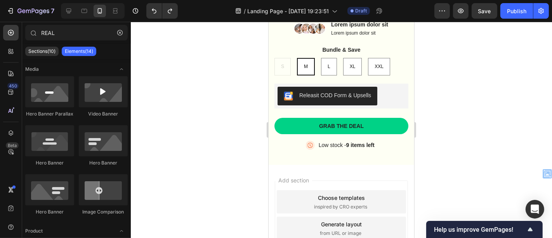
click at [487, 137] on div at bounding box center [341, 130] width 421 height 216
click at [72, 10] on icon at bounding box center [69, 11] width 8 height 8
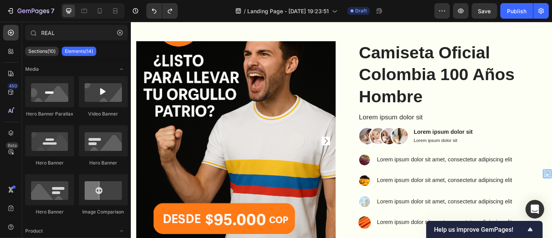
scroll to position [2147, 0]
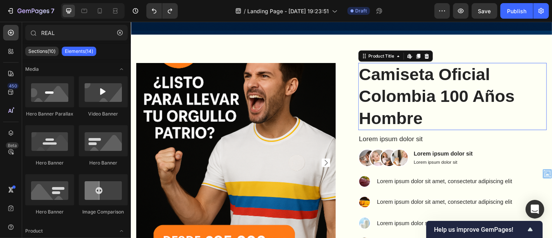
click at [462, 102] on h1 "Camiseta Oficial Colombia 100 Años Hombre" at bounding box center [486, 104] width 208 height 74
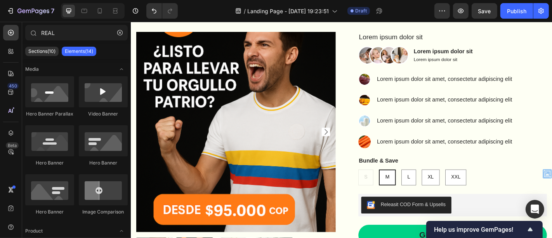
scroll to position [48, 0]
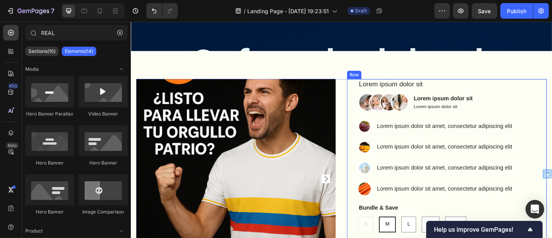
click at [421, 106] on img at bounding box center [410, 111] width 56 height 20
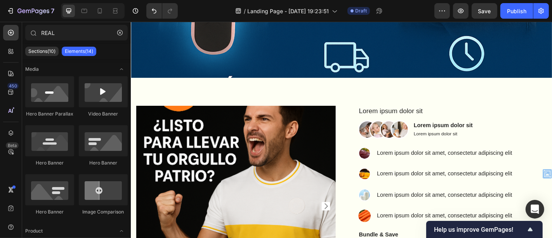
scroll to position [6936, 0]
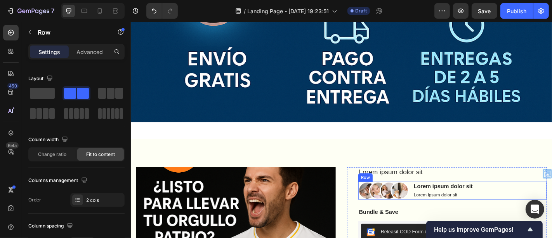
click at [517, 198] on div "Image Lorem ipsum dolor sit Text Block Lorem ipsum dolor sit Text Block Row" at bounding box center [486, 208] width 208 height 20
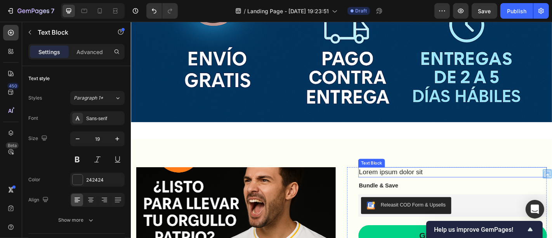
click at [433, 182] on div "Lorem ipsum dolor sit" at bounding box center [486, 187] width 208 height 11
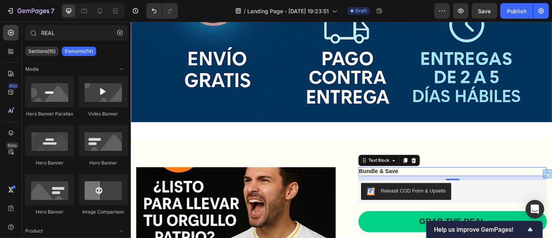
click at [412, 183] on p "Bundle & Save" at bounding box center [486, 187] width 207 height 8
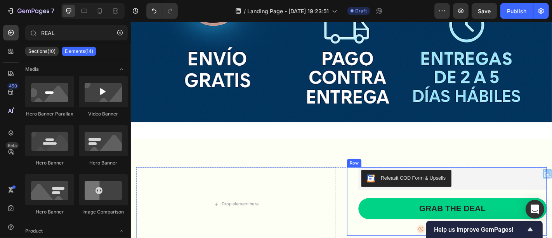
click at [376, 182] on div "Releasit COD Form & Upsells Releasit COD Form & Upsells Grab the deal Add to Ca…" at bounding box center [479, 220] width 221 height 76
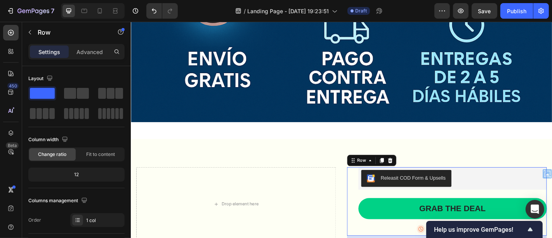
click at [332, 182] on div "Drop element here" at bounding box center [246, 223] width 221 height 82
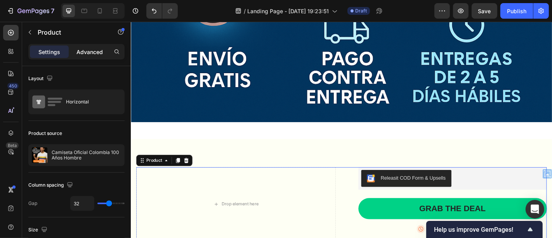
click at [93, 52] on p "Advanced" at bounding box center [89, 52] width 26 height 8
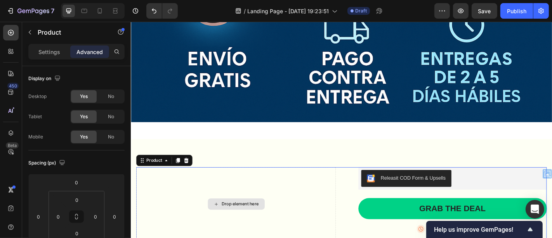
click at [350, 182] on div "Drop element here" at bounding box center [246, 223] width 221 height 82
click at [364, 182] on div "Drop element here Releasit COD Form & Upsells Releasit COD Form & Upsells Grab …" at bounding box center [363, 223] width 454 height 82
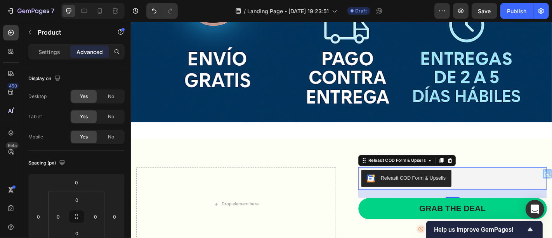
click at [525, 185] on div "Releasit COD Form & Upsells" at bounding box center [486, 194] width 202 height 19
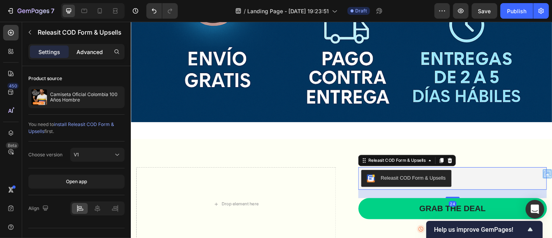
click at [94, 48] on p "Advanced" at bounding box center [89, 52] width 26 height 8
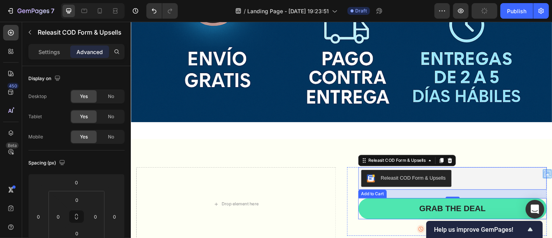
click at [435, 216] on button "Grab the deal" at bounding box center [486, 227] width 208 height 23
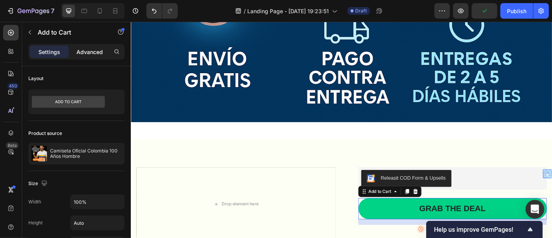
click at [81, 50] on p "Advanced" at bounding box center [89, 52] width 26 height 8
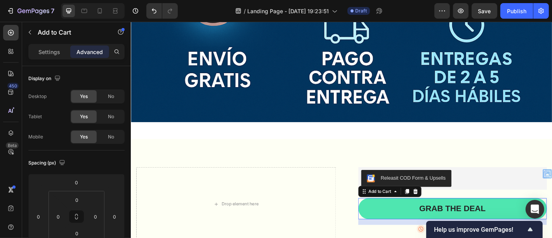
click at [474, 216] on button "Grab the deal" at bounding box center [486, 227] width 208 height 23
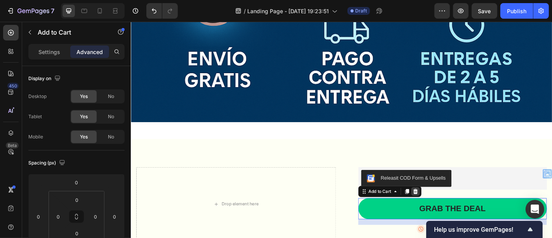
click at [443, 206] on icon at bounding box center [445, 208] width 5 height 5
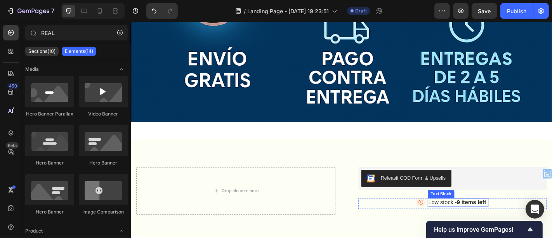
click at [485, 217] on p "Low stock - 9 items left" at bounding box center [492, 221] width 66 height 8
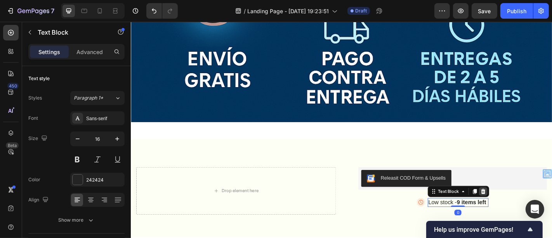
click at [517, 206] on icon at bounding box center [519, 208] width 5 height 5
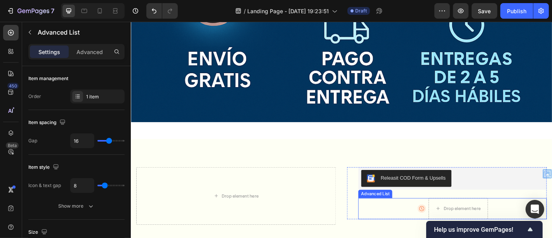
click at [538, 216] on div "Image Drop element here" at bounding box center [486, 227] width 208 height 23
click at [452, 204] on div at bounding box center [451, 208] width 9 height 9
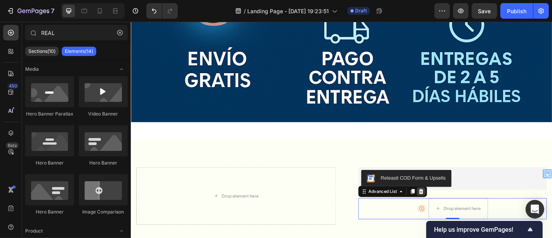
scroll to position [6935, 0]
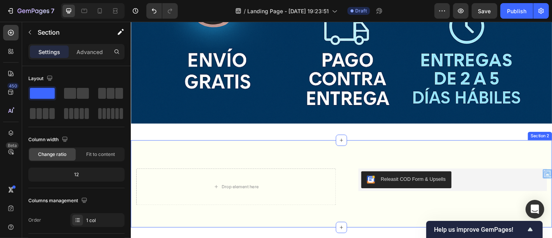
click at [341, 153] on div "Drop element here Releasit COD Form & Upsells Releasit COD Form & Upsells Row P…" at bounding box center [363, 201] width 466 height 96
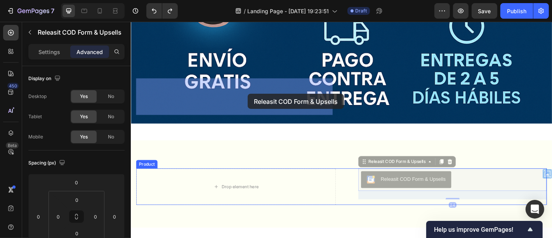
drag, startPoint x: 492, startPoint y: 104, endPoint x: 260, endPoint y: 101, distance: 232.1
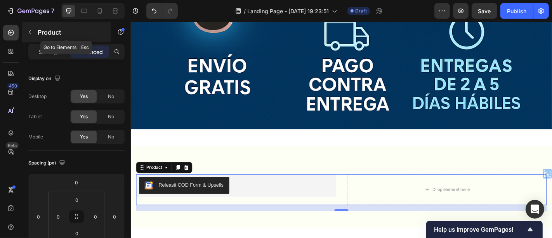
click at [32, 29] on icon "button" at bounding box center [30, 32] width 6 height 6
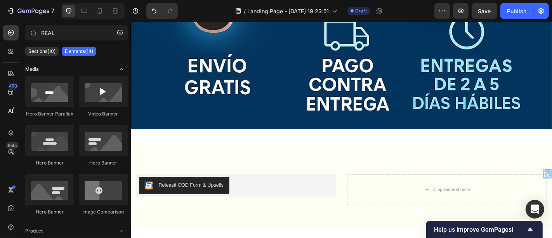
click at [123, 68] on icon "Toggle open" at bounding box center [121, 69] width 6 height 6
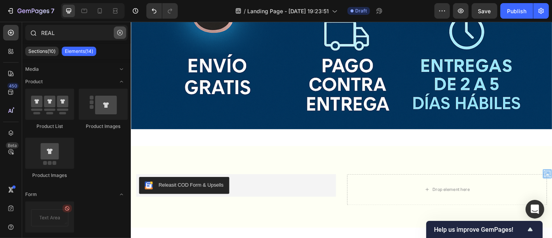
click at [115, 31] on button "button" at bounding box center [120, 32] width 12 height 12
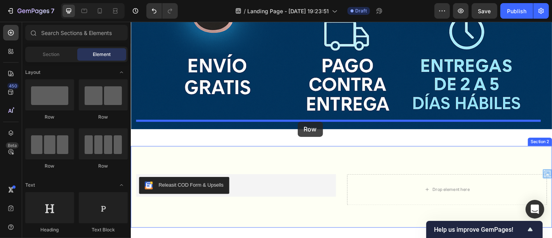
drag, startPoint x: 182, startPoint y: 122, endPoint x: 315, endPoint y: 132, distance: 132.7
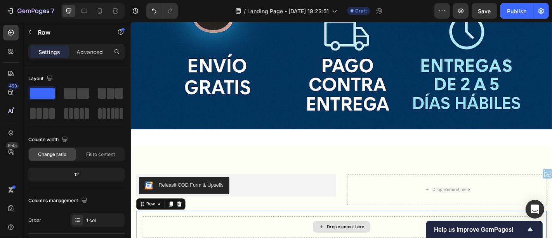
scroll to position [6936, 0]
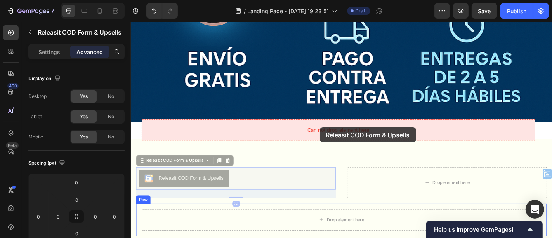
drag, startPoint x: 308, startPoint y: 98, endPoint x: 339, endPoint y: 138, distance: 50.5
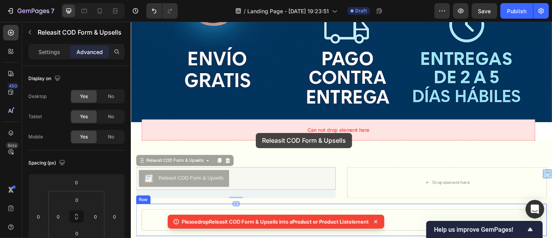
drag, startPoint x: 144, startPoint y: 75, endPoint x: 269, endPoint y: 144, distance: 142.3
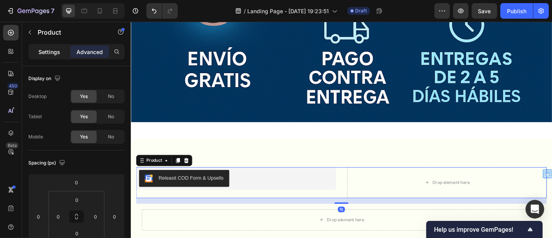
click at [52, 49] on p "Settings" at bounding box center [49, 52] width 22 height 8
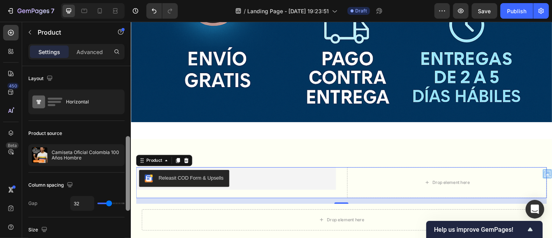
scroll to position [50, 0]
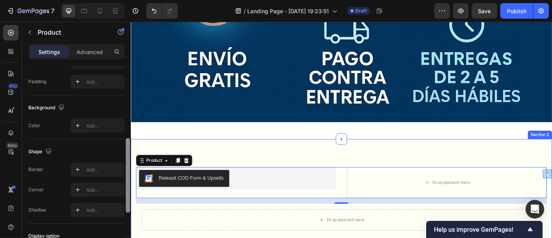
drag, startPoint x: 258, startPoint y: 111, endPoint x: 130, endPoint y: 172, distance: 141.3
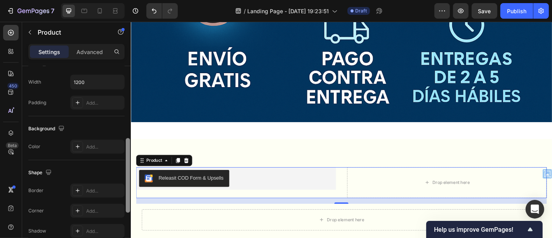
scroll to position [163, 0]
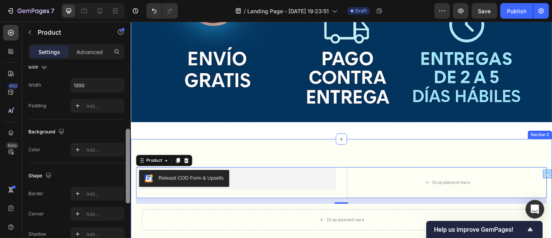
drag, startPoint x: 257, startPoint y: 185, endPoint x: 135, endPoint y: 118, distance: 139.1
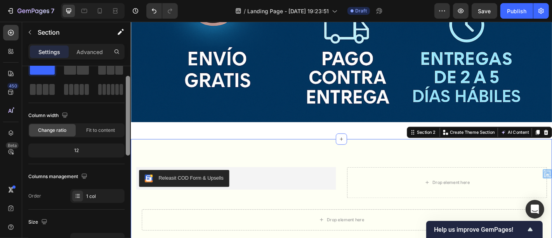
scroll to position [9, 0]
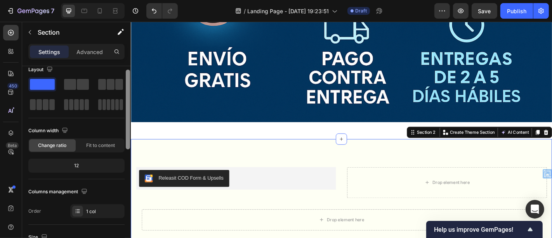
click at [128, 94] on div at bounding box center [128, 109] width 4 height 80
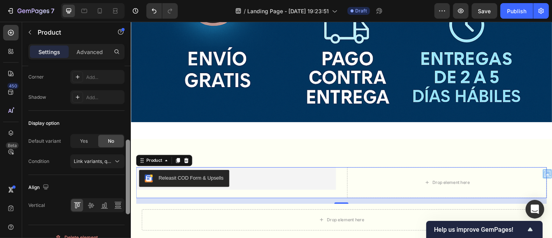
scroll to position [309, 0]
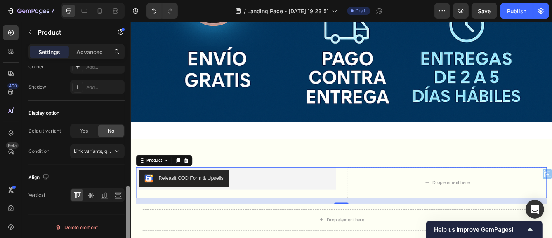
drag, startPoint x: 128, startPoint y: 110, endPoint x: 127, endPoint y: 230, distance: 119.5
click at [127, 230] on div at bounding box center [128, 223] width 4 height 75
click at [116, 147] on icon at bounding box center [117, 151] width 8 height 8
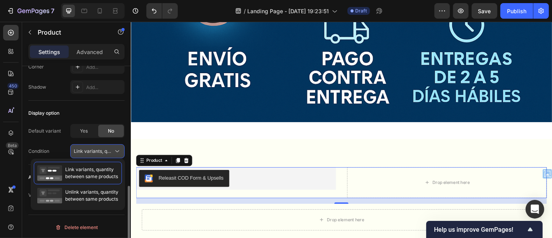
click at [116, 147] on icon at bounding box center [117, 151] width 8 height 8
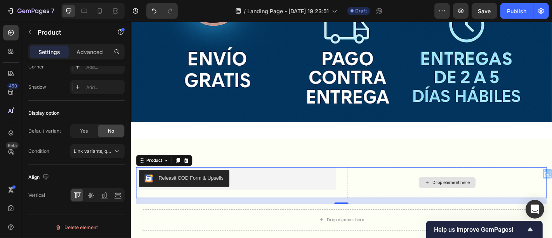
click at [371, 182] on div "Drop element here" at bounding box center [479, 199] width 221 height 34
click at [94, 50] on p "Advanced" at bounding box center [89, 52] width 26 height 8
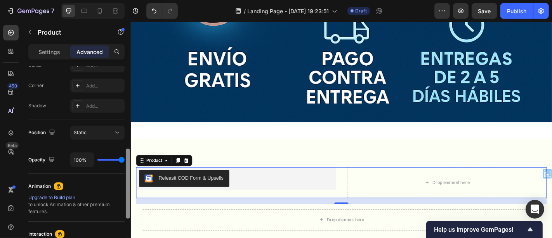
scroll to position [230, 0]
drag, startPoint x: 127, startPoint y: 199, endPoint x: 128, endPoint y: 170, distance: 28.7
click at [128, 170] on div at bounding box center [128, 184] width 4 height 70
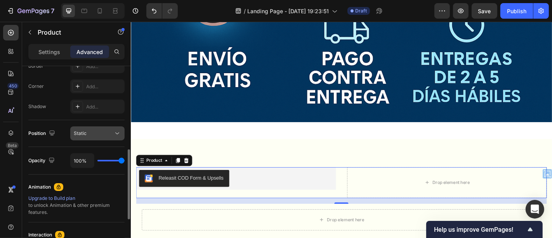
click at [105, 135] on div "Static" at bounding box center [94, 133] width 40 height 7
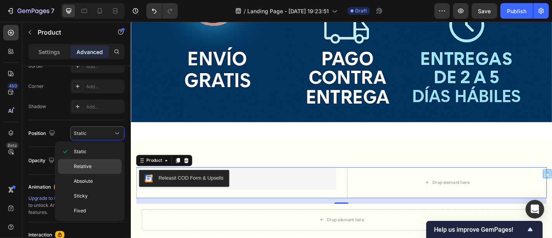
click at [89, 165] on span "Relative" at bounding box center [83, 166] width 18 height 7
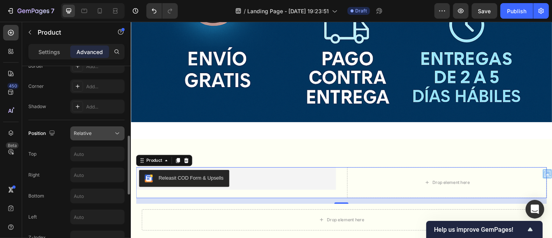
click at [112, 132] on div "Relative" at bounding box center [94, 133] width 40 height 7
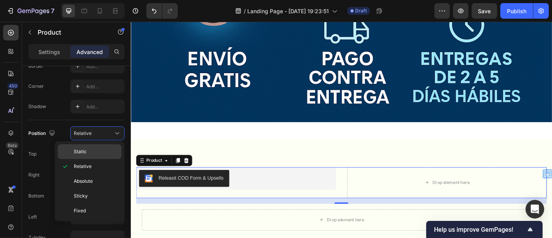
click at [97, 151] on p "Static" at bounding box center [96, 151] width 44 height 7
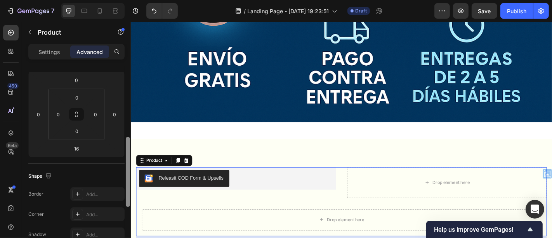
scroll to position [56, 0]
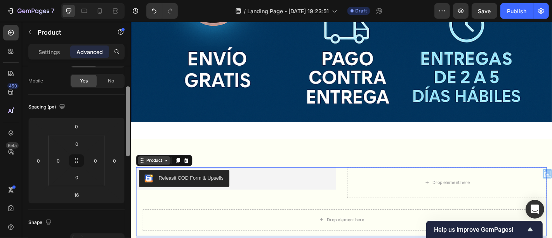
drag, startPoint x: 259, startPoint y: 192, endPoint x: 139, endPoint y: 75, distance: 167.7
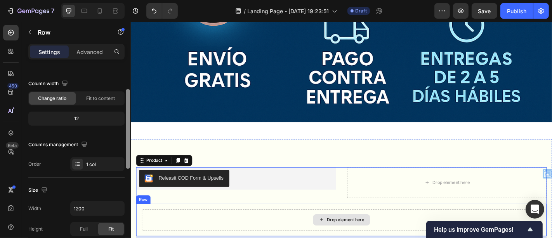
click at [242, 229] on div "Drop element here" at bounding box center [363, 240] width 442 height 23
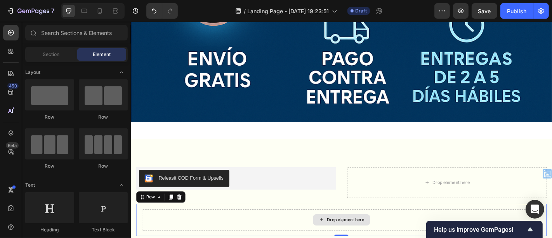
scroll to position [6922, 0]
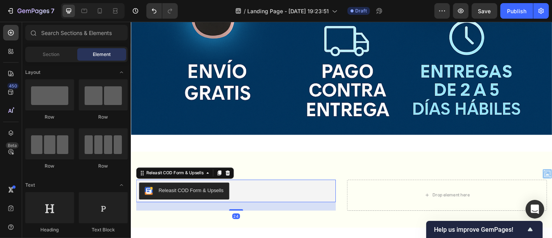
click at [286, 199] on div "Releasit COD Form & Upsells" at bounding box center [246, 208] width 215 height 19
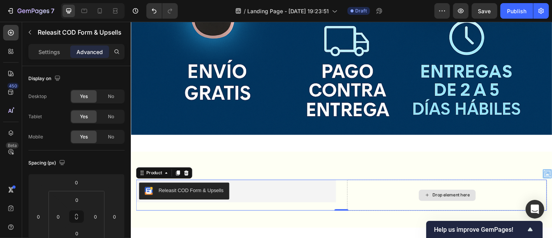
click at [375, 196] on div "Drop element here" at bounding box center [479, 213] width 221 height 34
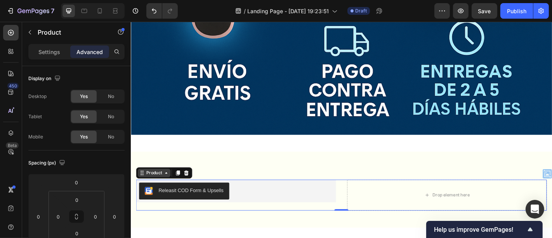
click at [160, 185] on div "Product" at bounding box center [156, 188] width 21 height 7
click at [158, 185] on div "Product" at bounding box center [156, 188] width 21 height 7
click at [51, 51] on p "Settings" at bounding box center [49, 52] width 22 height 8
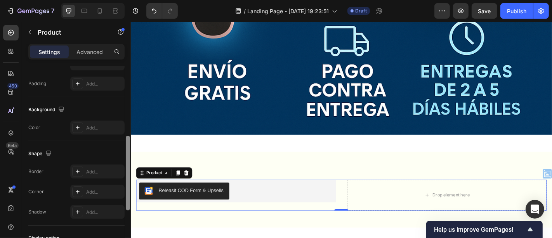
drag, startPoint x: 127, startPoint y: 94, endPoint x: 130, endPoint y: 166, distance: 71.4
click at [130, 166] on div at bounding box center [128, 172] width 4 height 75
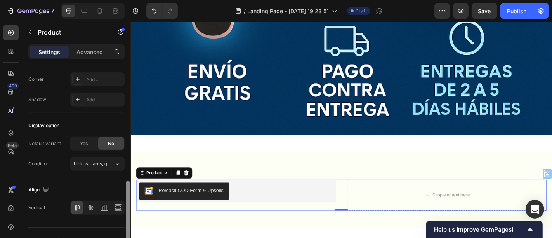
drag, startPoint x: 260, startPoint y: 187, endPoint x: 130, endPoint y: 230, distance: 137.0
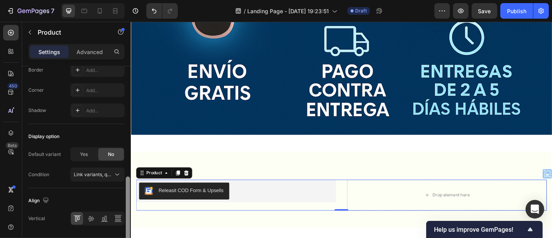
scroll to position [282, 0]
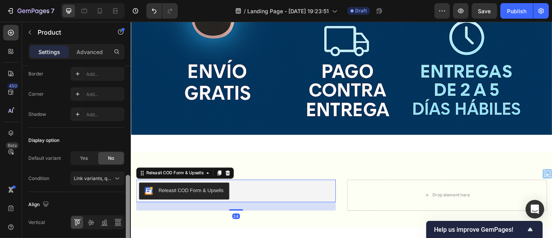
click at [308, 199] on div "Releasit COD Form & Upsells" at bounding box center [246, 208] width 215 height 19
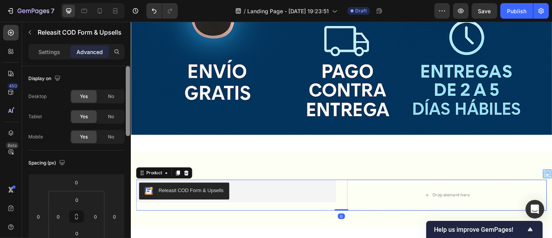
click at [355, 196] on div "Releasit COD Form & Upsells Releasit COD Form & Upsells Drop element here Produ…" at bounding box center [363, 213] width 454 height 34
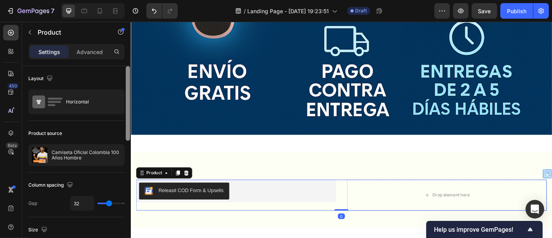
click at [355, 196] on div "Releasit COD Form & Upsells Releasit COD Form & Upsells Drop element here Produ…" at bounding box center [363, 213] width 454 height 34
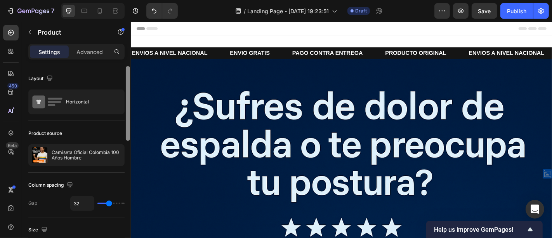
scroll to position [6922, 0]
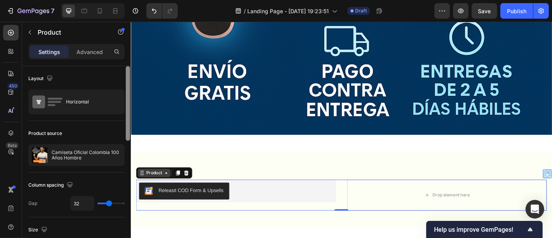
click at [167, 186] on icon at bounding box center [169, 189] width 6 height 6
click at [154, 184] on div "Product" at bounding box center [156, 188] width 36 height 9
click at [52, 52] on p "Settings" at bounding box center [49, 52] width 22 height 8
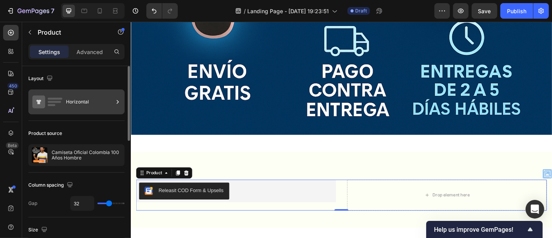
click at [73, 99] on div "Horizontal" at bounding box center [89, 102] width 47 height 18
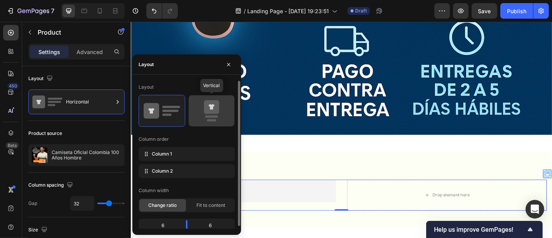
click at [213, 110] on icon at bounding box center [211, 107] width 15 height 14
type input "0"
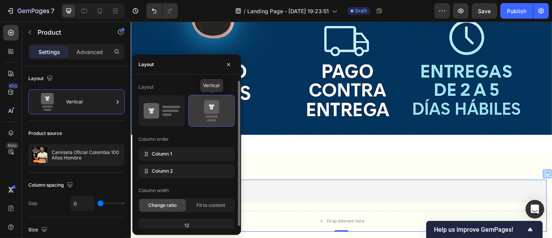
scroll to position [6936, 0]
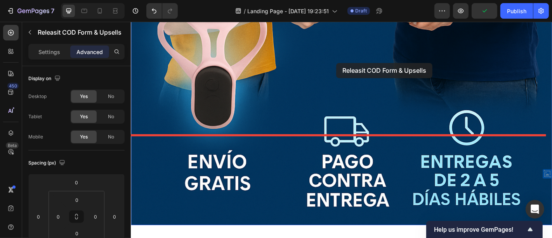
scroll to position [6821, 0]
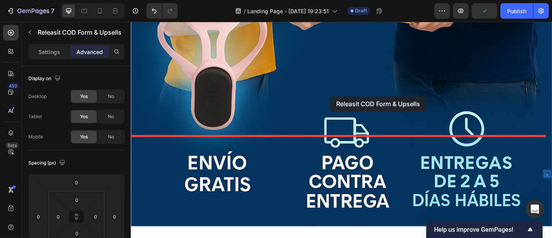
drag, startPoint x: 296, startPoint y: 99, endPoint x: 350, endPoint y: 104, distance: 54.2
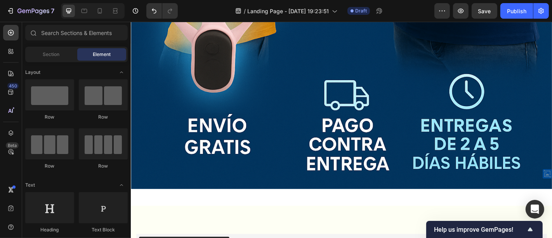
scroll to position [6872, 0]
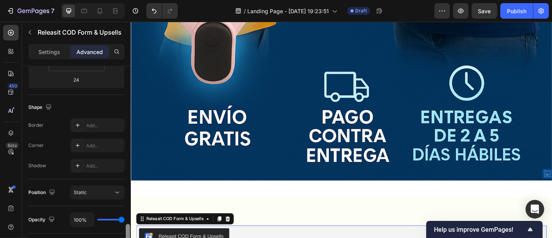
scroll to position [312, 0]
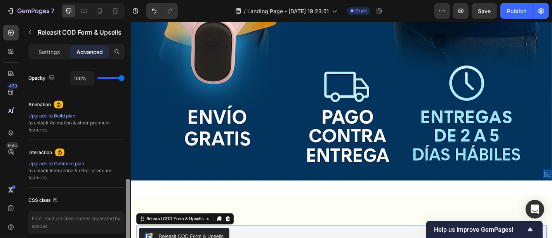
drag, startPoint x: 127, startPoint y: 90, endPoint x: 121, endPoint y: 203, distance: 113.1
click at [121, 203] on div "Display on Desktop Yes No Tablet Yes No Mobile Yes No Spacing (px) 0 0 24 0 0 0…" at bounding box center [76, 163] width 109 height 194
click at [186, 236] on div "Releasit COD Form & Upsells" at bounding box center [179, 239] width 66 height 7
click at [53, 45] on div "Settings" at bounding box center [49, 51] width 39 height 12
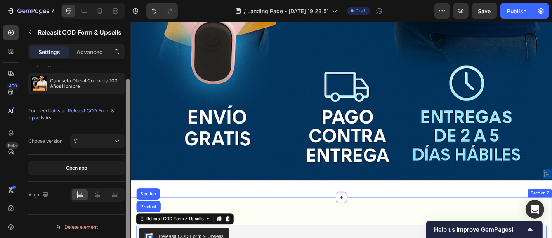
drag, startPoint x: 258, startPoint y: 146, endPoint x: 130, endPoint y: 184, distance: 133.5
drag, startPoint x: 101, startPoint y: 164, endPoint x: 113, endPoint y: 177, distance: 17.3
click at [114, 180] on div "Product source Camiseta Oficial Colombia 100 Años Hombre You need to install Re…" at bounding box center [76, 129] width 96 height 155
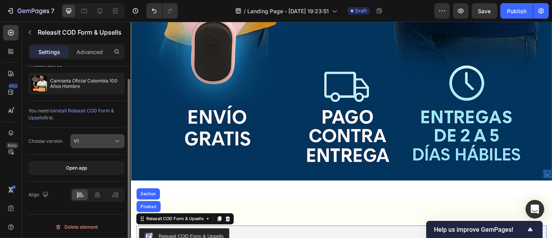
click at [112, 144] on div "V1" at bounding box center [94, 140] width 40 height 7
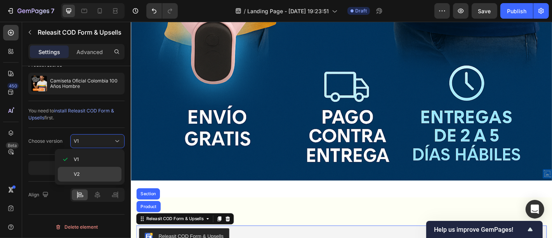
click at [91, 170] on p "V2" at bounding box center [96, 173] width 44 height 7
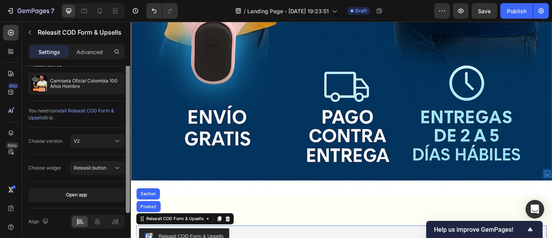
scroll to position [0, 0]
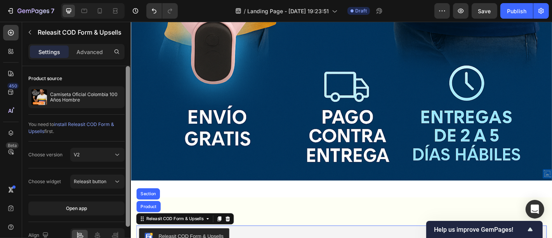
drag, startPoint x: 130, startPoint y: 153, endPoint x: 130, endPoint y: 87, distance: 66.4
click at [130, 87] on div at bounding box center [128, 163] width 6 height 194
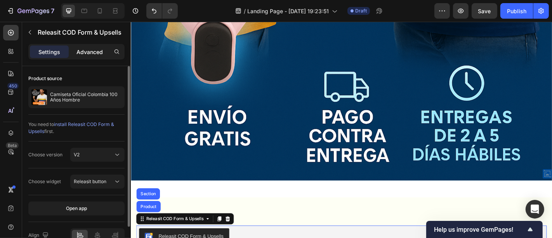
click at [85, 51] on p "Advanced" at bounding box center [89, 52] width 26 height 8
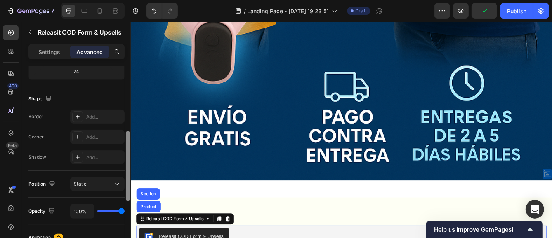
scroll to position [103, 0]
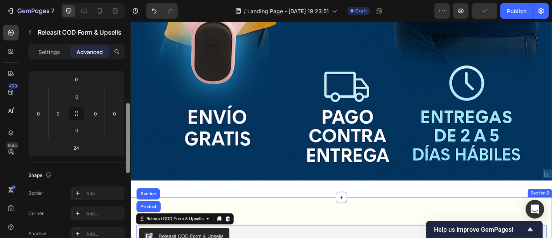
drag, startPoint x: 257, startPoint y: 117, endPoint x: 132, endPoint y: 129, distance: 125.5
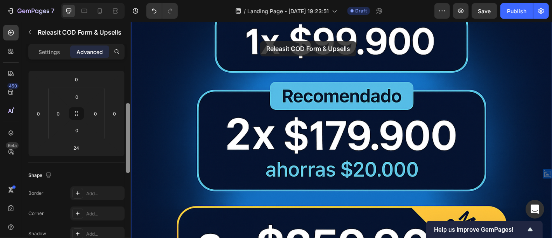
scroll to position [5075, 0]
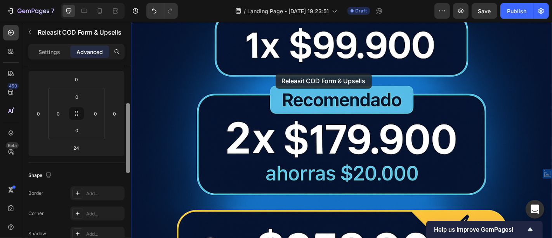
drag, startPoint x: 140, startPoint y: 138, endPoint x: 290, endPoint y: 78, distance: 161.5
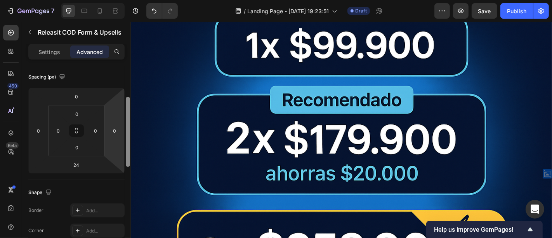
scroll to position [0, 0]
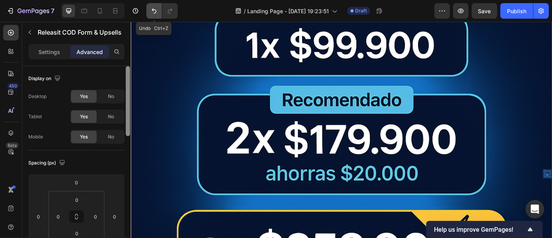
click at [153, 11] on icon "Undo/Redo" at bounding box center [154, 11] width 8 height 8
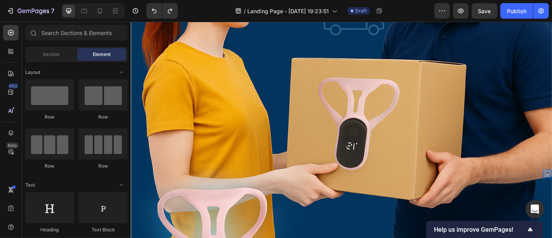
scroll to position [6821, 0]
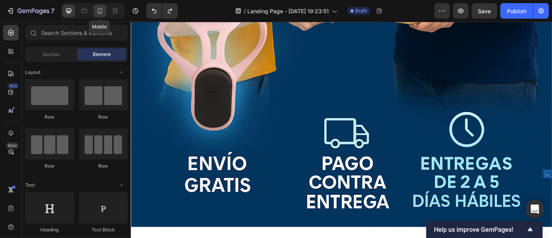
click at [97, 14] on icon at bounding box center [100, 11] width 8 height 8
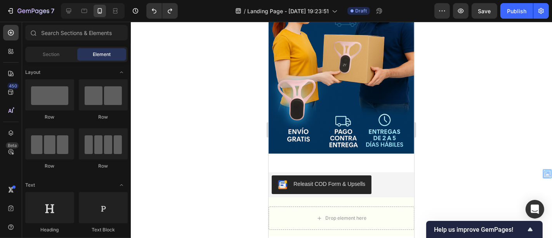
scroll to position [2088, 0]
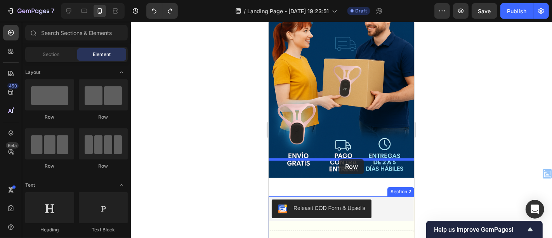
drag, startPoint x: 311, startPoint y: 129, endPoint x: 338, endPoint y: 158, distance: 39.8
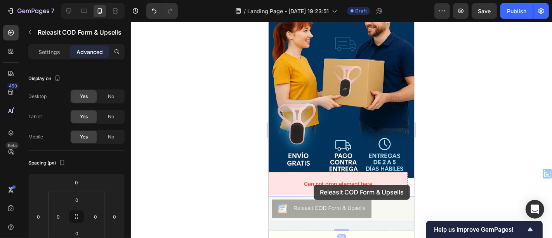
drag, startPoint x: 304, startPoint y: 101, endPoint x: 313, endPoint y: 184, distance: 83.5
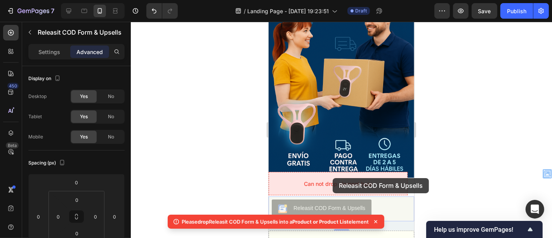
drag, startPoint x: 274, startPoint y: 89, endPoint x: 332, endPoint y: 177, distance: 105.7
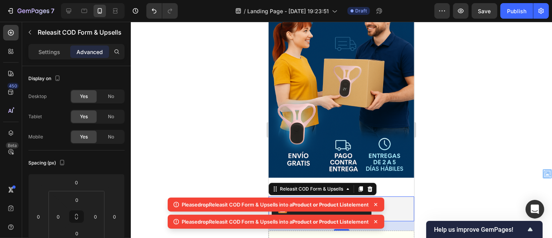
click at [478, 150] on div at bounding box center [341, 130] width 421 height 216
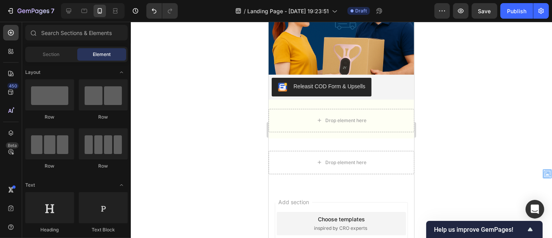
scroll to position [2092, 0]
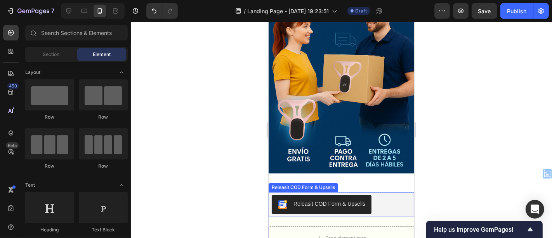
click at [382, 191] on div "Releasit COD Form & Upsells" at bounding box center [341, 203] width 146 height 25
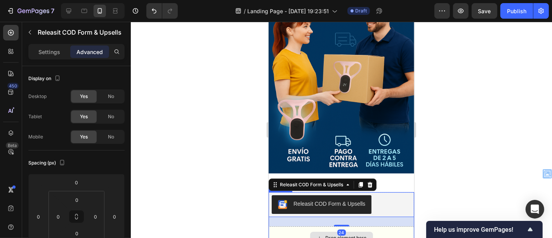
click at [383, 225] on div "Drop element here" at bounding box center [341, 236] width 146 height 23
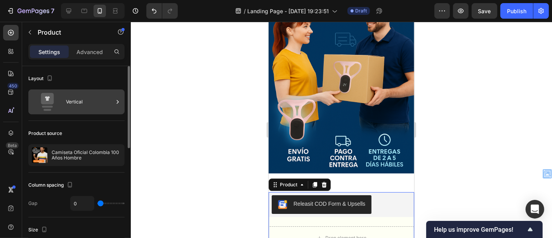
click at [80, 99] on div "Vertical" at bounding box center [89, 102] width 47 height 18
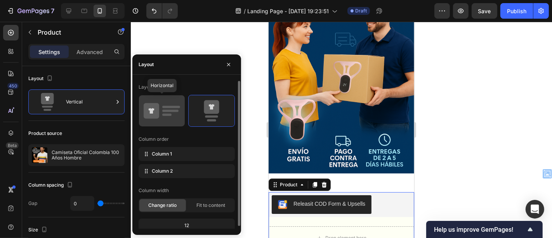
click at [148, 116] on icon at bounding box center [152, 111] width 16 height 16
type input "32"
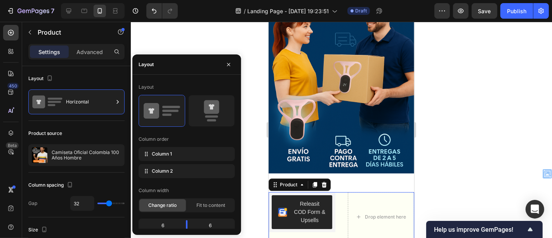
click at [254, 182] on div at bounding box center [341, 130] width 421 height 216
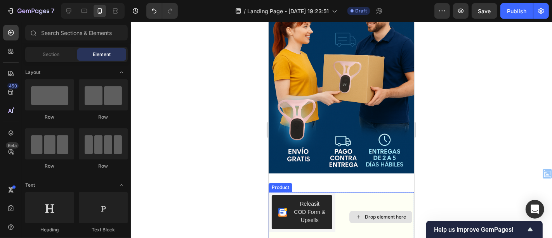
click at [347, 191] on div "Drop element here" at bounding box center [380, 215] width 67 height 49
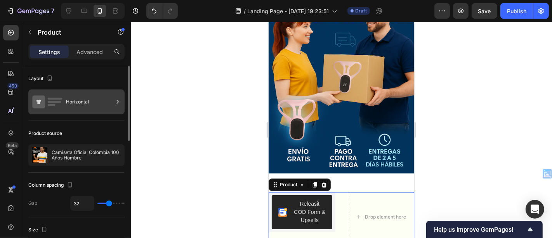
click at [74, 106] on div "Horizontal" at bounding box center [89, 102] width 47 height 18
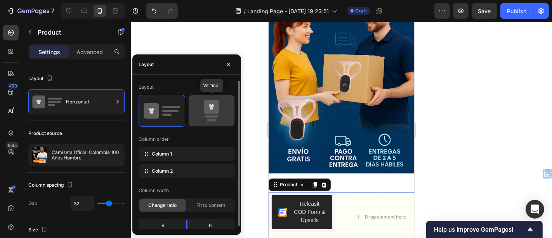
click at [215, 116] on rect at bounding box center [211, 116] width 13 height 2
type input "0"
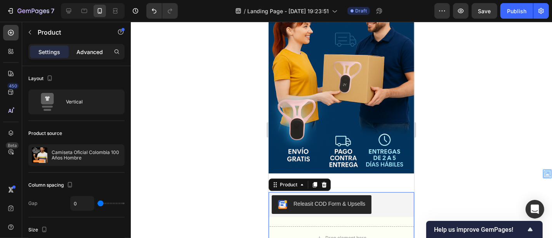
click at [102, 54] on p "Advanced" at bounding box center [89, 52] width 26 height 8
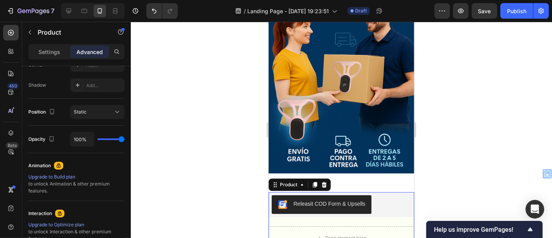
scroll to position [0, 0]
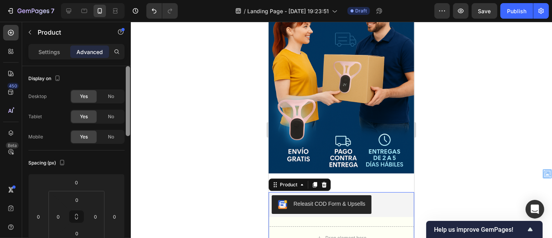
drag, startPoint x: 128, startPoint y: 111, endPoint x: 144, endPoint y: 80, distance: 35.2
click at [144, 0] on div "7 / Landing Page - Sep 25, 19:23:51 Draft Preview Save Publish 450 Beta Section…" at bounding box center [276, 0] width 552 height 0
click at [44, 50] on p "Settings" at bounding box center [49, 52] width 22 height 8
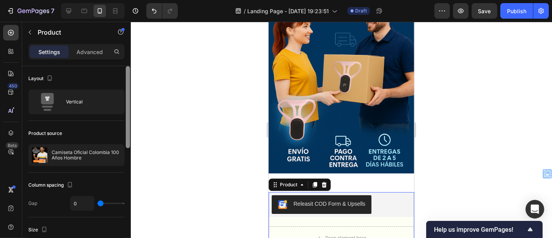
drag, startPoint x: 128, startPoint y: 113, endPoint x: 164, endPoint y: 24, distance: 95.3
click at [164, 0] on div "7 / Landing Page - Sep 25, 19:23:51 Draft Preview Save Publish 450 Beta Section…" at bounding box center [276, 0] width 552 height 0
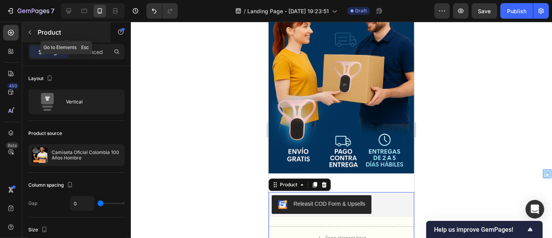
click at [32, 33] on icon "button" at bounding box center [30, 32] width 6 height 6
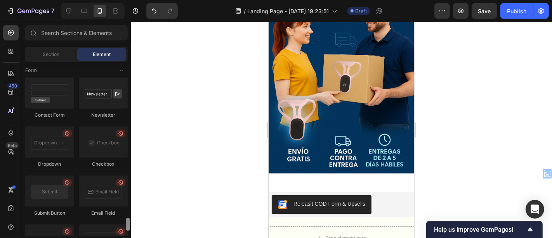
scroll to position [1787, 0]
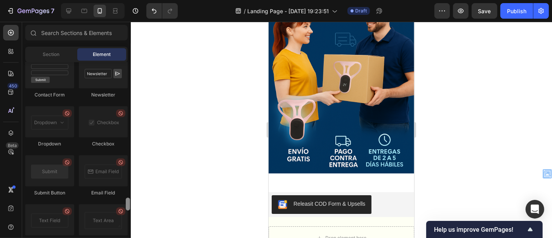
drag, startPoint x: 126, startPoint y: 67, endPoint x: 135, endPoint y: 203, distance: 135.8
click at [135, 0] on div "7 / Landing Page - Sep 25, 19:23:51 Draft Preview Save Publish 450 Beta Section…" at bounding box center [276, 0] width 552 height 0
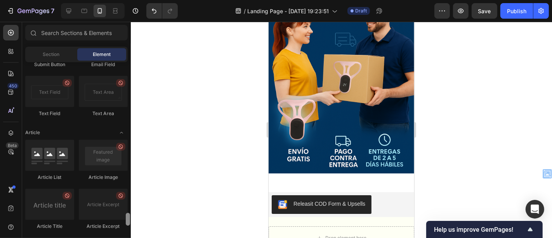
scroll to position [1905, 0]
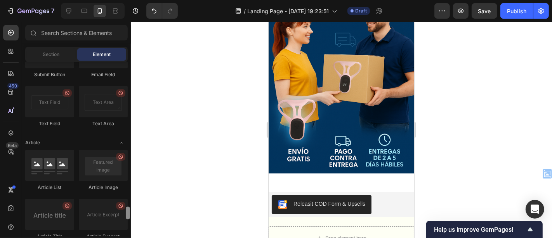
drag, startPoint x: 128, startPoint y: 200, endPoint x: 133, endPoint y: 209, distance: 10.3
click at [133, 0] on div "7 / Landing Page - Sep 25, 19:23:51 Draft Preview Save Publish 450 Beta Section…" at bounding box center [276, 0] width 552 height 0
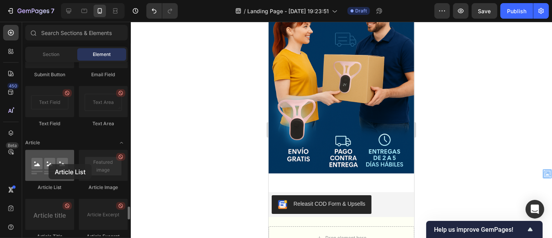
click at [49, 164] on div at bounding box center [49, 164] width 49 height 31
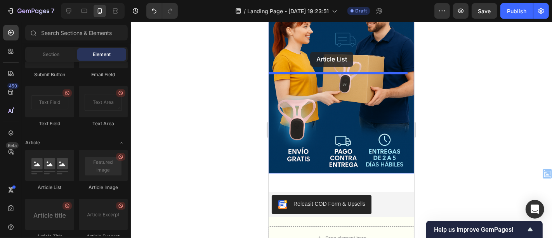
drag, startPoint x: 320, startPoint y: 185, endPoint x: 310, endPoint y: 51, distance: 133.9
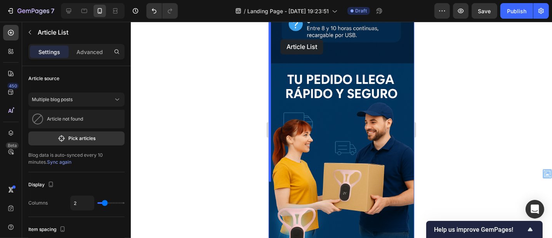
drag, startPoint x: 275, startPoint y: 66, endPoint x: 280, endPoint y: 38, distance: 28.3
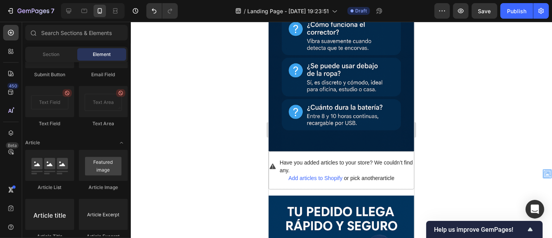
scroll to position [1844, 0]
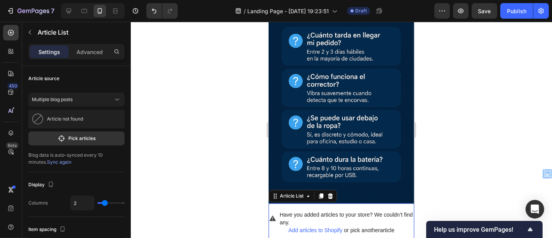
click at [326, 210] on span "Have you added articles to your store? We couldn’t find any." at bounding box center [346, 218] width 134 height 16
click at [329, 192] on icon at bounding box center [330, 195] width 6 height 6
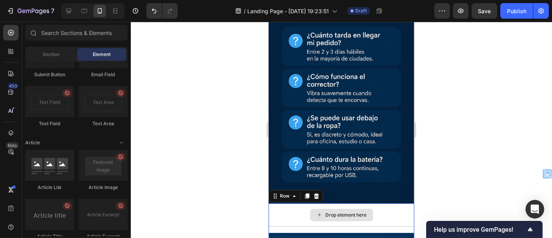
click at [388, 203] on div "Drop element here" at bounding box center [341, 214] width 146 height 23
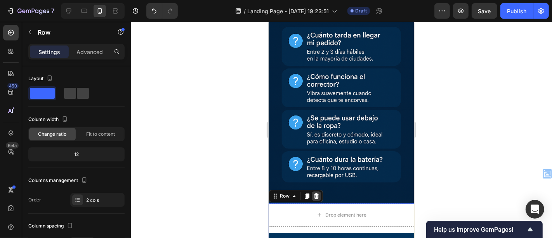
click at [318, 192] on icon at bounding box center [316, 195] width 6 height 6
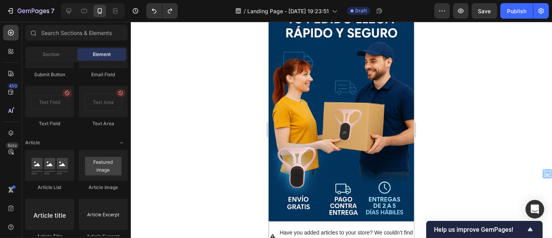
scroll to position [2040, 0]
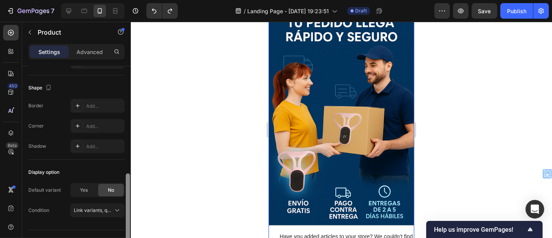
scroll to position [251, 0]
drag, startPoint x: 128, startPoint y: 92, endPoint x: 128, endPoint y: 198, distance: 106.7
click at [128, 198] on div at bounding box center [128, 213] width 4 height 82
click at [82, 190] on span "Yes" at bounding box center [84, 188] width 8 height 7
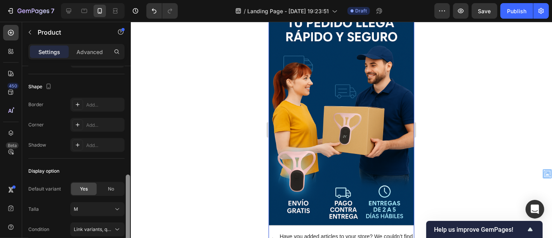
scroll to position [249, 0]
click at [129, 191] on div at bounding box center [128, 216] width 4 height 78
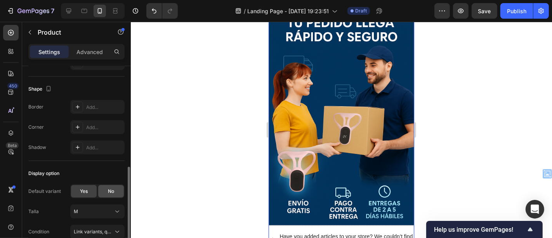
click at [113, 189] on span "No" at bounding box center [111, 190] width 6 height 7
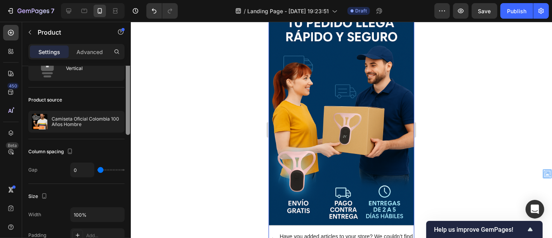
scroll to position [0, 0]
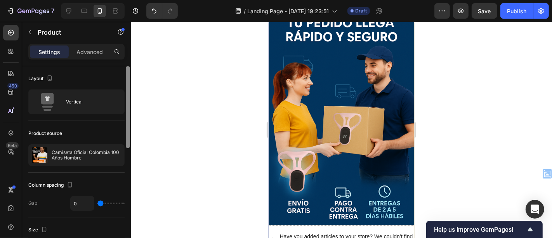
drag, startPoint x: 130, startPoint y: 194, endPoint x: 149, endPoint y: 68, distance: 127.2
click at [149, 0] on div "7 / Landing Page - Sep 25, 19:23:51 Draft Preview Save Publish 450 Beta Section…" at bounding box center [276, 0] width 552 height 0
click at [88, 49] on p "Advanced" at bounding box center [89, 52] width 26 height 8
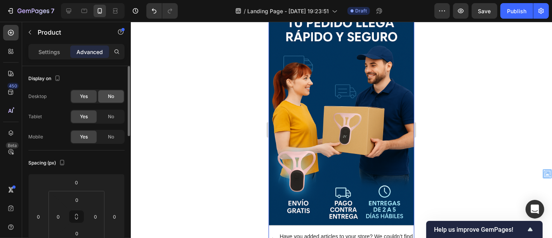
click at [114, 96] on span "No" at bounding box center [111, 96] width 6 height 7
click at [109, 117] on span "No" at bounding box center [111, 116] width 6 height 7
click at [82, 114] on span "Yes" at bounding box center [84, 116] width 8 height 7
click at [87, 102] on div "Yes No" at bounding box center [97, 96] width 54 height 14
click at [88, 99] on div "Yes" at bounding box center [84, 96] width 26 height 12
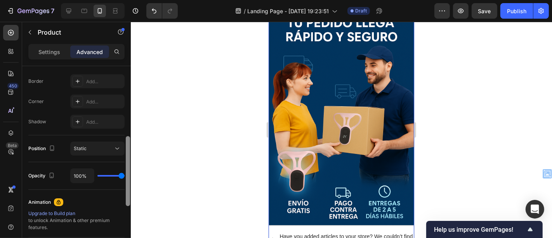
scroll to position [219, 0]
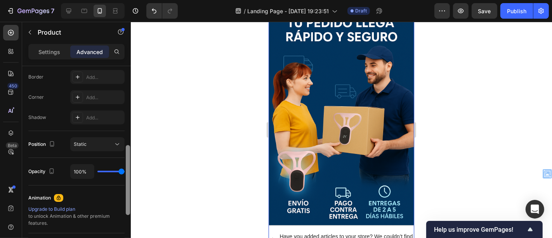
drag, startPoint x: 127, startPoint y: 97, endPoint x: 125, endPoint y: 177, distance: 79.2
click at [126, 177] on div at bounding box center [128, 180] width 4 height 70
click at [101, 140] on div "Static" at bounding box center [94, 143] width 40 height 7
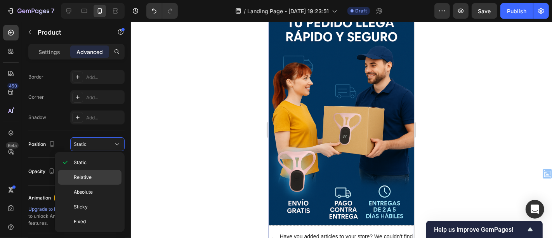
click at [94, 177] on p "Relative" at bounding box center [96, 176] width 44 height 7
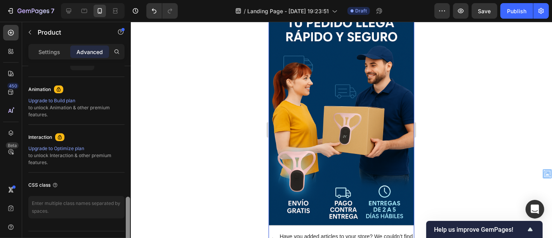
scroll to position [447, 0]
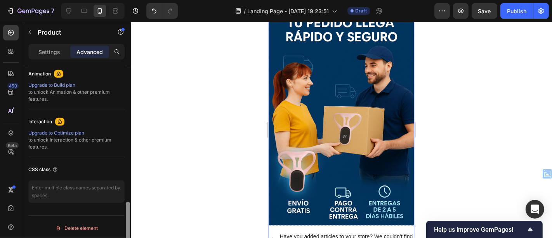
drag, startPoint x: 127, startPoint y: 150, endPoint x: 130, endPoint y: 236, distance: 85.4
click at [130, 236] on div at bounding box center [128, 230] width 4 height 59
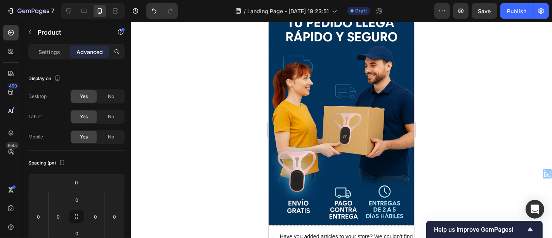
click at [220, 182] on div at bounding box center [341, 130] width 421 height 216
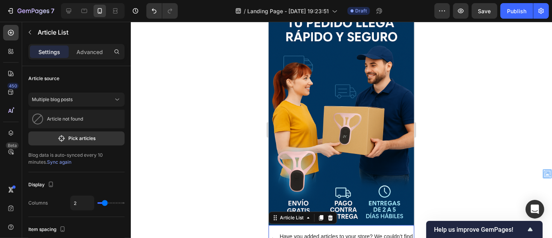
click at [329, 214] on icon at bounding box center [330, 216] width 5 height 5
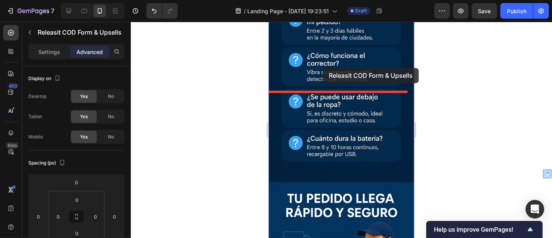
scroll to position [1851, 0]
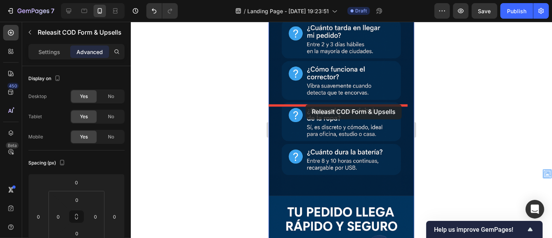
drag, startPoint x: 274, startPoint y: 133, endPoint x: 305, endPoint y: 104, distance: 42.3
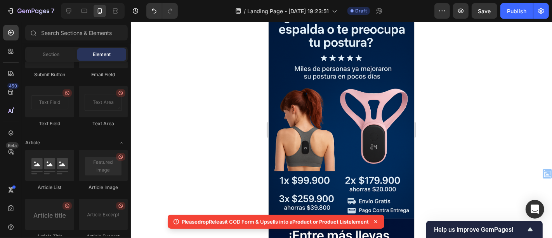
scroll to position [0, 0]
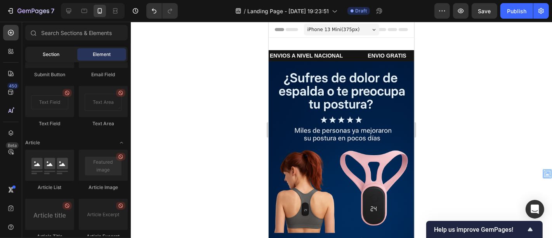
click at [47, 56] on span "Section" at bounding box center [51, 54] width 17 height 7
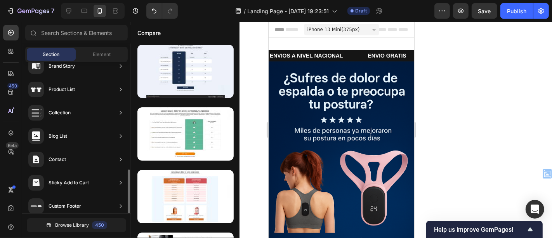
scroll to position [299, 0]
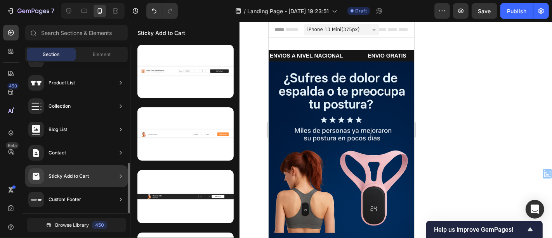
click at [77, 178] on div "Sticky Add to Cart" at bounding box center [69, 176] width 40 height 8
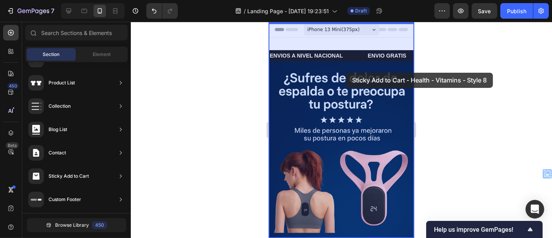
drag, startPoint x: 459, startPoint y: 96, endPoint x: 345, endPoint y: 72, distance: 116.1
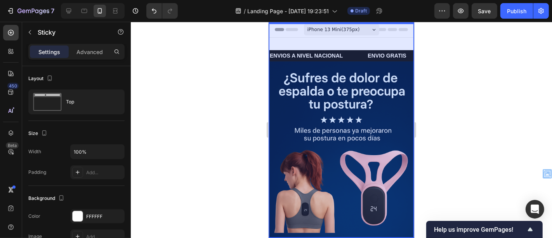
select select "584031028508295904"
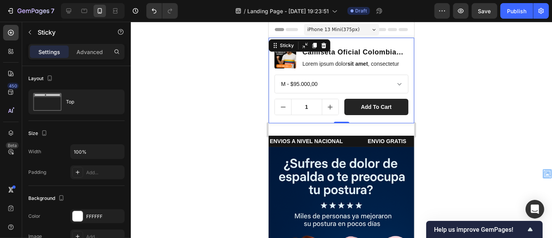
click at [471, 104] on div at bounding box center [341, 130] width 421 height 216
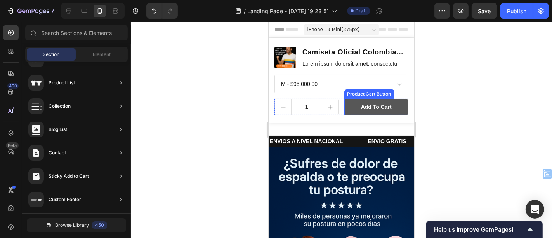
click at [392, 111] on button "Add to cart" at bounding box center [376, 106] width 64 height 16
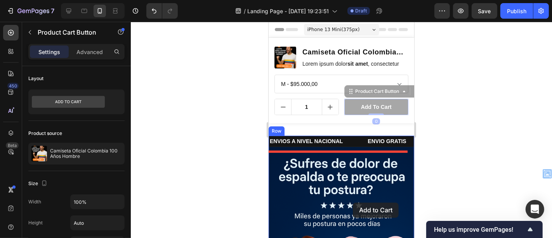
drag, startPoint x: 347, startPoint y: 97, endPoint x: 352, endPoint y: 202, distance: 105.3
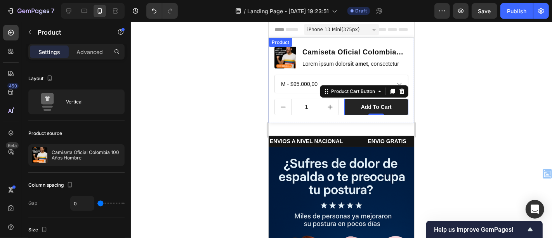
select select "584031028508295904"
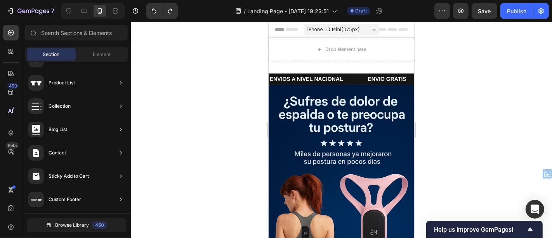
select select "584031028508295904"
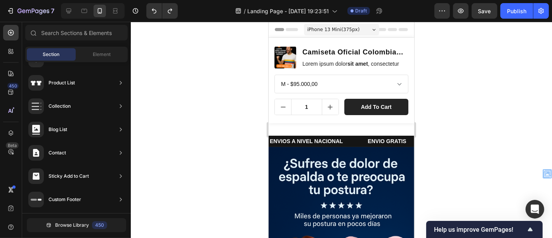
select select "584031028508295904"
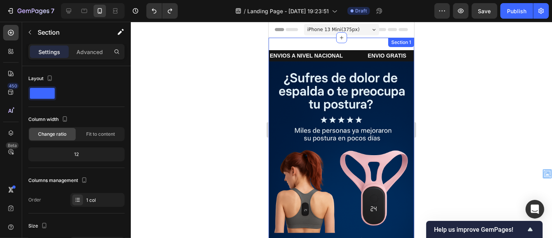
click at [406, 42] on div "Section 1" at bounding box center [401, 41] width 26 height 9
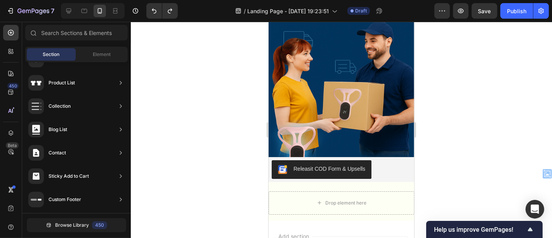
scroll to position [2068, 0]
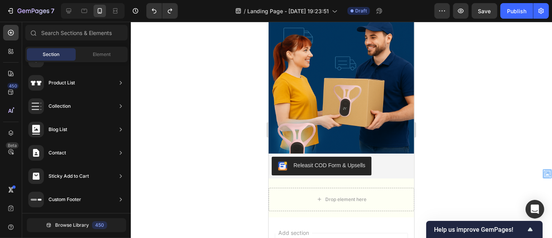
drag, startPoint x: 408, startPoint y: 39, endPoint x: 683, endPoint y: 231, distance: 335.9
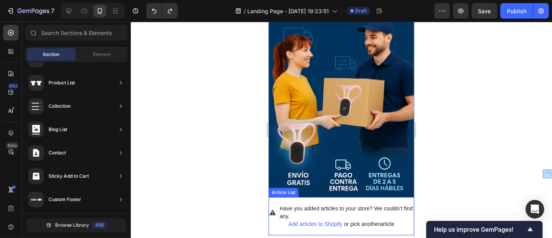
click at [360, 219] on div "Add articles to Shopify or pick another article" at bounding box center [341, 223] width 106 height 8
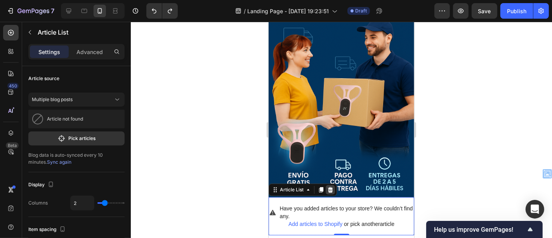
click at [332, 186] on icon at bounding box center [330, 189] width 6 height 6
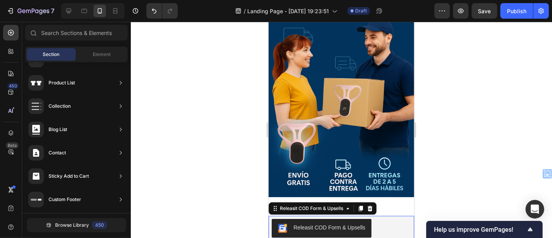
click at [280, 223] on img "Releasit COD Form & Upsells" at bounding box center [281, 227] width 9 height 9
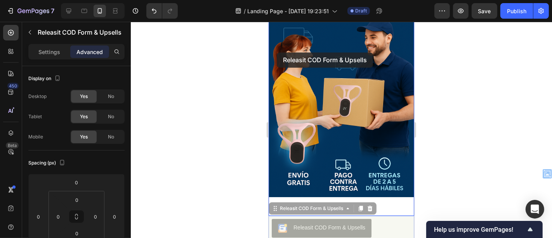
drag, startPoint x: 271, startPoint y: 107, endPoint x: 276, endPoint y: 52, distance: 55.4
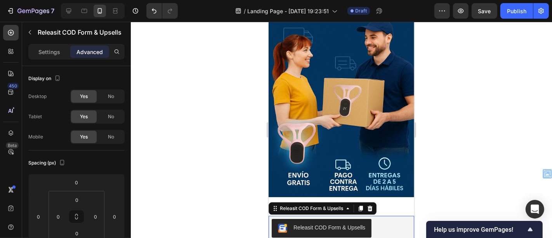
click at [447, 117] on div at bounding box center [341, 130] width 421 height 216
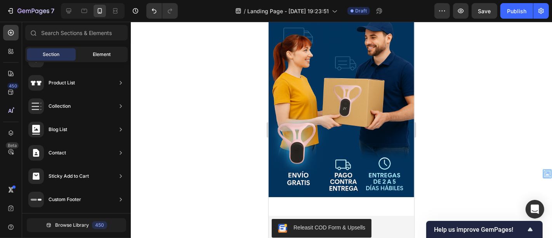
click at [108, 55] on span "Element" at bounding box center [102, 54] width 18 height 7
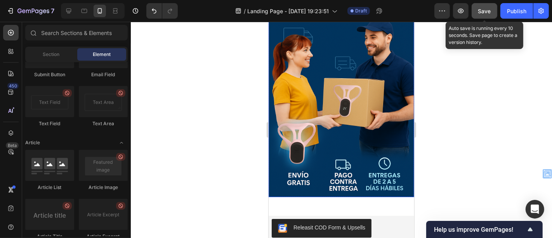
click at [489, 16] on button "Save" at bounding box center [485, 11] width 26 height 16
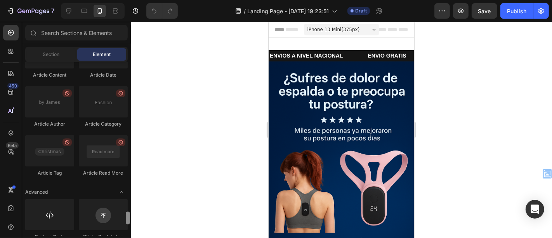
scroll to position [2126, 0]
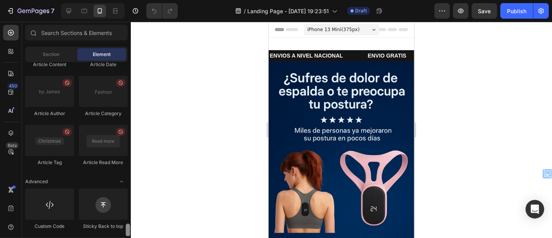
drag, startPoint x: 128, startPoint y: 68, endPoint x: 127, endPoint y: 233, distance: 164.9
click at [127, 233] on div at bounding box center [128, 229] width 4 height 13
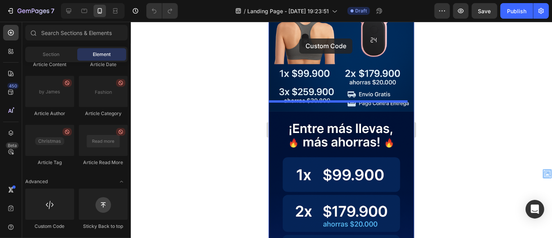
scroll to position [159, 0]
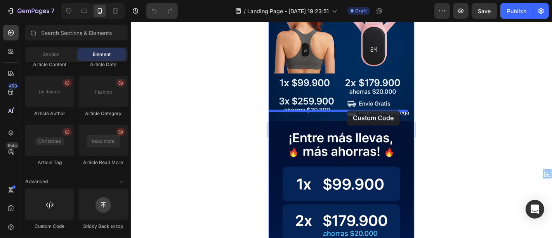
drag, startPoint x: 319, startPoint y: 224, endPoint x: 346, endPoint y: 110, distance: 117.3
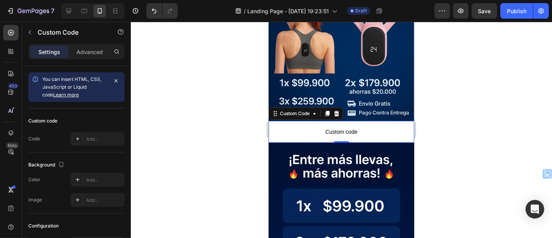
click at [341, 127] on span "Custom code" at bounding box center [341, 131] width 146 height 9
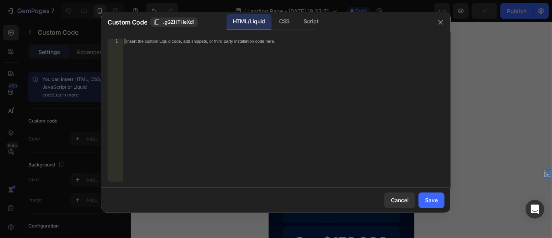
click at [264, 68] on div "Insert the custom Liquid code, add snippets, or third-party installation code h…" at bounding box center [283, 115] width 321 height 154
paste textarea "setInterval(actualizarContador, 2000); actualizarContador(); </script>"
type textarea "setInterval(actualizarContador, 2000); actualizarContador(); </script>"
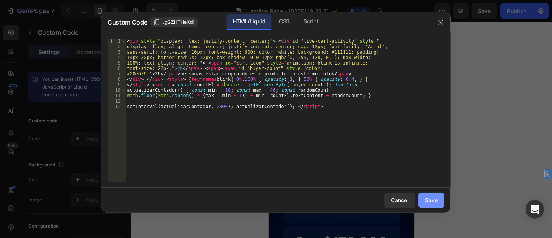
drag, startPoint x: 441, startPoint y: 208, endPoint x: 437, endPoint y: 202, distance: 6.5
click at [437, 202] on div "Cancel Save" at bounding box center [275, 199] width 349 height 25
click at [437, 202] on div "Save" at bounding box center [431, 200] width 13 height 8
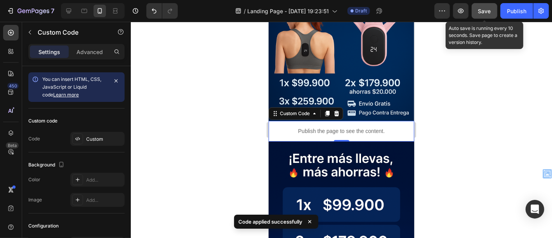
click at [489, 12] on span "Save" at bounding box center [484, 11] width 13 height 7
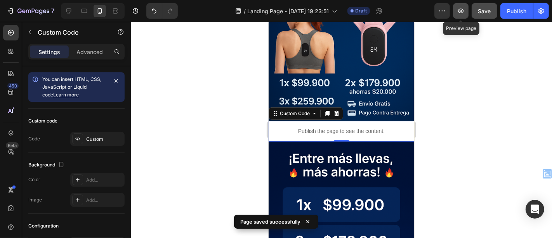
click at [464, 12] on icon "button" at bounding box center [461, 11] width 8 height 8
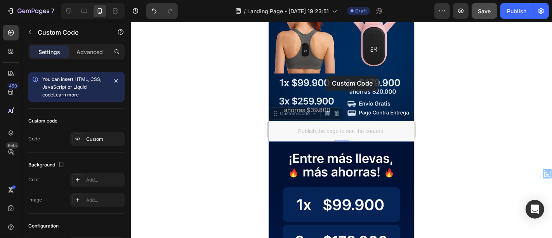
drag, startPoint x: 276, startPoint y: 106, endPoint x: 325, endPoint y: 75, distance: 58.2
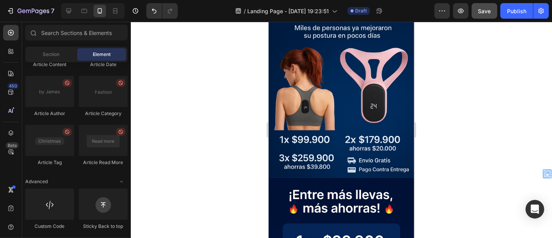
scroll to position [0, 0]
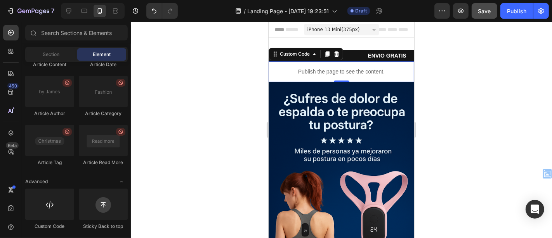
click at [372, 74] on p "Publish the page to see the content." at bounding box center [341, 71] width 146 height 8
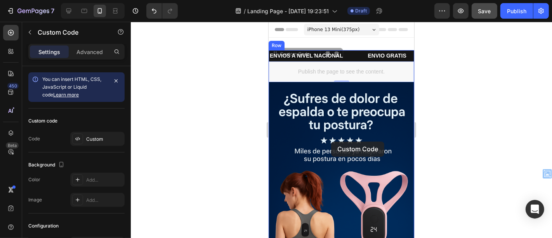
drag, startPoint x: 275, startPoint y: 57, endPoint x: 331, endPoint y: 141, distance: 101.1
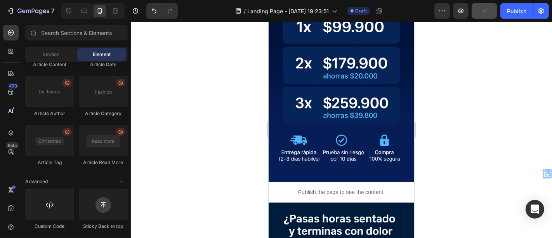
scroll to position [368, 0]
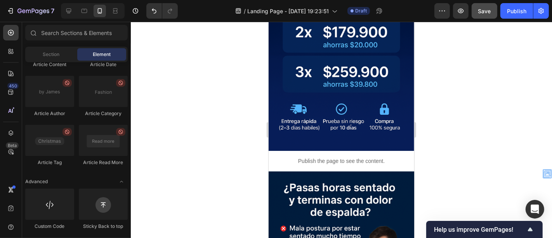
click at [478, 102] on div at bounding box center [341, 130] width 421 height 216
click at [300, 156] on p "Publish the page to see the content." at bounding box center [341, 160] width 146 height 8
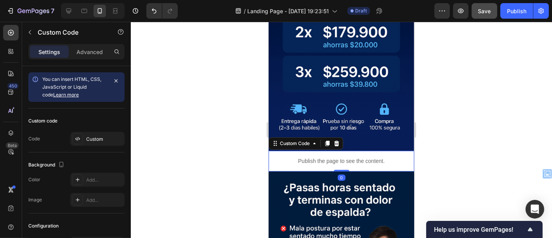
click at [310, 156] on p "Publish the page to see the content." at bounding box center [341, 160] width 146 height 8
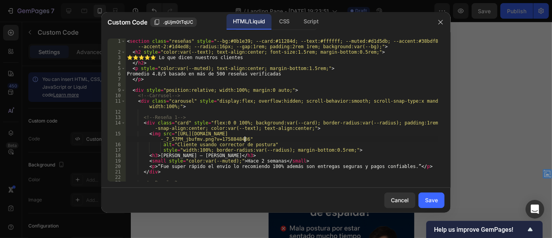
click at [310, 139] on div "< section class = "reseñas" style = "--bg:#0b1e39; --card:#11284d; --text:#ffff…" at bounding box center [281, 120] width 312 height 165
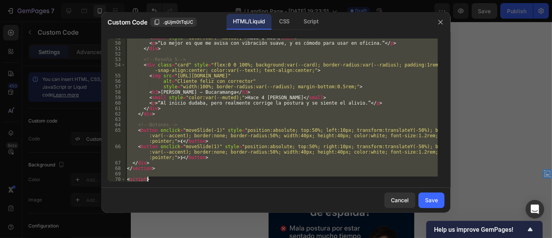
scroll to position [383, 0]
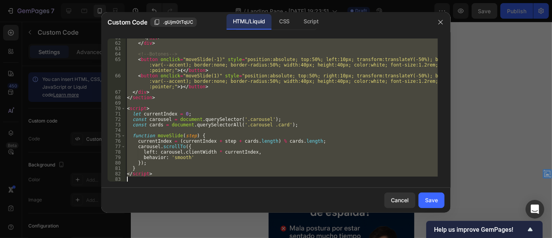
drag, startPoint x: 127, startPoint y: 40, endPoint x: 381, endPoint y: 233, distance: 319.4
click at [381, 233] on div "Custom Code .gUjm0tTqUC HTML/Liquid CSS Script <img src="https://cdn.shopify.co…" at bounding box center [276, 119] width 552 height 238
type textarea "</script>"
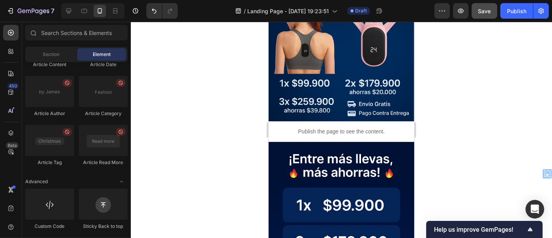
scroll to position [162, 0]
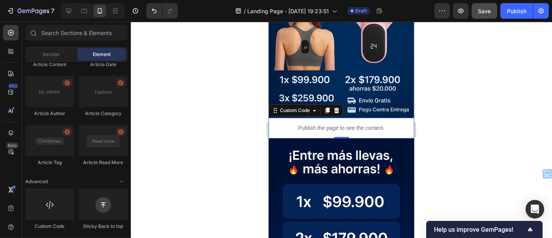
click at [354, 123] on p "Publish the page to see the content." at bounding box center [341, 127] width 146 height 8
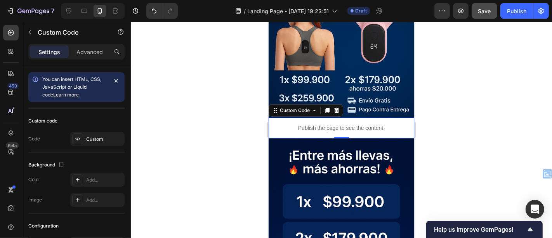
click at [325, 123] on p "Publish the page to see the content." at bounding box center [341, 127] width 146 height 8
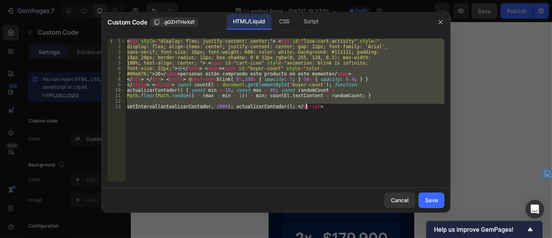
drag, startPoint x: 126, startPoint y: 40, endPoint x: 321, endPoint y: 132, distance: 215.8
click at [321, 132] on div "< div style = "display: flex; justify-content: center;" > < div id = "live-cart…" at bounding box center [284, 115] width 319 height 154
type textarea "setInterval(actualizarContador, 2000); actualizarContador(); </script>"
paste textarea
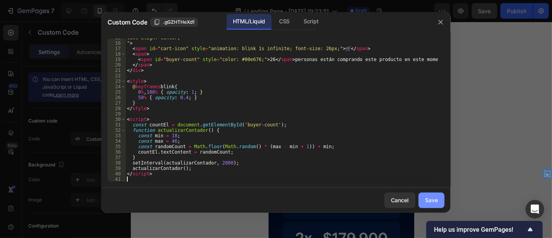
click at [425, 200] on div "Save" at bounding box center [431, 200] width 13 height 8
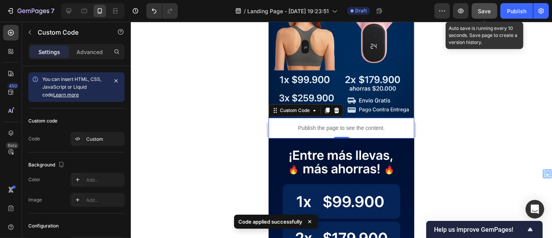
click at [490, 6] on button "Save" at bounding box center [485, 11] width 26 height 16
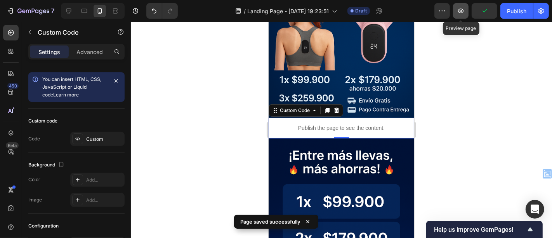
click at [460, 12] on icon "button" at bounding box center [461, 11] width 6 height 5
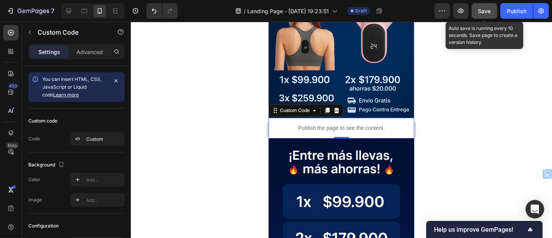
click at [485, 17] on button "Save" at bounding box center [485, 11] width 26 height 16
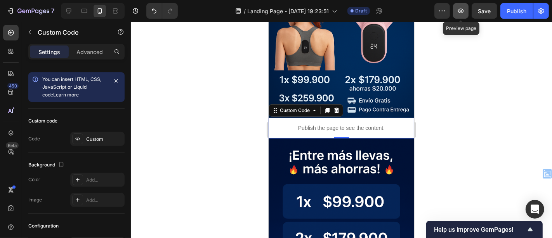
click at [459, 13] on icon "button" at bounding box center [461, 11] width 8 height 8
click at [210, 118] on div at bounding box center [341, 130] width 421 height 216
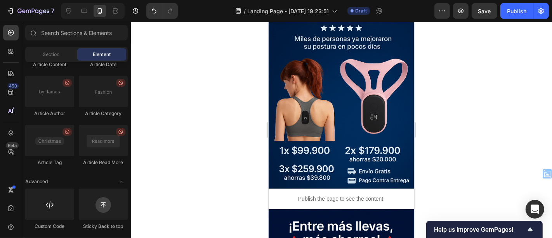
scroll to position [84, 0]
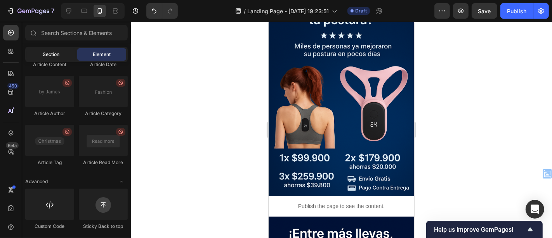
click at [44, 57] on span "Section" at bounding box center [51, 54] width 17 height 7
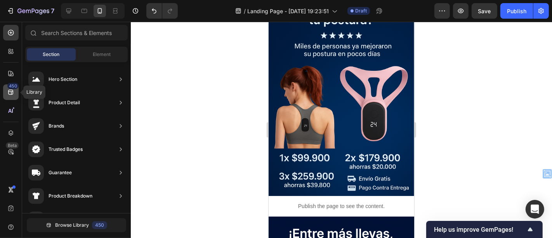
click at [12, 94] on icon at bounding box center [10, 92] width 5 height 5
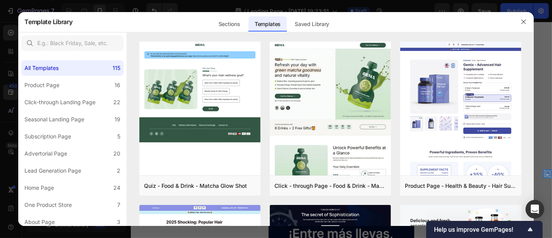
click at [364, 37] on div at bounding box center [330, 36] width 406 height 9
click at [228, 21] on div "Sections" at bounding box center [229, 24] width 34 height 16
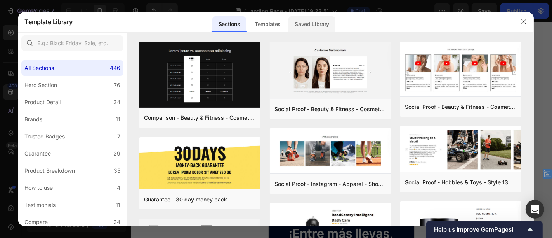
click at [328, 21] on div "Saved Library" at bounding box center [311, 24] width 47 height 16
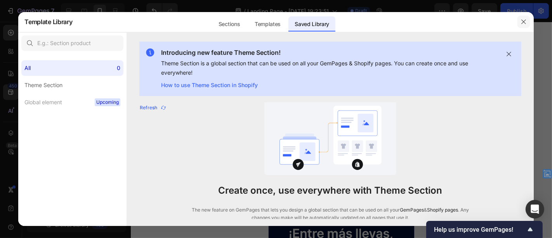
click at [523, 23] on icon "button" at bounding box center [523, 22] width 6 height 6
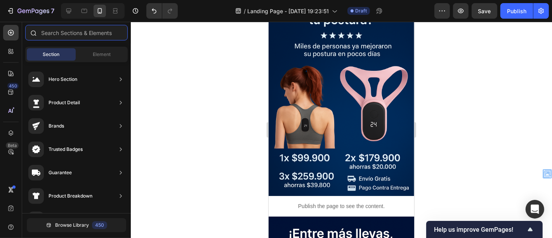
click at [111, 33] on input "text" at bounding box center [76, 33] width 102 height 16
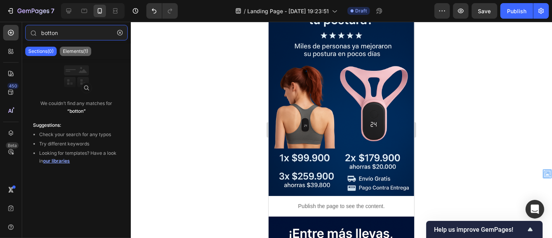
type input "botton"
click at [82, 49] on p "Elements(1)" at bounding box center [75, 51] width 25 height 6
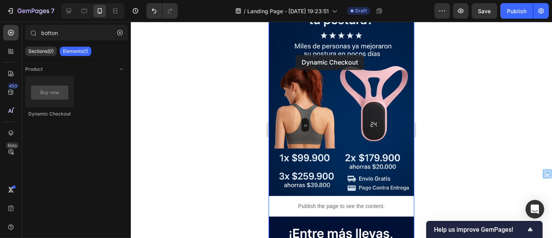
drag, startPoint x: 321, startPoint y: 117, endPoint x: 295, endPoint y: 54, distance: 68.2
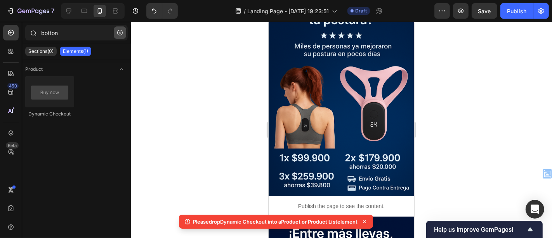
click at [122, 31] on icon "button" at bounding box center [119, 32] width 5 height 5
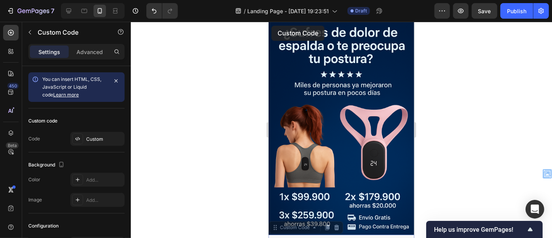
scroll to position [0, 0]
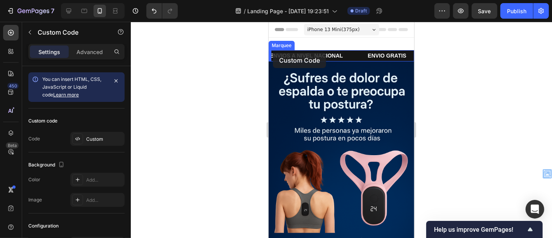
drag, startPoint x: 276, startPoint y: 181, endPoint x: 272, endPoint y: 52, distance: 128.5
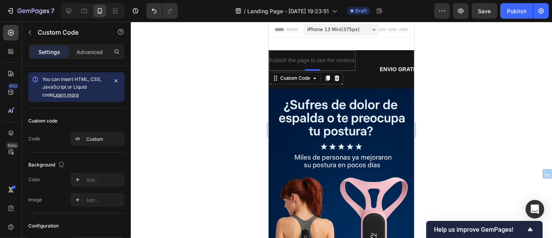
click at [304, 61] on p "Publish the page to see the content." at bounding box center [312, 60] width 87 height 8
click at [444, 66] on div at bounding box center [341, 130] width 421 height 216
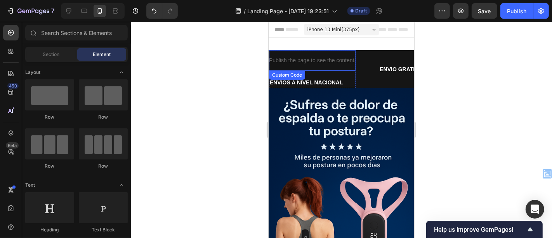
click at [303, 63] on p "Publish the page to see the content." at bounding box center [312, 60] width 87 height 8
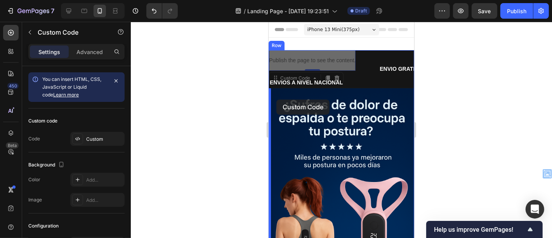
drag, startPoint x: 274, startPoint y: 77, endPoint x: 276, endPoint y: 99, distance: 22.2
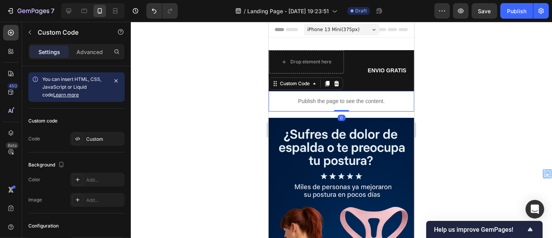
click at [440, 87] on div at bounding box center [341, 130] width 421 height 216
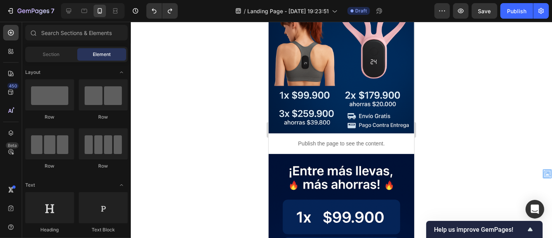
scroll to position [143, 0]
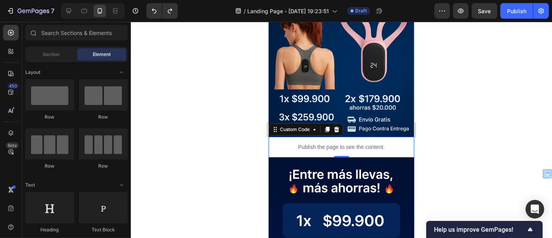
click at [283, 142] on p "Publish the page to see the content." at bounding box center [341, 146] width 146 height 8
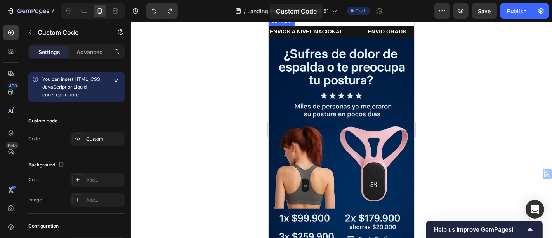
scroll to position [0, 0]
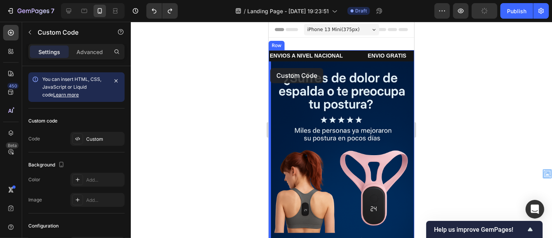
drag, startPoint x: 273, startPoint y: 121, endPoint x: 270, endPoint y: 68, distance: 53.3
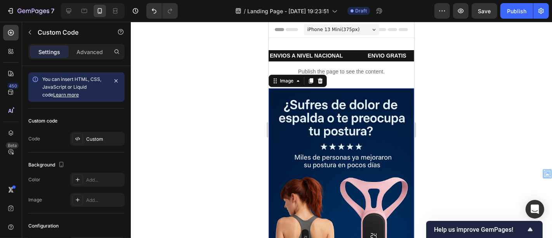
click at [370, 111] on img at bounding box center [341, 197] width 146 height 218
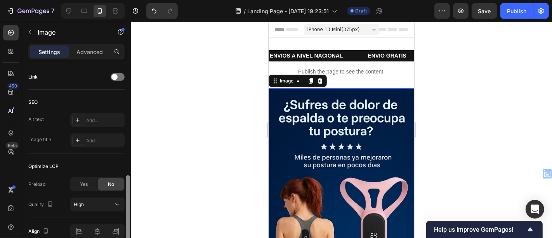
drag, startPoint x: 126, startPoint y: 92, endPoint x: 133, endPoint y: 210, distance: 118.5
click at [133, 0] on div "7 / Landing Page - Sep 25, 19:23:51 Draft Preview Save Publish 450 Beta Section…" at bounding box center [276, 0] width 552 height 0
click at [93, 52] on p "Advanced" at bounding box center [89, 52] width 26 height 8
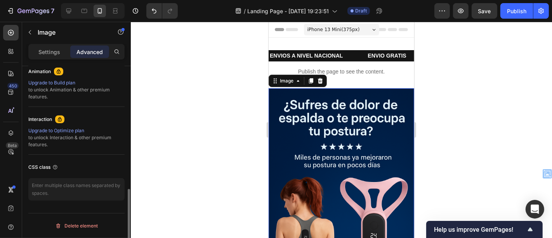
scroll to position [343, 0]
drag, startPoint x: 125, startPoint y: 197, endPoint x: 127, endPoint y: 168, distance: 29.1
click at [127, 168] on div at bounding box center [128, 163] width 6 height 194
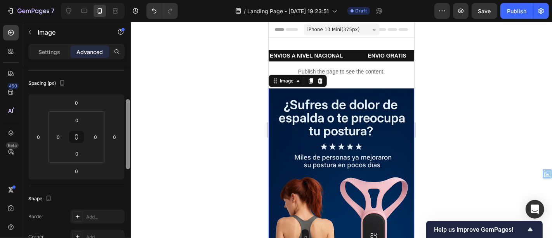
scroll to position [77, 0]
drag, startPoint x: 127, startPoint y: 212, endPoint x: 133, endPoint y: 116, distance: 96.0
click at [133, 0] on div "7 / Landing Page - Sep 25, 19:23:51 Draft Preview Save Publish 450 Beta Section…" at bounding box center [276, 0] width 552 height 0
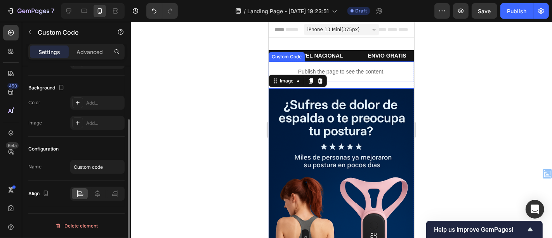
scroll to position [0, 0]
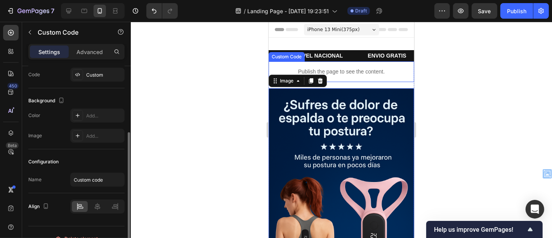
click at [343, 75] on p "Publish the page to see the content." at bounding box center [341, 71] width 146 height 8
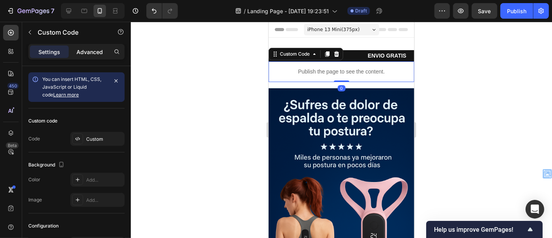
click at [92, 50] on p "Advanced" at bounding box center [89, 52] width 26 height 8
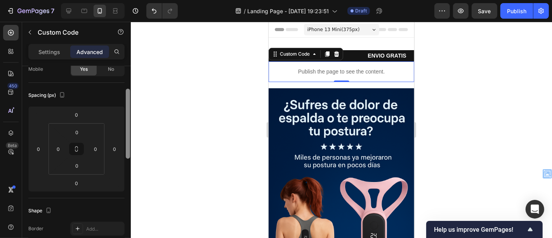
scroll to position [70, 0]
drag, startPoint x: 128, startPoint y: 78, endPoint x: 129, endPoint y: 104, distance: 25.3
click at [129, 104] on div at bounding box center [128, 126] width 4 height 70
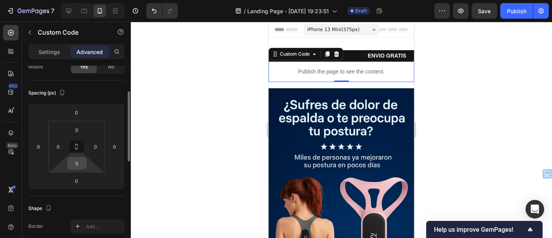
click at [82, 167] on input "0" at bounding box center [77, 163] width 16 height 12
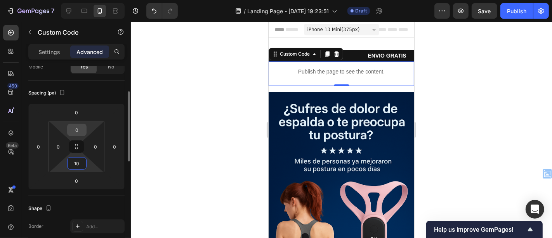
type input "10"
click at [78, 129] on input "0" at bounding box center [77, 130] width 16 height 12
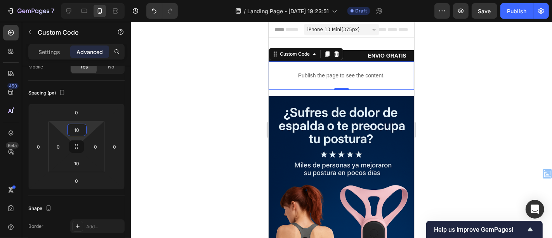
type input "10"
click at [198, 144] on div at bounding box center [341, 130] width 421 height 216
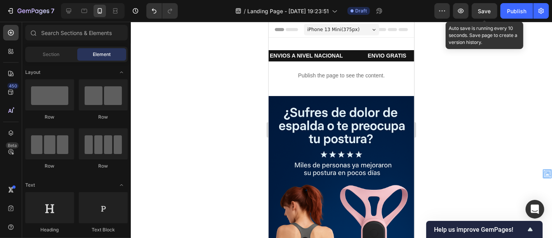
click at [481, 10] on span "Save" at bounding box center [484, 11] width 13 height 7
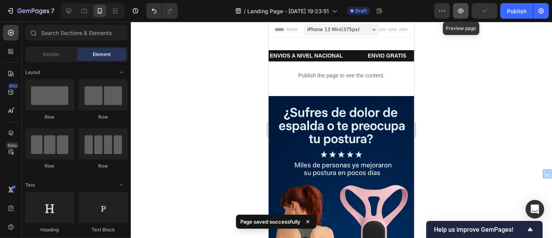
click at [463, 14] on icon "button" at bounding box center [461, 11] width 8 height 8
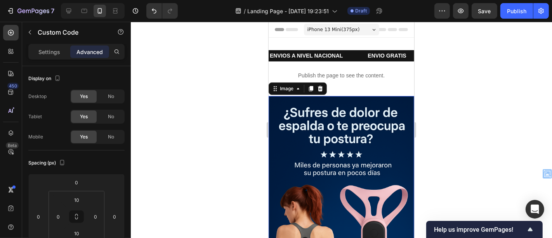
click at [302, 114] on img at bounding box center [341, 204] width 146 height 218
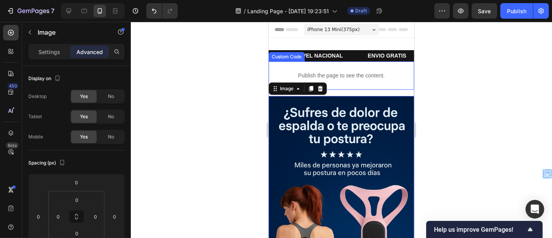
click at [284, 66] on div "Publish the page to see the content." at bounding box center [341, 75] width 146 height 21
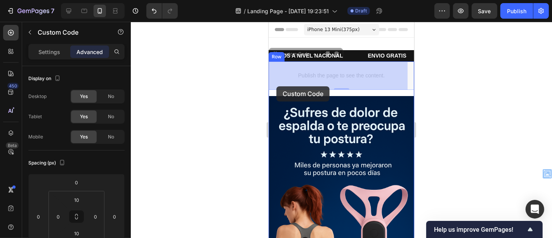
drag, startPoint x: 276, startPoint y: 54, endPoint x: 276, endPoint y: 86, distance: 31.4
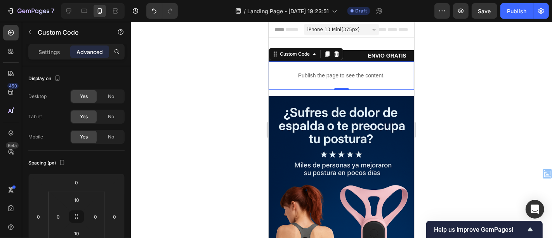
click at [463, 96] on div at bounding box center [341, 130] width 421 height 216
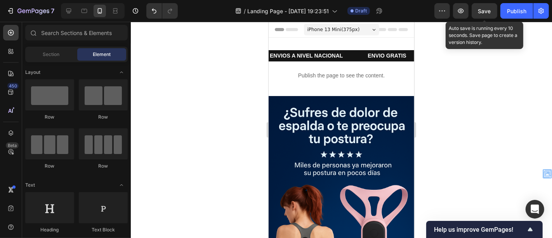
click at [484, 14] on div "Save" at bounding box center [484, 11] width 13 height 8
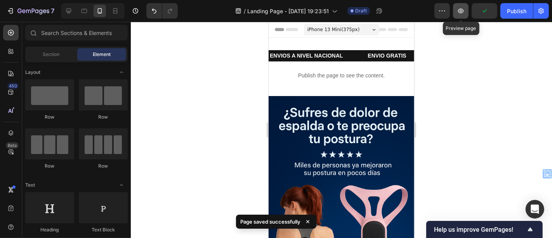
click at [461, 15] on button "button" at bounding box center [461, 11] width 16 height 16
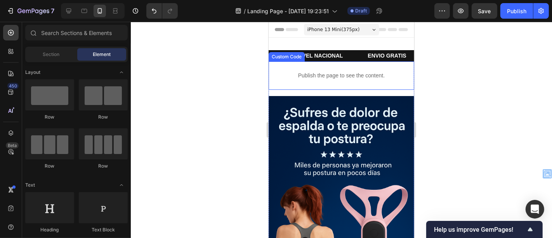
click at [280, 80] on div "Publish the page to see the content." at bounding box center [341, 75] width 146 height 21
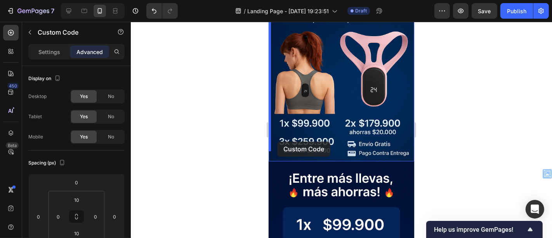
drag, startPoint x: 272, startPoint y: 54, endPoint x: 277, endPoint y: 141, distance: 86.6
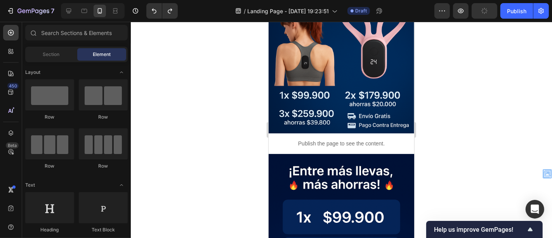
scroll to position [209, 0]
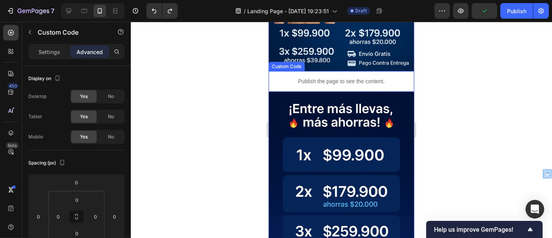
click at [354, 77] on p "Publish the page to see the content." at bounding box center [341, 81] width 146 height 8
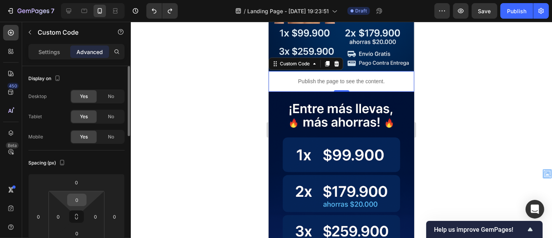
click at [78, 198] on input "0" at bounding box center [77, 200] width 16 height 12
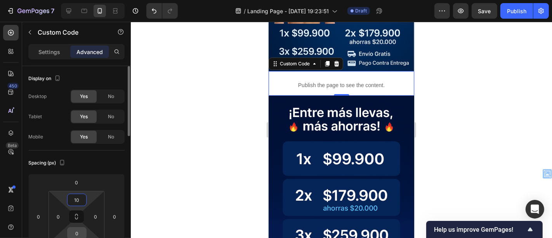
type input "10"
click at [75, 230] on input "0" at bounding box center [77, 233] width 16 height 12
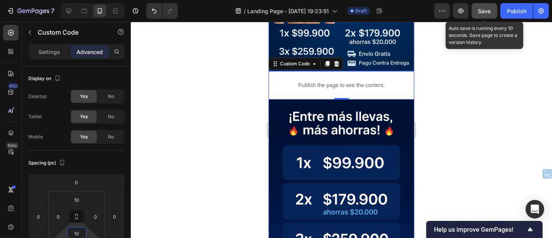
type input "10"
click at [487, 8] on span "Save" at bounding box center [484, 11] width 13 height 7
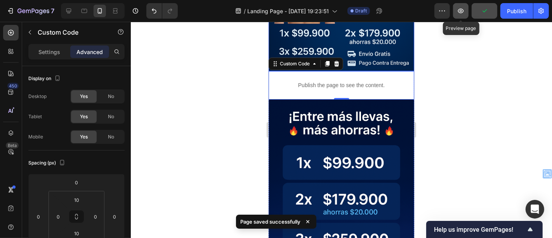
click at [465, 14] on icon "button" at bounding box center [461, 11] width 8 height 8
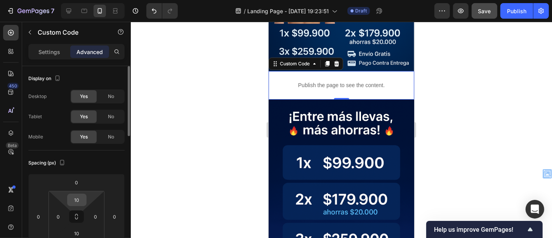
click at [83, 200] on input "10" at bounding box center [77, 200] width 16 height 12
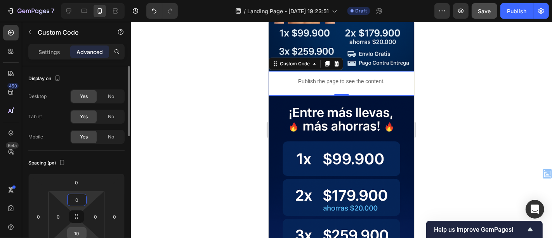
type input "0"
click at [81, 233] on input "10" at bounding box center [77, 233] width 16 height 12
type input "0"
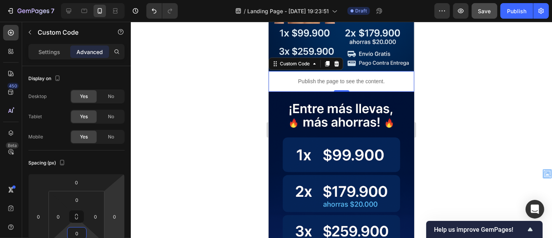
click at [197, 177] on div at bounding box center [341, 130] width 421 height 216
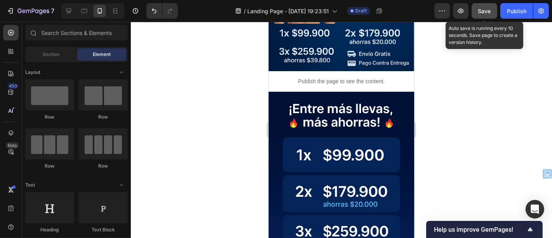
click at [483, 8] on span "Save" at bounding box center [484, 11] width 13 height 7
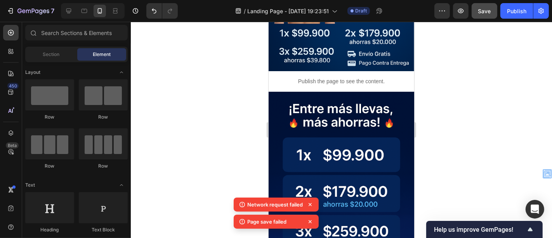
click at [472, 9] on div "Save" at bounding box center [485, 11] width 26 height 16
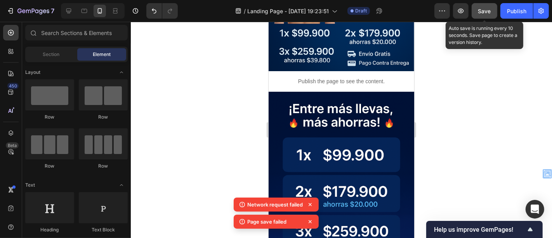
click at [482, 14] on div "Save" at bounding box center [484, 11] width 13 height 8
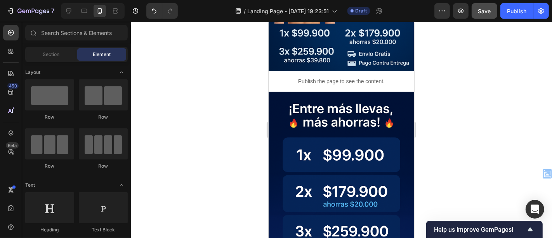
click at [471, 47] on div at bounding box center [341, 130] width 421 height 216
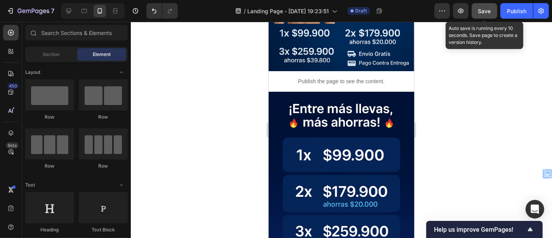
click at [482, 10] on span "Save" at bounding box center [484, 11] width 13 height 7
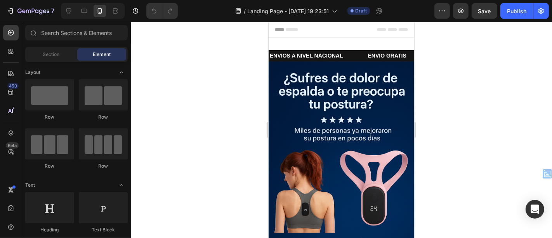
drag, startPoint x: 527, startPoint y: 49, endPoint x: 423, endPoint y: 47, distance: 103.7
click at [423, 47] on div at bounding box center [341, 130] width 421 height 216
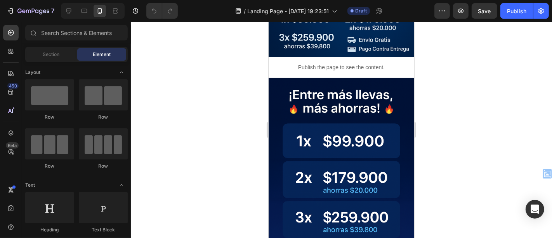
scroll to position [233, 0]
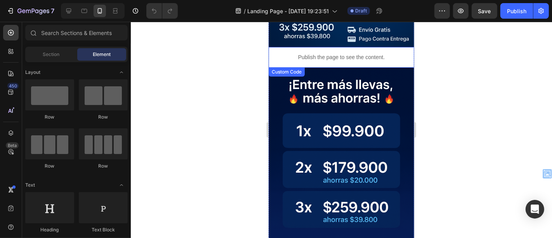
click at [367, 52] on div "Publish the page to see the content." at bounding box center [341, 57] width 146 height 21
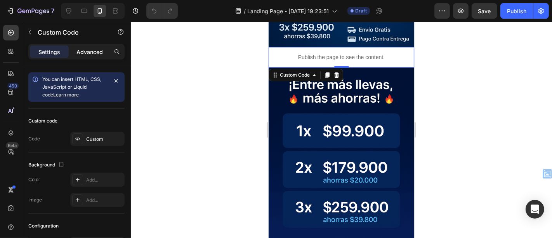
click at [99, 55] on p "Advanced" at bounding box center [89, 52] width 26 height 8
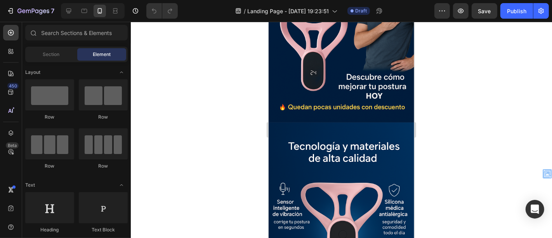
scroll to position [684, 0]
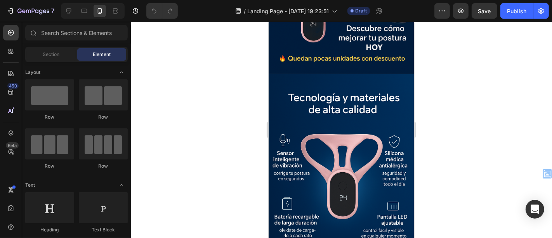
drag, startPoint x: 410, startPoint y: 60, endPoint x: 682, endPoint y: 119, distance: 278.1
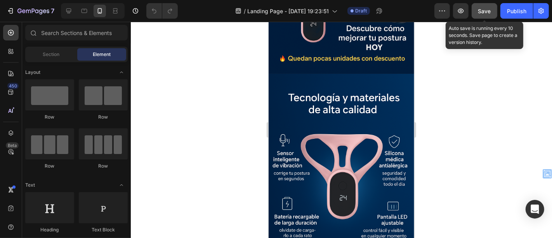
click at [488, 11] on span "Save" at bounding box center [484, 11] width 13 height 7
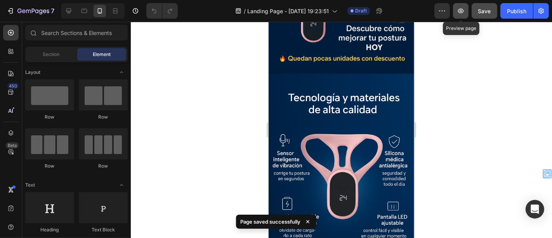
click at [466, 15] on button "button" at bounding box center [461, 11] width 16 height 16
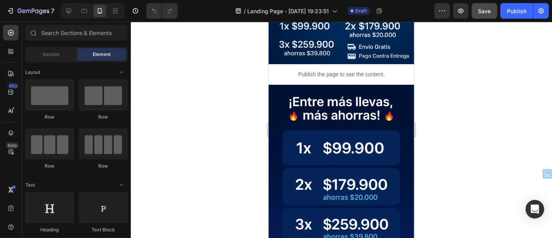
scroll to position [219, 0]
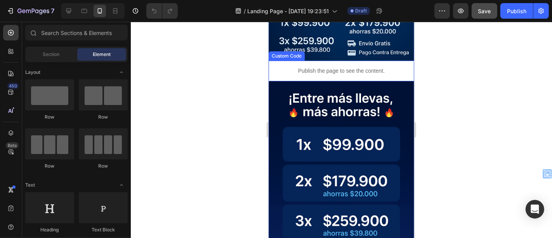
click at [319, 66] on p "Publish the page to see the content." at bounding box center [341, 70] width 146 height 8
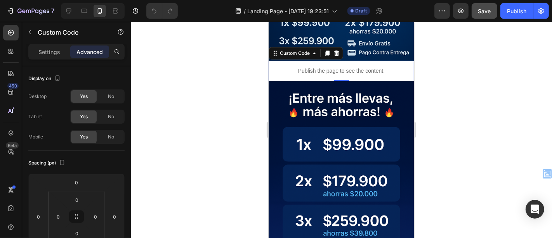
click at [309, 66] on p "Publish the page to see the content." at bounding box center [341, 70] width 146 height 8
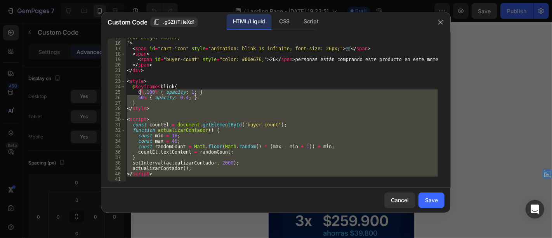
scroll to position [0, 0]
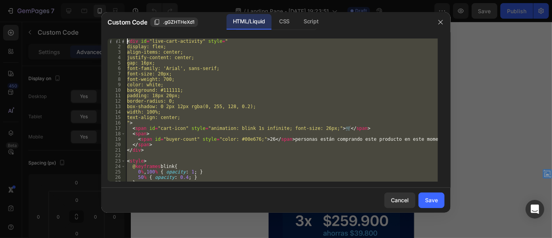
drag, startPoint x: 186, startPoint y: 177, endPoint x: 115, endPoint y: -32, distance: 221.3
click at [115, 0] on html "7 / Landing Page - [DATE] 19:23:51 Draft Preview Save Publish 450 Beta Sections…" at bounding box center [276, 0] width 552 height 0
type textarea "<div id="live-cart-activity" style=" display: flex;"
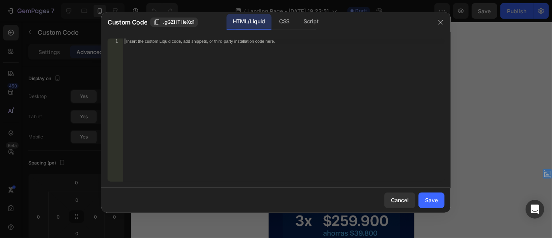
paste textarea "setInterval(actualizarContador, 2000); actualizarContador(); </script>"
type textarea "setInterval(actualizarContador, 2000); actualizarContador(); </script>"
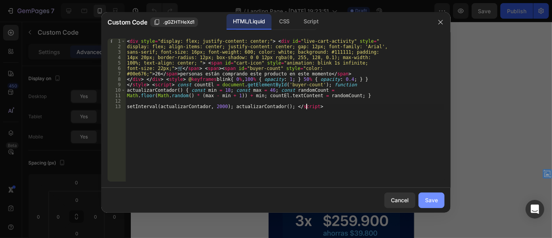
click at [430, 193] on button "Save" at bounding box center [431, 200] width 26 height 16
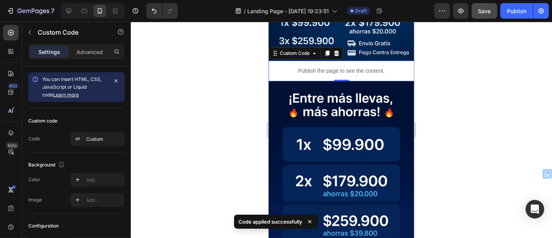
click at [495, 2] on div "7 / Landing Page - [DATE] 19:23:51 Draft Preview Save Publish" at bounding box center [276, 11] width 552 height 22
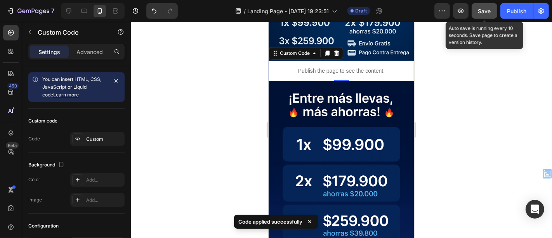
click at [488, 7] on div "Save" at bounding box center [484, 11] width 13 height 8
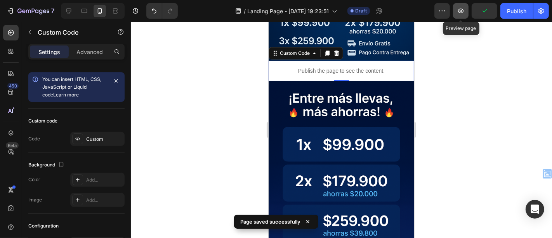
click at [462, 10] on icon "button" at bounding box center [460, 11] width 2 height 2
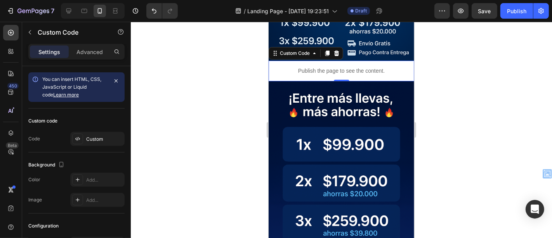
click at [453, 11] on div "Preview Save Publish" at bounding box center [491, 11] width 114 height 16
click at [457, 12] on icon "button" at bounding box center [461, 11] width 8 height 8
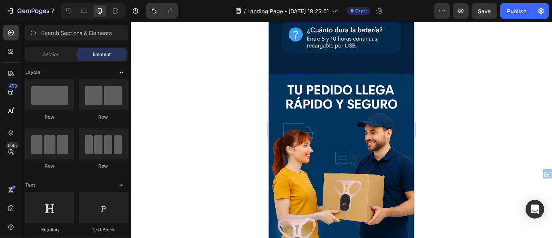
scroll to position [2038, 0]
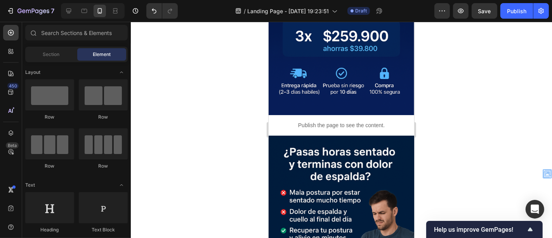
scroll to position [427, 0]
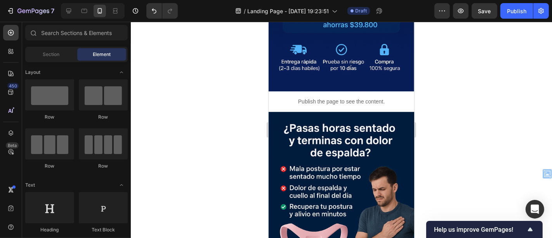
drag, startPoint x: 410, startPoint y: 91, endPoint x: 687, endPoint y: 98, distance: 276.4
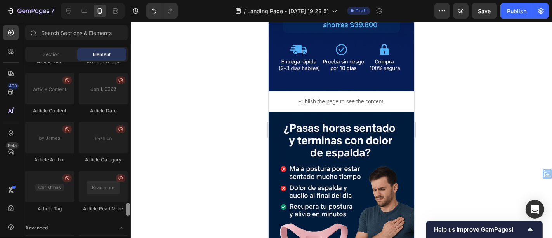
scroll to position [2126, 0]
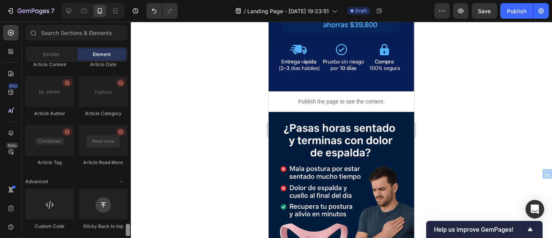
drag, startPoint x: 129, startPoint y: 70, endPoint x: 126, endPoint y: 239, distance: 169.2
click at [126, 0] on html "7 / Landing Page - Sep 25, 19:23:51 Draft Preview Save Publish 450 Beta Section…" at bounding box center [276, 0] width 552 height 0
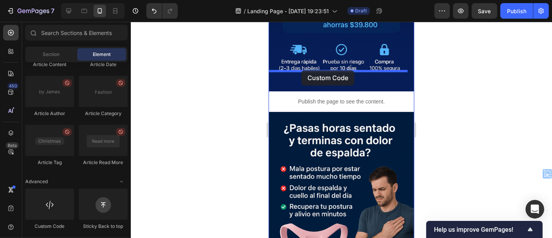
drag, startPoint x: 311, startPoint y: 230, endPoint x: 301, endPoint y: 70, distance: 160.6
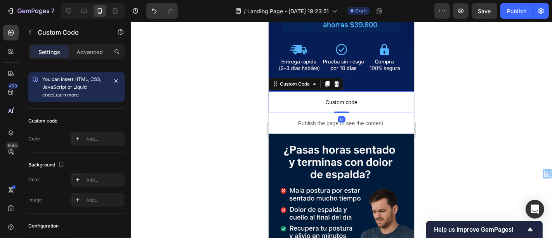
click at [342, 97] on span "Custom code" at bounding box center [341, 101] width 146 height 9
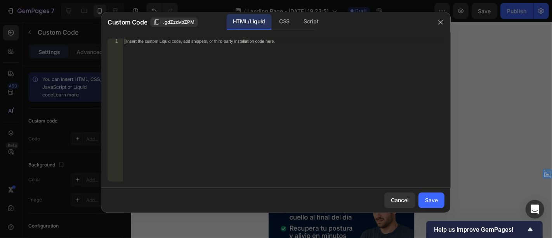
click at [279, 69] on div "Insert the custom Liquid code, add snippets, or third-party installation code h…" at bounding box center [283, 115] width 321 height 154
paste textarea "{ font-size: 12px; color: #aaa; } </style>"
type textarea "{ font-size: 12px; color: #aaa; } </style>"
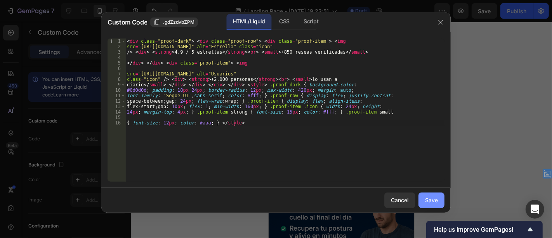
click at [439, 200] on button "Save" at bounding box center [431, 200] width 26 height 16
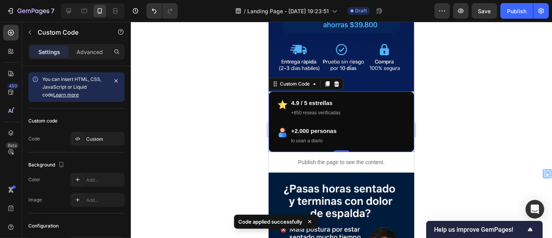
click at [340, 126] on div "+2.000 personas lo usan a diario" at bounding box center [340, 135] width 127 height 19
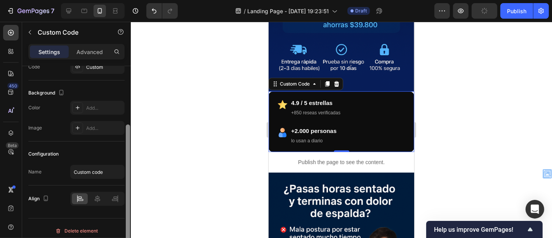
scroll to position [76, 0]
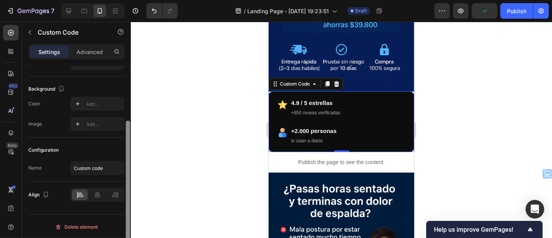
drag, startPoint x: 130, startPoint y: 104, endPoint x: 128, endPoint y: 171, distance: 67.2
click at [128, 171] on div at bounding box center [128, 189] width 4 height 139
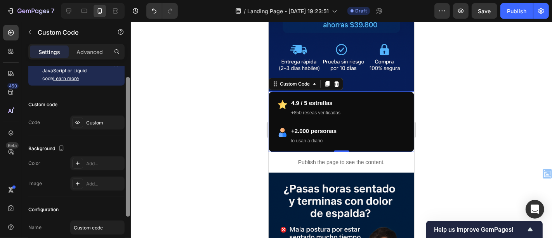
scroll to position [13, 0]
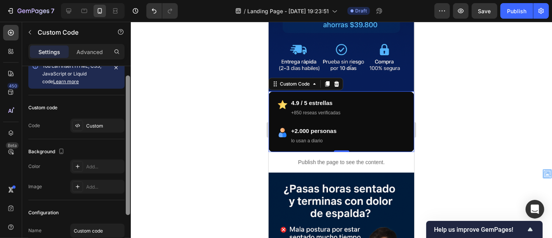
drag, startPoint x: 130, startPoint y: 166, endPoint x: 131, endPoint y: 121, distance: 45.4
click at [131, 0] on div "7 / Landing Page - Sep 25, 19:23:51 Draft Preview Save Publish 450 Beta Section…" at bounding box center [276, 0] width 552 height 0
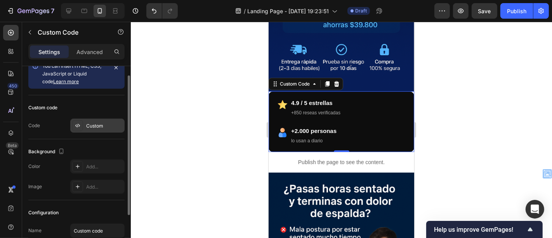
click at [97, 122] on div "Custom" at bounding box center [104, 125] width 36 height 7
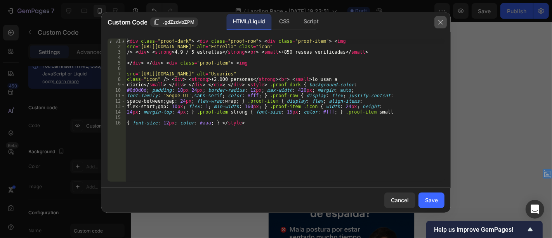
click at [438, 19] on icon "button" at bounding box center [440, 22] width 6 height 6
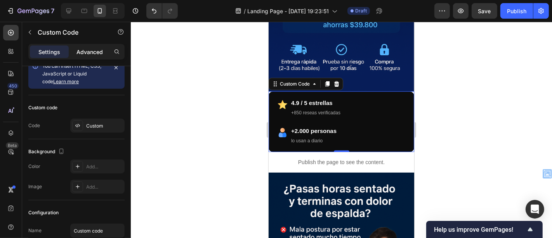
click at [90, 50] on p "Advanced" at bounding box center [89, 52] width 26 height 8
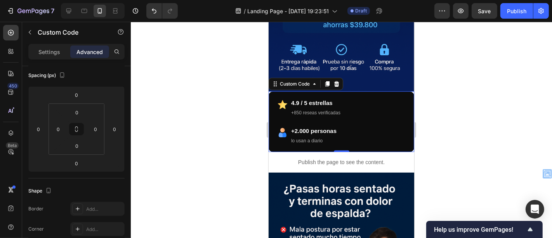
scroll to position [0, 0]
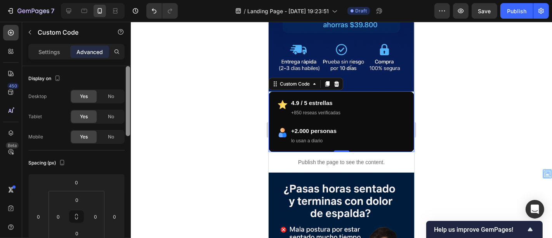
drag, startPoint x: 127, startPoint y: 120, endPoint x: 139, endPoint y: 94, distance: 28.7
click at [139, 0] on div "7 / Landing Page - Sep 25, 19:23:51 Draft Preview Save Publish 450 Beta Section…" at bounding box center [276, 0] width 552 height 0
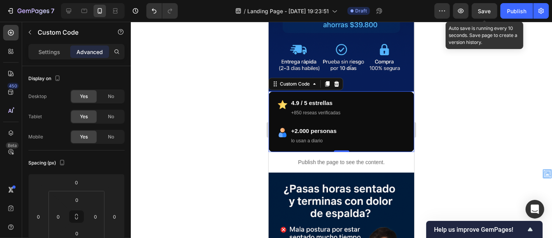
click at [481, 12] on span "Save" at bounding box center [484, 11] width 13 height 7
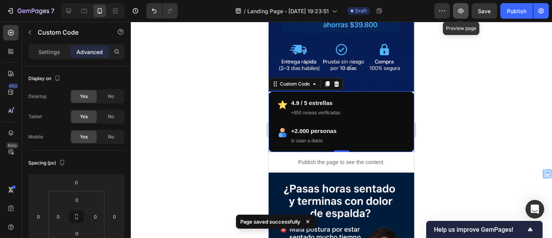
click at [458, 10] on icon "button" at bounding box center [461, 11] width 8 height 8
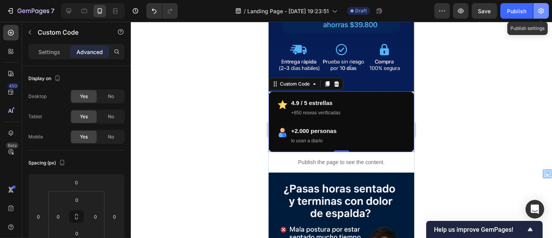
click at [543, 14] on icon "button" at bounding box center [541, 11] width 8 height 8
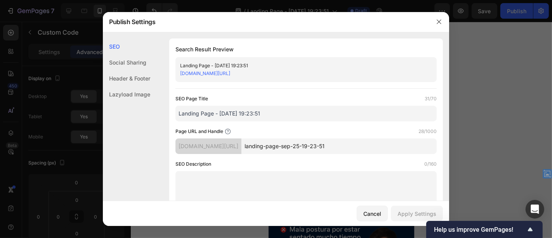
click at [369, 137] on div "Page URL and Handle 28/1000 che92i-x0.myshopify.com/pages/ landing-page-sep-25-…" at bounding box center [305, 140] width 261 height 26
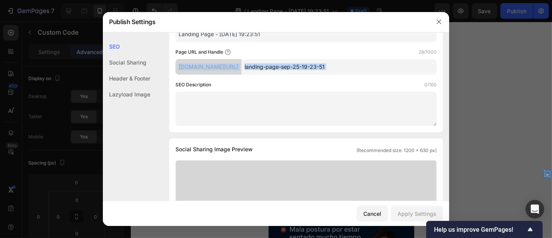
scroll to position [61, 0]
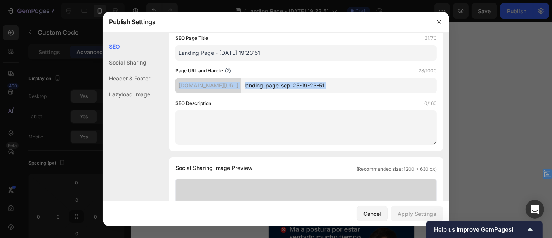
click at [349, 88] on input "landing-page-sep-25-19-23-51" at bounding box center [338, 86] width 195 height 16
drag, startPoint x: 368, startPoint y: 84, endPoint x: 267, endPoint y: 88, distance: 100.6
click at [267, 88] on div "che92i-x0.myshopify.com/pages/ landing-page-sep-25-19-23-51" at bounding box center [305, 86] width 261 height 16
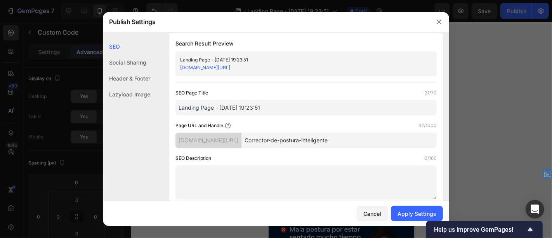
scroll to position [0, 0]
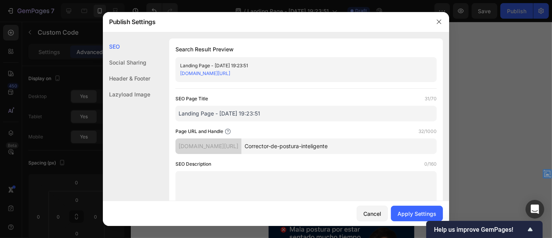
type input "Corrector-de-postura-inteligente"
click at [279, 114] on input "Landing Page - [DATE] 19:23:51" at bounding box center [305, 114] width 261 height 16
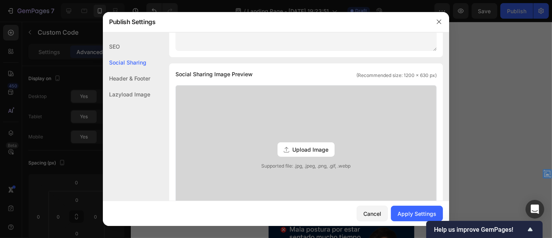
scroll to position [165, 0]
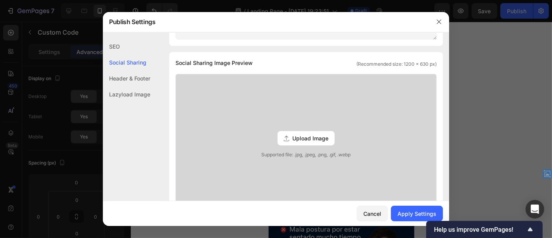
type input "Correctorde Postura inteligente"
click at [301, 131] on div "Upload Image" at bounding box center [305, 138] width 57 height 14
click at [0, 0] on input "Upload Image Supported file: .jpg, .jpeg, .png, .gif, .webp" at bounding box center [0, 0] width 0 height 0
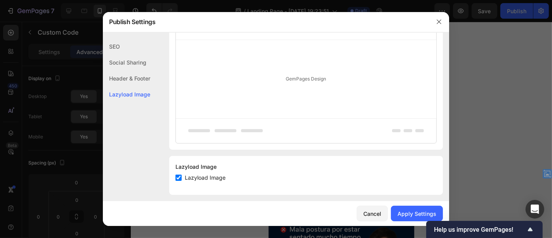
scroll to position [446, 0]
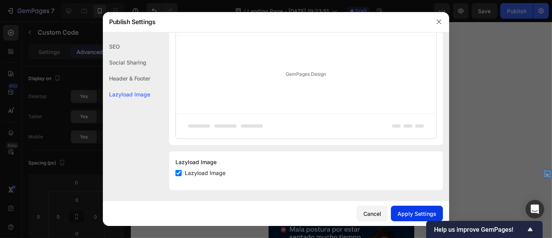
click at [409, 212] on div "Apply Settings" at bounding box center [416, 213] width 39 height 8
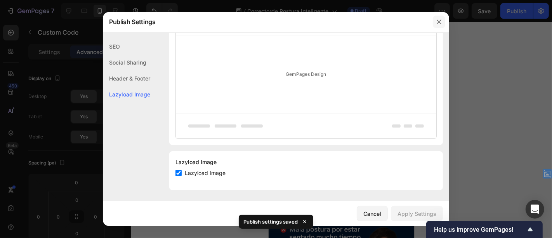
click at [436, 19] on icon "button" at bounding box center [439, 22] width 6 height 6
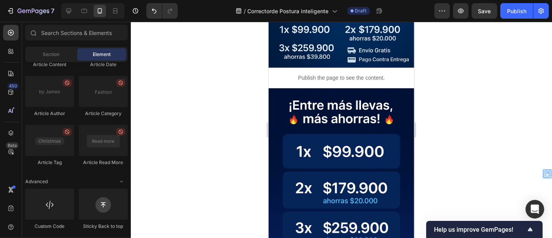
scroll to position [216, 0]
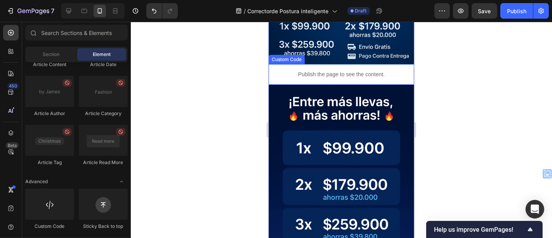
click at [368, 70] on p "Publish the page to see the content." at bounding box center [341, 74] width 146 height 8
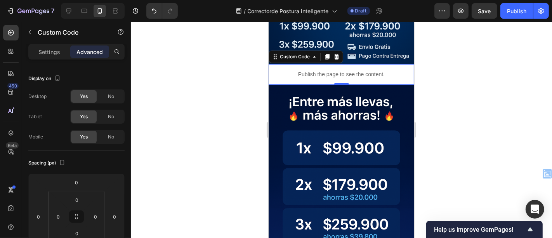
click at [333, 70] on p "Publish the page to see the content." at bounding box center [341, 74] width 146 height 8
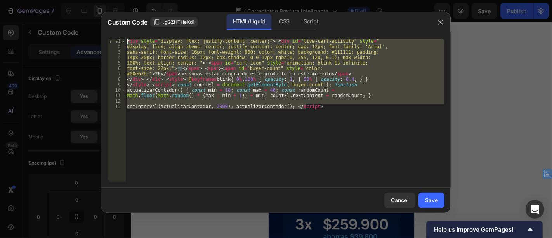
drag, startPoint x: 325, startPoint y: 109, endPoint x: 94, endPoint y: 28, distance: 245.5
click at [94, 28] on div "Custom Code .gGZHTHeXd1 HTML/Liquid CSS Script setInterval(actualizarContador, …" at bounding box center [276, 119] width 552 height 238
click at [343, 116] on div "< div style = "display: flex; justify-content: center;" > < div id = "live-cart…" at bounding box center [284, 109] width 319 height 143
drag, startPoint x: 333, startPoint y: 113, endPoint x: 85, endPoint y: 21, distance: 263.9
click at [85, 21] on div "Custom Code .gGZHTHeXd1 HTML/Liquid CSS Script setInterval(actualizarContador, …" at bounding box center [276, 119] width 552 height 238
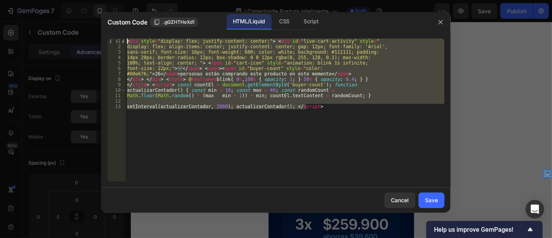
type textarea "<div style="display: flex; justify-content: center;"> <div id="live-cart-activi…"
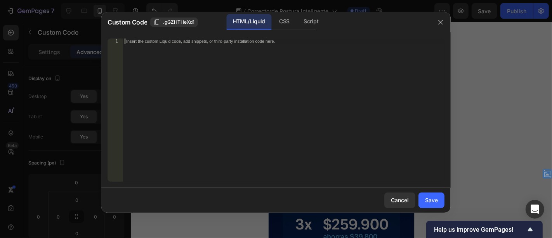
scroll to position [80, 0]
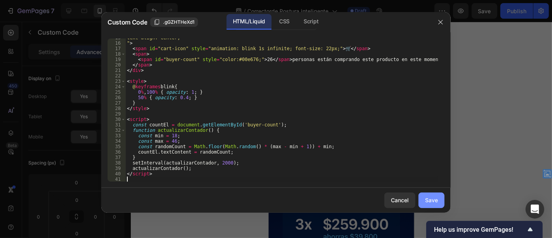
click at [426, 202] on div "Save" at bounding box center [431, 200] width 13 height 8
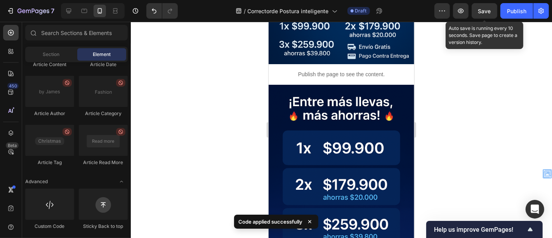
click at [487, 13] on span "Save" at bounding box center [484, 11] width 13 height 7
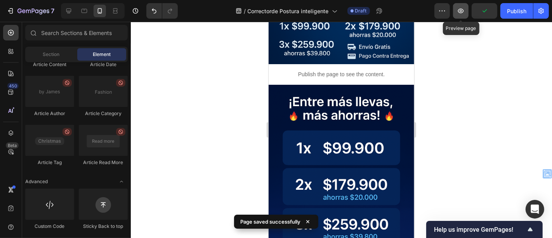
click at [468, 10] on button "button" at bounding box center [461, 11] width 16 height 16
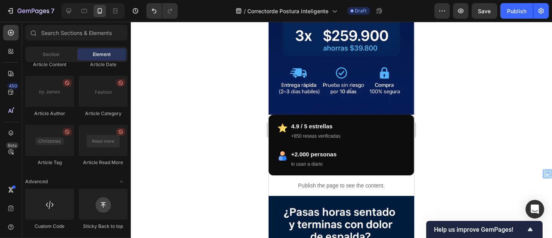
scroll to position [459, 0]
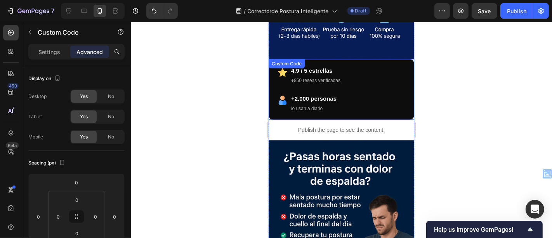
click at [344, 69] on div "4.9 / 5 estrellas +850 reseas verificadas +2.000 personas lo usan a diario" at bounding box center [340, 89] width 127 height 47
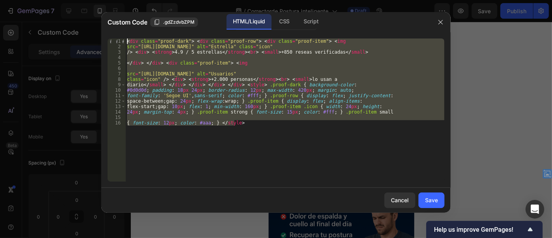
drag, startPoint x: 243, startPoint y: 126, endPoint x: 101, endPoint y: 19, distance: 177.4
click at [101, 19] on div "Custom Code .gdZzdvbZPM HTML/Liquid CSS Script { font-size: 12px; color: #aaa; …" at bounding box center [276, 119] width 552 height 238
type textarea "<div class="proof-dark"> <div class="proof-row"> <div class="proof-item"> <img …"
paste textarea
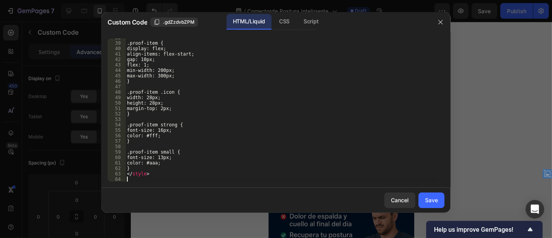
scroll to position [204, 0]
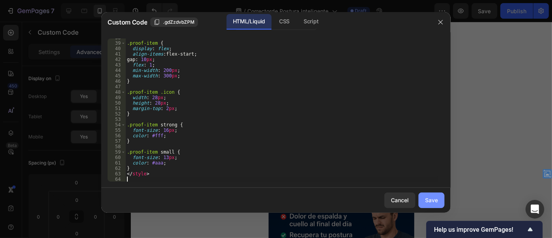
click at [433, 202] on div "Save" at bounding box center [431, 200] width 13 height 8
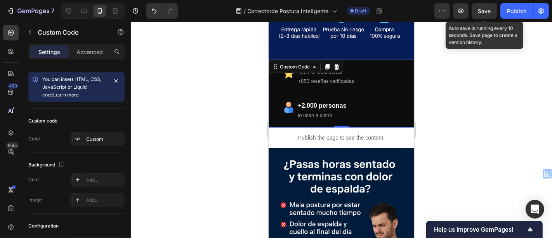
click at [479, 15] on div "Save" at bounding box center [484, 11] width 13 height 8
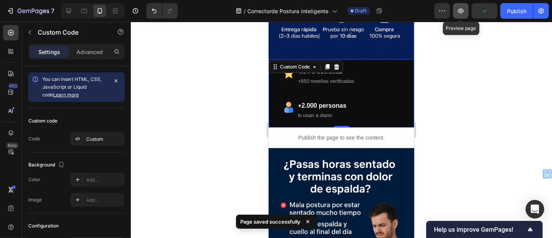
click at [465, 15] on button "button" at bounding box center [461, 11] width 16 height 16
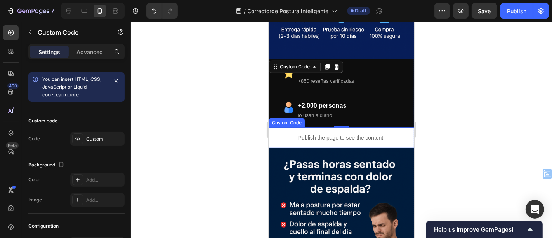
click at [328, 127] on div "Publish the page to see the content." at bounding box center [341, 137] width 146 height 21
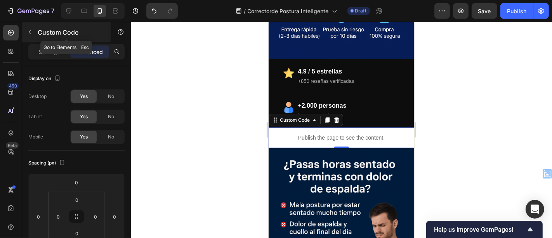
click at [32, 29] on icon "button" at bounding box center [30, 32] width 6 height 6
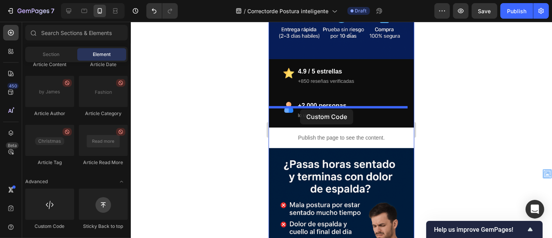
drag, startPoint x: 328, startPoint y: 220, endPoint x: 300, endPoint y: 109, distance: 114.6
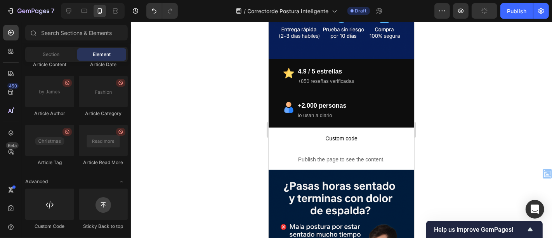
scroll to position [485, 0]
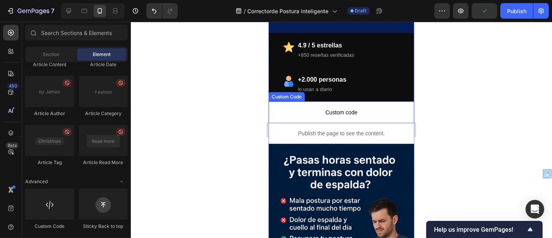
click at [387, 107] on span "Custom code" at bounding box center [341, 111] width 146 height 9
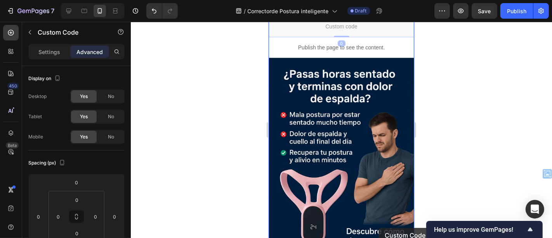
scroll to position [637, 0]
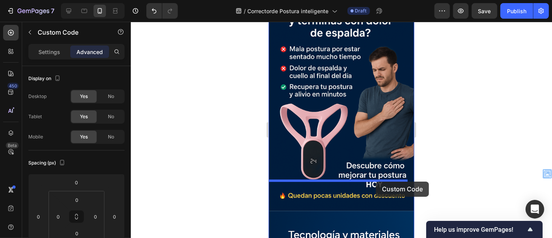
drag, startPoint x: 381, startPoint y: 91, endPoint x: 375, endPoint y: 181, distance: 90.2
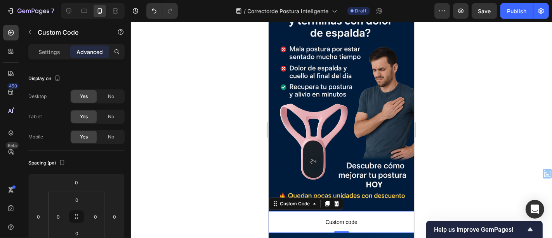
click at [349, 217] on span "Custom code" at bounding box center [341, 221] width 146 height 9
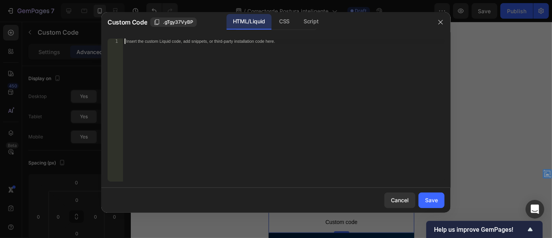
click at [241, 76] on div "Insert the custom Liquid code, add snippets, or third-party installation code h…" at bounding box center [283, 115] width 321 height 154
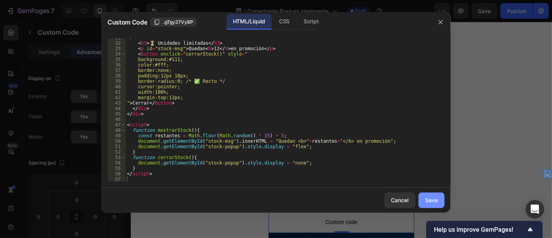
click at [432, 199] on div "Save" at bounding box center [431, 200] width 13 height 8
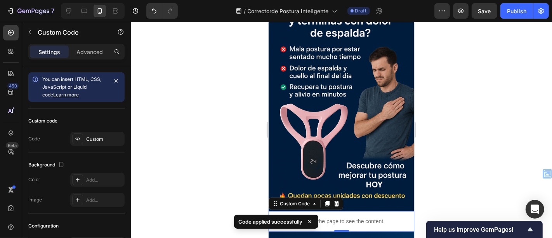
click at [487, 13] on span "Save" at bounding box center [484, 11] width 13 height 7
click at [465, 12] on icon "button" at bounding box center [461, 11] width 8 height 8
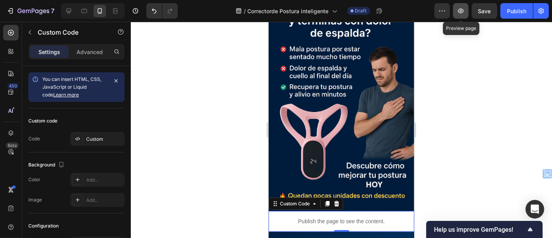
click at [460, 11] on icon "button" at bounding box center [461, 11] width 8 height 8
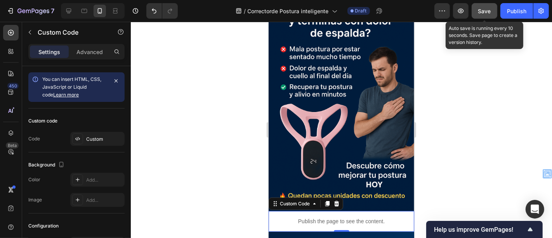
click at [478, 10] on button "Save" at bounding box center [485, 11] width 26 height 16
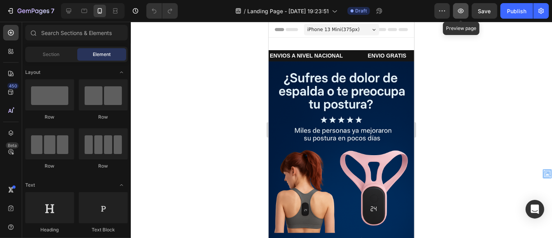
click at [465, 10] on icon "button" at bounding box center [461, 11] width 8 height 8
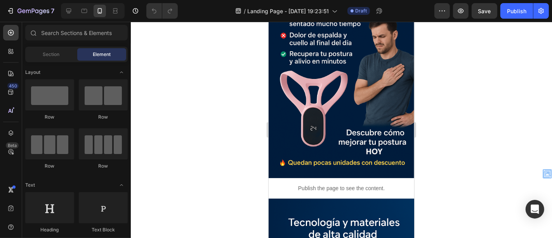
scroll to position [760, 0]
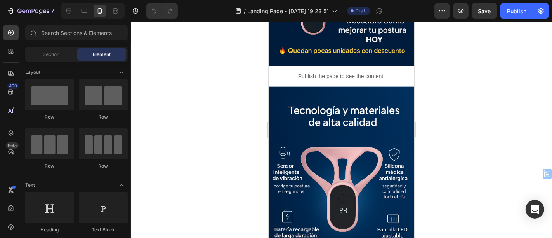
drag, startPoint x: 412, startPoint y: 43, endPoint x: 685, endPoint y: 128, distance: 285.6
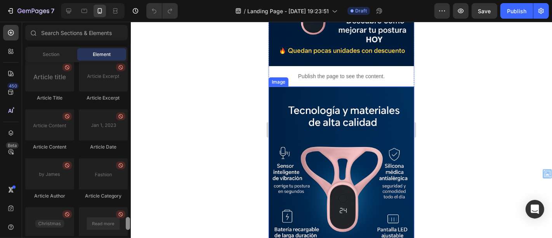
scroll to position [2126, 0]
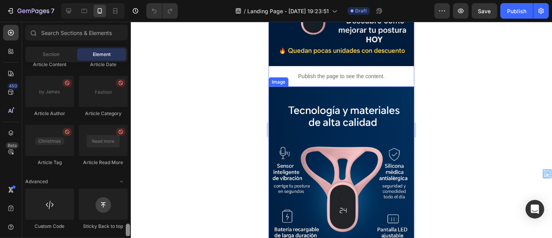
drag, startPoint x: 127, startPoint y: 69, endPoint x: 126, endPoint y: 235, distance: 165.3
click at [126, 235] on div at bounding box center [128, 229] width 4 height 13
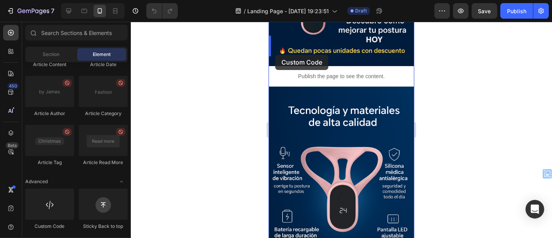
drag, startPoint x: 328, startPoint y: 226, endPoint x: 275, endPoint y: 54, distance: 179.8
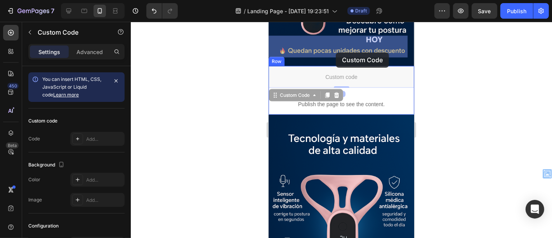
scroll to position [746, 0]
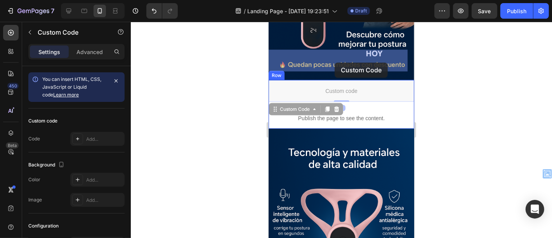
drag, startPoint x: 336, startPoint y: 43, endPoint x: 334, endPoint y: 62, distance: 19.2
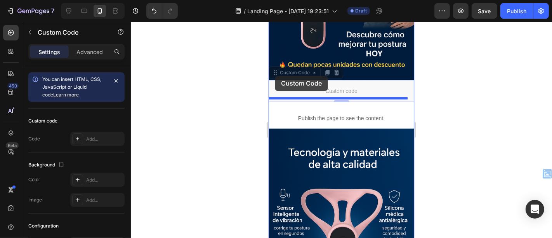
drag, startPoint x: 274, startPoint y: 42, endPoint x: 274, endPoint y: 75, distance: 33.8
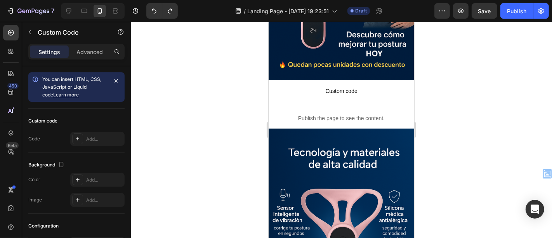
click at [345, 80] on p "Custom code" at bounding box center [341, 91] width 146 height 22
click at [298, 86] on span "Custom code" at bounding box center [341, 90] width 146 height 9
click at [345, 86] on span "Custom code" at bounding box center [341, 90] width 146 height 9
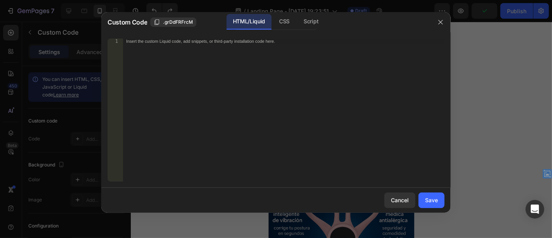
click at [260, 56] on div "Insert the custom Liquid code, add snippets, or third-party installation code h…" at bounding box center [283, 115] width 321 height 154
paste textarea "shipmentCount; } setInterval(updateShipments, 5000); // cada 5 segundos </scrip…"
type textarea "shipmentCount; } setInterval(updateShipments, 5000); // cada 5 segundos </scrip…"
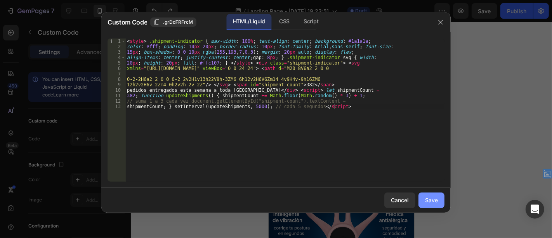
click at [427, 199] on div "Save" at bounding box center [431, 200] width 13 height 8
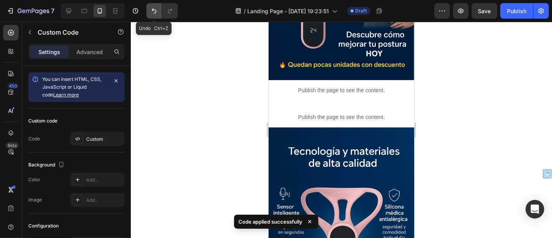
click at [155, 13] on icon "Undo/Redo" at bounding box center [154, 11] width 5 height 5
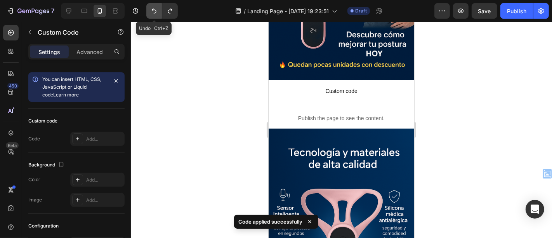
click at [155, 13] on icon "Undo/Redo" at bounding box center [154, 11] width 5 height 5
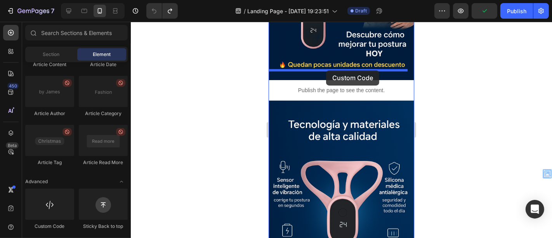
drag, startPoint x: 318, startPoint y: 226, endPoint x: 326, endPoint y: 70, distance: 156.2
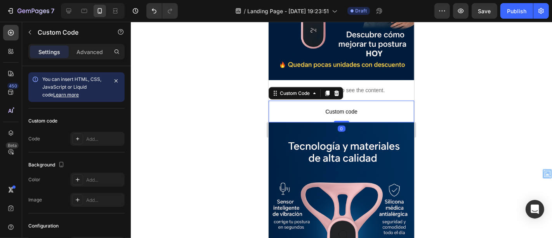
click at [338, 106] on span "Custom code" at bounding box center [341, 110] width 146 height 9
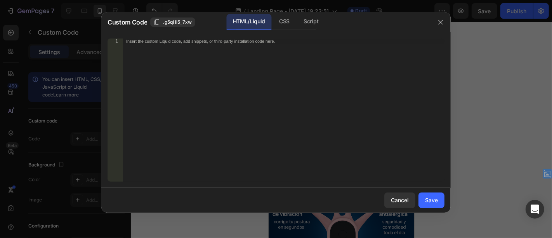
click at [257, 52] on div "Insert the custom Liquid code, add snippets, or third-party installation code h…" at bounding box center [283, 115] width 321 height 154
paste textarea "shipmentCount; } setInterval(updateShipments, 5000); // cada 5 segundos </scrip…"
type textarea "shipmentCount; } setInterval(updateShipments, 5000); // cada 5 segundos </scrip…"
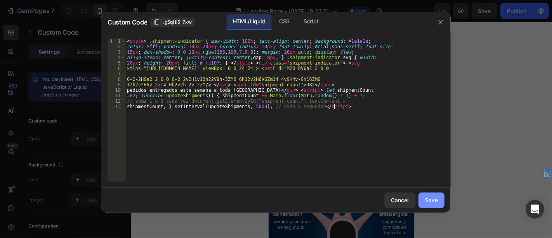
click at [430, 198] on div "Save" at bounding box center [431, 200] width 13 height 8
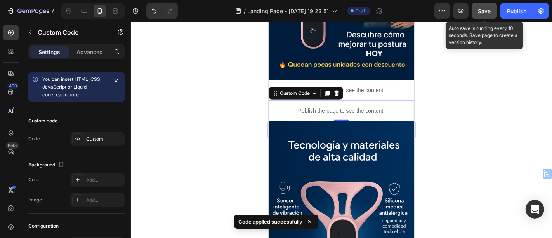
click at [489, 8] on span "Save" at bounding box center [484, 11] width 13 height 7
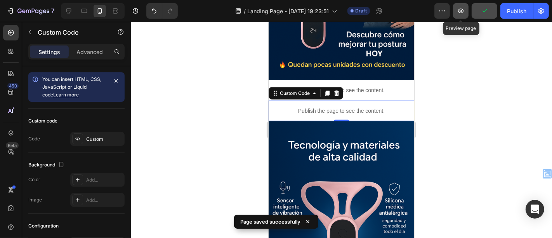
click at [465, 14] on button "button" at bounding box center [461, 11] width 16 height 16
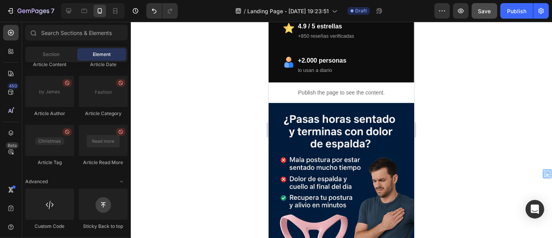
scroll to position [487, 0]
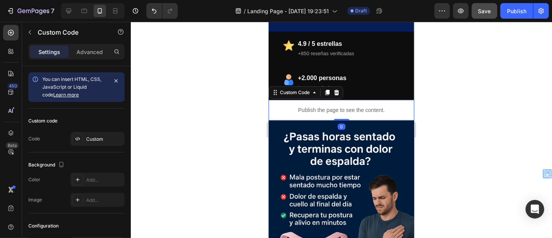
click at [352, 106] on p "Publish the page to see the content." at bounding box center [341, 110] width 146 height 8
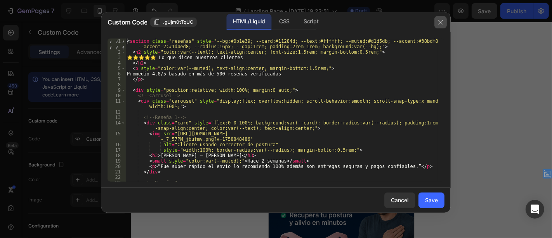
click at [439, 24] on icon "button" at bounding box center [440, 22] width 6 height 6
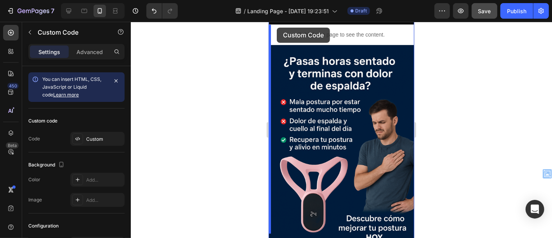
scroll to position [474, 0]
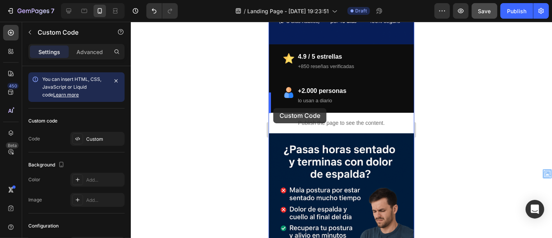
drag, startPoint x: 272, startPoint y: 144, endPoint x: 273, endPoint y: 107, distance: 36.5
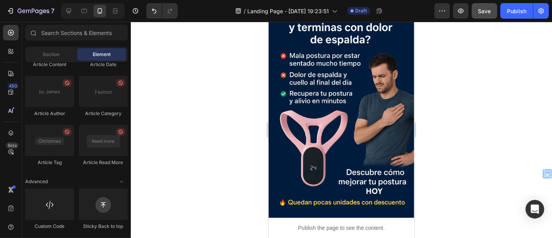
scroll to position [642, 0]
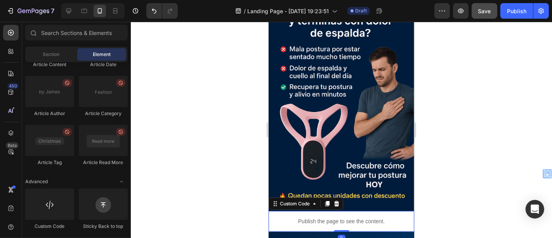
click at [279, 217] on p "Publish the page to see the content." at bounding box center [341, 221] width 146 height 8
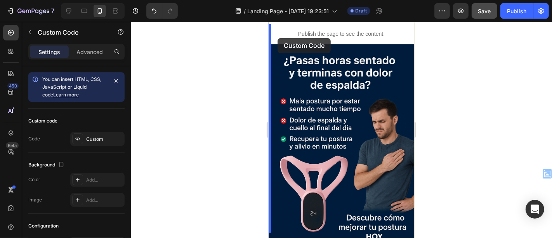
scroll to position [521, 0]
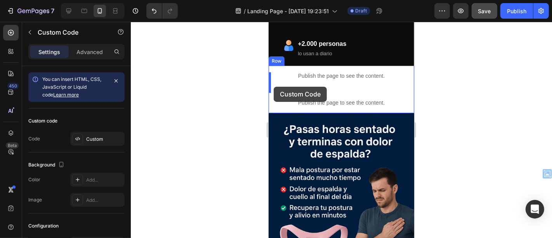
drag, startPoint x: 275, startPoint y: 172, endPoint x: 273, endPoint y: 86, distance: 85.8
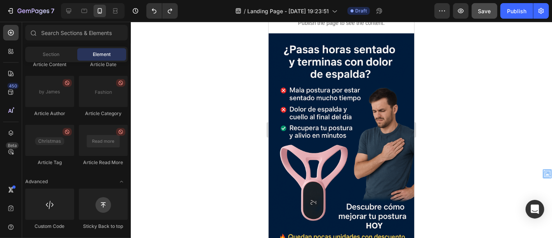
scroll to position [640, 0]
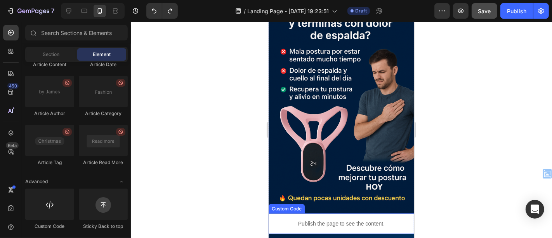
click at [275, 219] on p "Publish the page to see the content." at bounding box center [341, 223] width 146 height 8
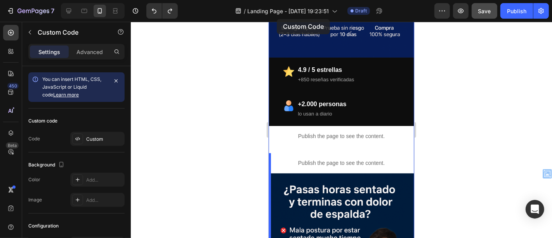
scroll to position [447, 0]
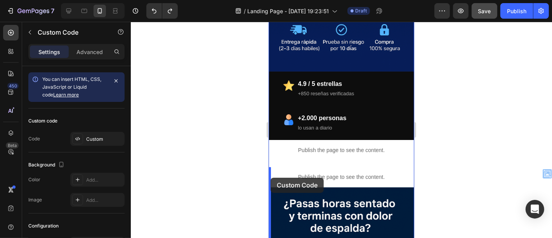
drag, startPoint x: 273, startPoint y: 174, endPoint x: 270, endPoint y: 177, distance: 4.7
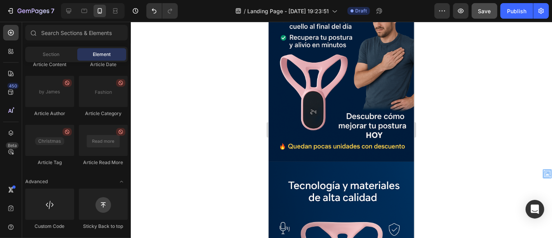
scroll to position [739, 0]
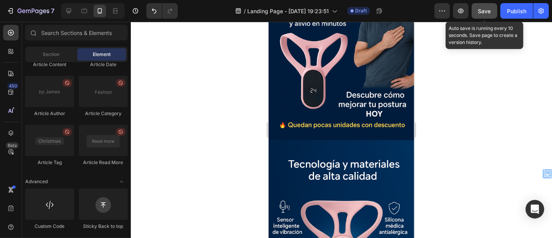
click at [479, 13] on span "Save" at bounding box center [484, 11] width 13 height 7
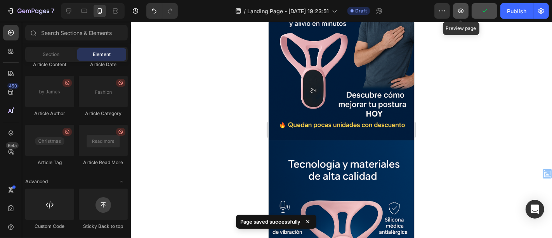
click at [462, 12] on icon "button" at bounding box center [461, 11] width 8 height 8
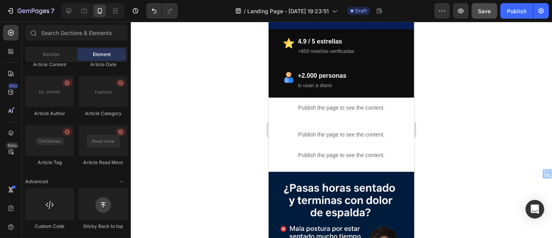
scroll to position [564, 0]
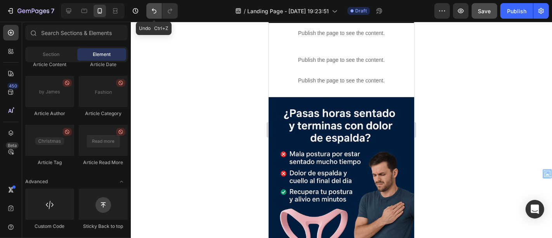
click at [153, 10] on icon "Undo/Redo" at bounding box center [154, 11] width 8 height 8
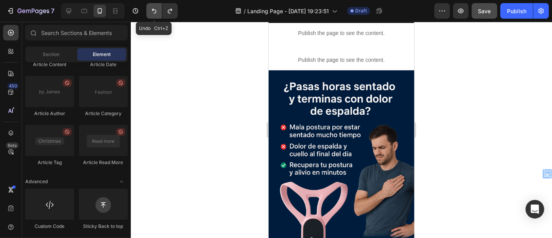
click at [153, 10] on icon "Undo/Redo" at bounding box center [154, 11] width 8 height 8
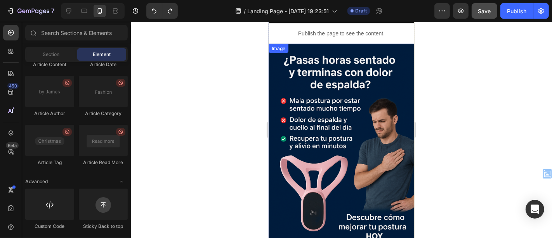
scroll to position [560, 0]
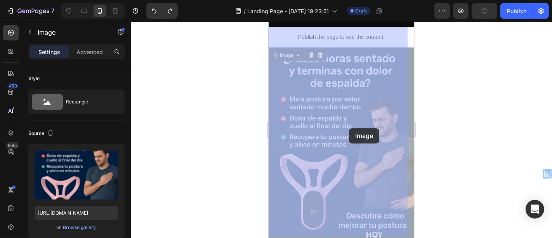
drag, startPoint x: 346, startPoint y: 89, endPoint x: 348, endPoint y: 128, distance: 38.9
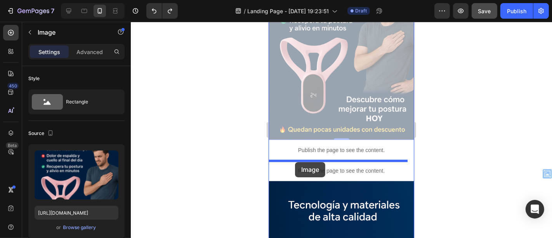
drag, startPoint x: 277, startPoint y: 35, endPoint x: 295, endPoint y: 161, distance: 128.0
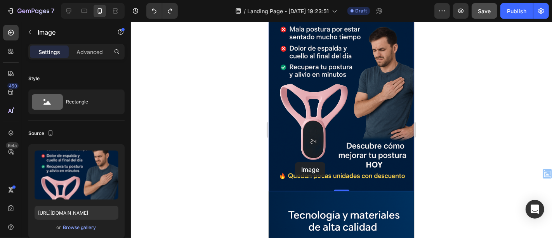
scroll to position [468, 0]
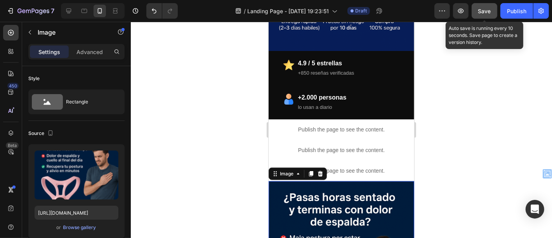
click at [487, 8] on span "Save" at bounding box center [484, 11] width 13 height 7
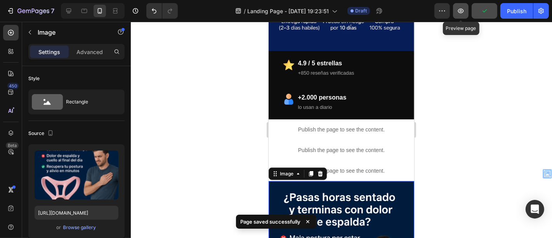
click at [461, 12] on icon "button" at bounding box center [460, 11] width 2 height 2
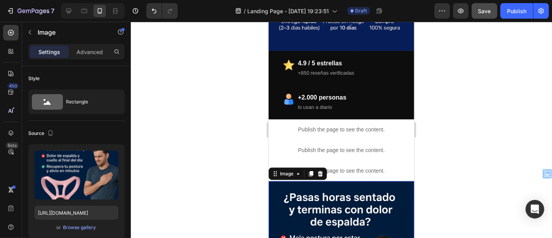
click at [206, 85] on div at bounding box center [341, 130] width 421 height 216
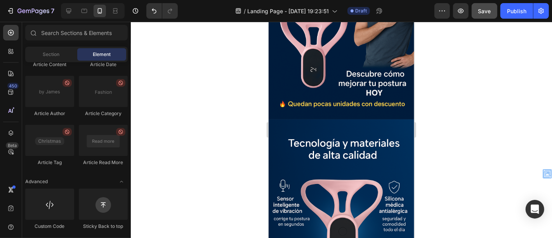
scroll to position [765, 0]
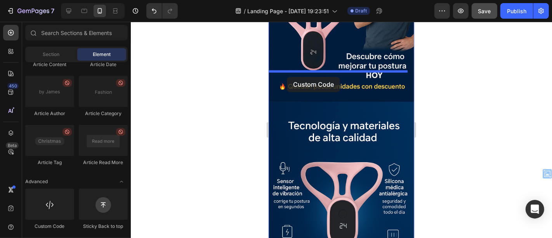
drag, startPoint x: 312, startPoint y: 223, endPoint x: 287, endPoint y: 78, distance: 146.8
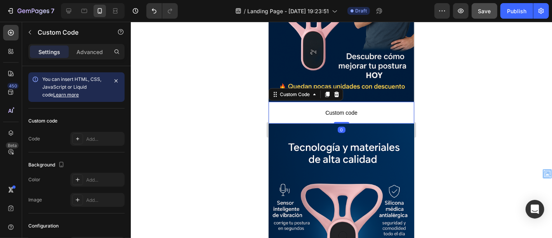
click at [329, 107] on span "Custom code" at bounding box center [341, 111] width 146 height 9
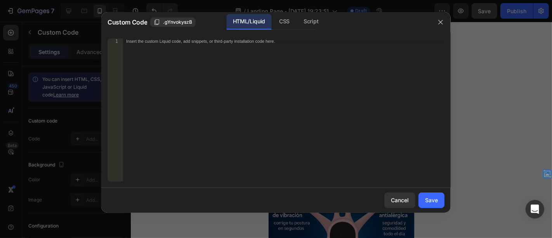
click at [204, 38] on div "1 Insert the custom Liquid code, add snippets, or third-party installation code…" at bounding box center [275, 109] width 349 height 155
click at [201, 42] on div "Insert the custom Liquid code, add snippets, or third-party installation code h…" at bounding box center [267, 40] width 283 height 5
paste textarea "mostrarNotificacion(); setInterval(mostrarNotificacion, 6000); </script> </body…"
type textarea "mostrarNotificacion(); setInterval(mostrarNotificacion, 6000); </script> </body…"
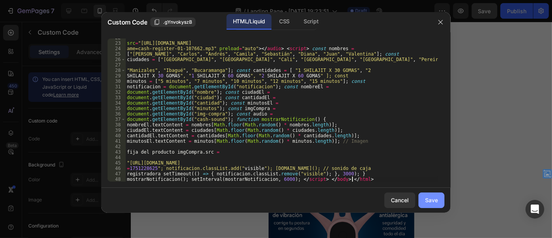
click at [432, 202] on div "Save" at bounding box center [431, 200] width 13 height 8
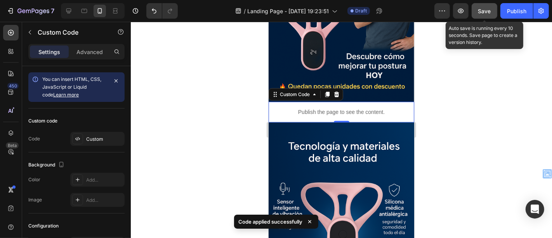
click at [483, 17] on button "Save" at bounding box center [485, 11] width 26 height 16
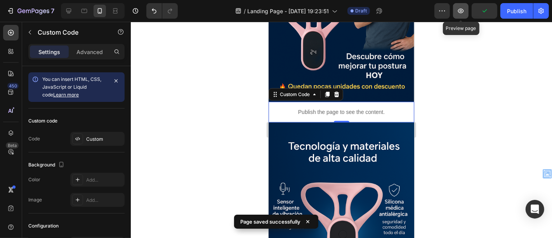
click at [459, 12] on icon "button" at bounding box center [461, 11] width 8 height 8
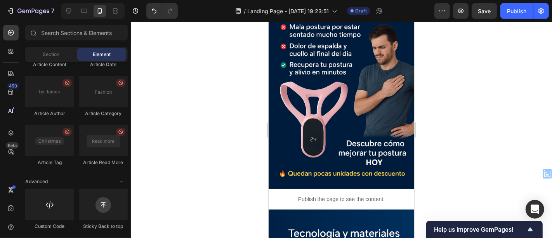
drag, startPoint x: 409, startPoint y: 99, endPoint x: 684, endPoint y: 114, distance: 275.6
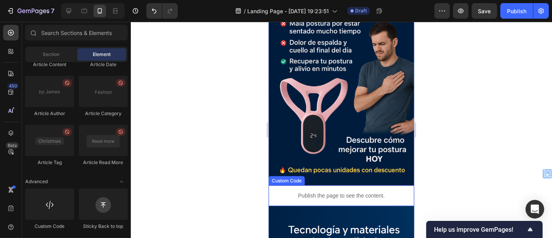
click at [358, 185] on div "Publish the page to see the content." at bounding box center [341, 195] width 146 height 21
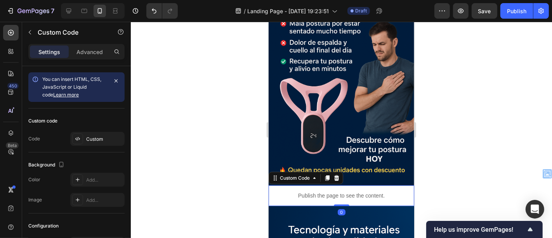
click at [355, 191] on p "Publish the page to see the content." at bounding box center [341, 195] width 146 height 8
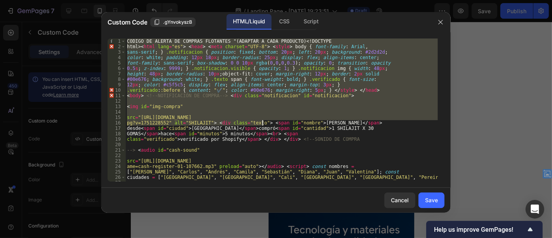
scroll to position [117, 0]
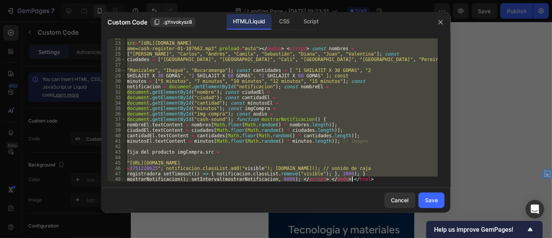
drag, startPoint x: 128, startPoint y: 40, endPoint x: 373, endPoint y: 210, distance: 297.9
click at [373, 210] on div "Custom Code .gYnvokyszB HTML/Liquid CSS Script CODIGO DE ALERTA DE COMPRAS FLOT…" at bounding box center [275, 112] width 349 height 200
type textarea "registradora setTimeout(() => { notificacion.classList.remove("visible"); }, 30…"
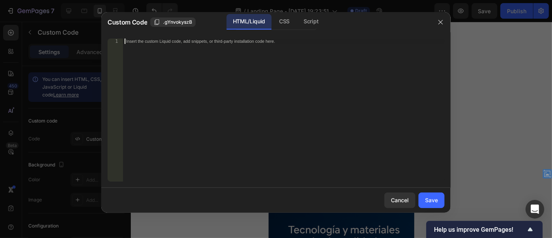
click at [340, 109] on div "Insert the custom Liquid code, add snippets, or third-party installation code h…" at bounding box center [283, 115] width 321 height 154
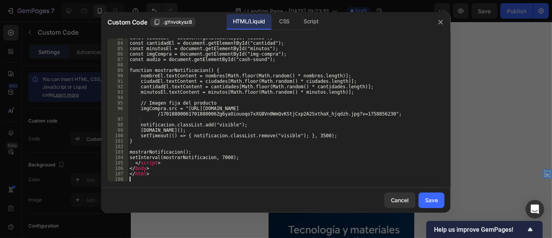
scroll to position [471, 0]
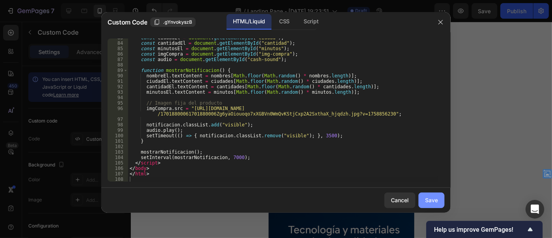
click at [441, 201] on button "Save" at bounding box center [431, 200] width 26 height 16
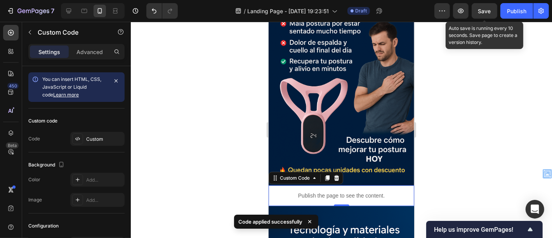
click at [485, 14] on span "Save" at bounding box center [484, 11] width 13 height 7
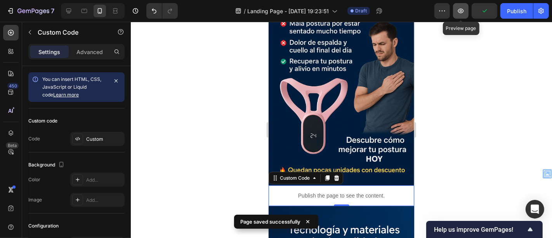
click at [465, 13] on icon "button" at bounding box center [461, 11] width 8 height 8
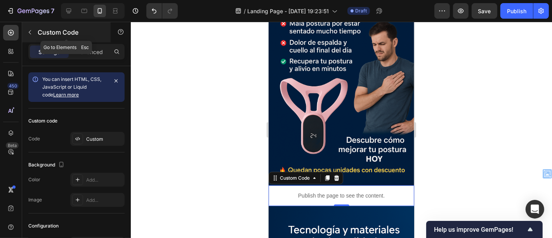
click at [33, 30] on icon "button" at bounding box center [30, 32] width 6 height 6
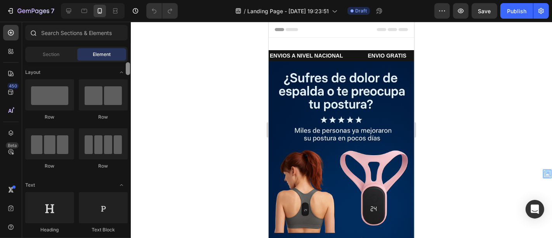
drag, startPoint x: 128, startPoint y: 70, endPoint x: 129, endPoint y: 42, distance: 27.9
click at [129, 42] on div "Sections(18) Elements(83) Section Element Hero Section Product Detail Brands Tr…" at bounding box center [76, 130] width 109 height 211
drag, startPoint x: 127, startPoint y: 67, endPoint x: 130, endPoint y: 42, distance: 25.8
click at [130, 42] on div "Sections(18) Elements(83) Section Element Hero Section Product Detail Brands Tr…" at bounding box center [76, 130] width 109 height 211
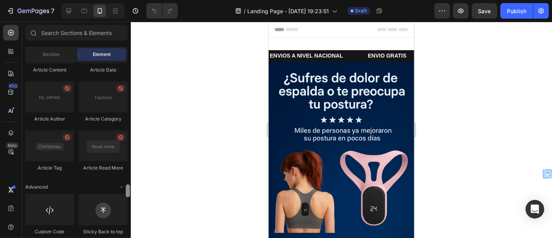
scroll to position [2126, 0]
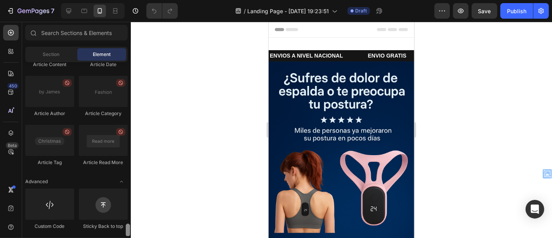
drag, startPoint x: 127, startPoint y: 73, endPoint x: 125, endPoint y: 241, distance: 167.7
click at [125, 0] on html "7 / Landing Page - [DATE] 19:23:51 Draft Preview Save Publish 450 Beta Sections…" at bounding box center [276, 0] width 552 height 0
drag, startPoint x: 47, startPoint y: 209, endPoint x: 209, endPoint y: 140, distance: 176.0
click at [209, 0] on div "7 / Landing Page - [DATE] 19:23:51 Draft Preview Save Publish 450 Beta Sections…" at bounding box center [276, 0] width 552 height 0
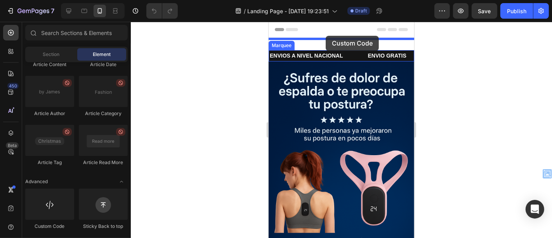
drag, startPoint x: 319, startPoint y: 230, endPoint x: 325, endPoint y: 35, distance: 194.9
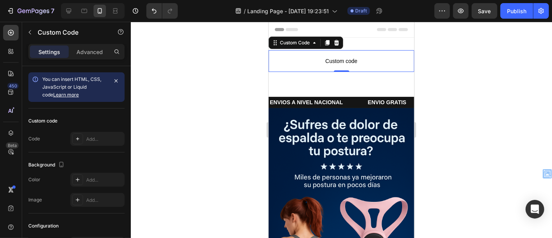
click at [327, 68] on p "Custom code" at bounding box center [341, 61] width 146 height 22
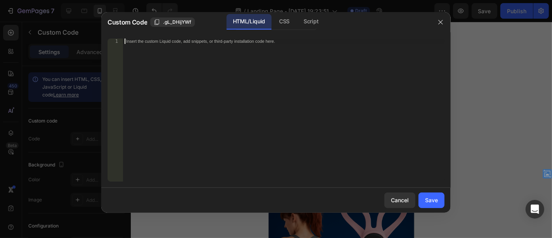
click at [280, 85] on div "Insert the custom Liquid code, add snippets, or third-party installation code h…" at bounding box center [283, 115] width 321 height 154
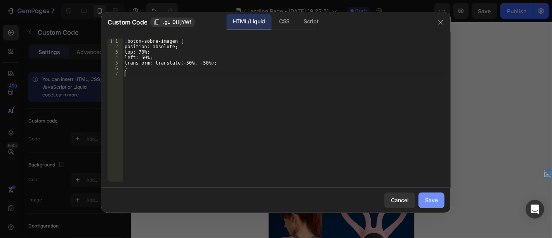
click at [431, 195] on button "Save" at bounding box center [431, 200] width 26 height 16
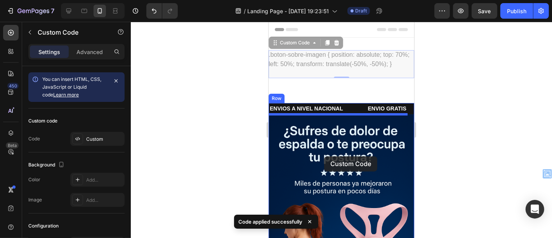
drag, startPoint x: 276, startPoint y: 43, endPoint x: 324, endPoint y: 156, distance: 122.0
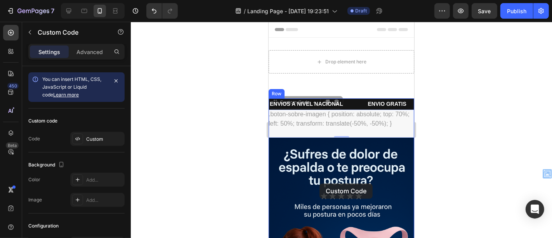
drag, startPoint x: 275, startPoint y: 102, endPoint x: 319, endPoint y: 183, distance: 91.9
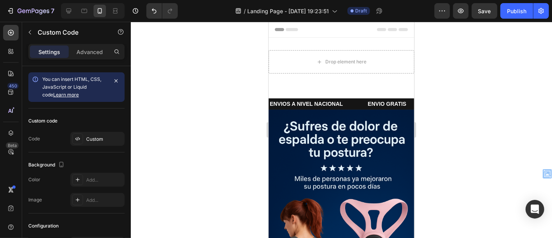
drag, startPoint x: 533, startPoint y: 94, endPoint x: 470, endPoint y: 42, distance: 81.6
click at [470, 42] on div at bounding box center [341, 130] width 421 height 216
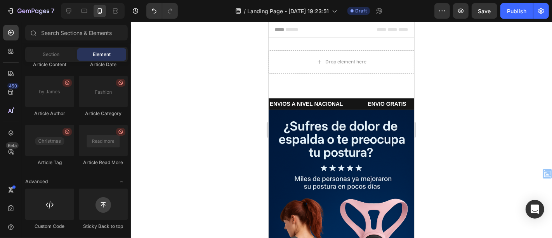
click at [470, 42] on div at bounding box center [341, 130] width 421 height 216
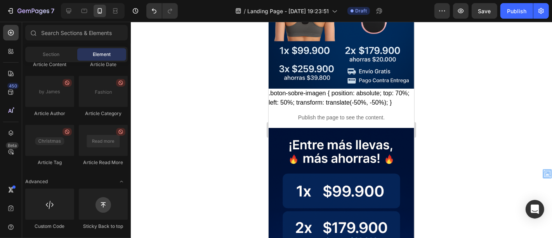
scroll to position [265, 0]
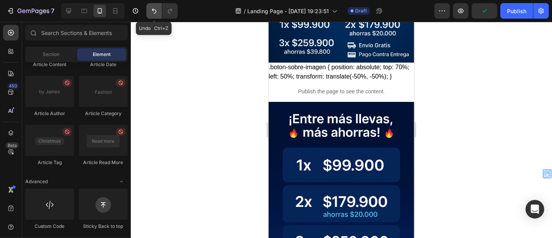
click at [155, 9] on icon "Undo/Redo" at bounding box center [154, 11] width 8 height 8
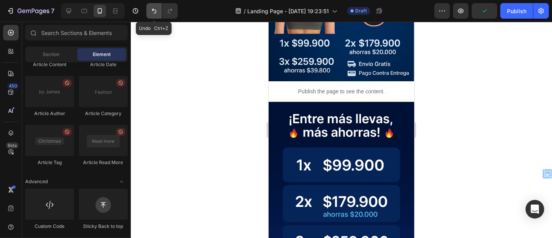
scroll to position [57, 0]
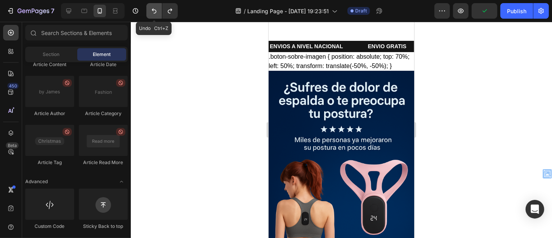
click at [155, 9] on icon "Undo/Redo" at bounding box center [154, 11] width 8 height 8
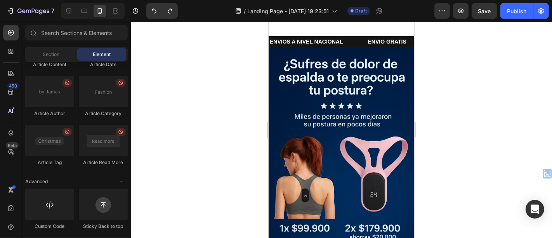
click at [207, 153] on div at bounding box center [341, 130] width 421 height 216
click at [71, 56] on div "Section" at bounding box center [51, 54] width 49 height 12
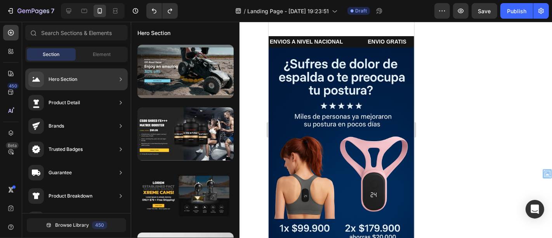
click at [81, 75] on div "Hero Section" at bounding box center [76, 79] width 102 height 22
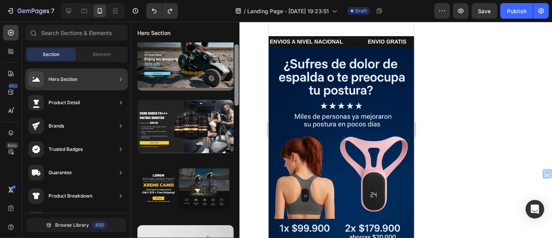
scroll to position [6, 0]
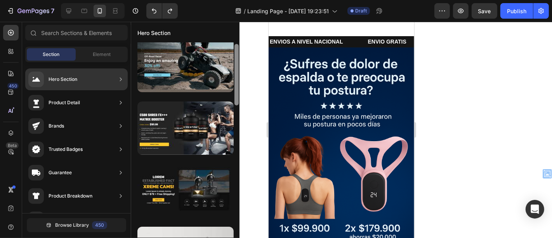
click at [236, 79] on div at bounding box center [236, 74] width 4 height 61
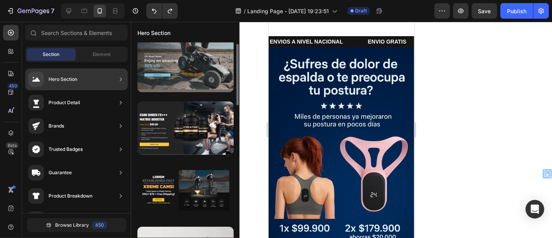
click at [196, 71] on div at bounding box center [185, 65] width 96 height 53
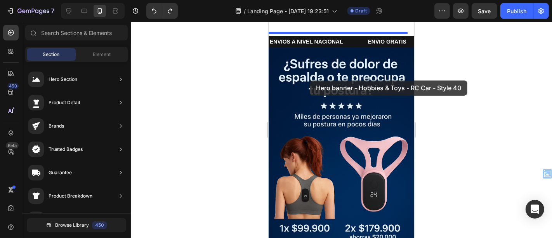
drag, startPoint x: 465, startPoint y: 92, endPoint x: 309, endPoint y: 80, distance: 156.1
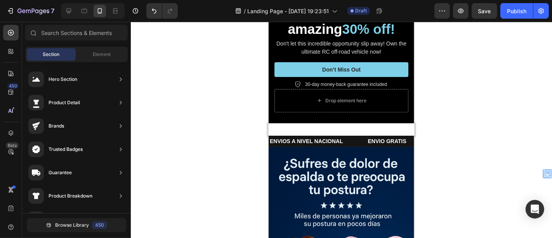
scroll to position [234, 0]
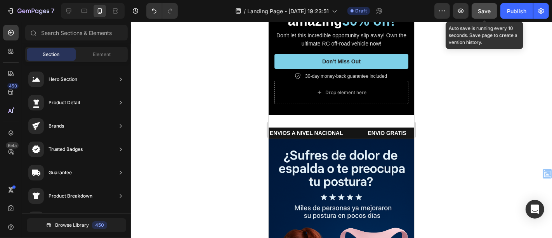
click at [476, 15] on button "Save" at bounding box center [485, 11] width 26 height 16
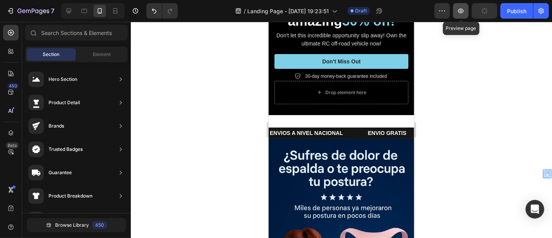
click at [459, 13] on icon "button" at bounding box center [461, 11] width 8 height 8
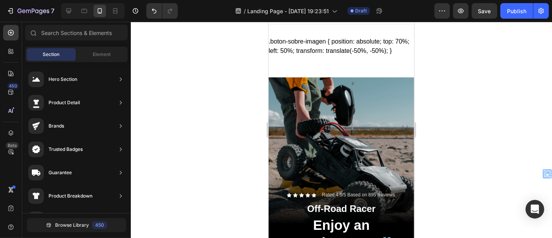
scroll to position [0, 0]
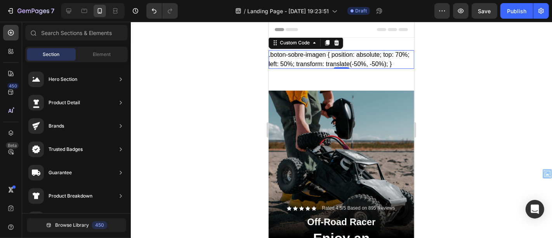
click at [340, 66] on div ".boton-sobre-imagen { position: absolute; top: 70%; left: 50%; transform: trans…" at bounding box center [341, 59] width 146 height 19
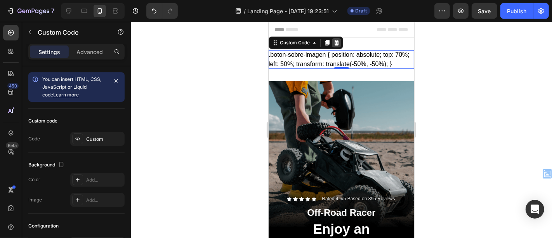
click at [336, 38] on div at bounding box center [335, 42] width 9 height 9
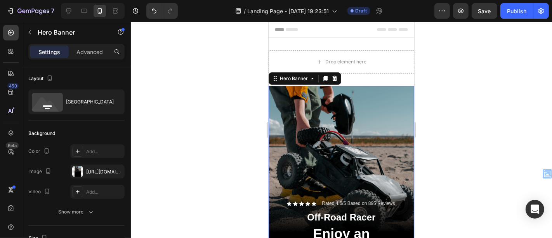
click at [456, 122] on div at bounding box center [341, 130] width 421 height 216
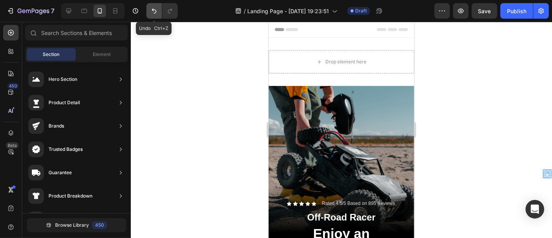
click at [151, 10] on icon "Undo/Redo" at bounding box center [154, 11] width 8 height 8
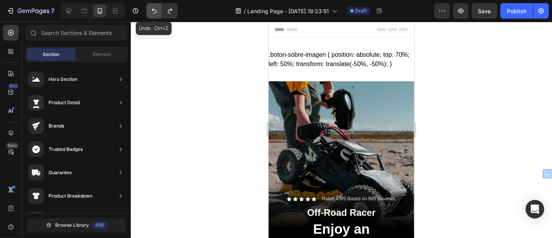
click at [151, 10] on icon "Undo/Redo" at bounding box center [154, 11] width 8 height 8
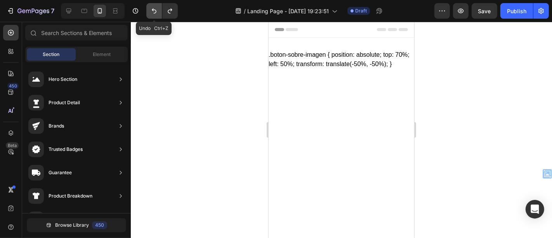
click at [151, 10] on icon "Undo/Redo" at bounding box center [154, 11] width 8 height 8
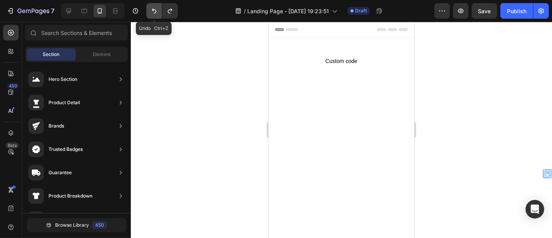
click at [151, 10] on icon "Undo/Redo" at bounding box center [154, 11] width 8 height 8
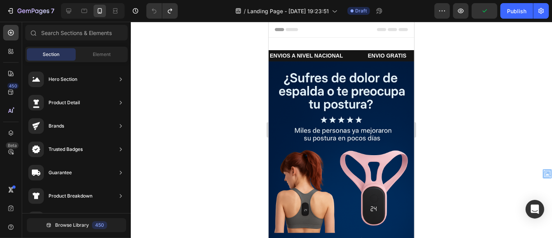
drag, startPoint x: 410, startPoint y: 34, endPoint x: 693, endPoint y: 43, distance: 283.1
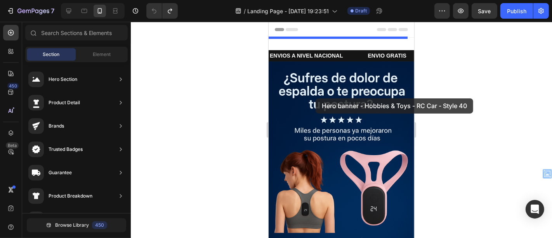
drag, startPoint x: 443, startPoint y: 87, endPoint x: 315, endPoint y: 98, distance: 128.6
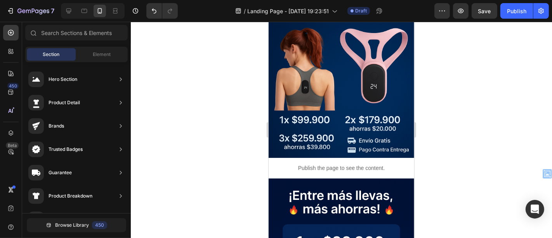
scroll to position [201, 0]
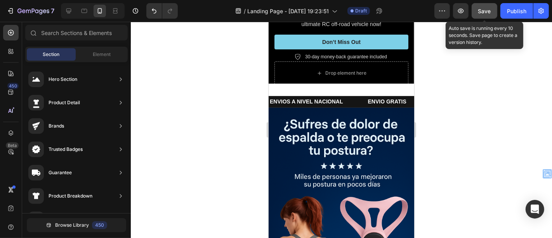
click at [483, 13] on span "Save" at bounding box center [484, 11] width 13 height 7
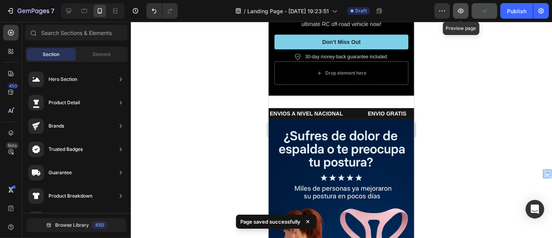
click at [461, 17] on button "button" at bounding box center [461, 11] width 16 height 16
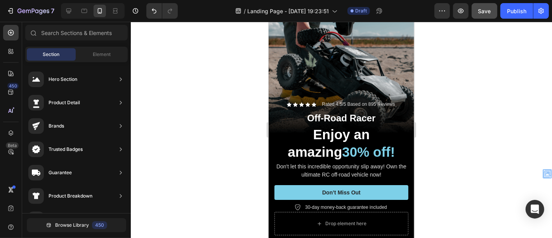
scroll to position [0, 0]
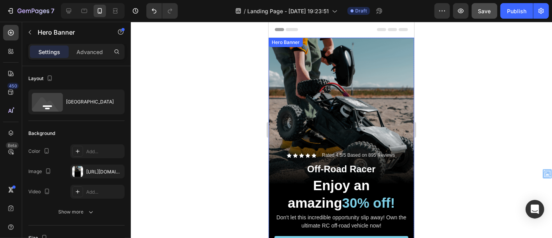
click at [377, 89] on div "Background Image" at bounding box center [341, 166] width 146 height 259
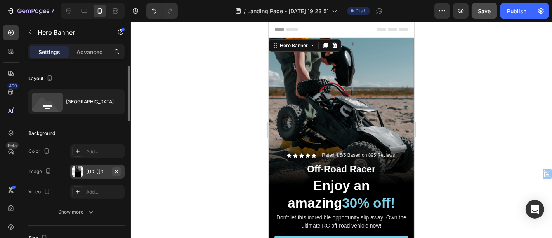
click at [117, 168] on icon "button" at bounding box center [116, 171] width 6 height 6
type input "Auto"
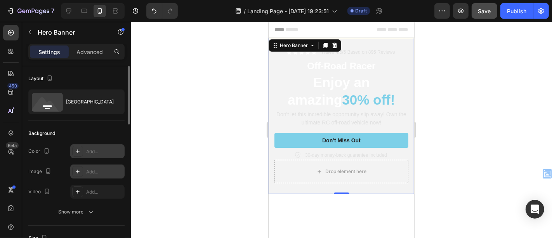
click at [87, 152] on div "Add..." at bounding box center [104, 151] width 36 height 7
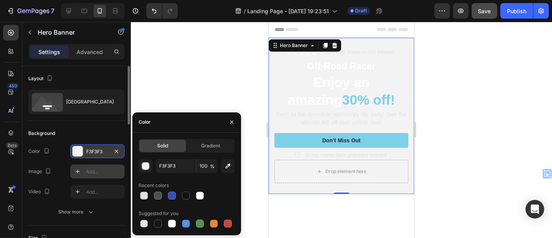
click at [84, 169] on div "Add..." at bounding box center [97, 171] width 54 height 14
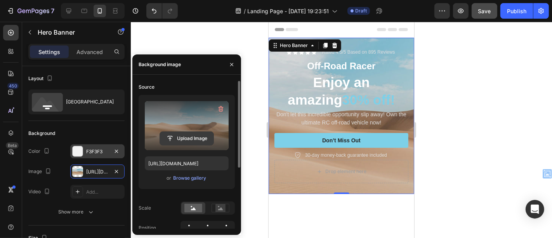
click at [184, 136] on input "file" at bounding box center [187, 138] width 54 height 13
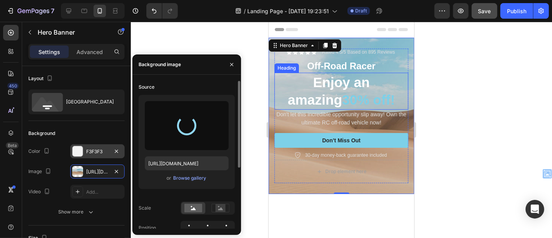
type input "[URL][DOMAIN_NAME]"
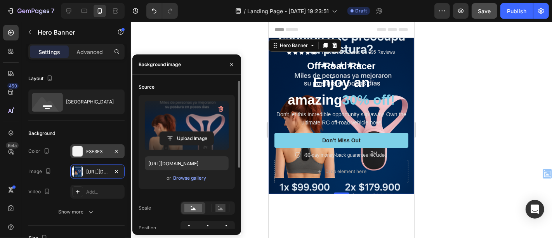
click at [428, 64] on div at bounding box center [341, 130] width 421 height 216
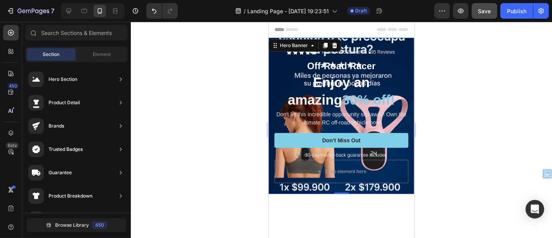
click at [365, 42] on div "Icon Icon Icon Icon Icon Icon List Rated 4.5/5 Based on 895 Reviews Text Block …" at bounding box center [341, 115] width 146 height 156
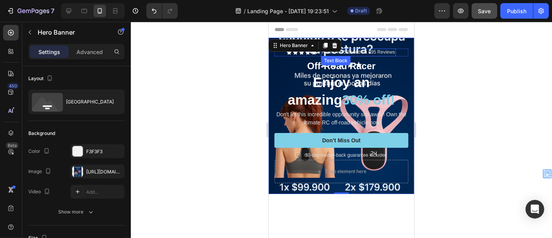
click at [351, 54] on div "Rated 4.5/5 Based on 895 Reviews Text Block" at bounding box center [358, 52] width 75 height 8
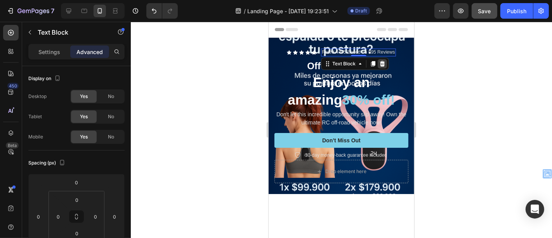
click at [380, 61] on icon at bounding box center [382, 62] width 5 height 5
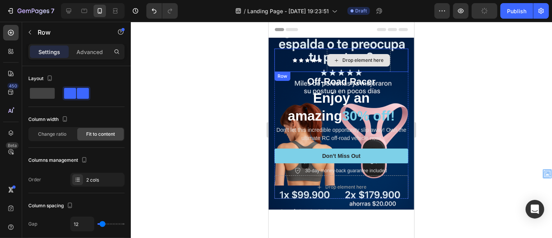
click at [355, 48] on div "Drop element here" at bounding box center [358, 59] width 64 height 23
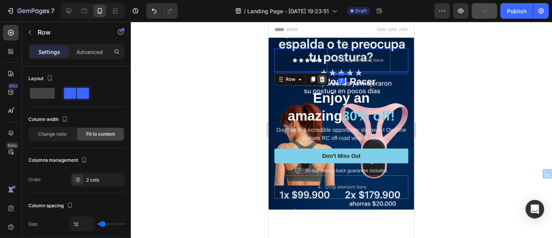
click at [321, 79] on icon at bounding box center [322, 79] width 6 height 6
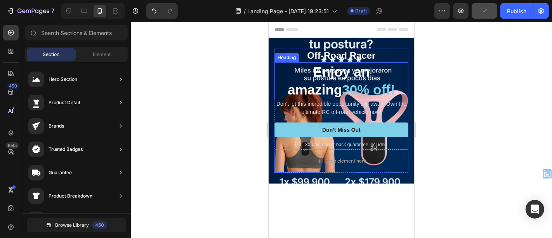
click at [333, 69] on div "Enjoy an amazing 30% off! Heading" at bounding box center [341, 80] width 134 height 37
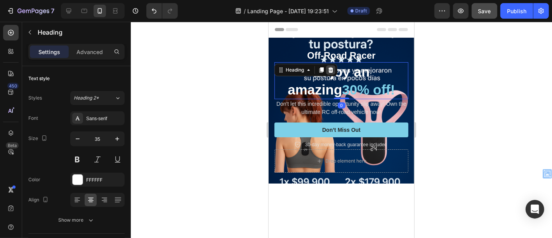
click at [332, 69] on icon at bounding box center [330, 69] width 5 height 5
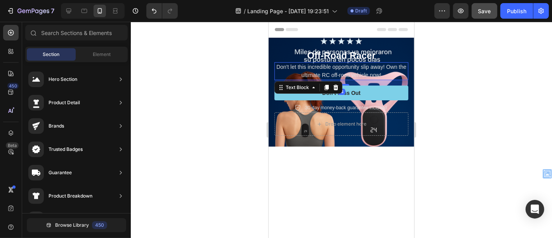
click at [335, 74] on p "Don't let this incredible opportunity slip away! Own the ultimate RC off-road v…" at bounding box center [341, 70] width 132 height 16
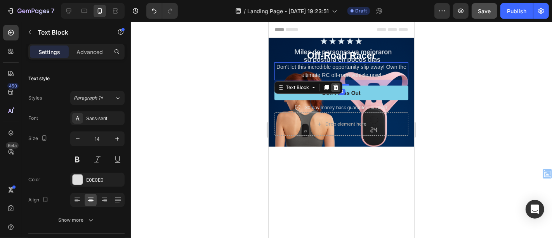
click at [334, 86] on icon at bounding box center [335, 86] width 5 height 5
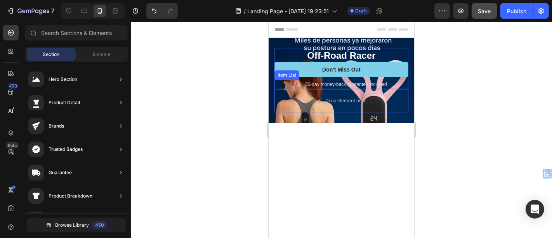
click at [336, 83] on p "30-day money-back guarantee included" at bounding box center [346, 83] width 82 height 7
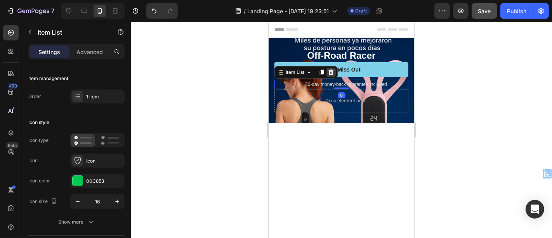
click at [332, 72] on icon at bounding box center [330, 71] width 5 height 5
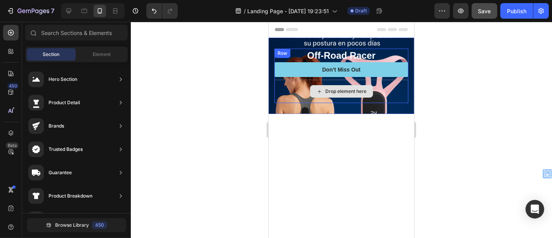
click at [336, 90] on div "Drop element here" at bounding box center [345, 91] width 41 height 6
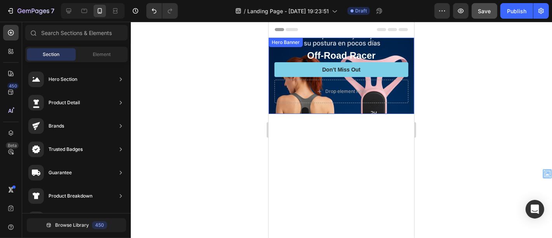
click at [375, 102] on div "Off-Road Racer Text Block Don’t Miss Out Button Drop element here Row" at bounding box center [341, 75] width 146 height 76
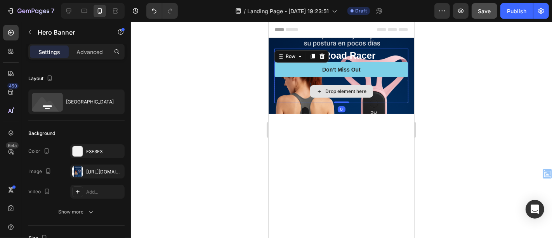
click at [378, 94] on div "Drop element here" at bounding box center [341, 90] width 134 height 23
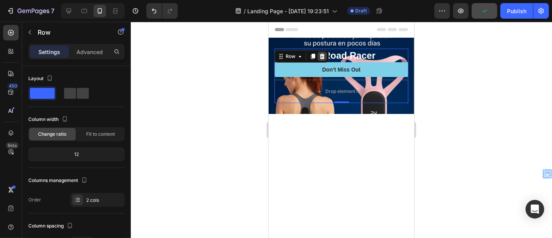
click at [322, 55] on icon at bounding box center [322, 56] width 6 height 6
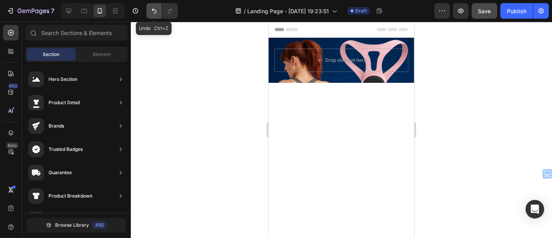
click at [158, 9] on button "Undo/Redo" at bounding box center [154, 11] width 16 height 16
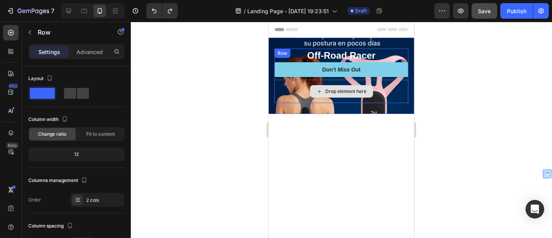
click at [396, 102] on div "Drop element here" at bounding box center [341, 90] width 134 height 23
click at [386, 91] on div "Drop element here" at bounding box center [341, 90] width 134 height 23
click at [324, 82] on div "Drop element here" at bounding box center [341, 90] width 134 height 23
click at [307, 80] on div "Drop element here" at bounding box center [341, 90] width 134 height 23
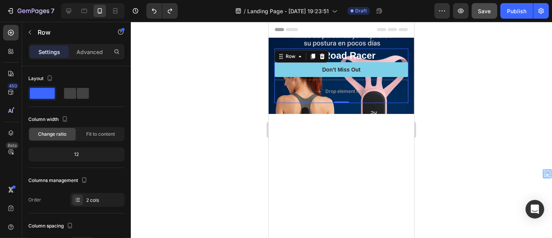
click at [503, 93] on div at bounding box center [341, 130] width 421 height 216
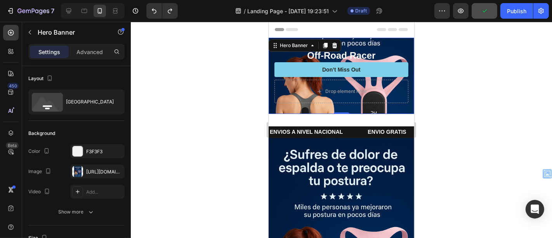
click at [394, 43] on div "Off-Road Racer Text Block Don’t Miss Out Button Drop element here Row" at bounding box center [341, 75] width 146 height 76
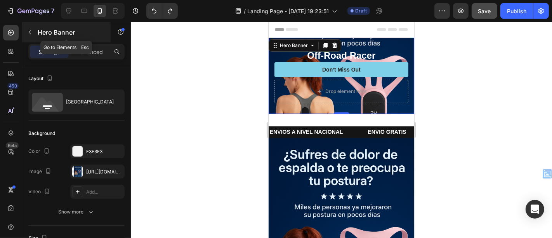
click at [29, 28] on button "button" at bounding box center [30, 32] width 12 height 12
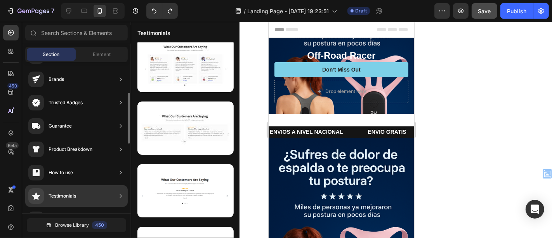
scroll to position [58, 0]
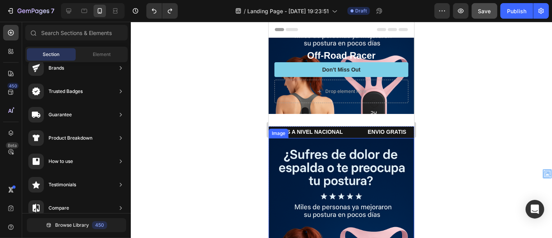
click at [460, 140] on div at bounding box center [341, 130] width 421 height 216
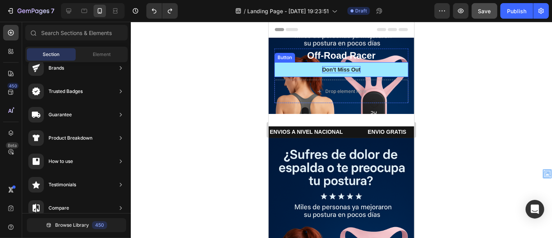
click at [337, 70] on div "Don’t Miss Out" at bounding box center [341, 69] width 38 height 7
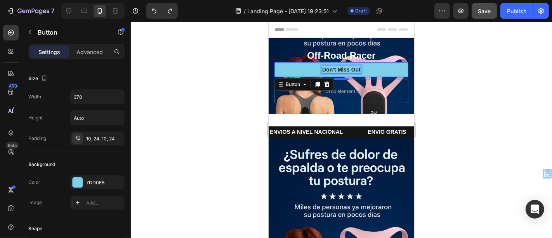
click at [475, 90] on div at bounding box center [341, 130] width 421 height 216
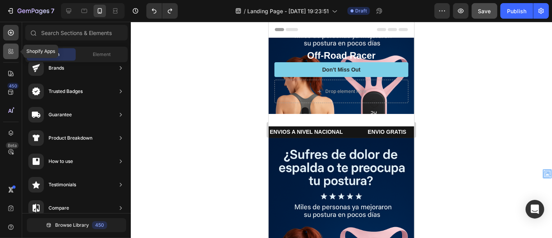
click at [12, 50] on icon at bounding box center [12, 50] width 2 height 2
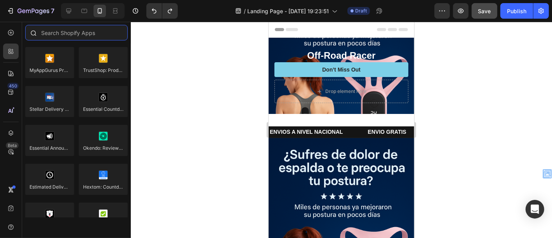
click at [56, 39] on input "text" at bounding box center [76, 33] width 102 height 16
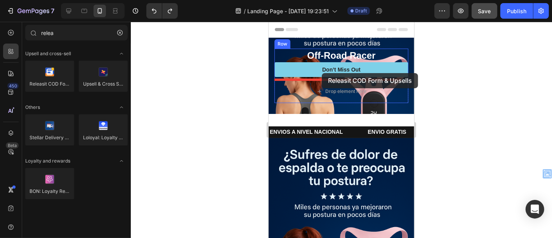
drag, startPoint x: 322, startPoint y: 99, endPoint x: 321, endPoint y: 73, distance: 26.4
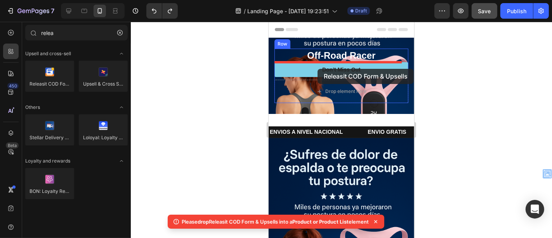
drag, startPoint x: 321, startPoint y: 99, endPoint x: 317, endPoint y: 68, distance: 31.2
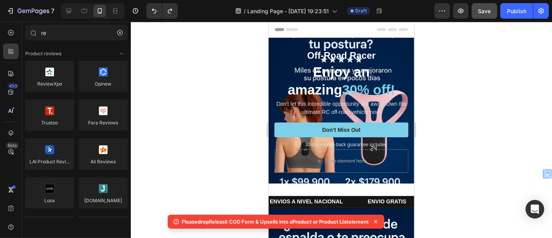
type input "r"
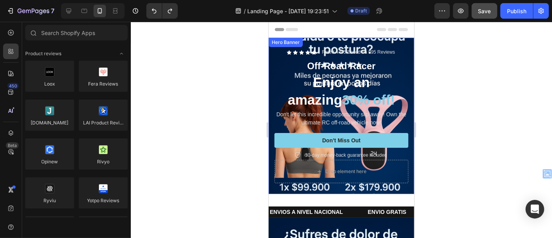
click at [403, 55] on div "Icon Icon Icon Icon Icon Icon List Rated 4.5/5 Based on 895 Reviews Text Block …" at bounding box center [341, 115] width 146 height 156
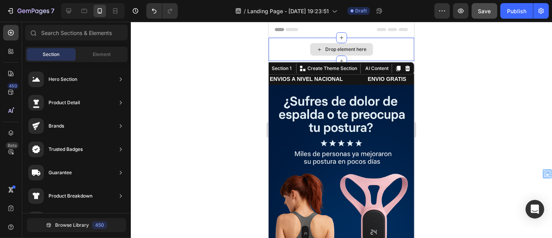
click at [358, 57] on div "Drop element here" at bounding box center [341, 48] width 146 height 23
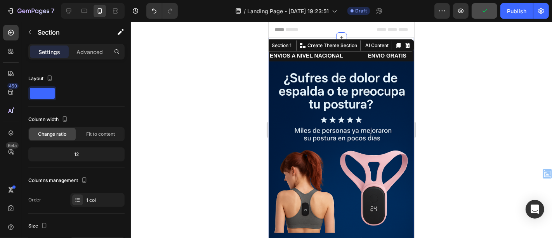
click at [453, 67] on div at bounding box center [341, 130] width 421 height 216
click at [404, 46] on icon at bounding box center [407, 45] width 6 height 6
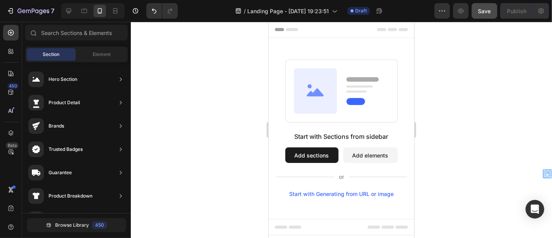
drag, startPoint x: 507, startPoint y: 150, endPoint x: 499, endPoint y: 174, distance: 25.8
click at [499, 174] on div at bounding box center [341, 130] width 421 height 216
drag, startPoint x: 551, startPoint y: 54, endPoint x: 517, endPoint y: 152, distance: 104.2
click at [517, 152] on div at bounding box center [341, 130] width 421 height 216
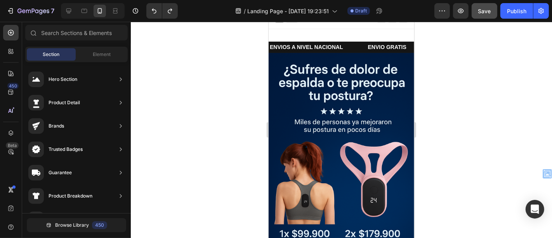
scroll to position [0, 0]
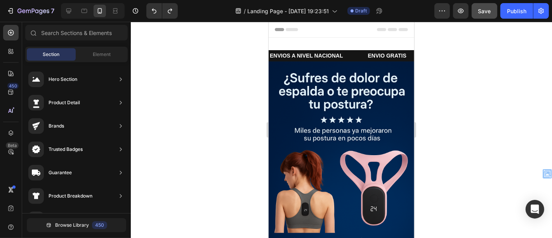
click at [456, 99] on div at bounding box center [341, 130] width 421 height 216
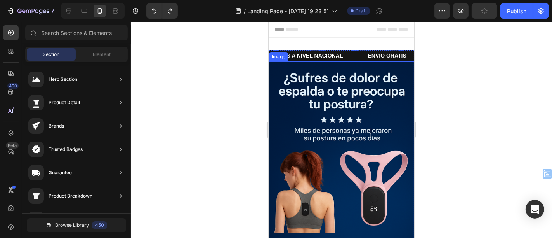
click at [360, 81] on img at bounding box center [341, 170] width 146 height 218
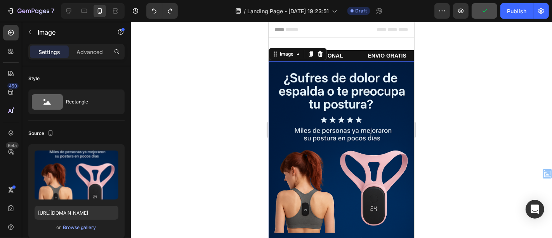
click at [435, 76] on div at bounding box center [341, 130] width 421 height 216
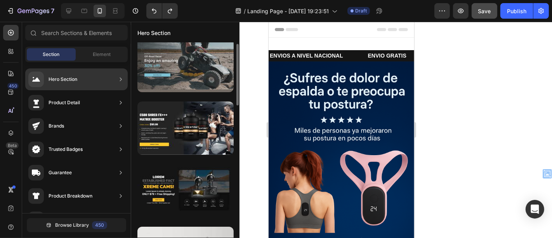
click at [203, 82] on div at bounding box center [185, 65] width 96 height 53
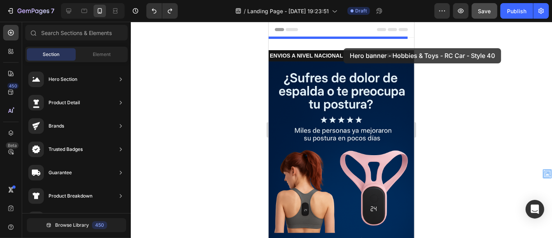
drag, startPoint x: 456, startPoint y: 97, endPoint x: 343, endPoint y: 48, distance: 123.1
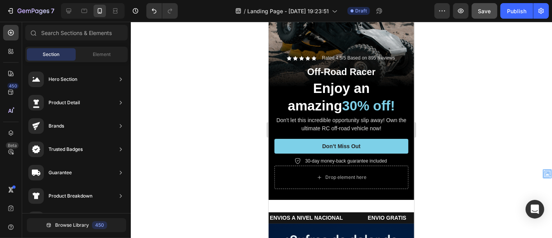
scroll to position [93, 0]
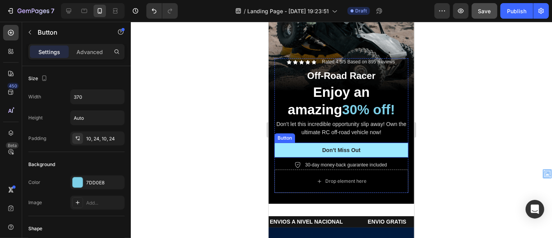
click at [364, 142] on button "Don’t Miss Out" at bounding box center [341, 149] width 134 height 15
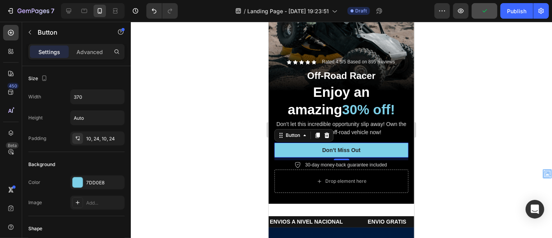
click at [2, 52] on div "450 Beta" at bounding box center [11, 130] width 22 height 216
click at [3, 52] on div at bounding box center [11, 51] width 16 height 16
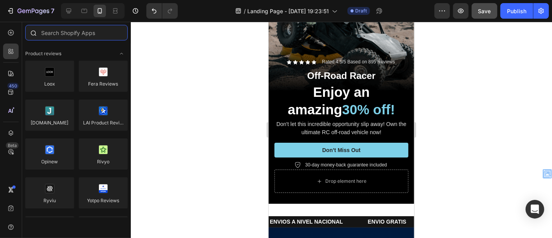
click at [78, 35] on input "text" at bounding box center [76, 33] width 102 height 16
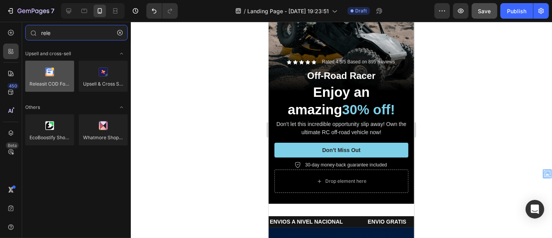
type input "rele"
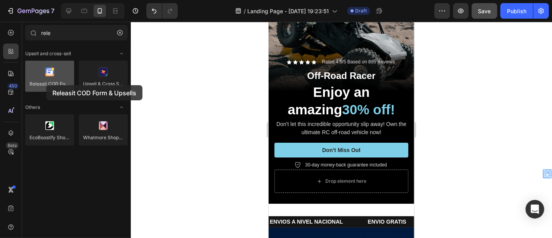
click at [46, 85] on div at bounding box center [49, 76] width 49 height 31
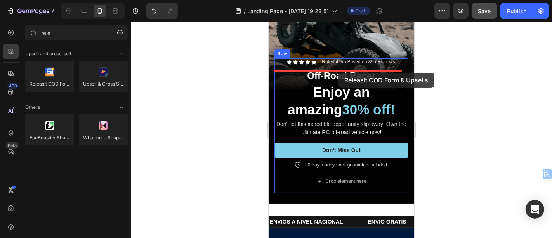
drag, startPoint x: 318, startPoint y: 93, endPoint x: 338, endPoint y: 72, distance: 28.3
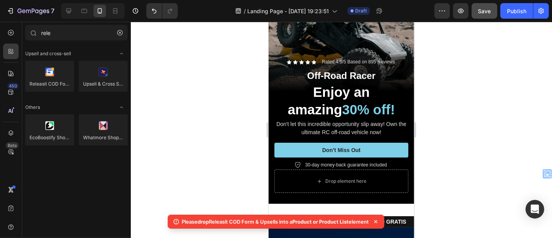
click at [180, 185] on div at bounding box center [341, 130] width 421 height 216
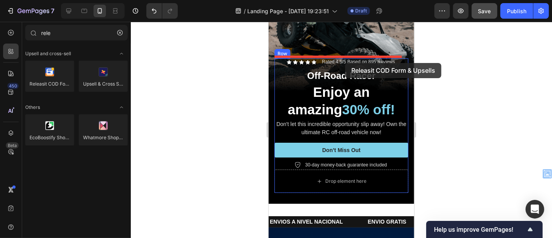
drag, startPoint x: 322, startPoint y: 102, endPoint x: 345, endPoint y: 62, distance: 45.4
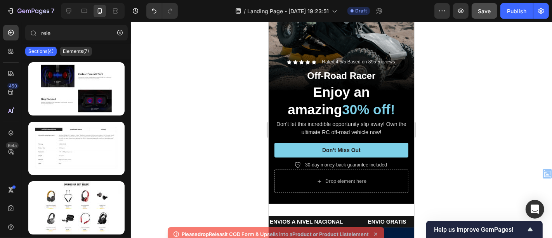
scroll to position [0, 0]
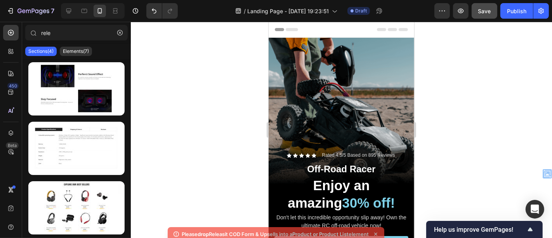
drag, startPoint x: 407, startPoint y: 43, endPoint x: 676, endPoint y: 33, distance: 268.7
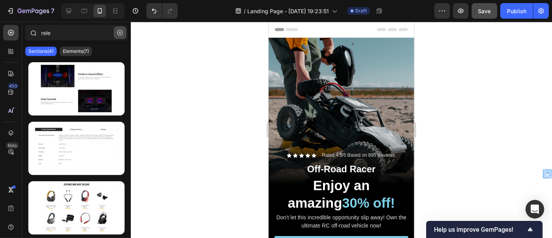
click at [120, 34] on icon "button" at bounding box center [119, 32] width 5 height 5
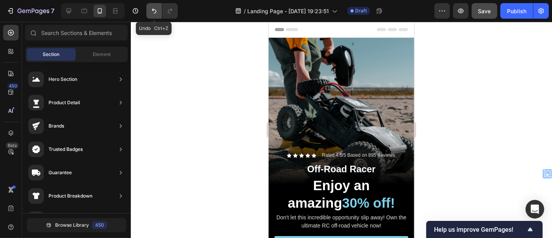
click at [161, 11] on button "Undo/Redo" at bounding box center [154, 11] width 16 height 16
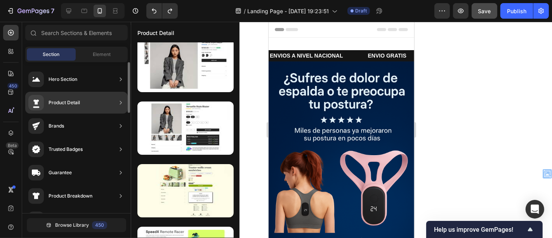
click at [101, 100] on div "Product Detail" at bounding box center [76, 103] width 102 height 22
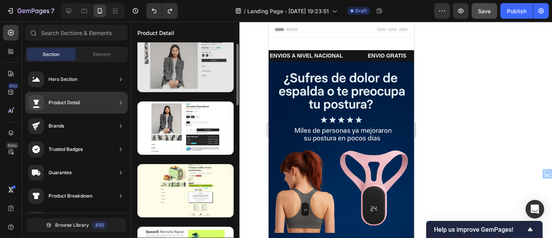
click at [222, 62] on div at bounding box center [185, 65] width 96 height 53
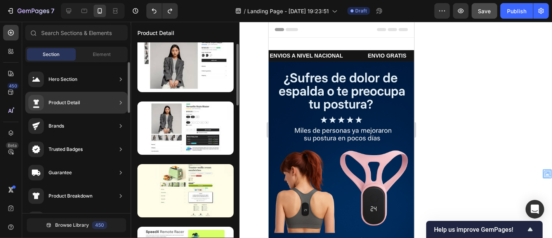
click at [89, 106] on div "Product Detail" at bounding box center [76, 103] width 102 height 22
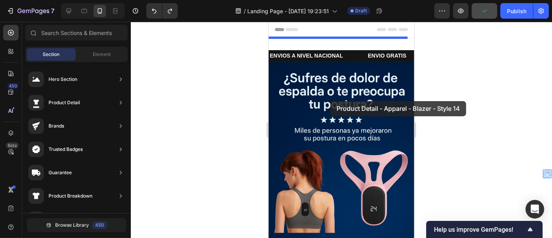
drag, startPoint x: 437, startPoint y: 94, endPoint x: 330, endPoint y: 101, distance: 107.3
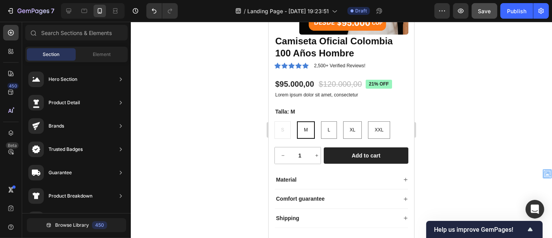
scroll to position [115, 0]
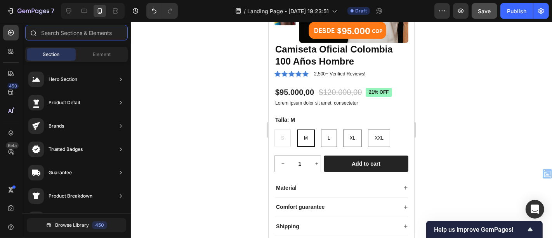
click at [56, 36] on input "text" at bounding box center [76, 33] width 102 height 16
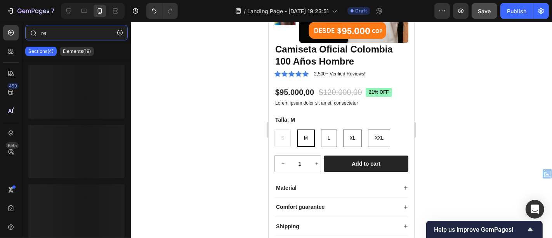
type input "r"
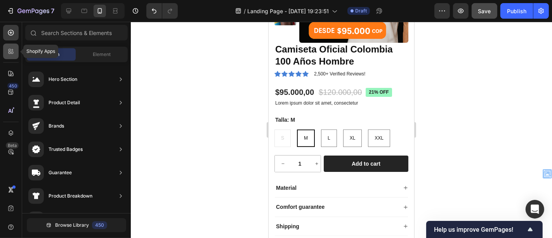
click at [14, 48] on icon at bounding box center [11, 51] width 8 height 8
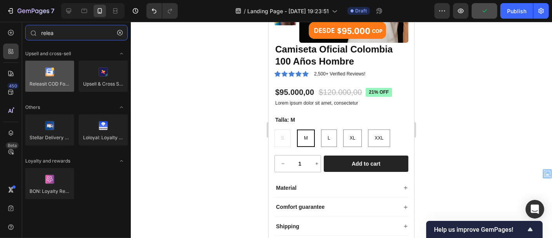
type input "relea"
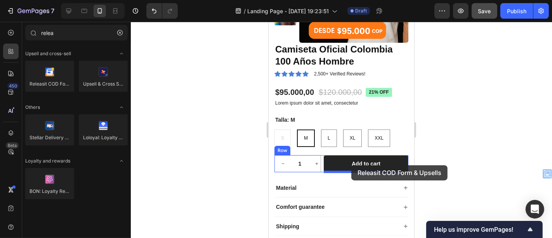
drag, startPoint x: 313, startPoint y: 99, endPoint x: 351, endPoint y: 164, distance: 74.9
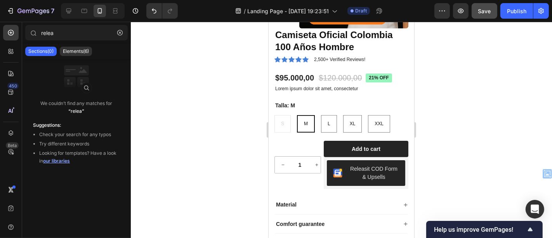
scroll to position [210, 0]
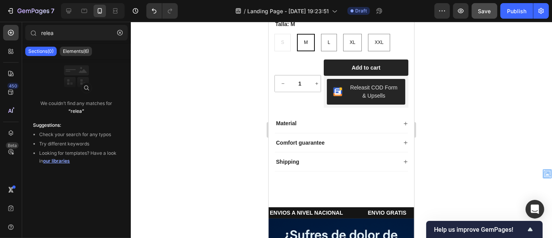
drag, startPoint x: 409, startPoint y: 43, endPoint x: 690, endPoint y: 72, distance: 282.1
click at [118, 36] on button "button" at bounding box center [120, 32] width 12 height 12
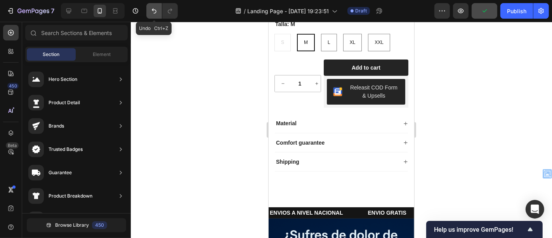
click at [158, 16] on button "Undo/Redo" at bounding box center [154, 11] width 16 height 16
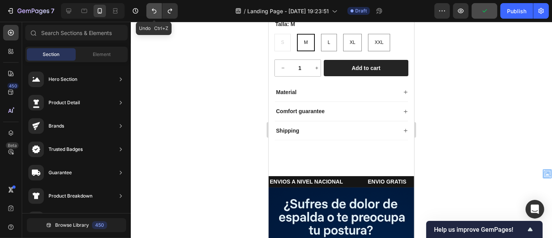
click at [158, 16] on button "Undo/Redo" at bounding box center [154, 11] width 16 height 16
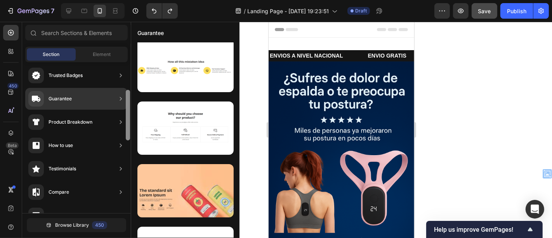
scroll to position [77, 0]
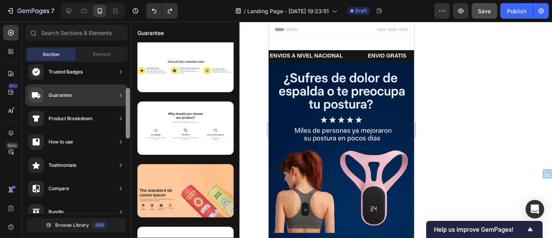
drag, startPoint x: 127, startPoint y: 91, endPoint x: 127, endPoint y: 117, distance: 26.0
click at [127, 117] on div at bounding box center [128, 113] width 4 height 50
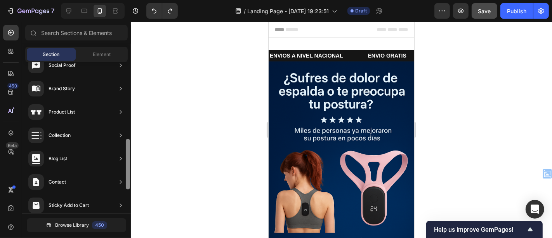
scroll to position [277, 0]
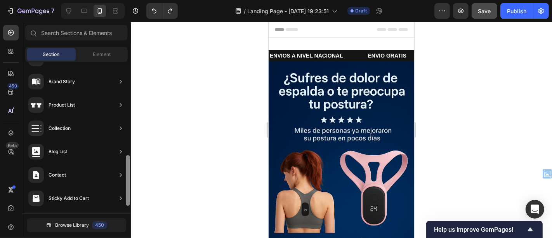
drag, startPoint x: 127, startPoint y: 101, endPoint x: 128, endPoint y: 168, distance: 67.1
click at [128, 168] on div at bounding box center [128, 180] width 4 height 50
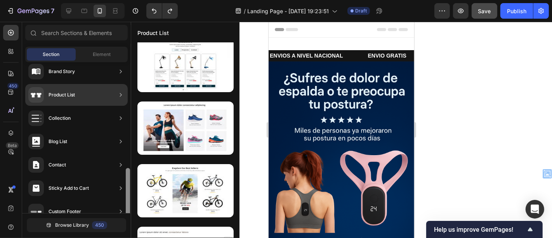
scroll to position [299, 0]
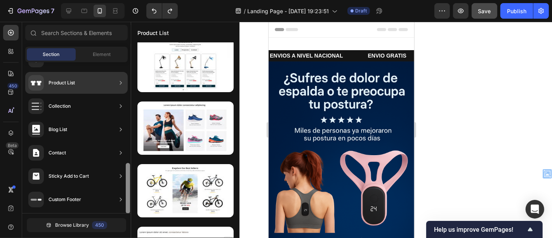
drag, startPoint x: 128, startPoint y: 175, endPoint x: 127, endPoint y: 202, distance: 26.4
click at [127, 202] on div at bounding box center [128, 188] width 4 height 50
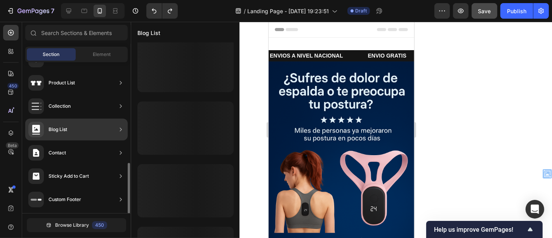
scroll to position [0, 0]
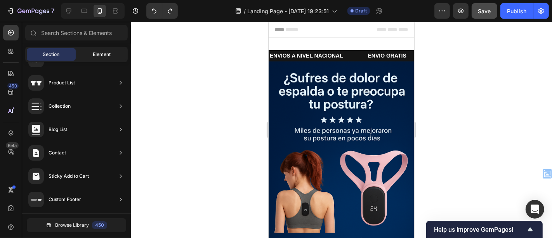
click at [104, 60] on div "Element" at bounding box center [101, 54] width 49 height 12
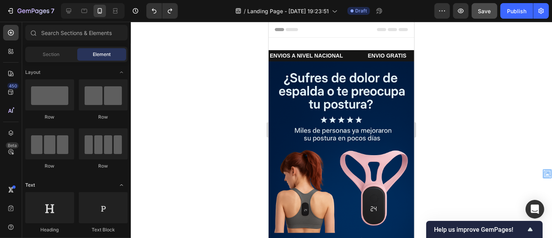
click at [81, 181] on div "Text" at bounding box center [76, 185] width 102 height 8
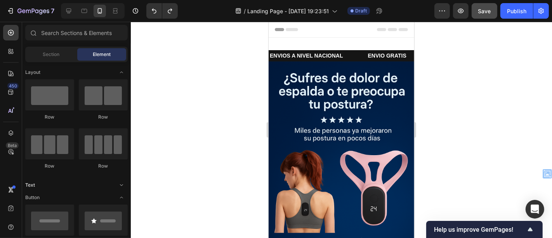
click at [81, 181] on div "Text" at bounding box center [76, 185] width 102 height 8
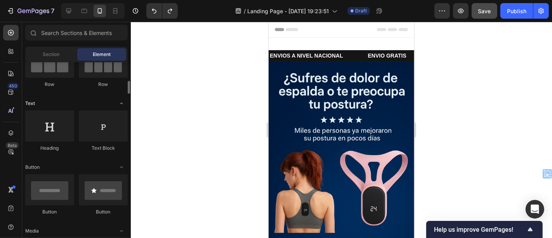
scroll to position [93, 0]
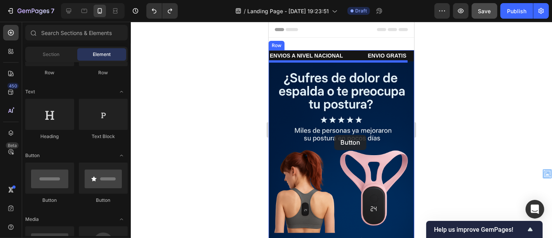
drag, startPoint x: 369, startPoint y: 203, endPoint x: 334, endPoint y: 134, distance: 76.9
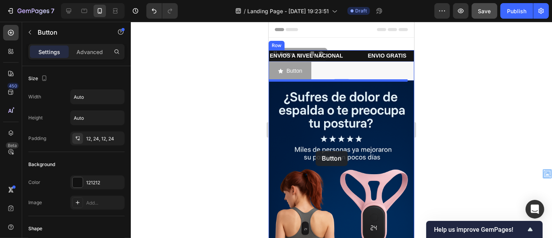
drag, startPoint x: 276, startPoint y: 56, endPoint x: 315, endPoint y: 150, distance: 101.6
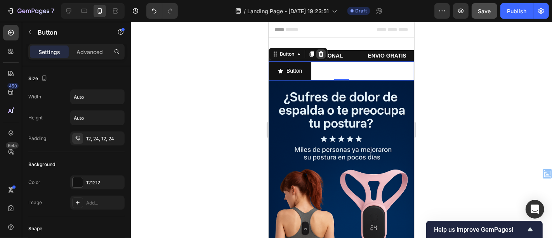
click at [317, 55] on icon at bounding box center [320, 53] width 6 height 6
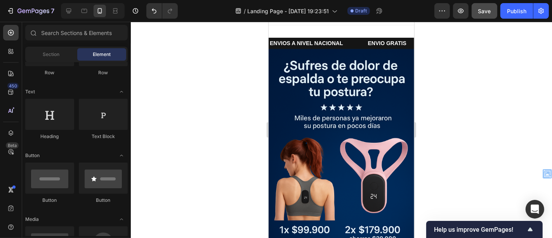
scroll to position [0, 0]
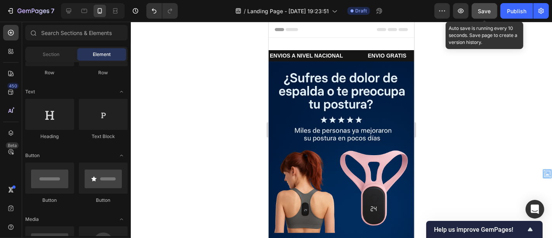
click at [481, 14] on span "Save" at bounding box center [484, 11] width 13 height 7
